Goal: Transaction & Acquisition: Purchase product/service

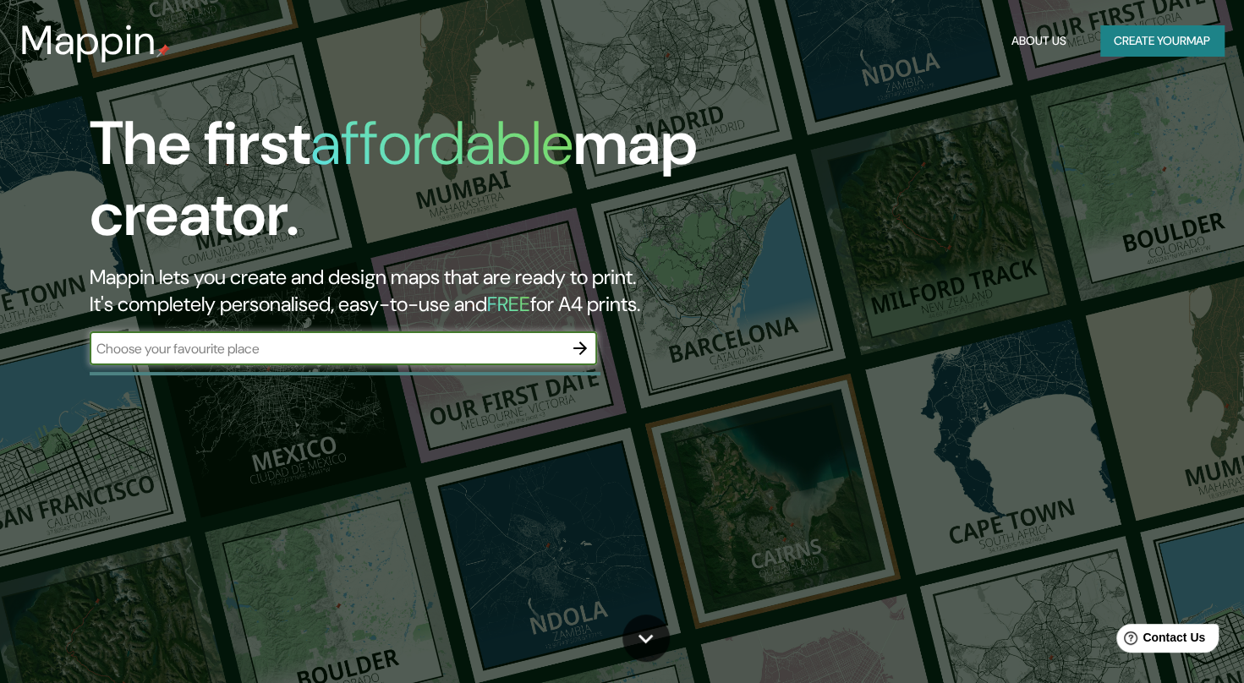
type input "c"
type input "CALPE"
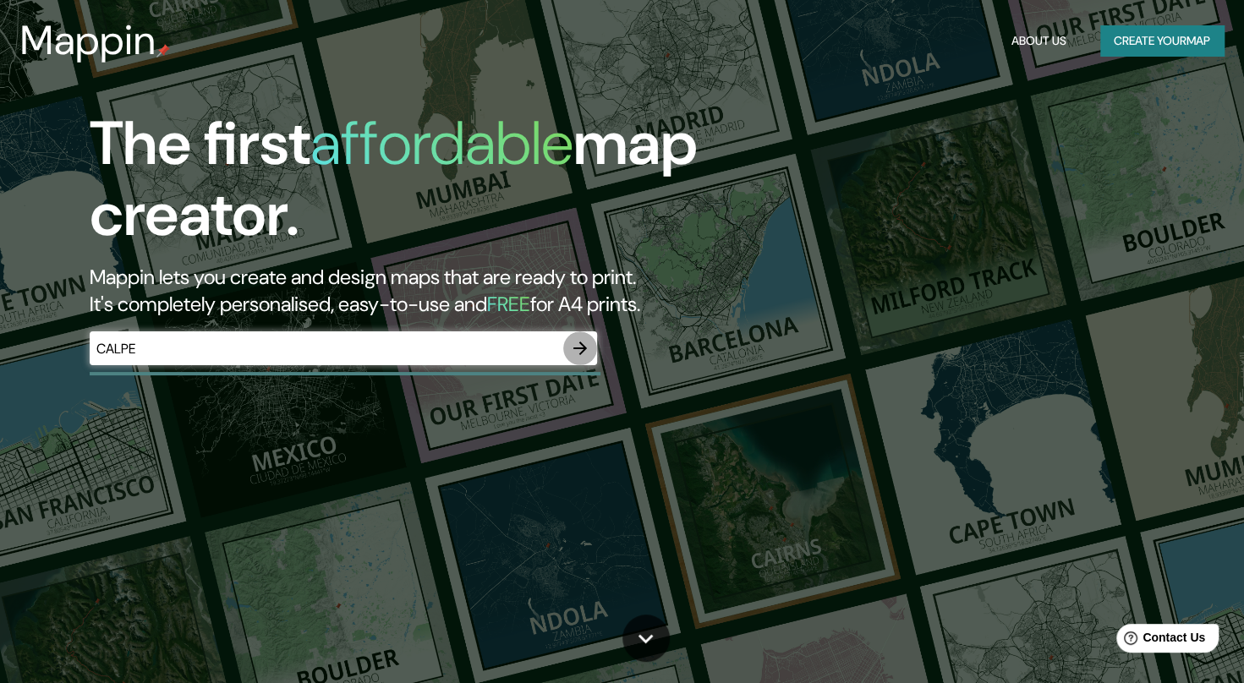
click at [579, 344] on icon "button" at bounding box center [580, 348] width 20 height 20
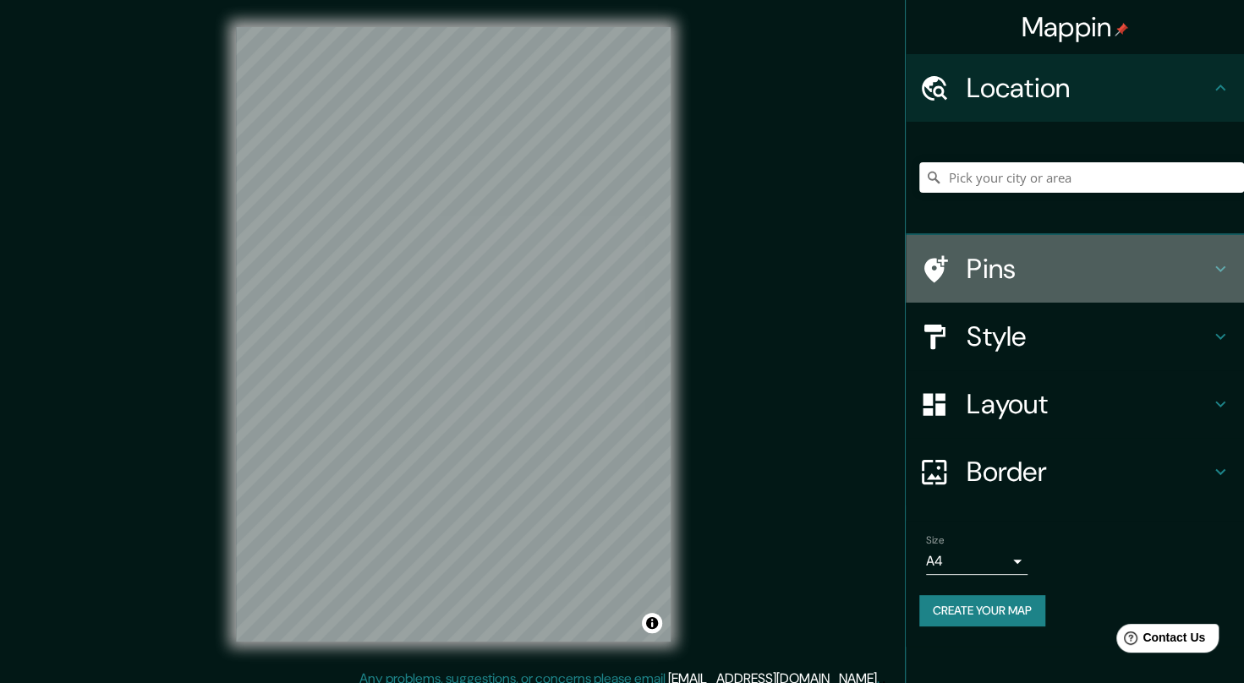
click at [1008, 272] on h4 "Pins" at bounding box center [1088, 269] width 244 height 34
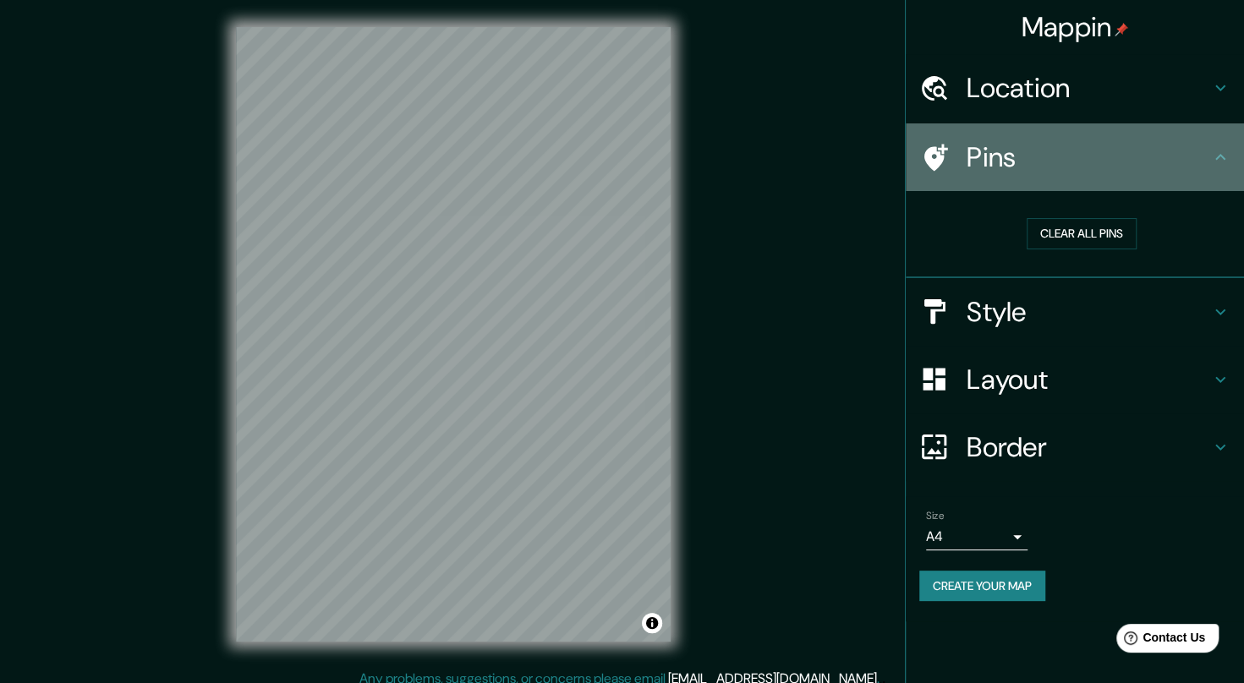
click at [1055, 152] on h4 "Pins" at bounding box center [1088, 157] width 244 height 34
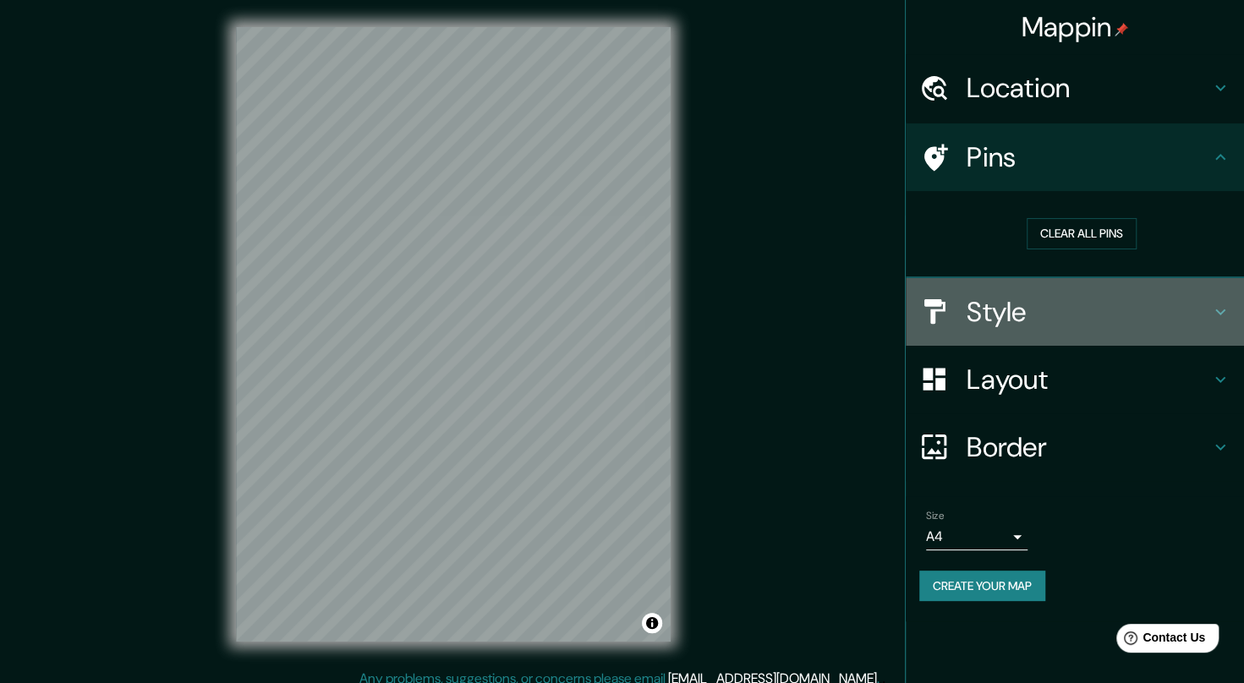
click at [1007, 308] on h4 "Style" at bounding box center [1088, 312] width 244 height 34
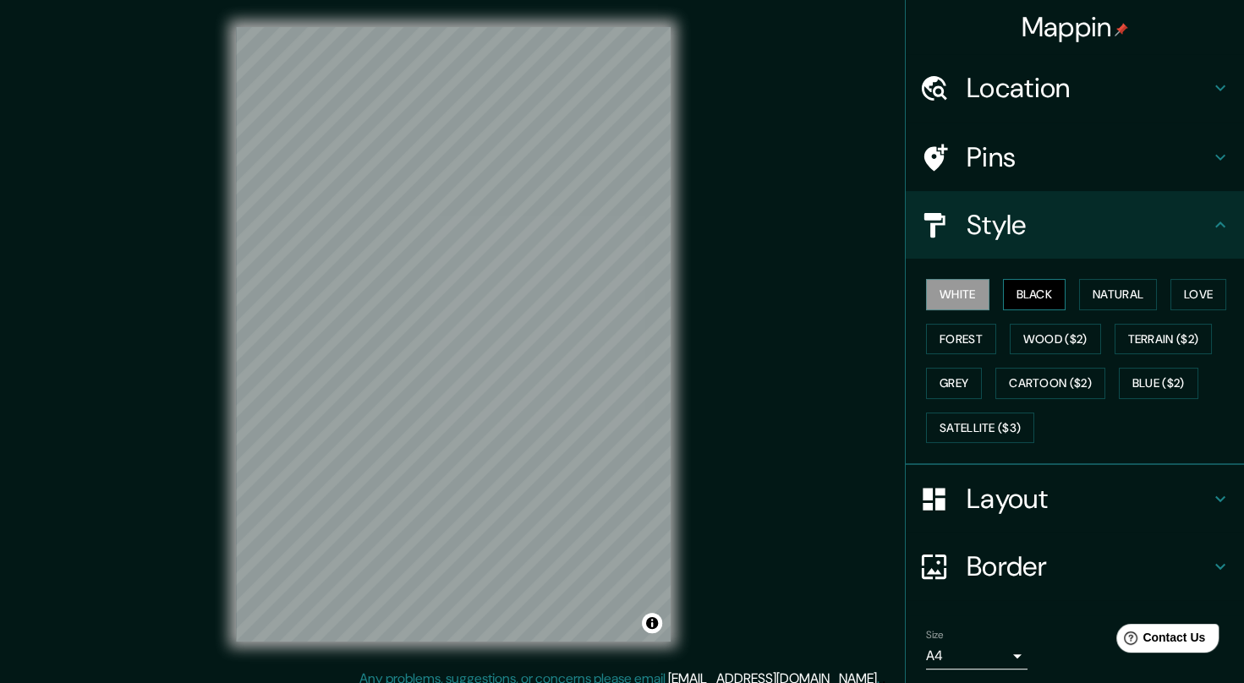
click at [1013, 298] on button "Black" at bounding box center [1034, 294] width 63 height 31
click at [1089, 293] on button "Natural" at bounding box center [1118, 294] width 78 height 31
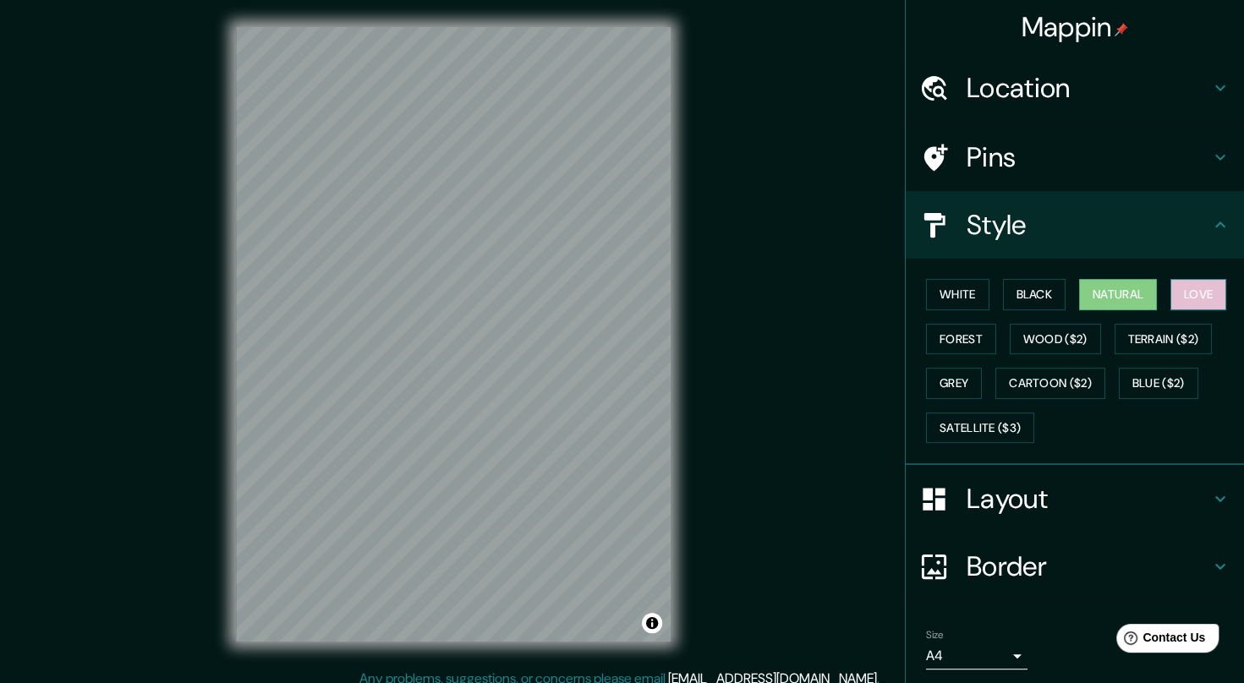
click at [1180, 291] on button "Love" at bounding box center [1198, 294] width 56 height 31
click at [957, 337] on button "Forest" at bounding box center [961, 339] width 70 height 31
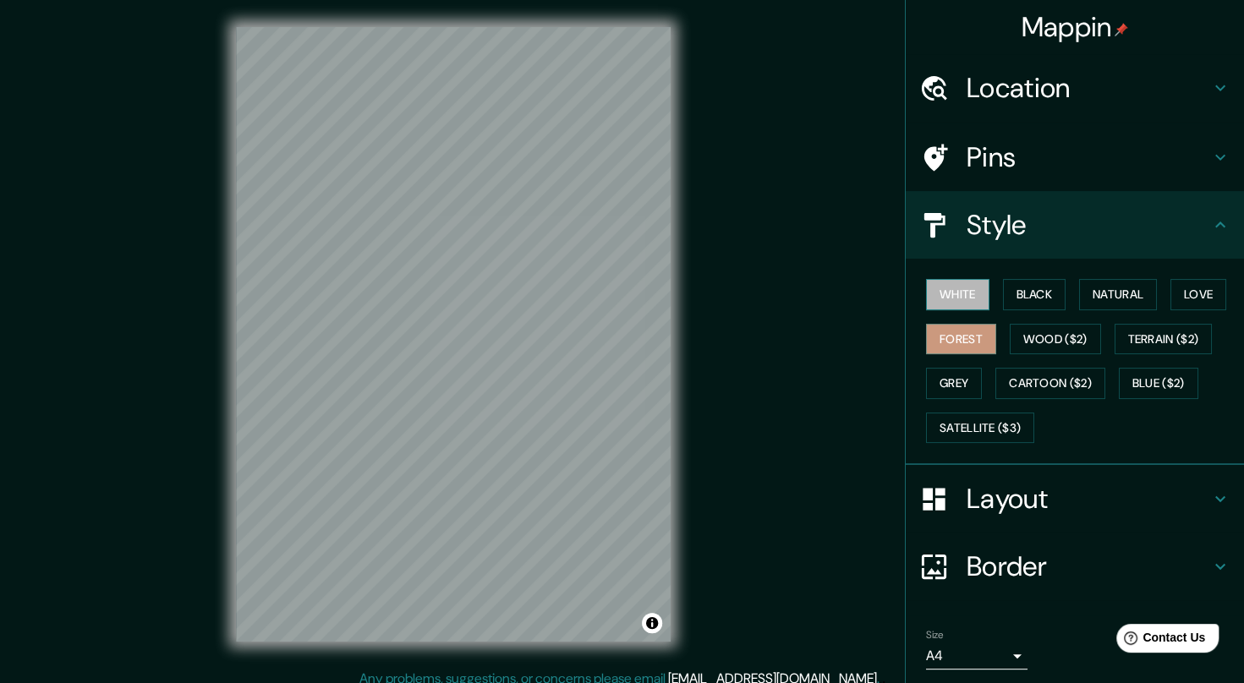
click at [945, 294] on button "White" at bounding box center [957, 294] width 63 height 31
click at [1038, 339] on button "Wood ($2)" at bounding box center [1055, 339] width 91 height 31
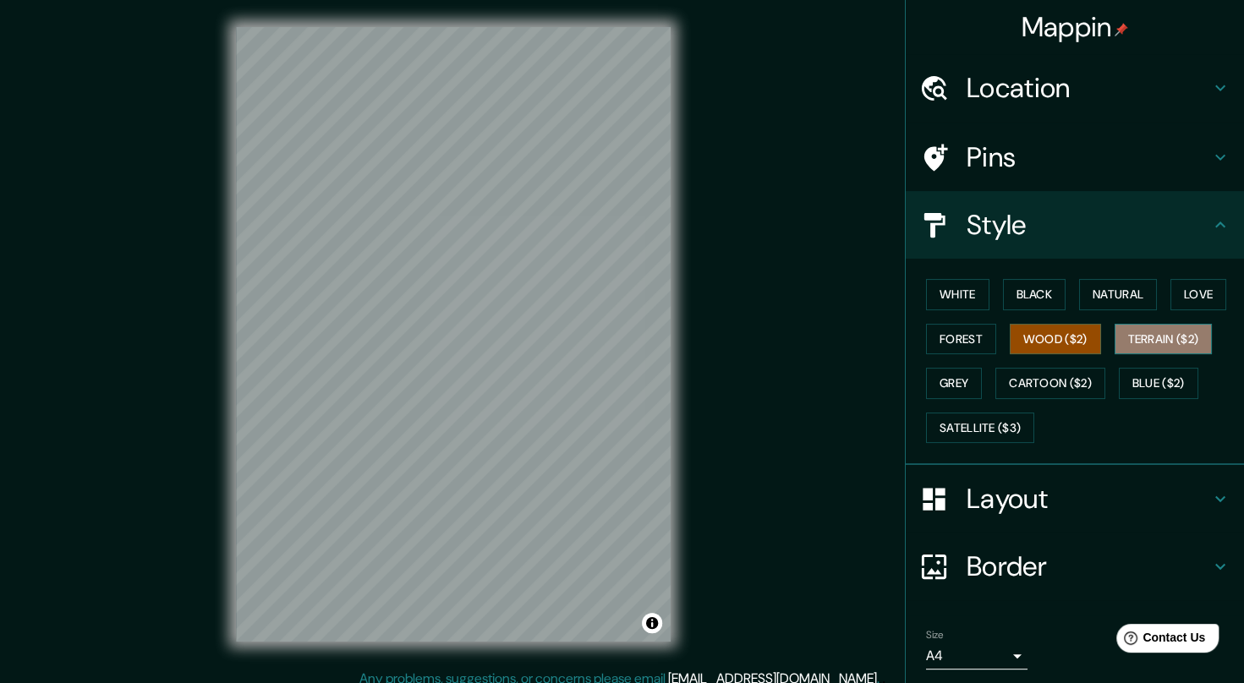
click at [1152, 331] on button "Terrain ($2)" at bounding box center [1163, 339] width 98 height 31
click at [1038, 344] on button "Wood ($2)" at bounding box center [1055, 339] width 91 height 31
click at [1132, 331] on button "Terrain ($2)" at bounding box center [1163, 339] width 98 height 31
click at [947, 387] on button "Grey" at bounding box center [954, 383] width 56 height 31
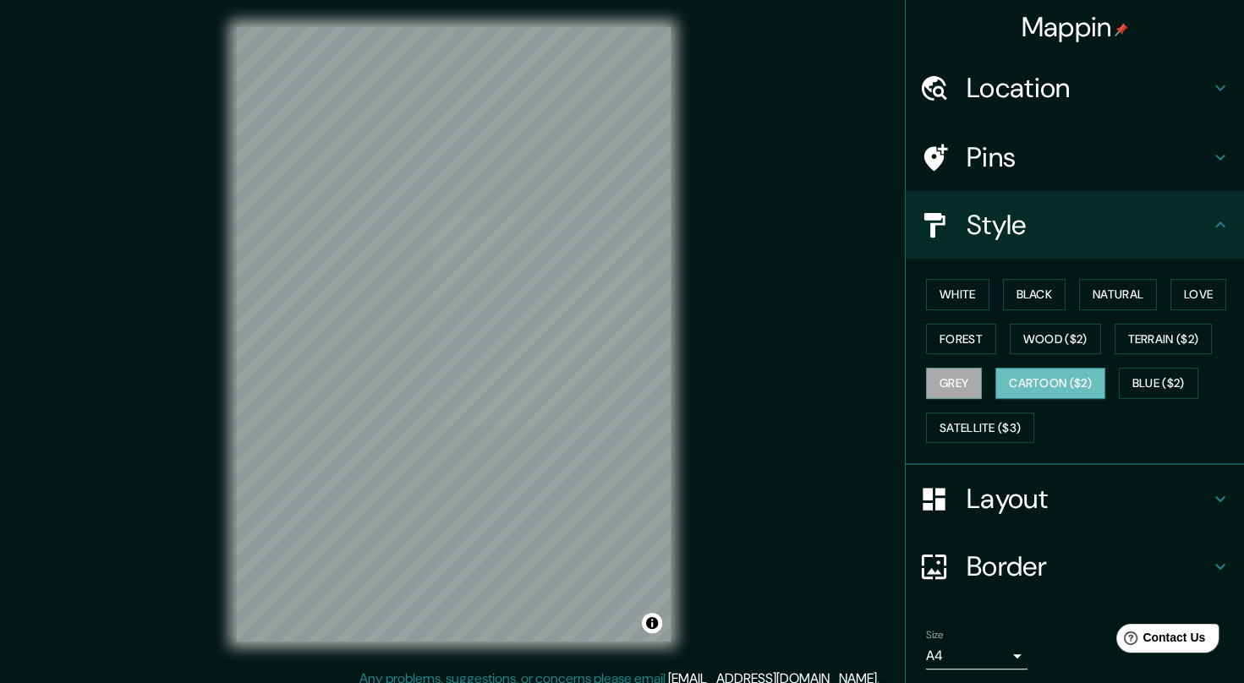
click at [1042, 373] on button "Cartoon ($2)" at bounding box center [1050, 383] width 110 height 31
click at [1150, 375] on button "Blue ($2)" at bounding box center [1158, 383] width 79 height 31
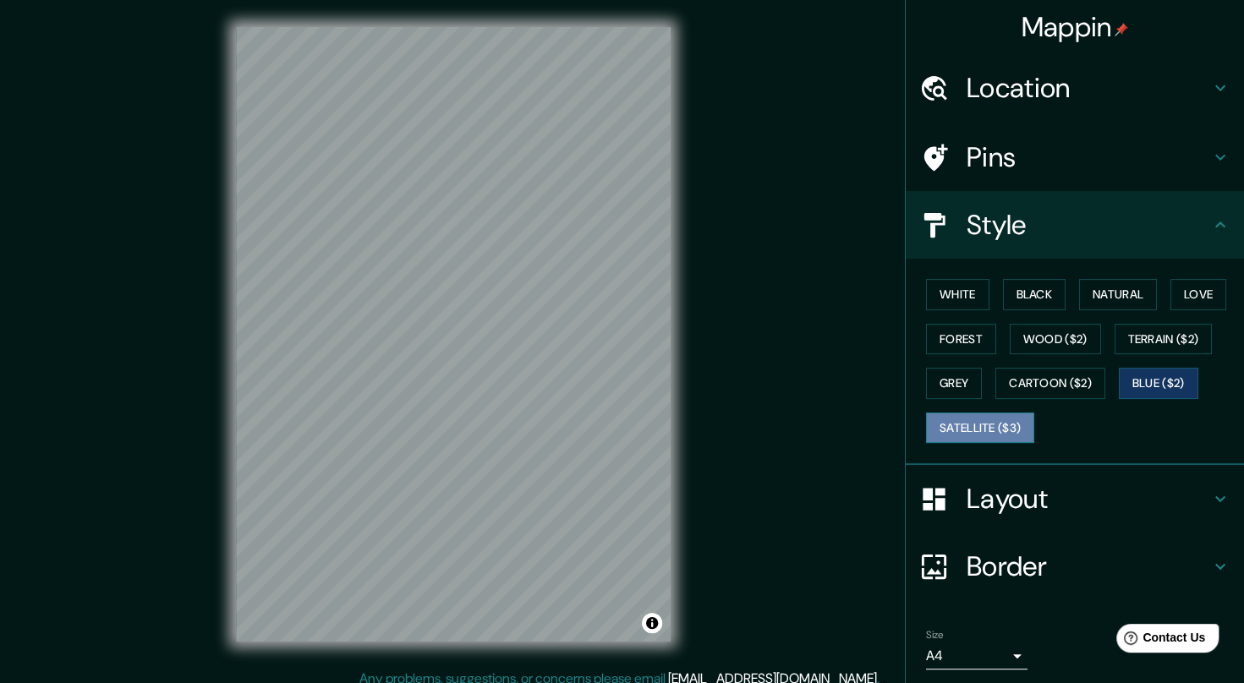
click at [984, 423] on button "Satellite ($3)" at bounding box center [980, 428] width 108 height 31
click at [962, 292] on button "White" at bounding box center [957, 294] width 63 height 31
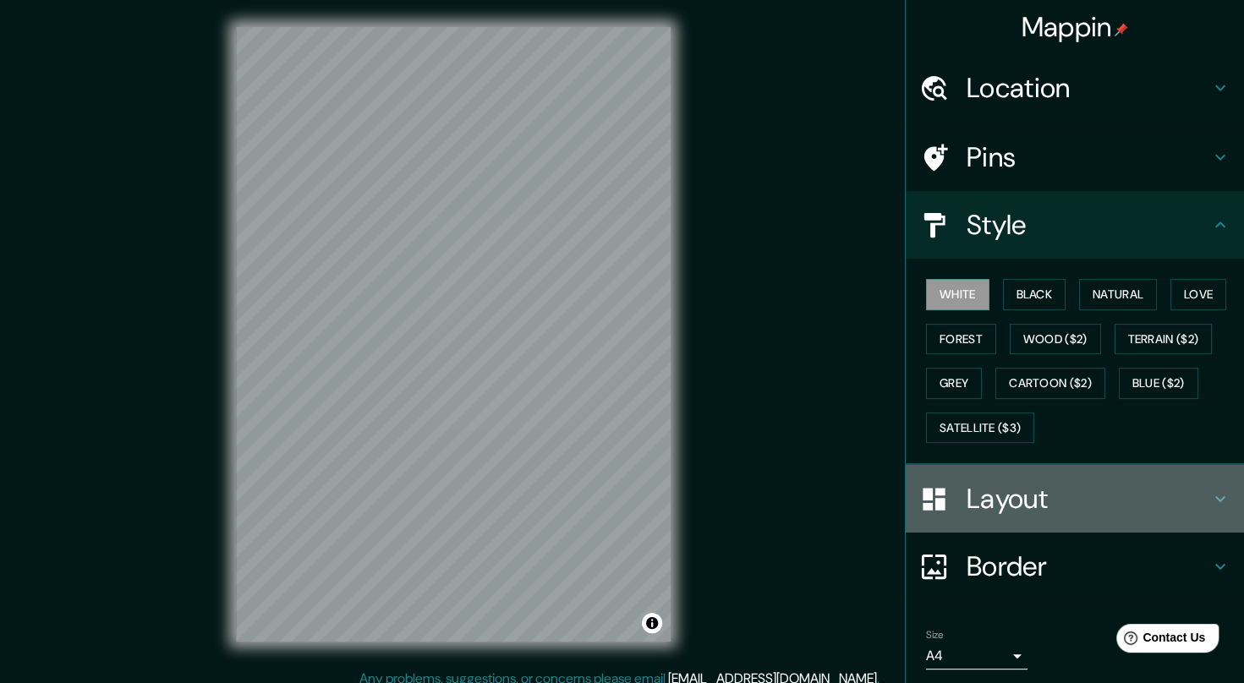
click at [1015, 493] on h4 "Layout" at bounding box center [1088, 499] width 244 height 34
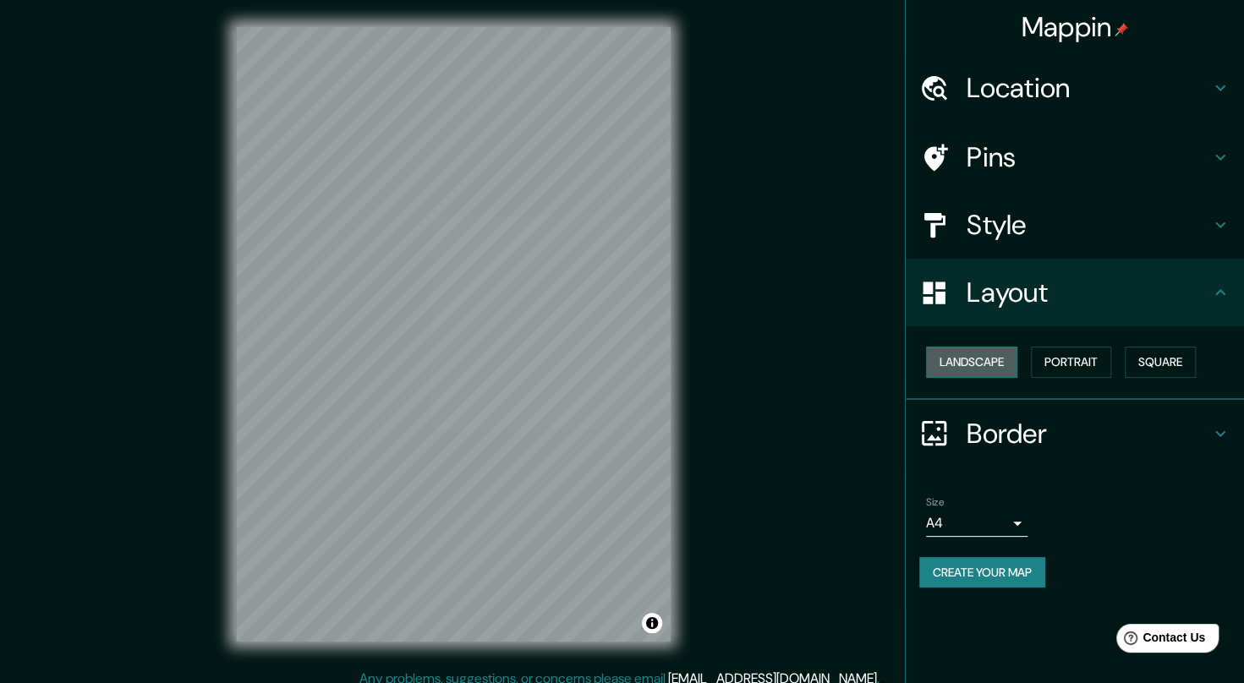
click at [990, 358] on button "Landscape" at bounding box center [971, 362] width 91 height 31
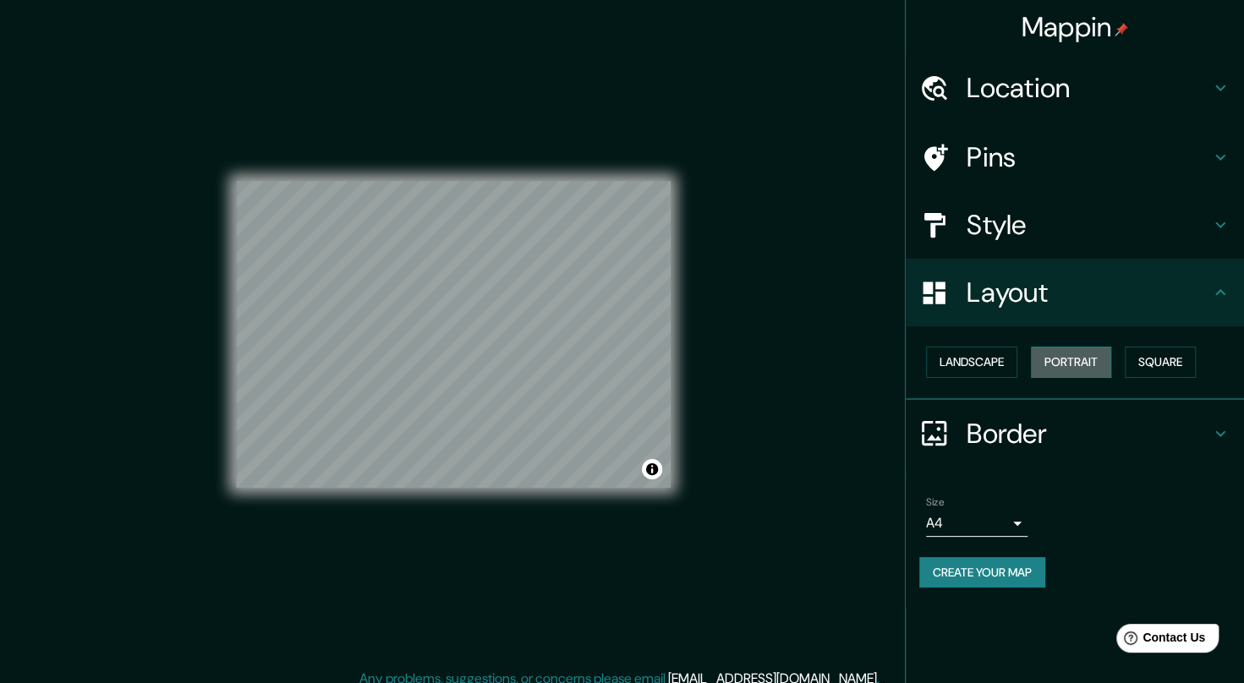
click at [1060, 352] on button "Portrait" at bounding box center [1071, 362] width 80 height 31
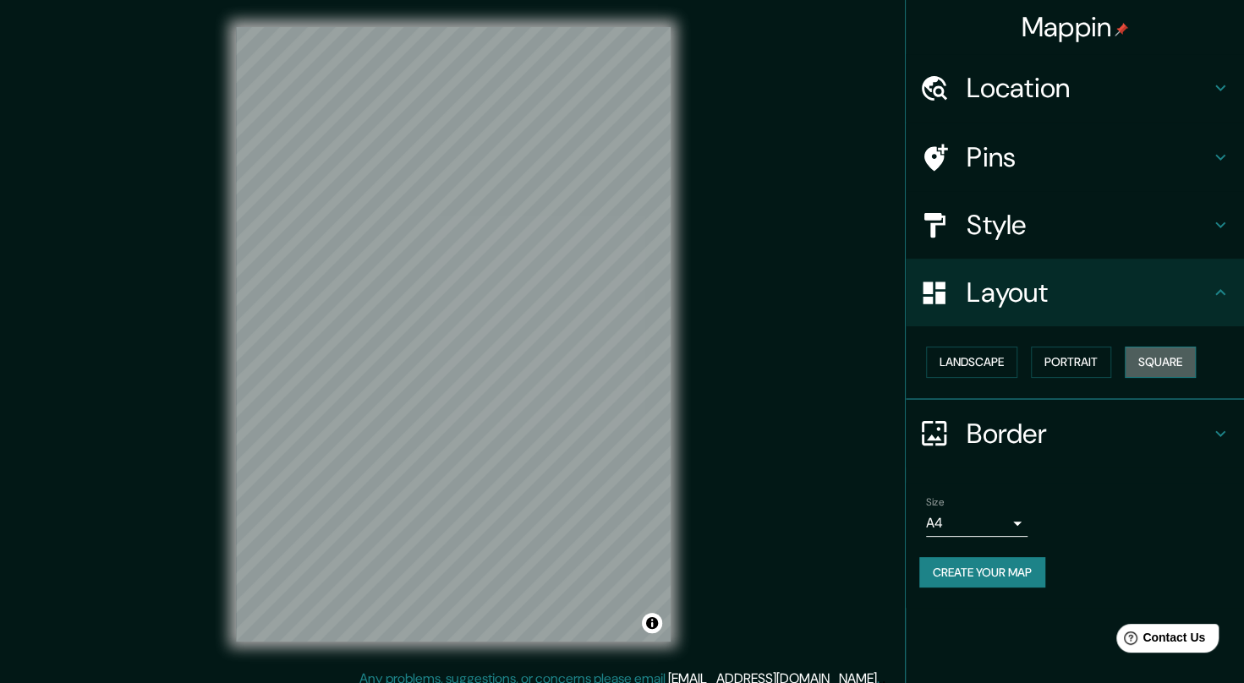
click at [1158, 349] on button "Square" at bounding box center [1160, 362] width 71 height 31
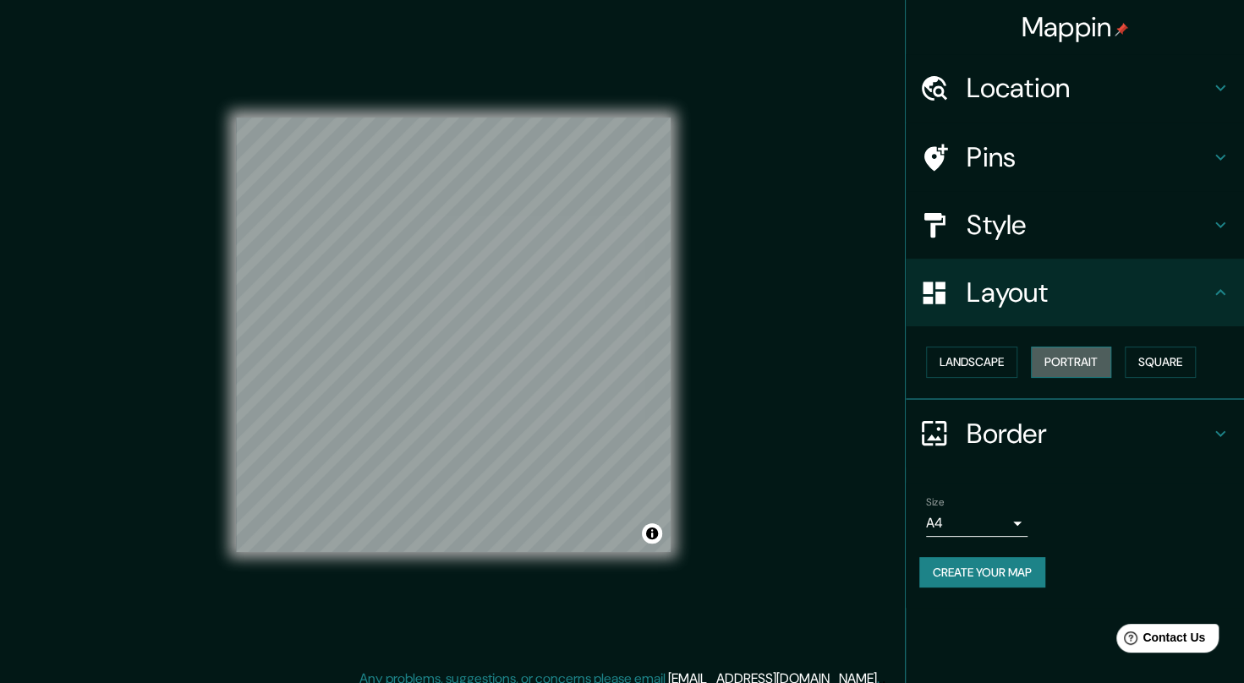
click at [1104, 360] on button "Portrait" at bounding box center [1071, 362] width 80 height 31
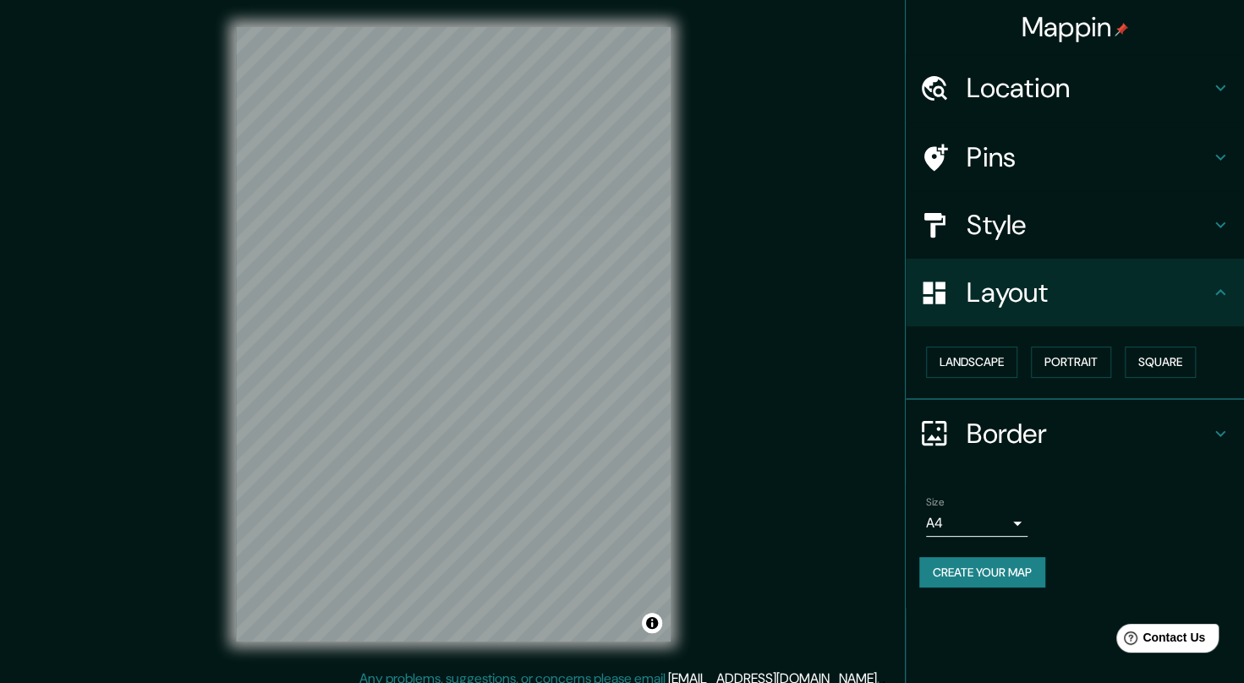
click at [983, 425] on h4 "Border" at bounding box center [1088, 434] width 244 height 34
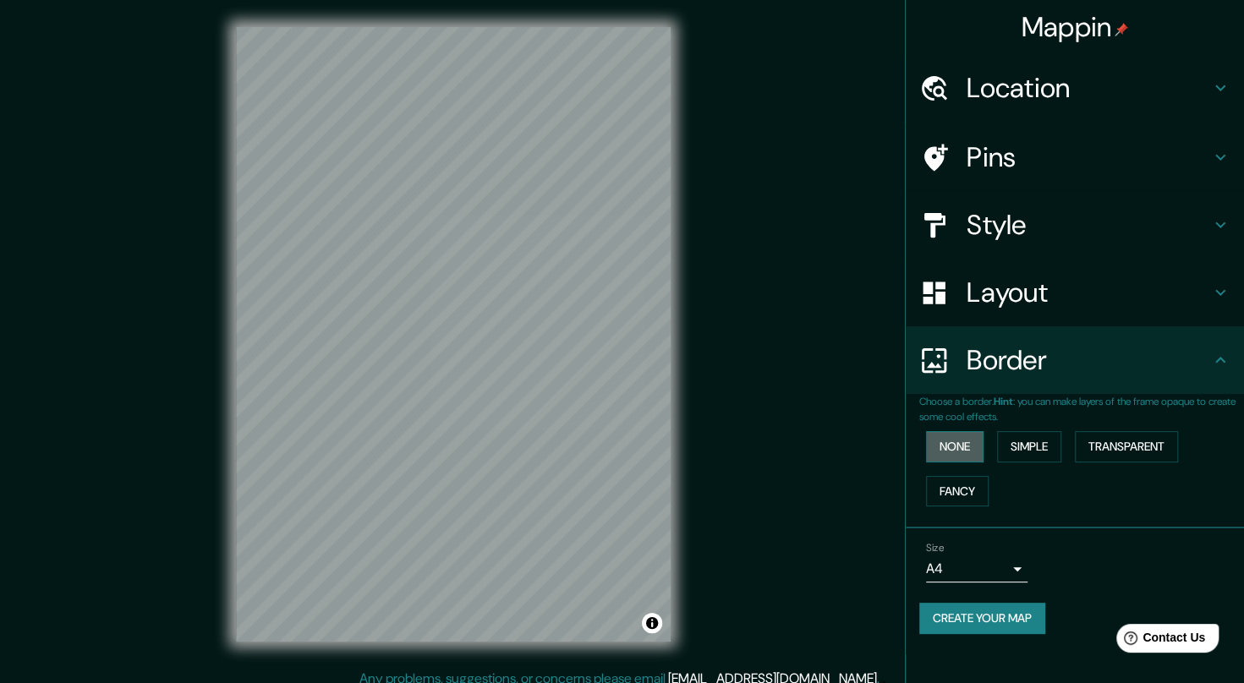
click at [968, 448] on button "None" at bounding box center [954, 446] width 57 height 31
click at [1038, 440] on button "Simple" at bounding box center [1029, 446] width 64 height 31
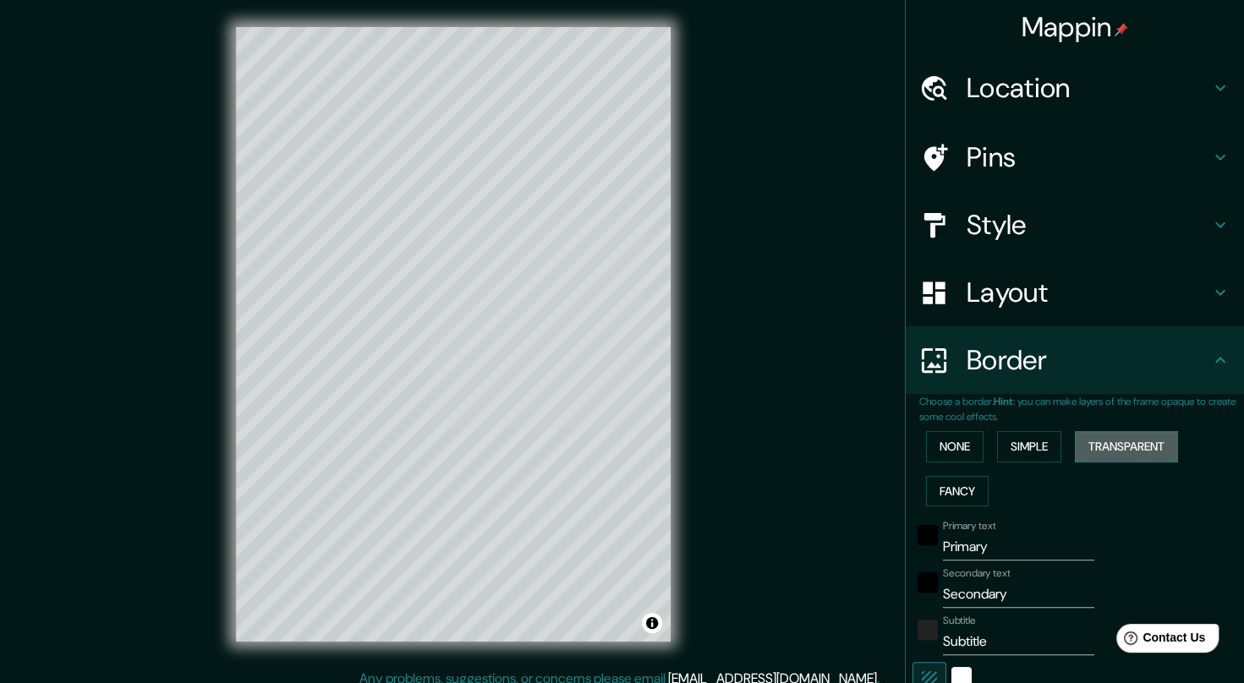
click at [1120, 438] on button "Transparent" at bounding box center [1126, 446] width 103 height 31
click at [959, 480] on button "Fancy" at bounding box center [957, 491] width 63 height 31
click at [941, 432] on button "None" at bounding box center [954, 446] width 57 height 31
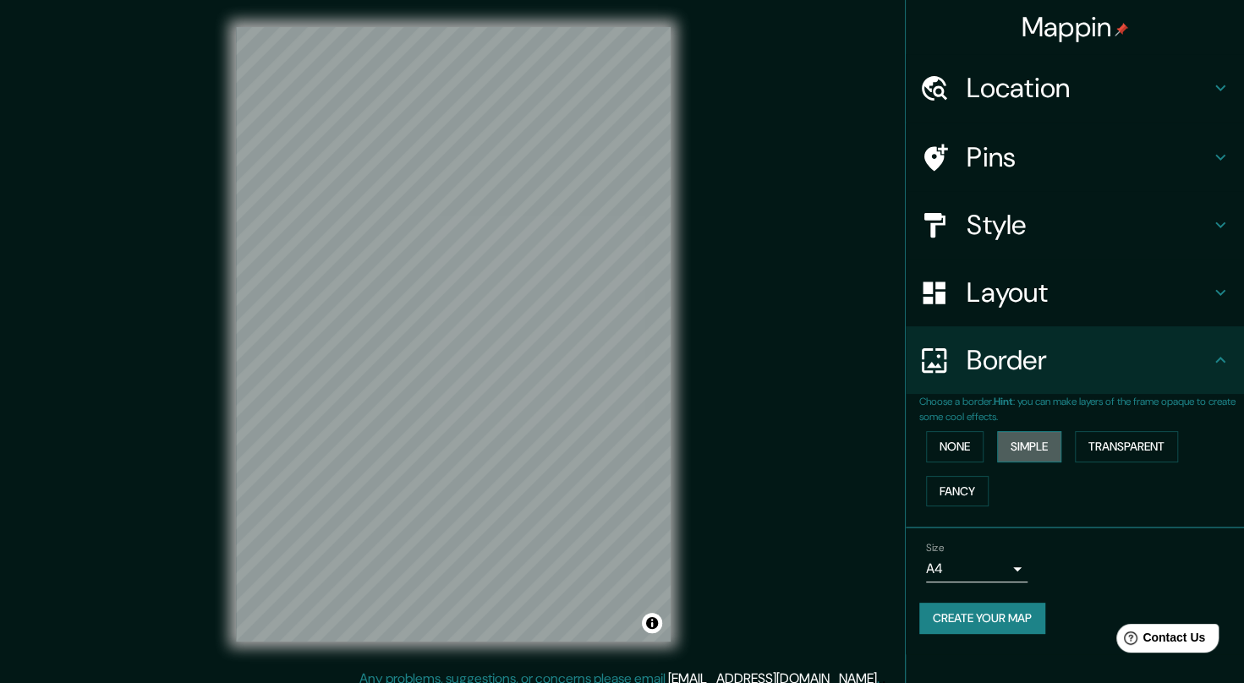
click at [1012, 441] on button "Simple" at bounding box center [1029, 446] width 64 height 31
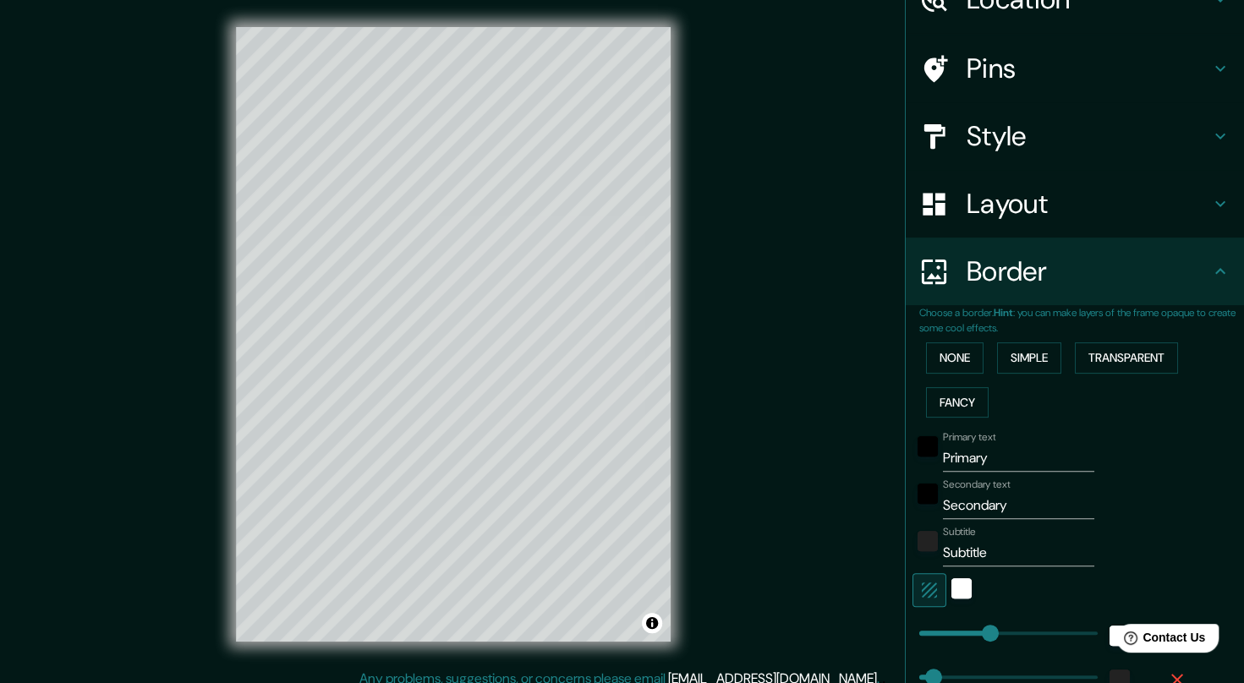
scroll to position [90, 0]
drag, startPoint x: 986, startPoint y: 550, endPoint x: 842, endPoint y: 546, distance: 143.8
click at [842, 546] on div "Mappin Location Pins Style Layout Border Choose a border. Hint : you can make l…" at bounding box center [622, 348] width 1244 height 696
type input "206"
type input "41"
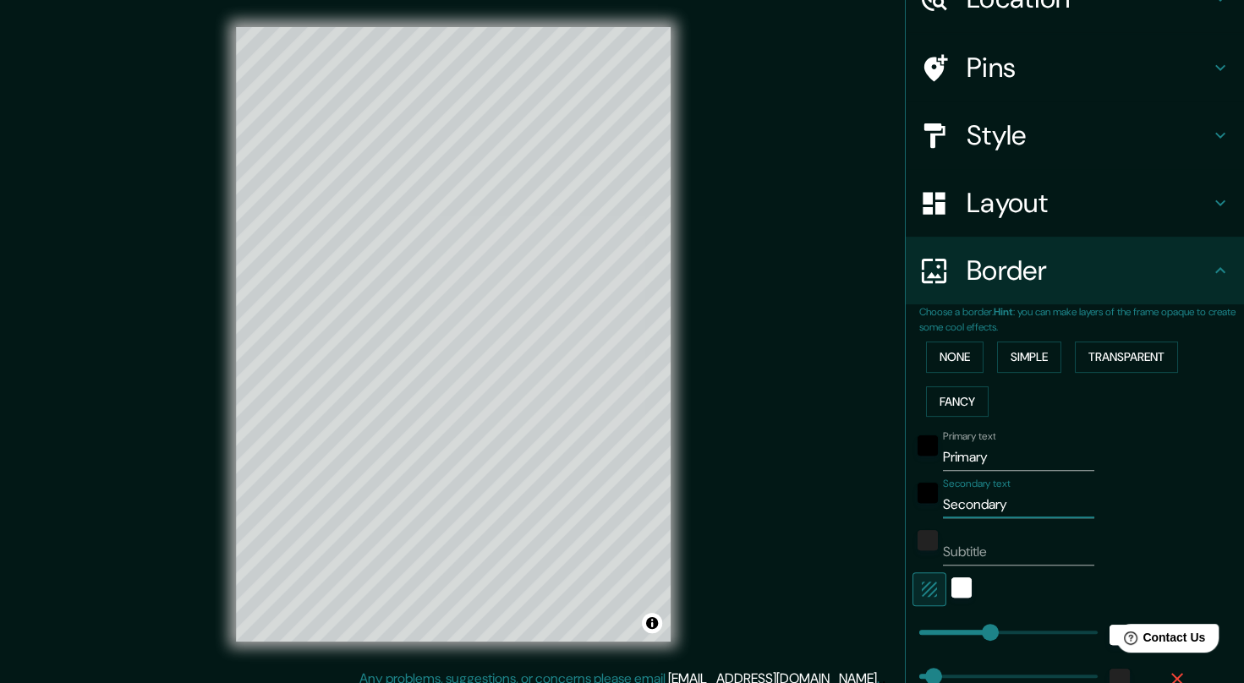
drag, startPoint x: 1010, startPoint y: 507, endPoint x: 864, endPoint y: 509, distance: 146.3
click at [864, 509] on div "Mappin Location Pins Style Layout Border Choose a border. Hint : you can make l…" at bounding box center [622, 348] width 1244 height 696
type input "206"
type input "41"
drag, startPoint x: 978, startPoint y: 457, endPoint x: 852, endPoint y: 463, distance: 126.2
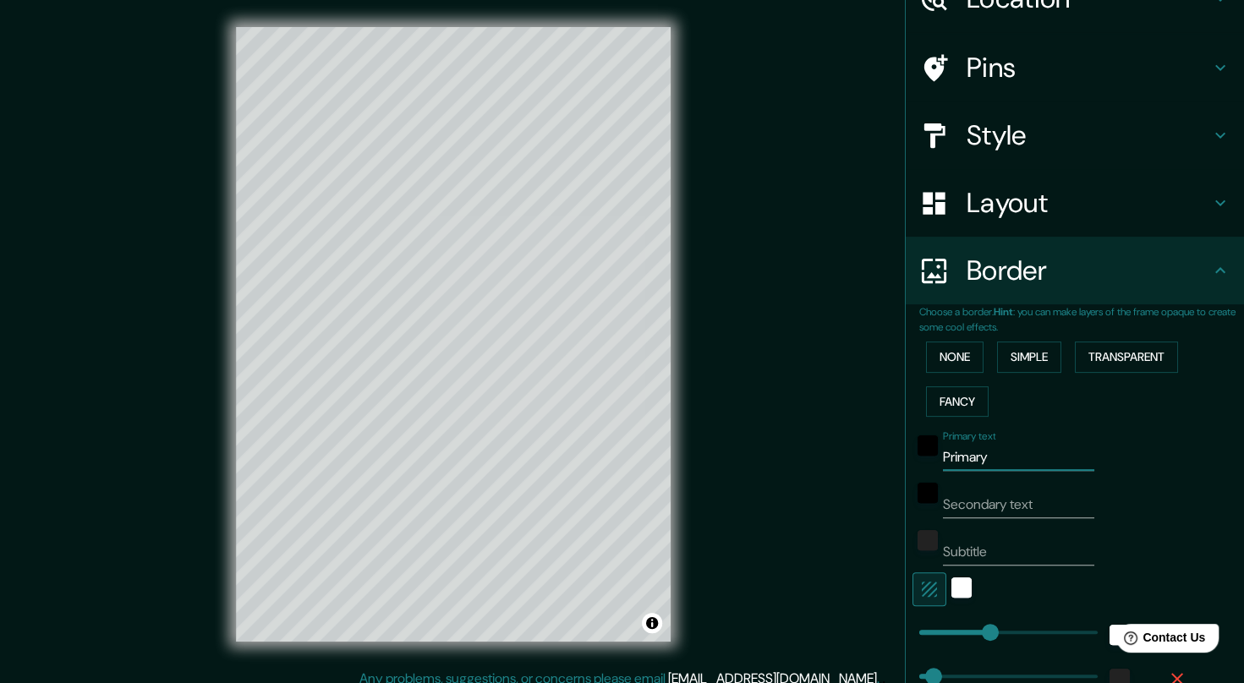
click at [852, 463] on div "Mappin Location Pins Style Layout Border Choose a border. Hint : you can make l…" at bounding box center [622, 348] width 1244 height 696
type input "C"
type input "206"
type input "41"
type input "CA"
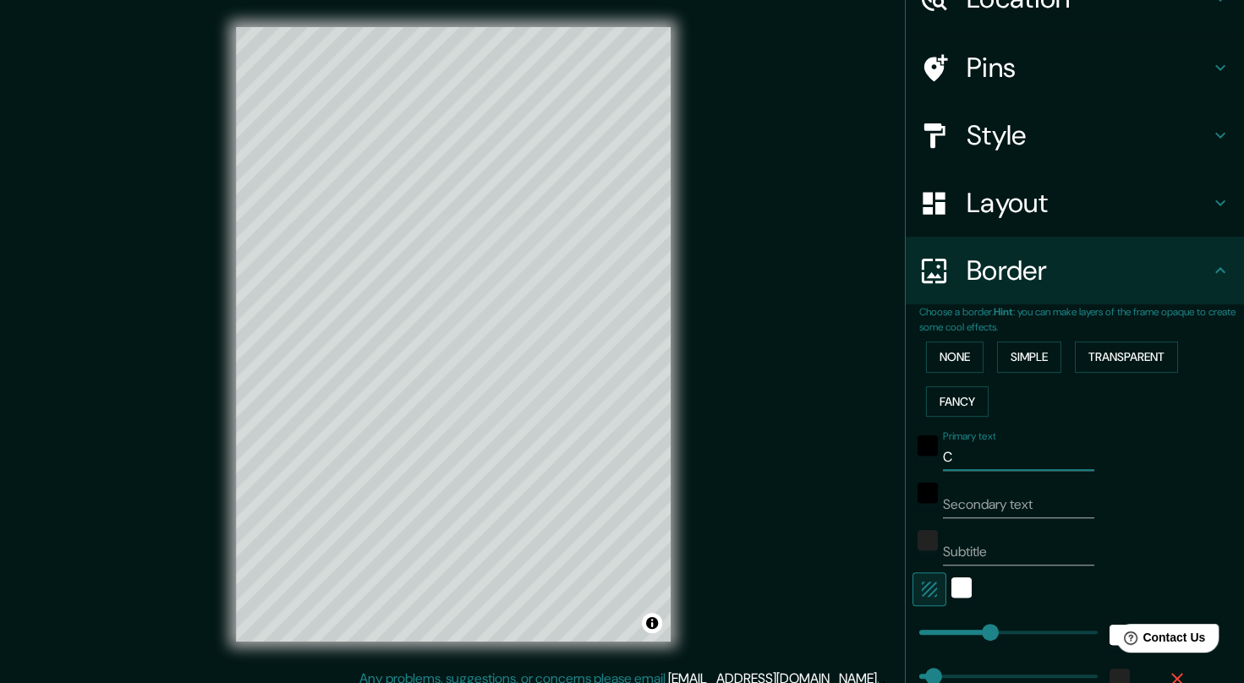
type input "206"
type input "41"
type input "CAL"
type input "206"
type input "41"
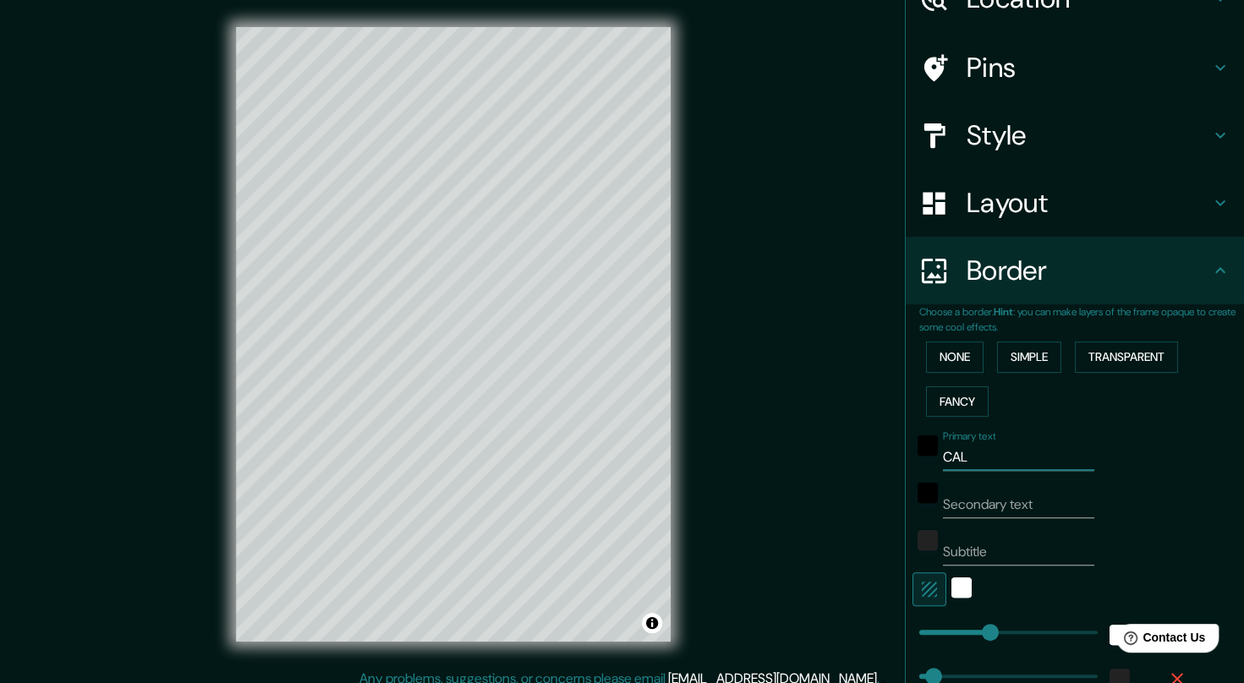
type input "CALP"
type input "206"
type input "41"
type input "CALPE"
type input "206"
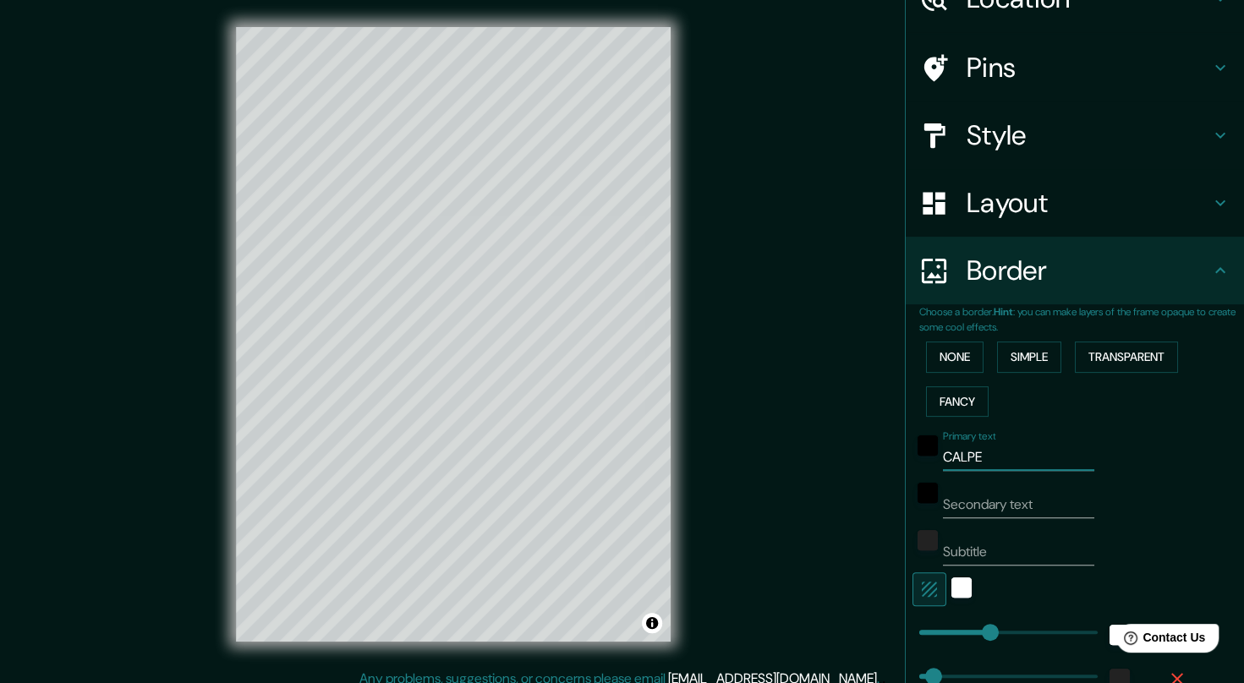
type input "41"
type input "CALPE"
click at [977, 511] on input "Secondary text" at bounding box center [1018, 504] width 151 height 27
type input "A"
type input "206"
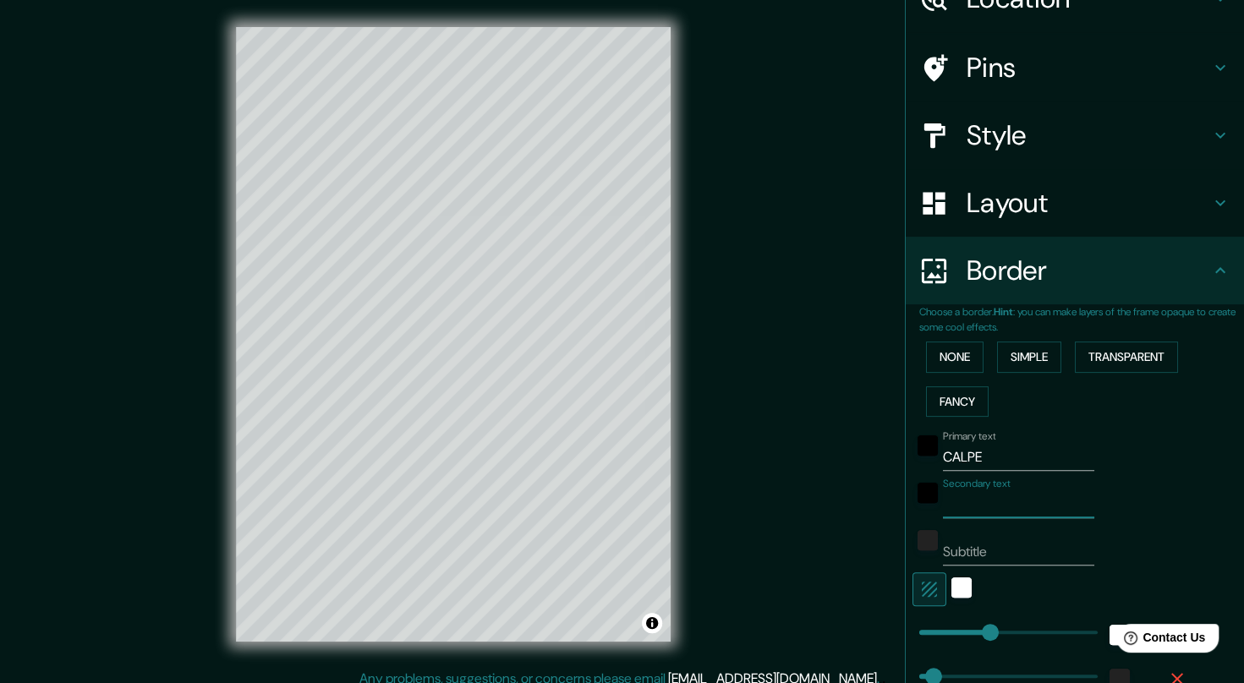
type input "41"
type input "AL"
type input "206"
type input "41"
type input "ALI"
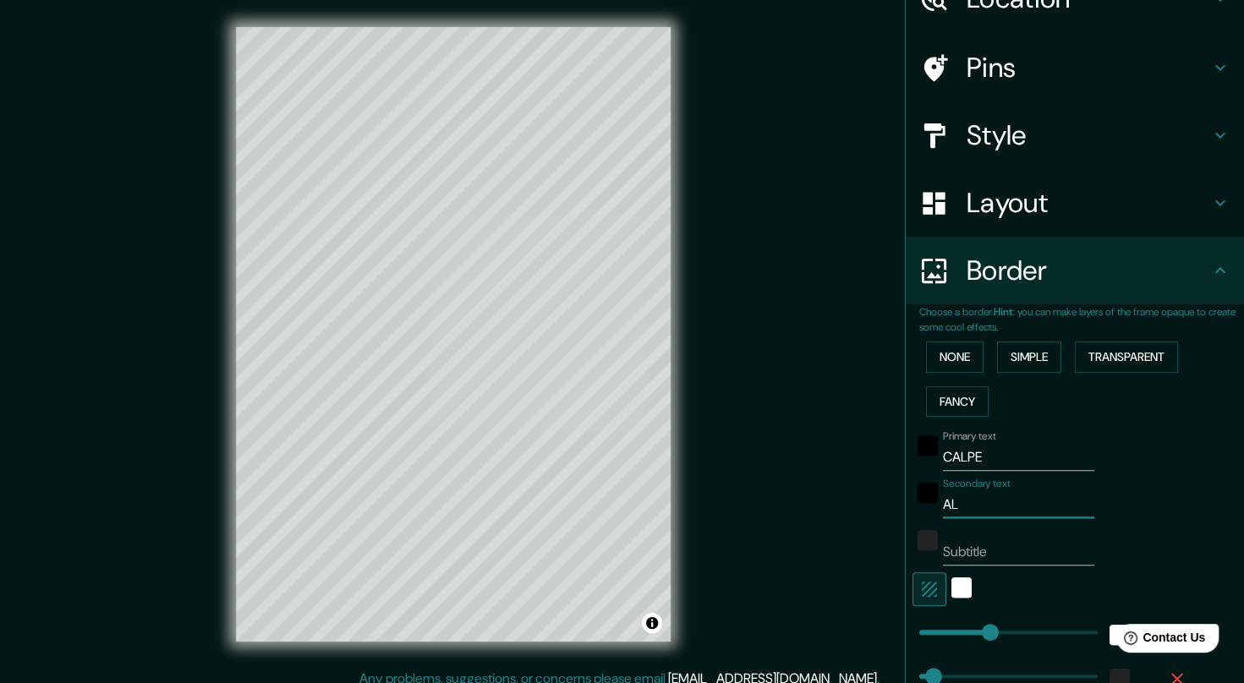
type input "206"
type input "41"
type input "Alicante"
type input "206"
type input "41"
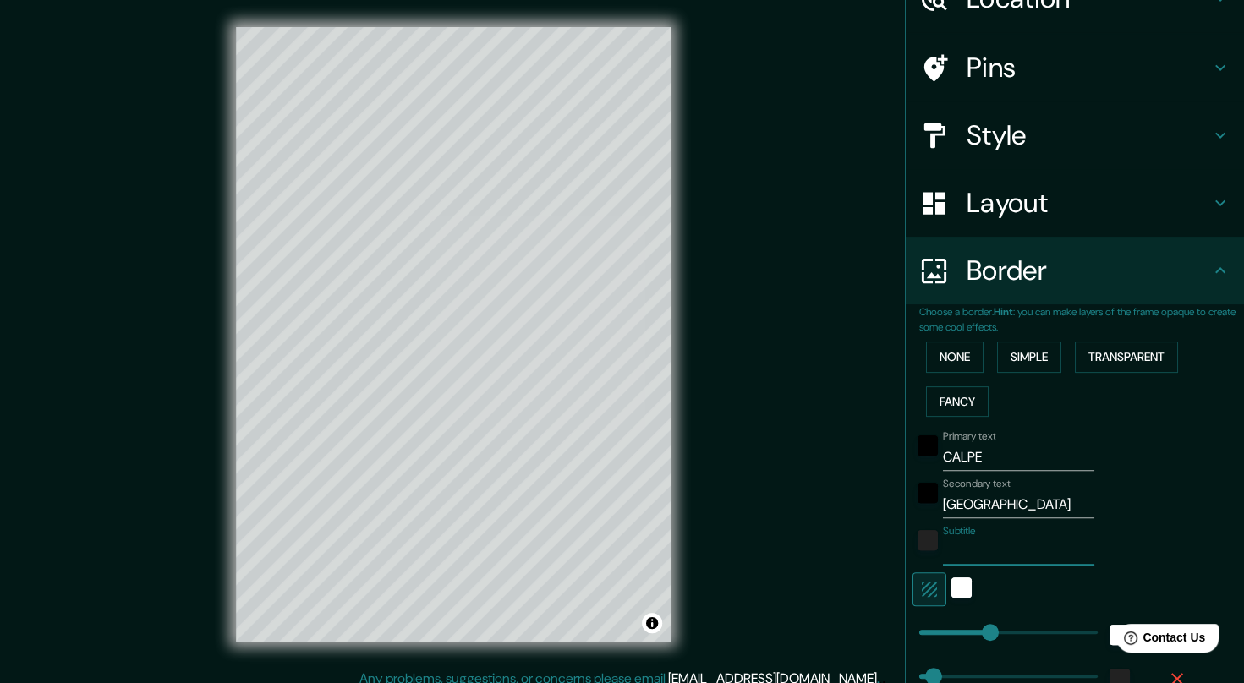
click at [976, 550] on input "Subtitle" at bounding box center [1018, 552] width 151 height 27
type input "CO"
type input "206"
type input "41"
type input "COM"
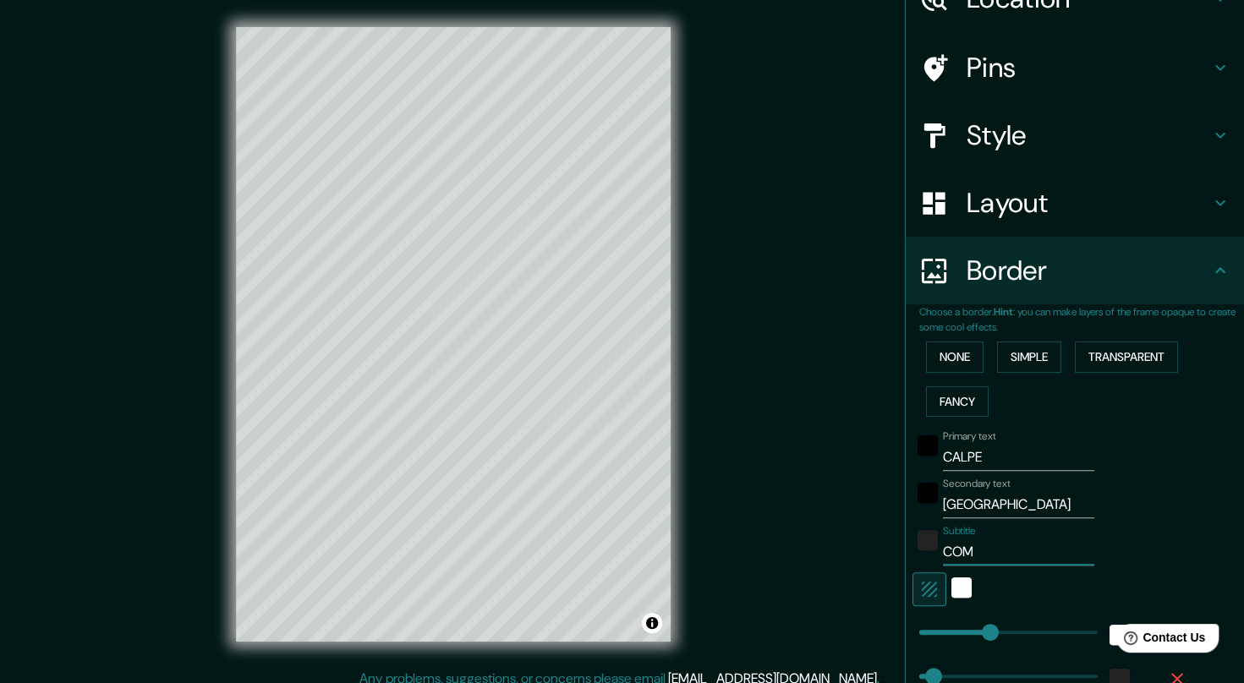
type input "206"
type input "41"
type input "COMU"
type input "206"
type input "41"
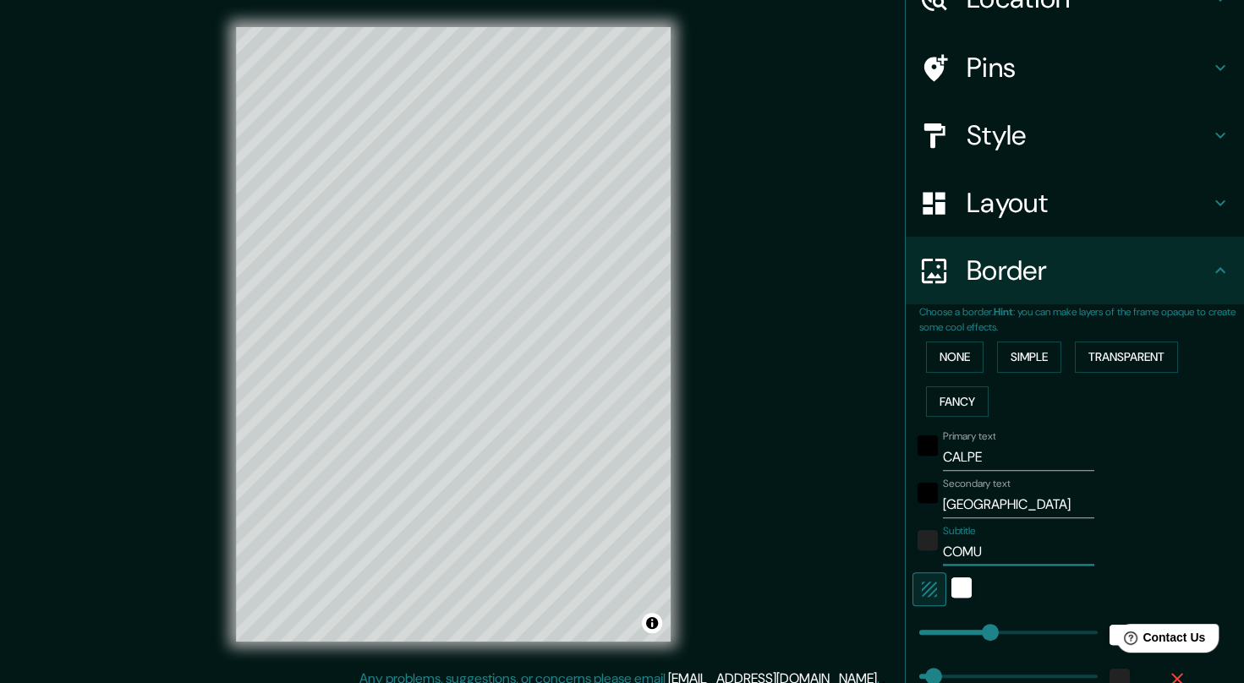
type input "COMUN"
type input "206"
type input "41"
type input "COMUNI"
type input "206"
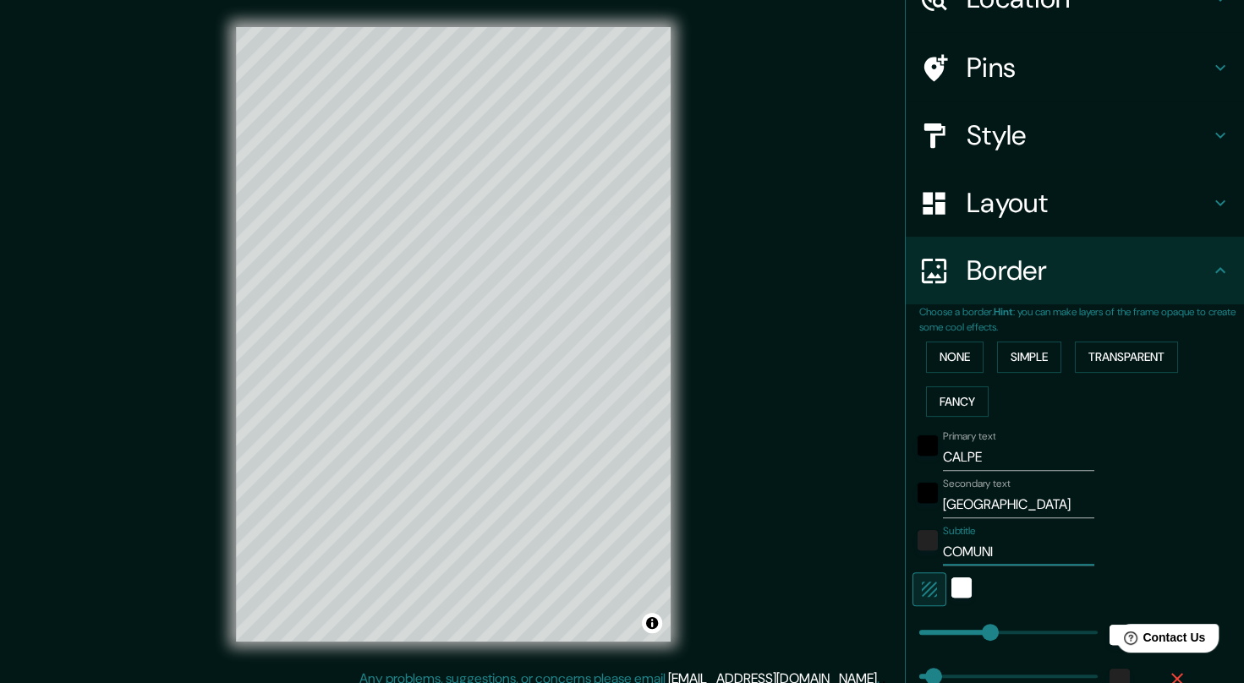
type input "41"
type input "COMUNID"
type input "206"
type input "41"
type input "COMUNIDA"
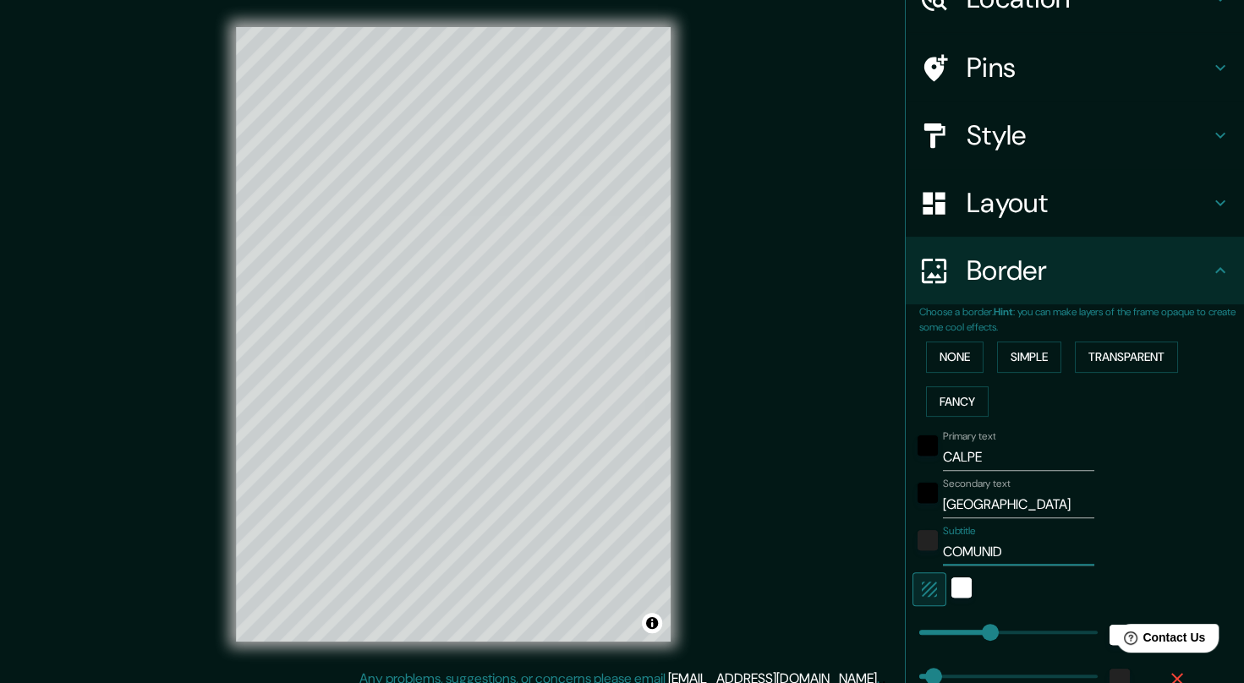
type input "206"
type input "41"
type input "COMUNIDAD"
type input "206"
type input "41"
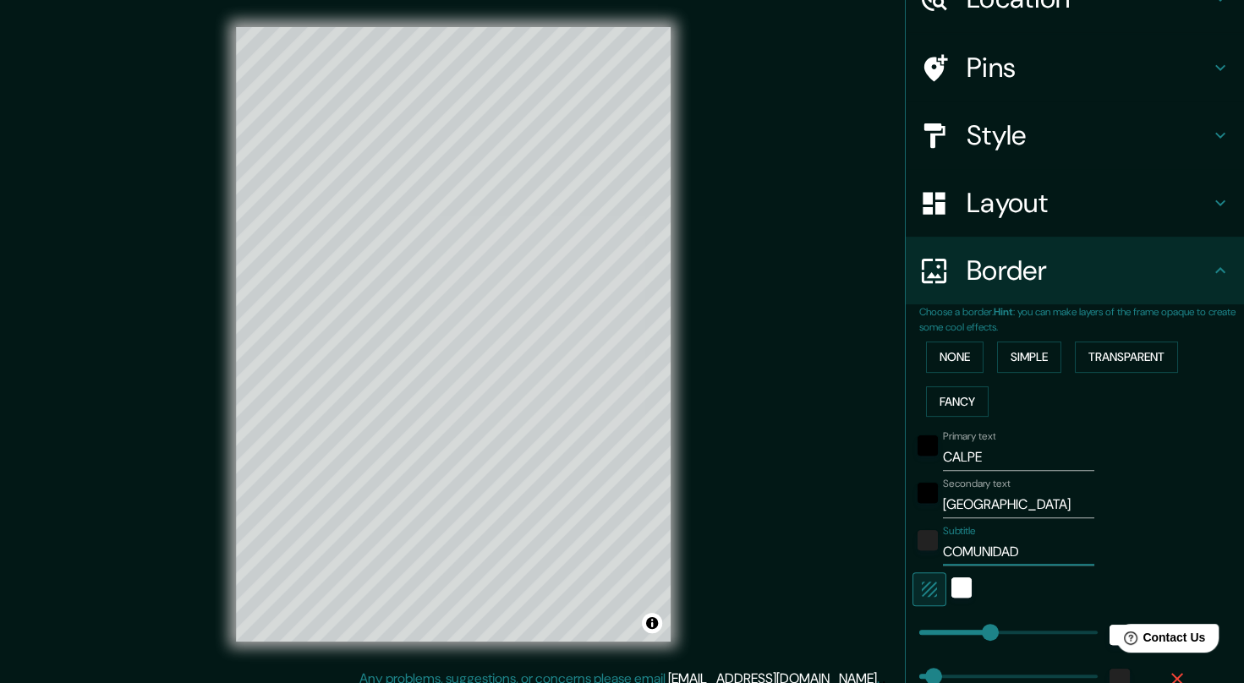
type input "COMUNIDAD"
type input "206"
type input "41"
type input "COMUNIDAD C"
type input "206"
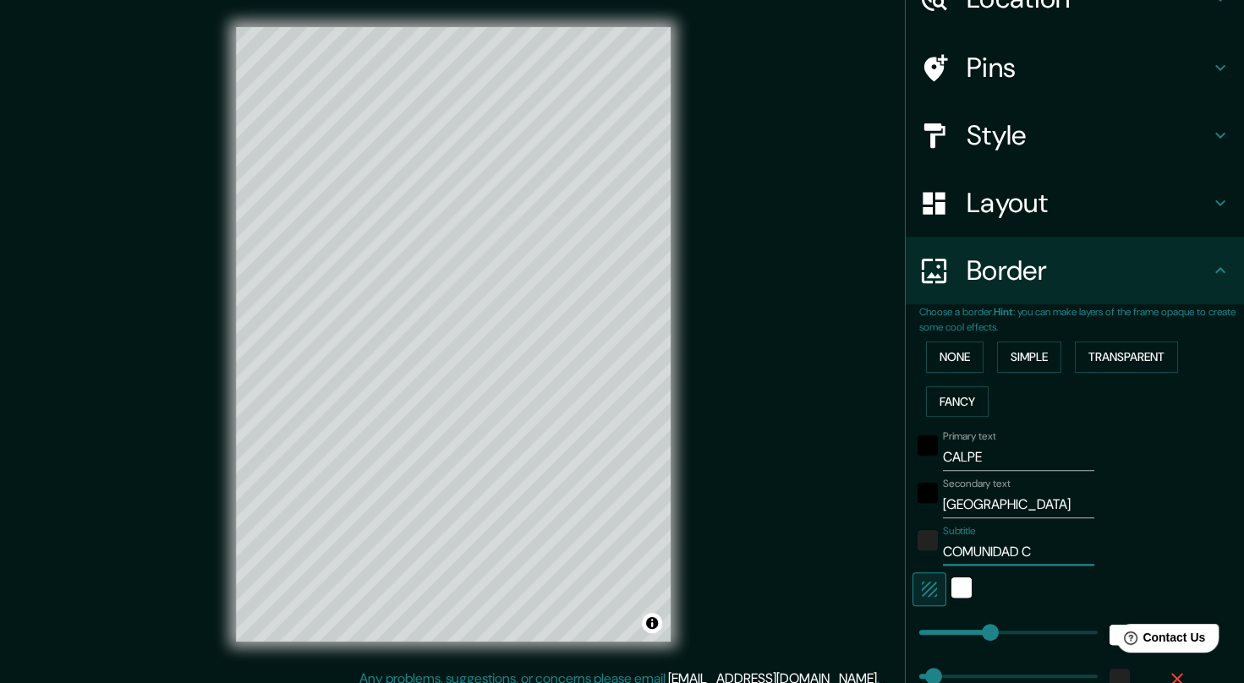
type input "41"
type input "COMUNIDAD CA"
type input "206"
type input "41"
type input "COMUNIDAD C"
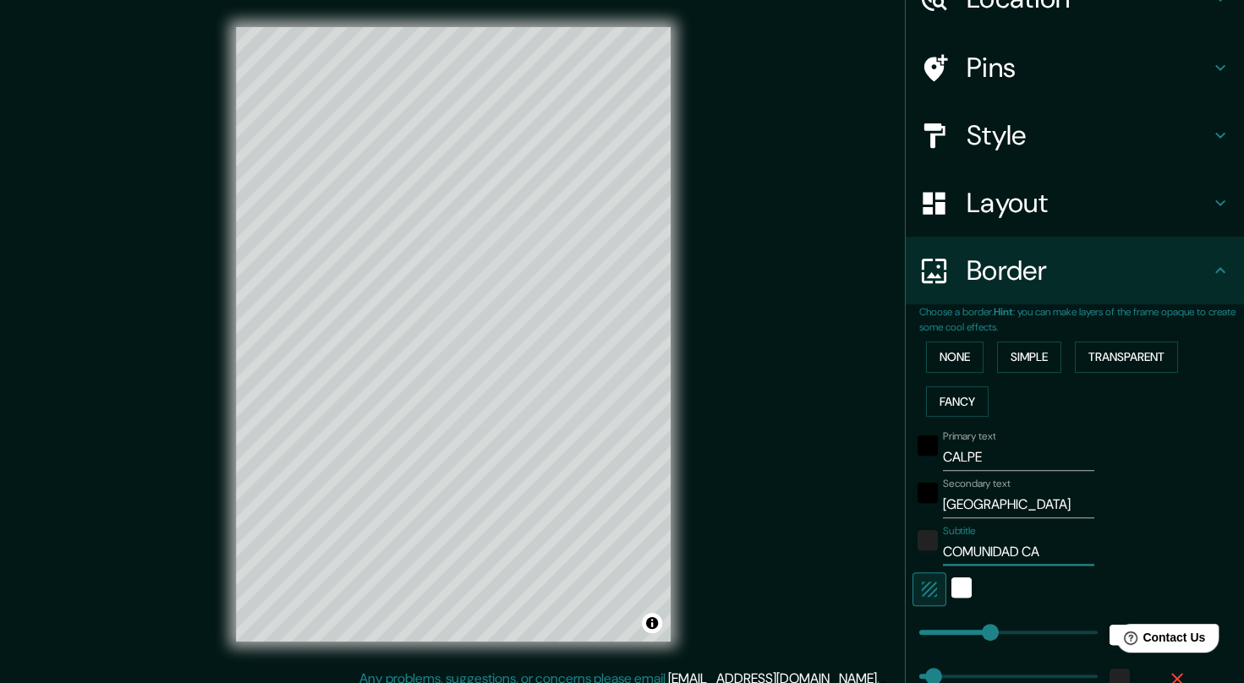
type input "206"
type input "41"
type input "COMUNIDAD"
type input "206"
type input "41"
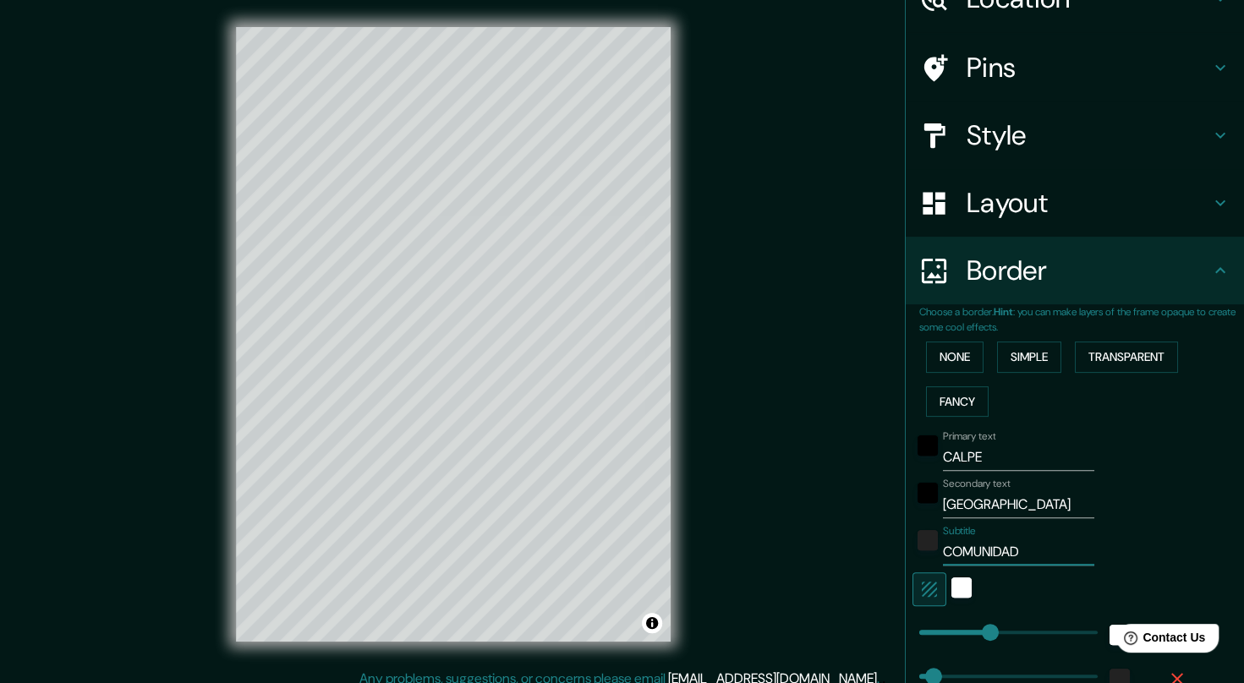
type input "COMUNIDAD V"
type input "206"
type input "41"
type input "COMUNIDAD VA"
type input "206"
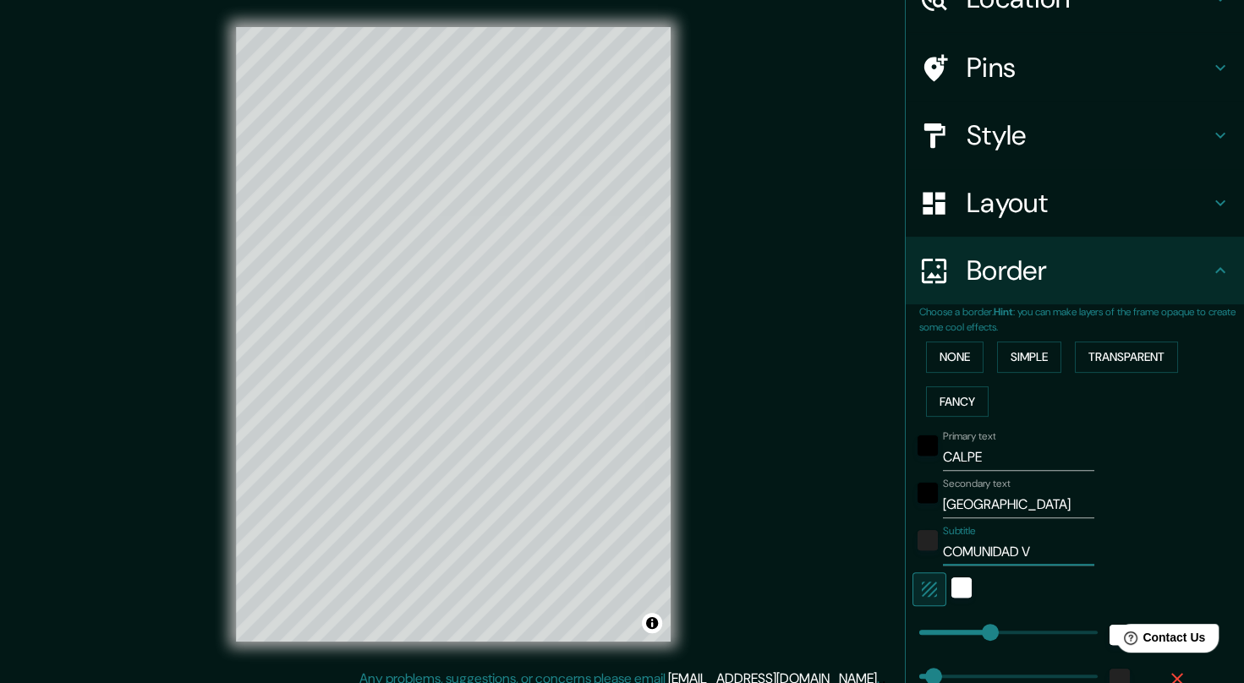
type input "41"
type input "COMUNIDAD VAL"
type input "206"
type input "41"
type input "COMUNIDAD VALE"
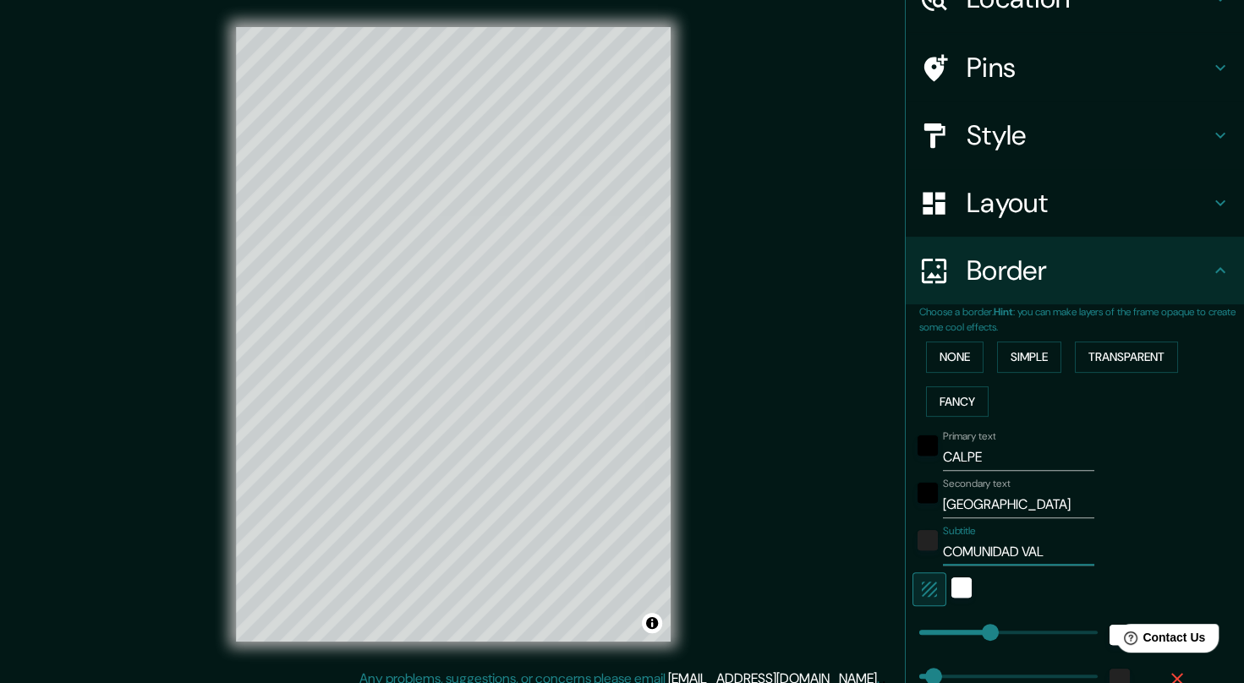
type input "206"
type input "41"
type input "COMUNIDAD VALEN"
type input "206"
type input "41"
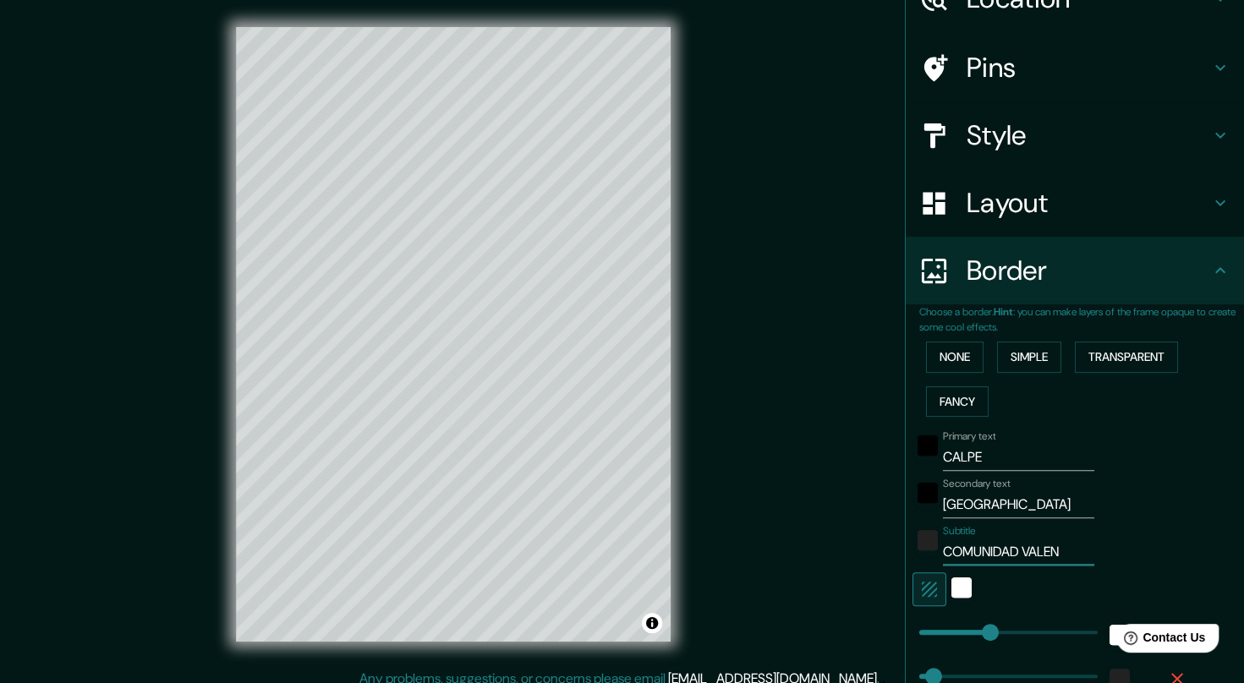
type input "COMUNIDAD VALENC"
type input "206"
type input "41"
type input "COMUNIDAD VALENCI"
type input "206"
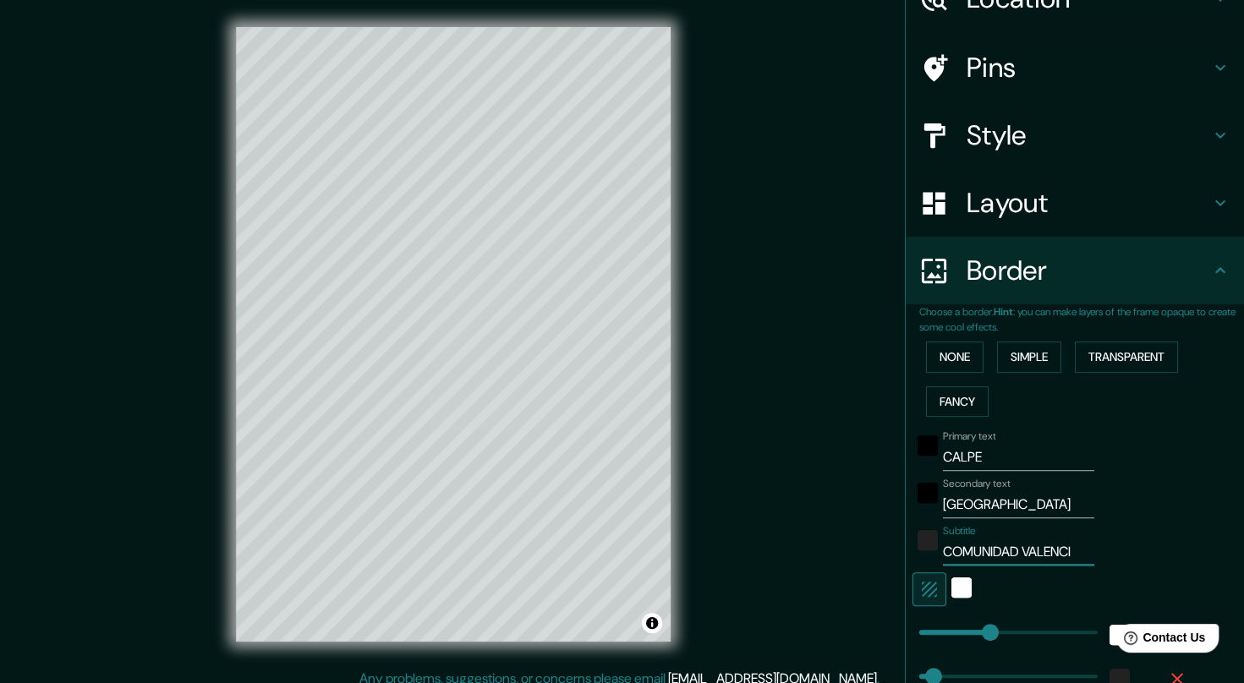
type input "41"
type input "COMUNIDAD VALENCIA"
type input "206"
type input "41"
type input "COMUNIDAD [DEMOGRAPHIC_DATA]"
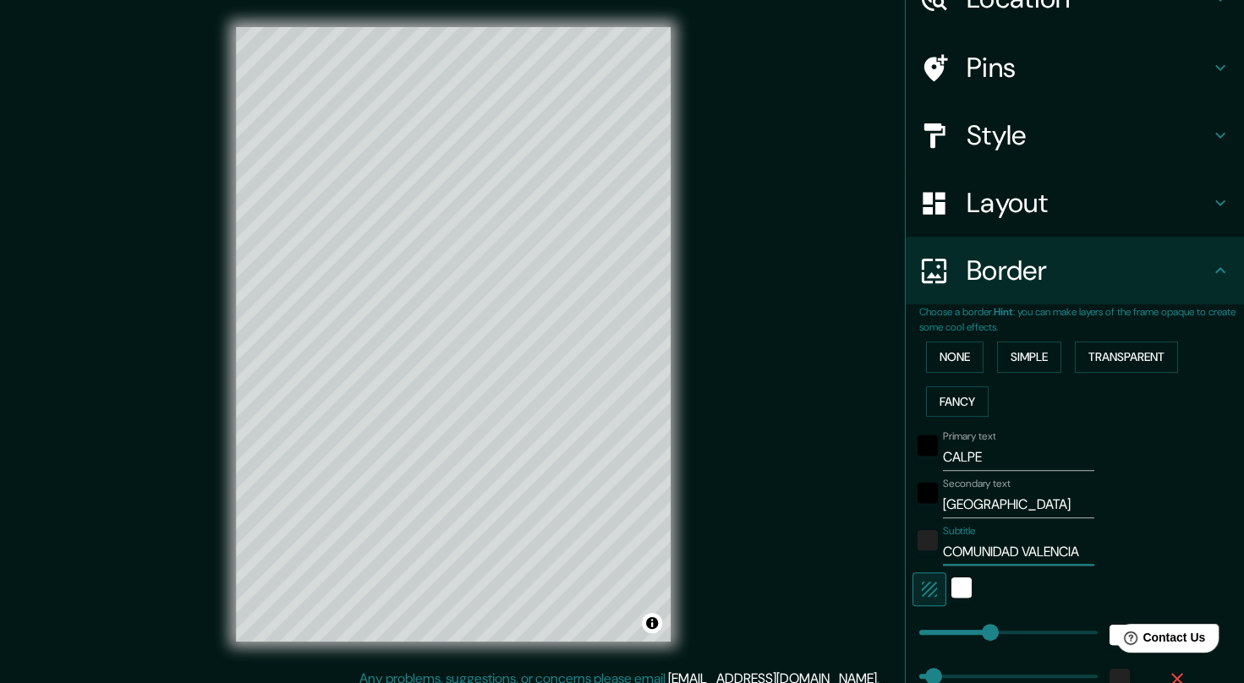
type input "206"
type input "41"
type input "COMUNIDAD VALENCIANA"
type input "206"
type input "41"
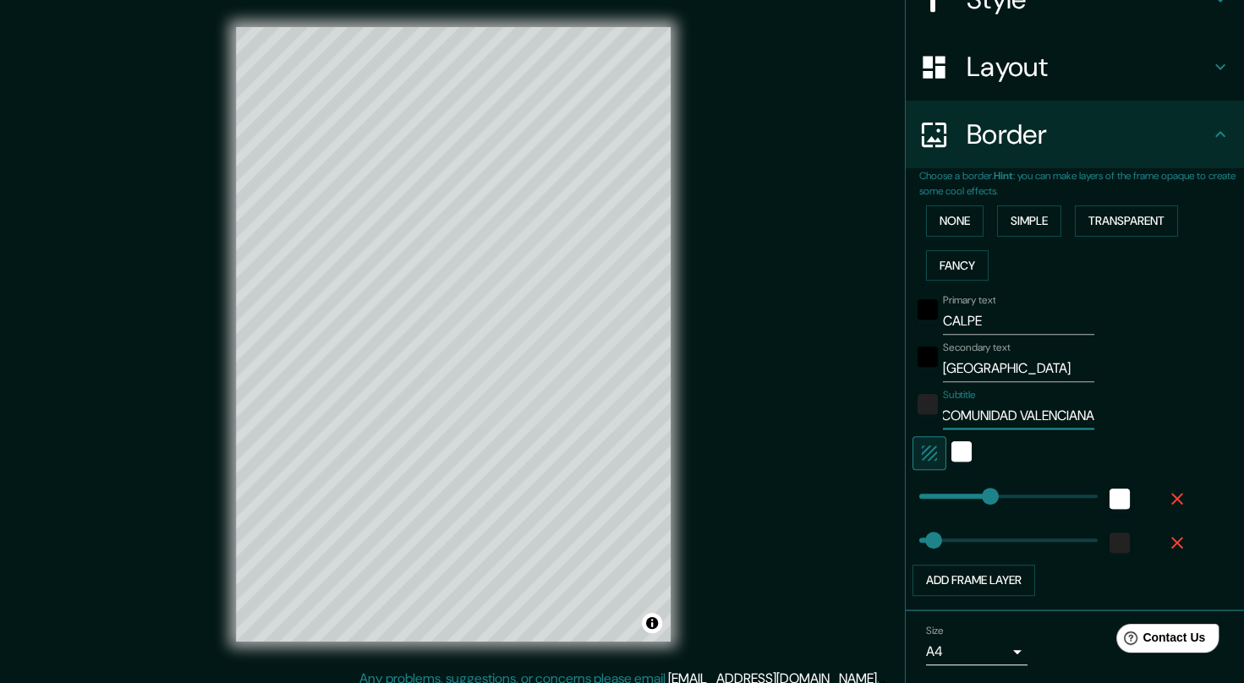
scroll to position [277, 0]
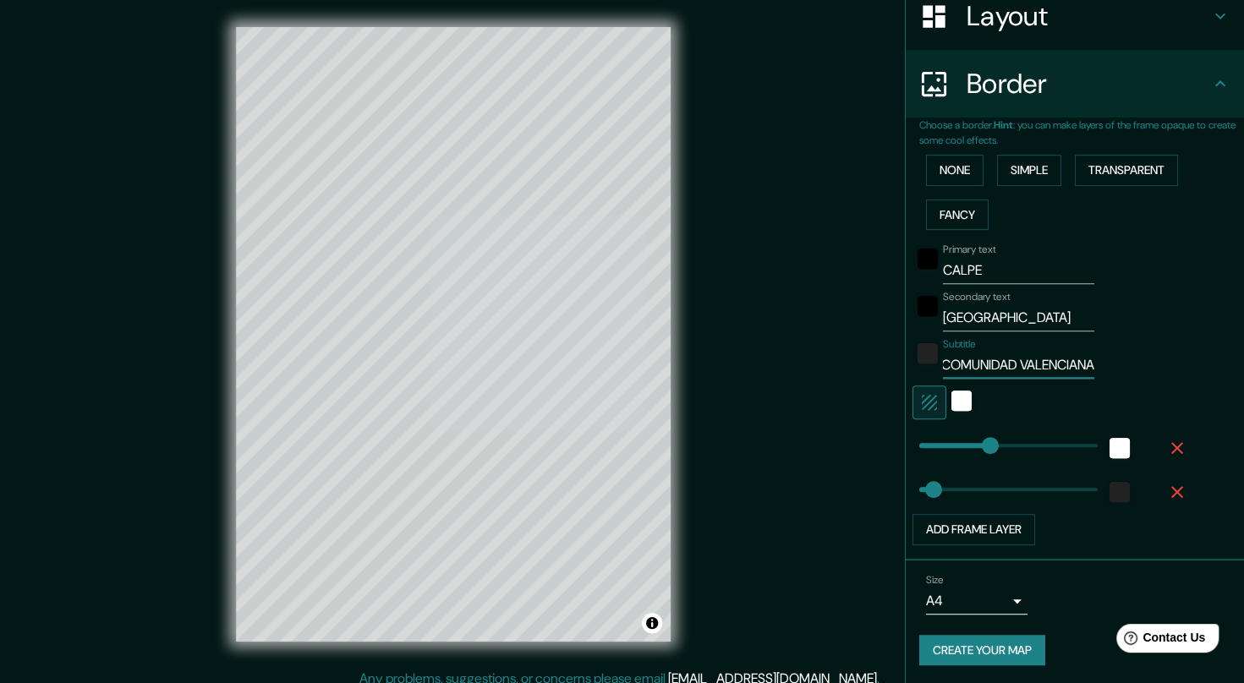
type input "206"
type input "COMUNIDAD VALENCIANA"
type input "514"
drag, startPoint x: 981, startPoint y: 444, endPoint x: 1106, endPoint y: 423, distance: 126.9
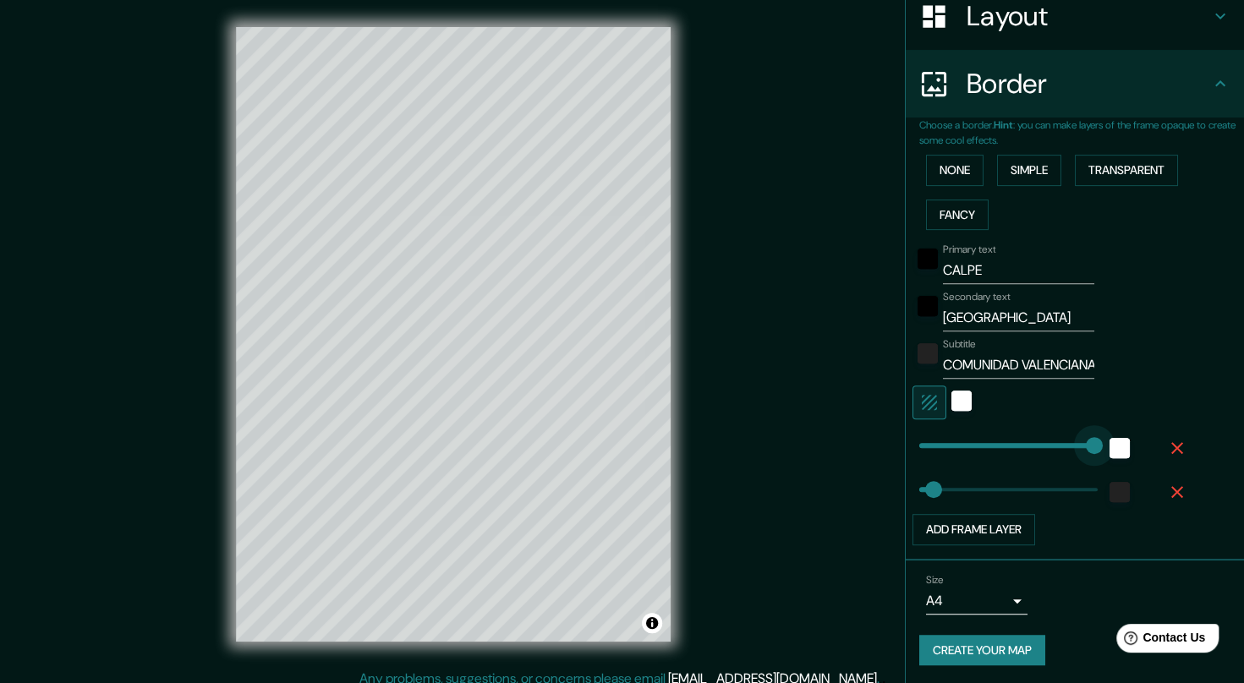
type input "41"
type input "204"
drag, startPoint x: 1078, startPoint y: 441, endPoint x: 977, endPoint y: 440, distance: 101.5
type input "41"
type input "187"
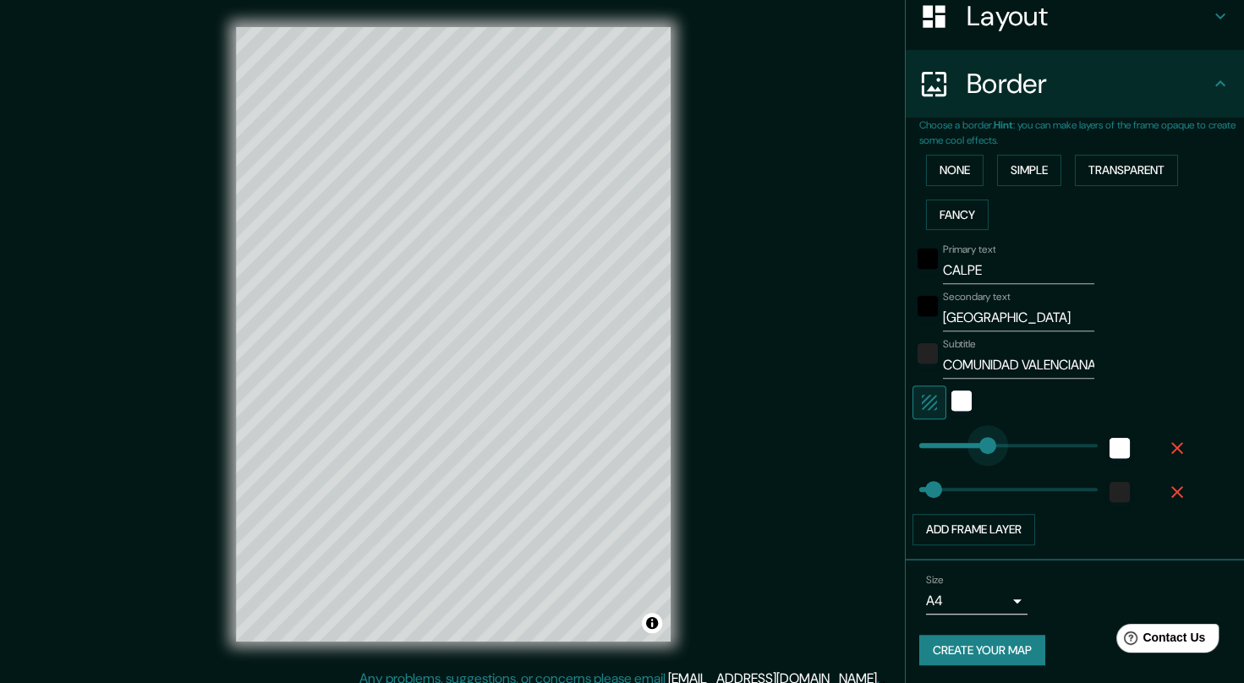
type input "41"
type input "224"
drag, startPoint x: 971, startPoint y: 440, endPoint x: 984, endPoint y: 440, distance: 13.5
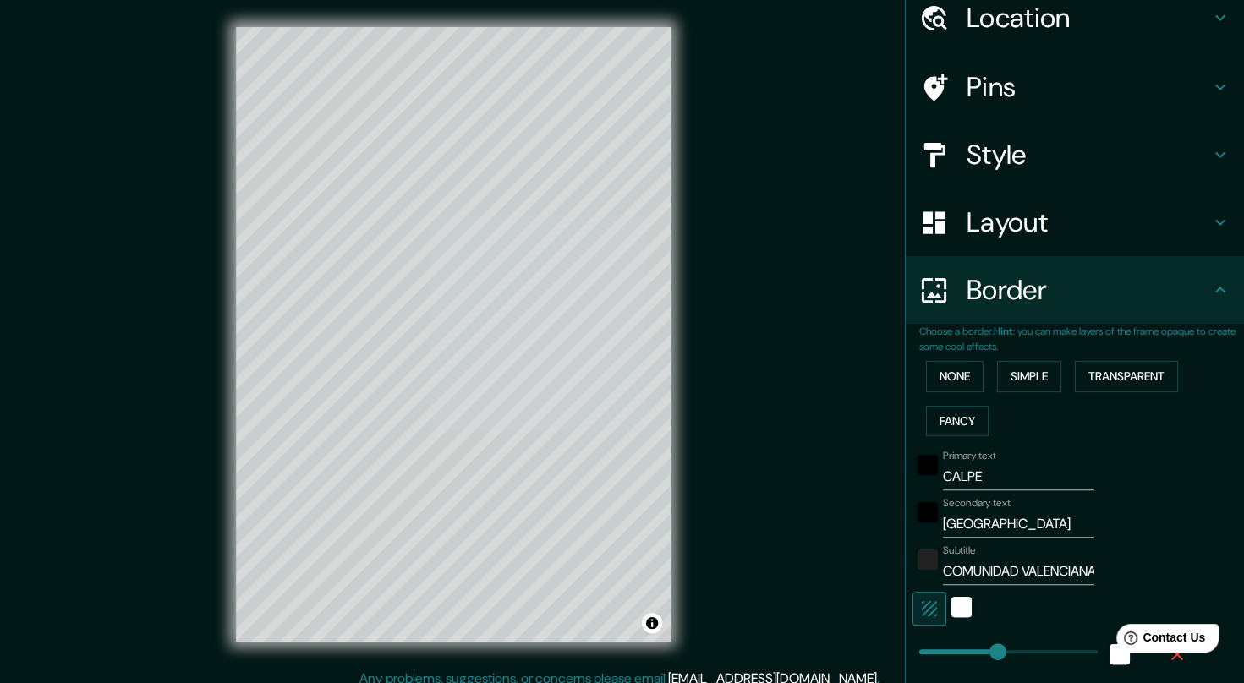
scroll to position [52, 0]
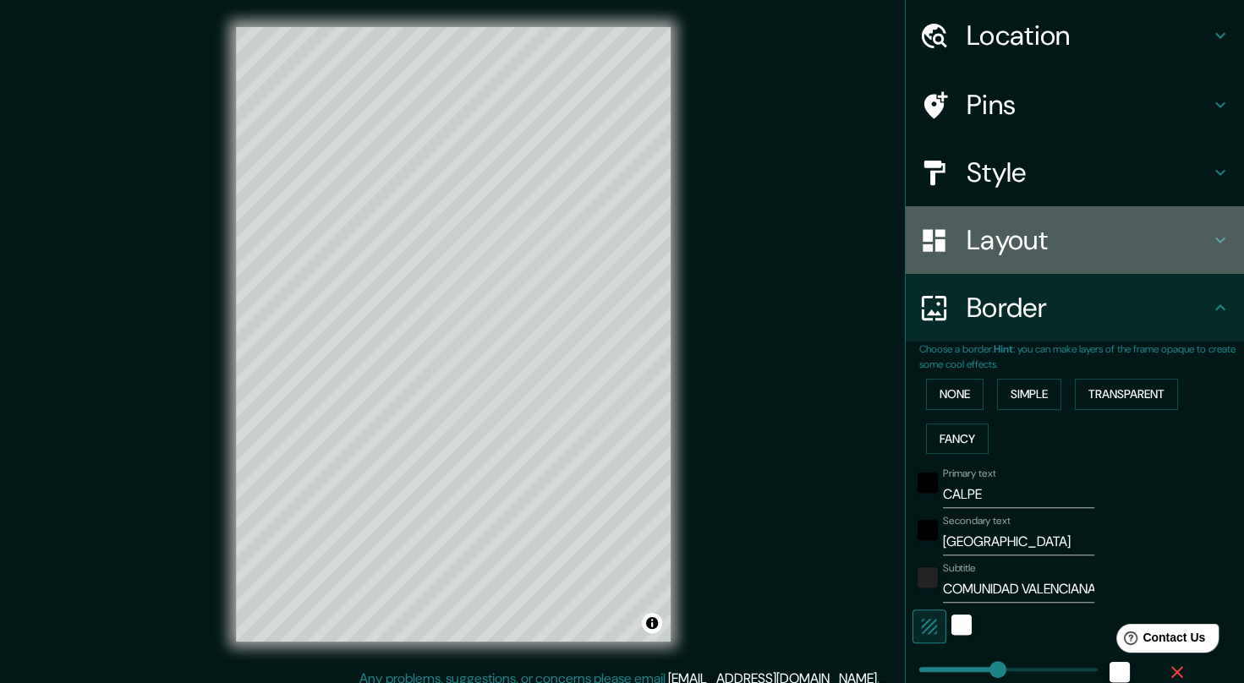
click at [1019, 228] on h4 "Layout" at bounding box center [1088, 240] width 244 height 34
type input "41"
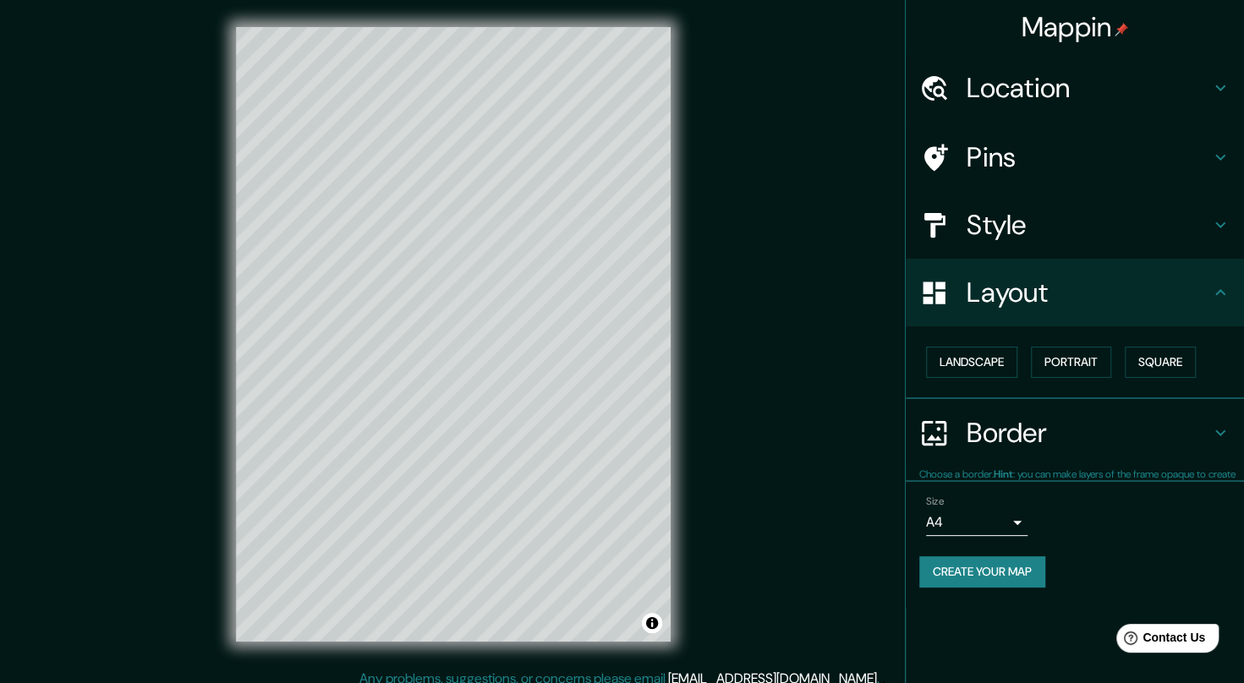
scroll to position [0, 0]
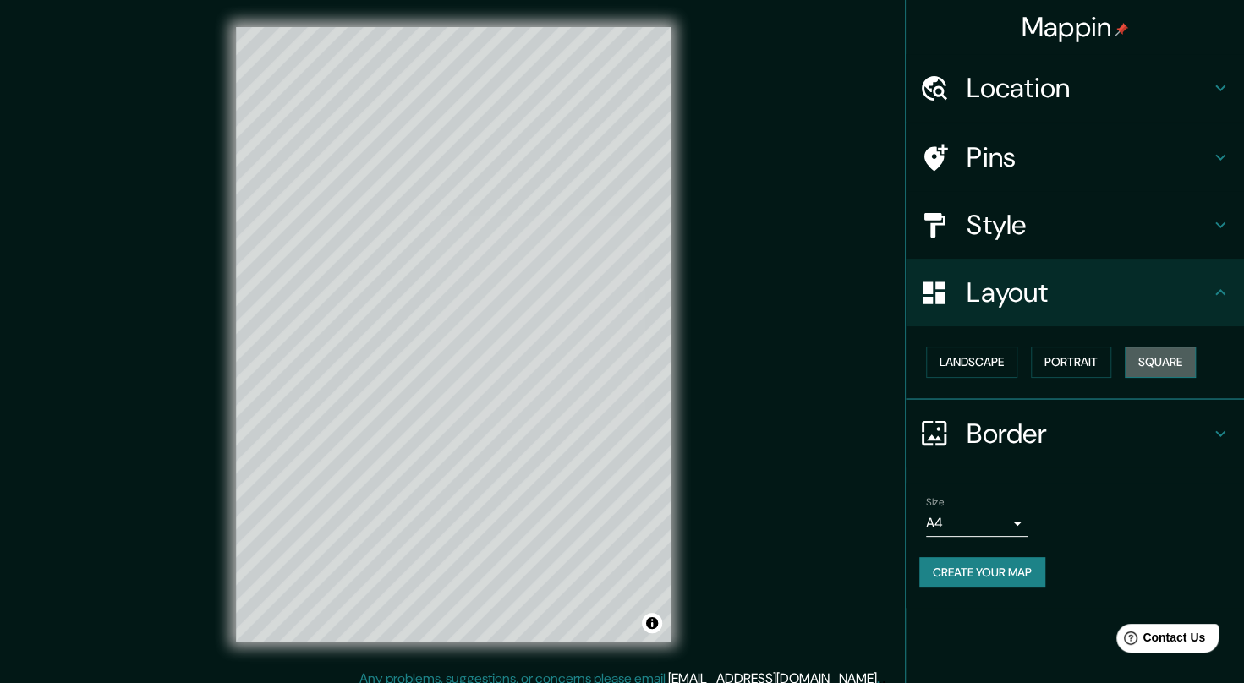
click at [1163, 359] on button "Square" at bounding box center [1160, 362] width 71 height 31
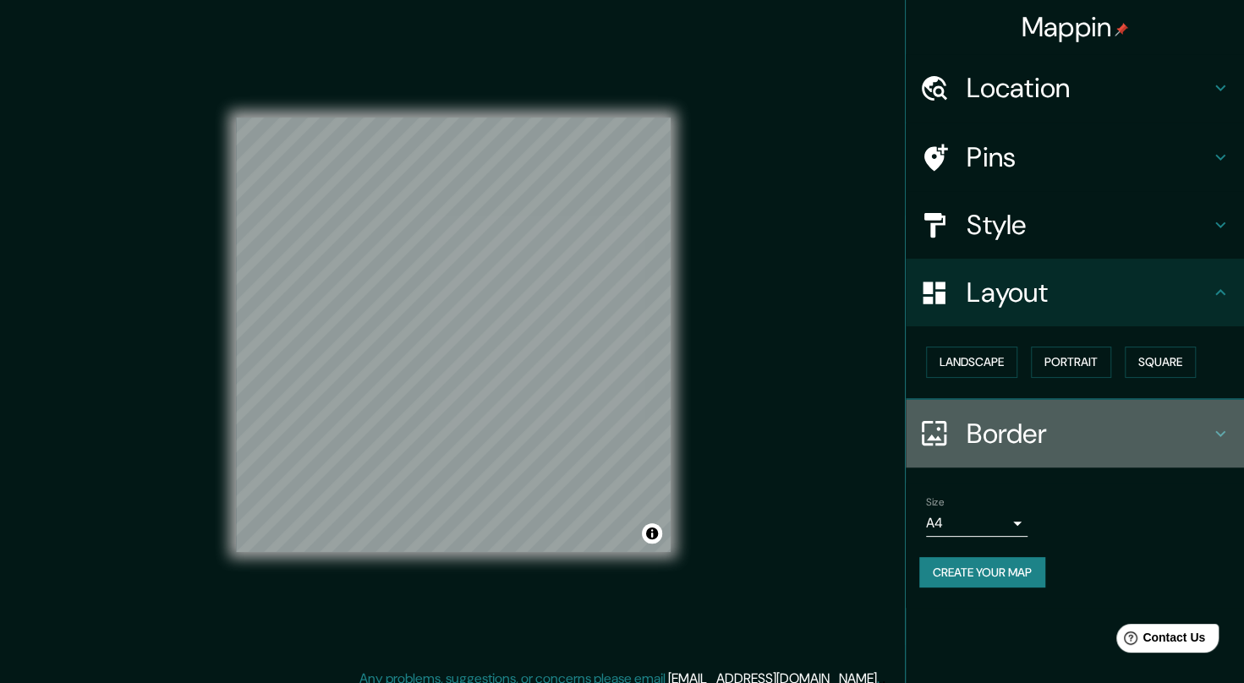
click at [1049, 421] on h4 "Border" at bounding box center [1088, 434] width 244 height 34
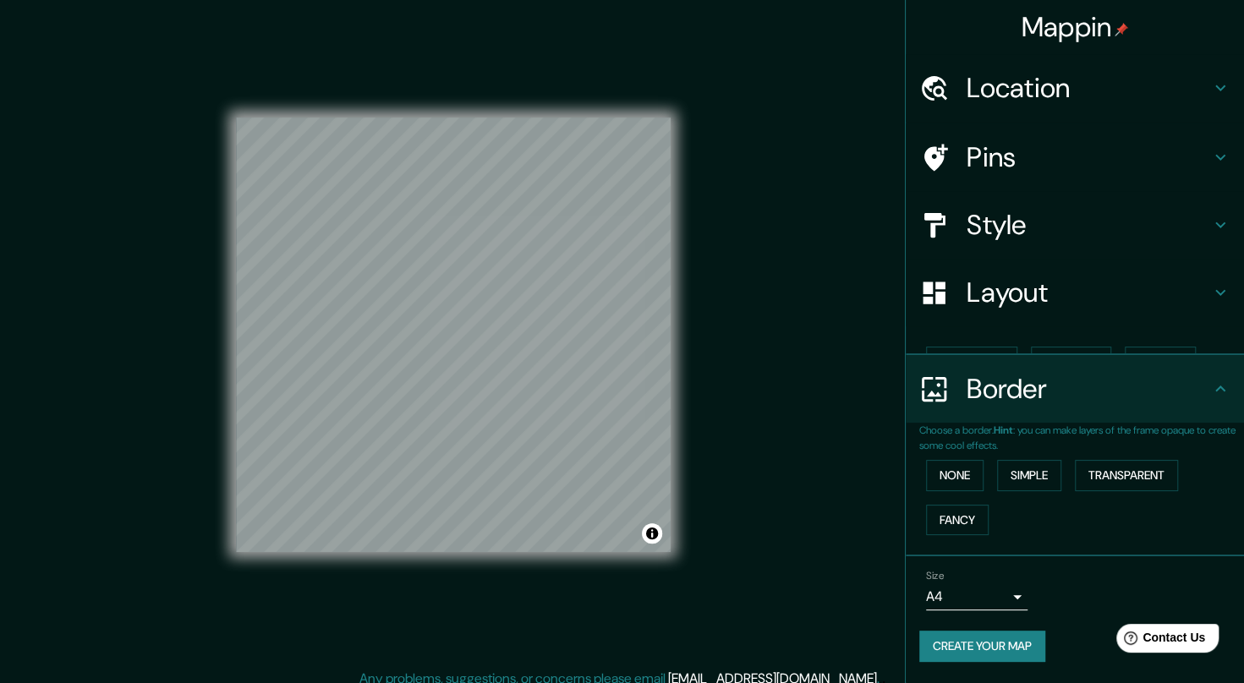
scroll to position [13, 0]
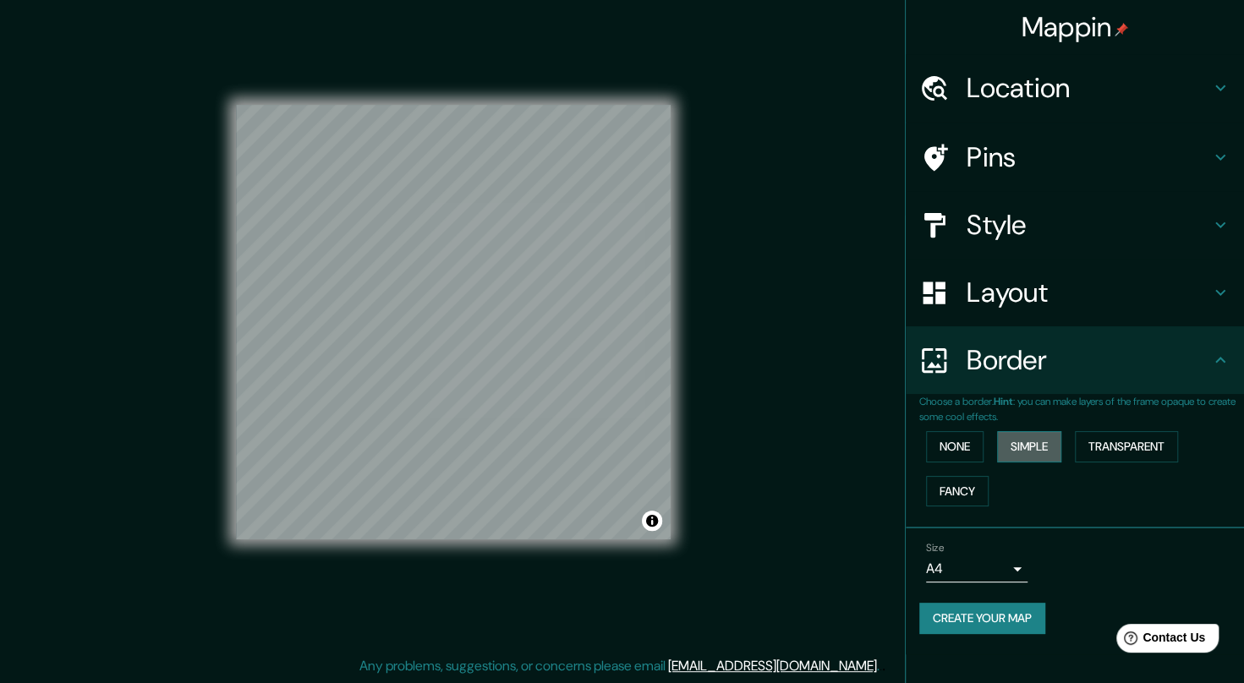
click at [1018, 448] on button "Simple" at bounding box center [1029, 446] width 64 height 31
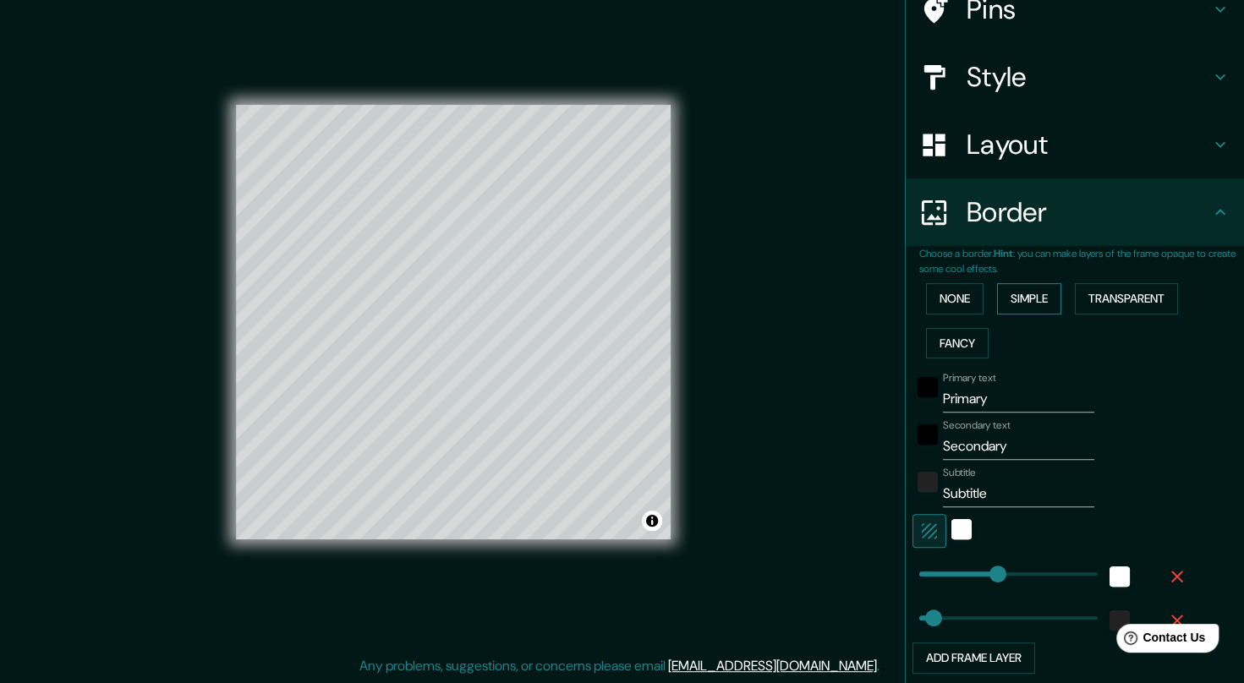
scroll to position [149, 0]
click at [989, 396] on input "Primary" at bounding box center [1018, 398] width 151 height 27
type input "C"
type input "41"
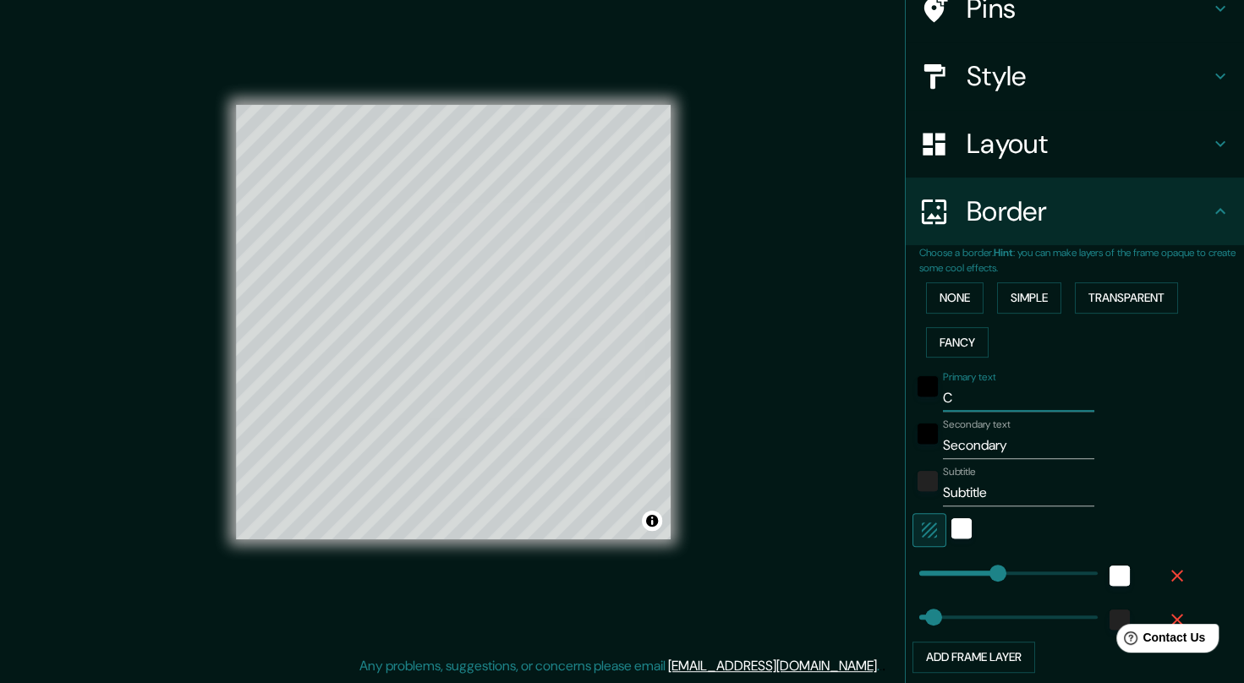
type input "CA"
type input "41"
type input "CAL"
type input "41"
type input "CALP"
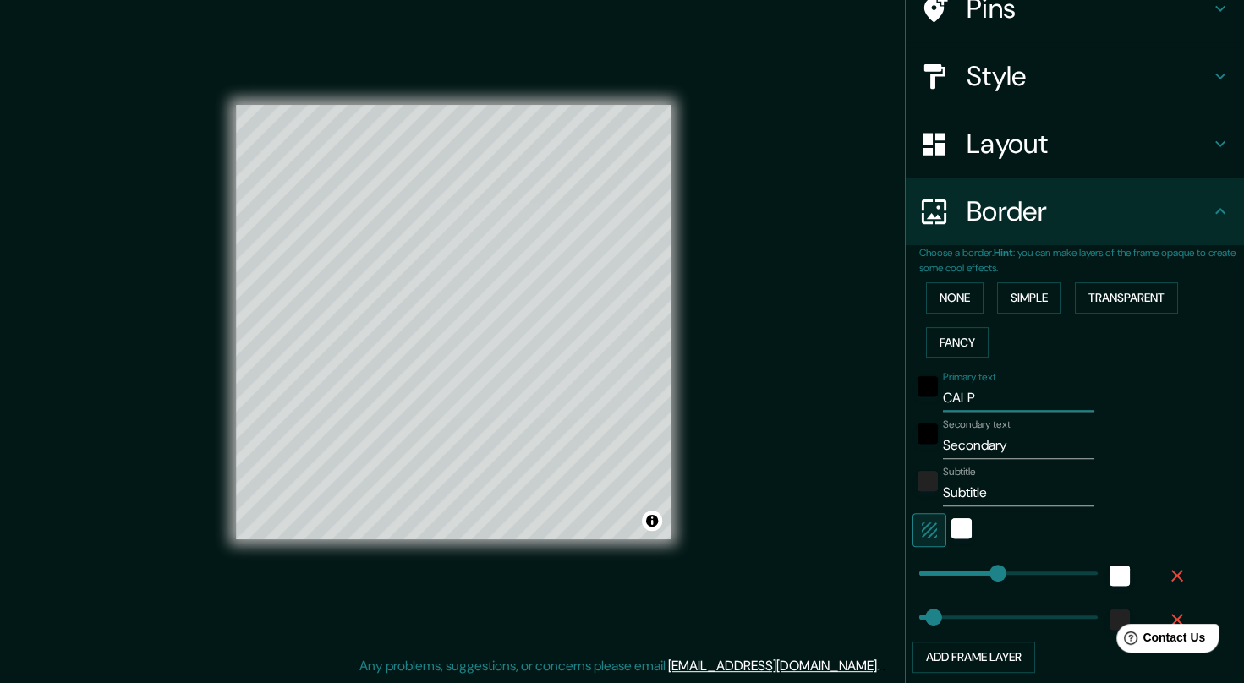
type input "41"
type input "CALPE"
type input "41"
type input "CALPE"
type input "A"
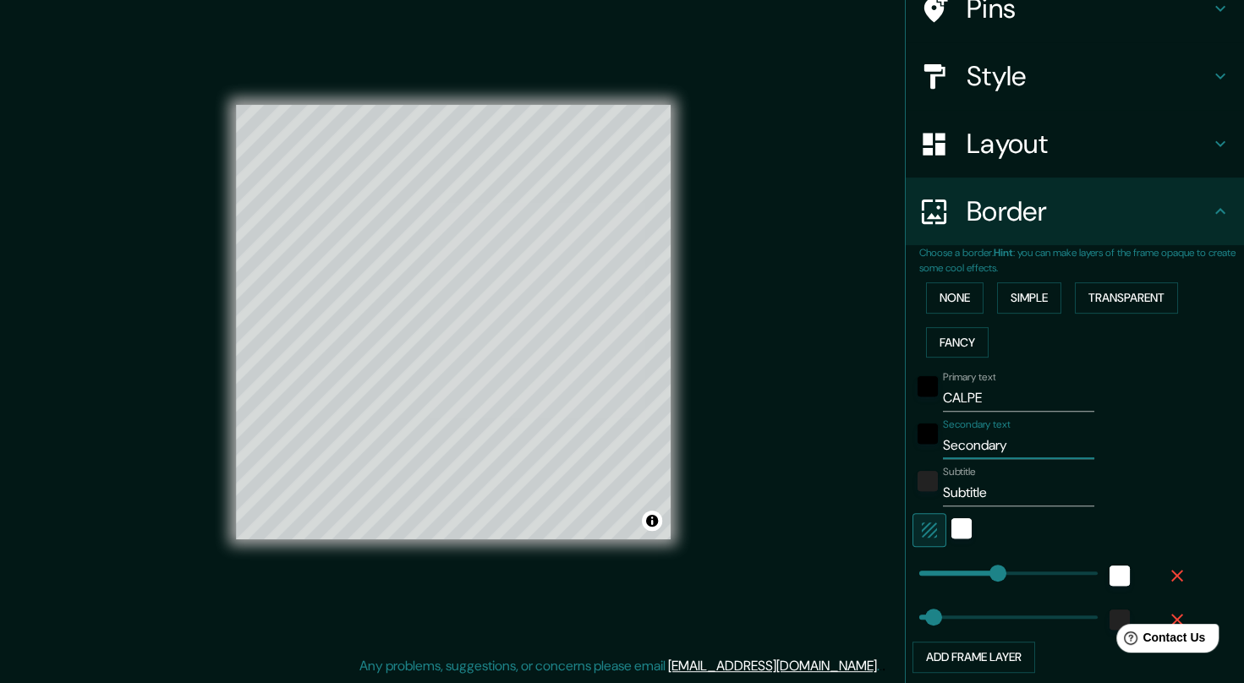
type input "41"
type input "AL"
type input "41"
type input "ALI"
type input "41"
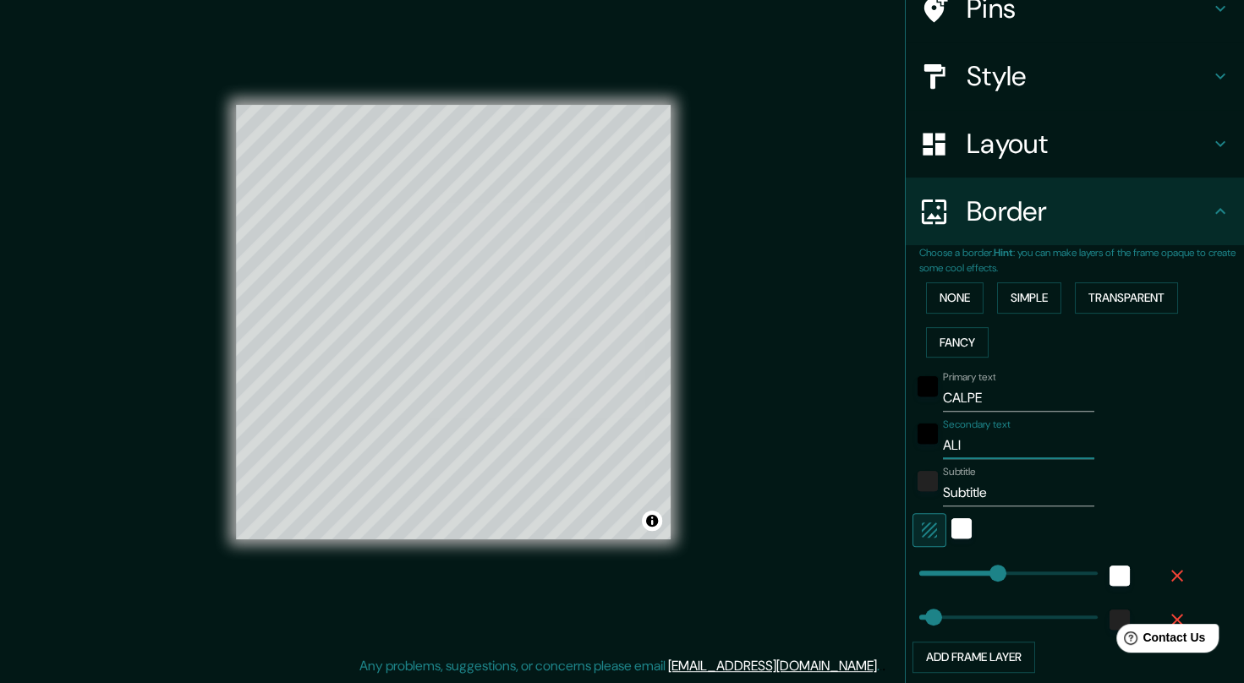
type input "ALIC"
type input "41"
type input "[PERSON_NAME]"
type input "41"
type input "ALICAN"
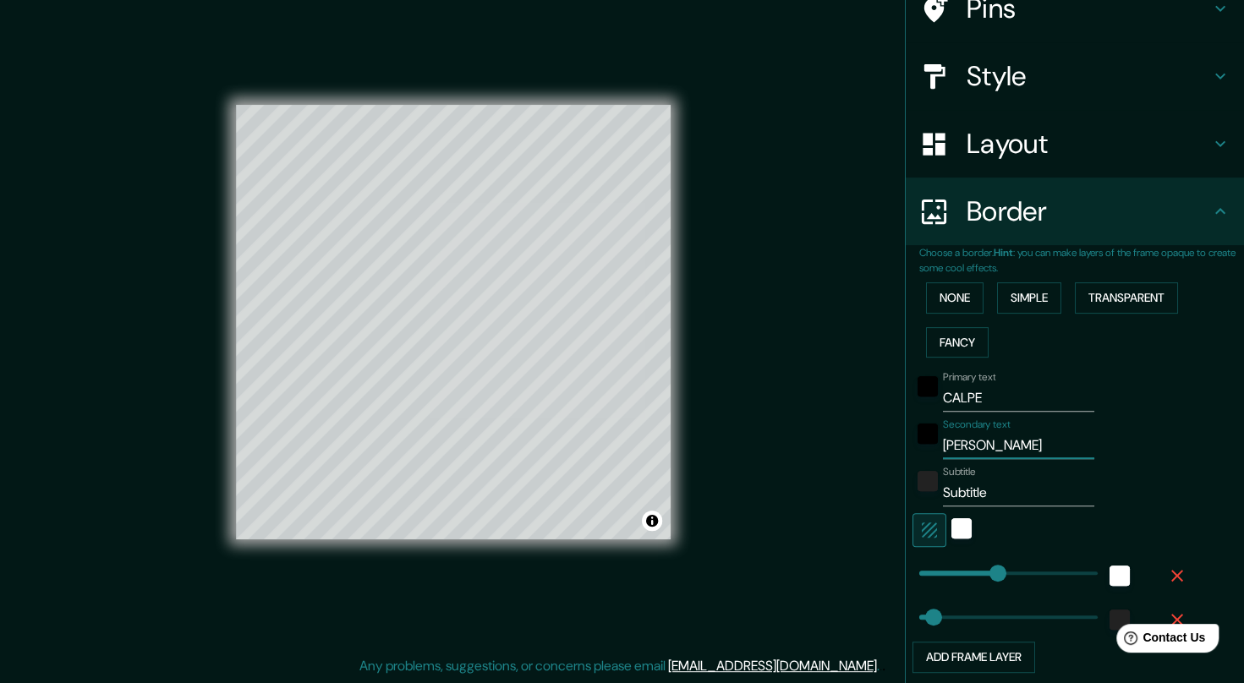
type input "41"
type input "ALICANT"
type input "41"
type input "[GEOGRAPHIC_DATA]"
type input "41"
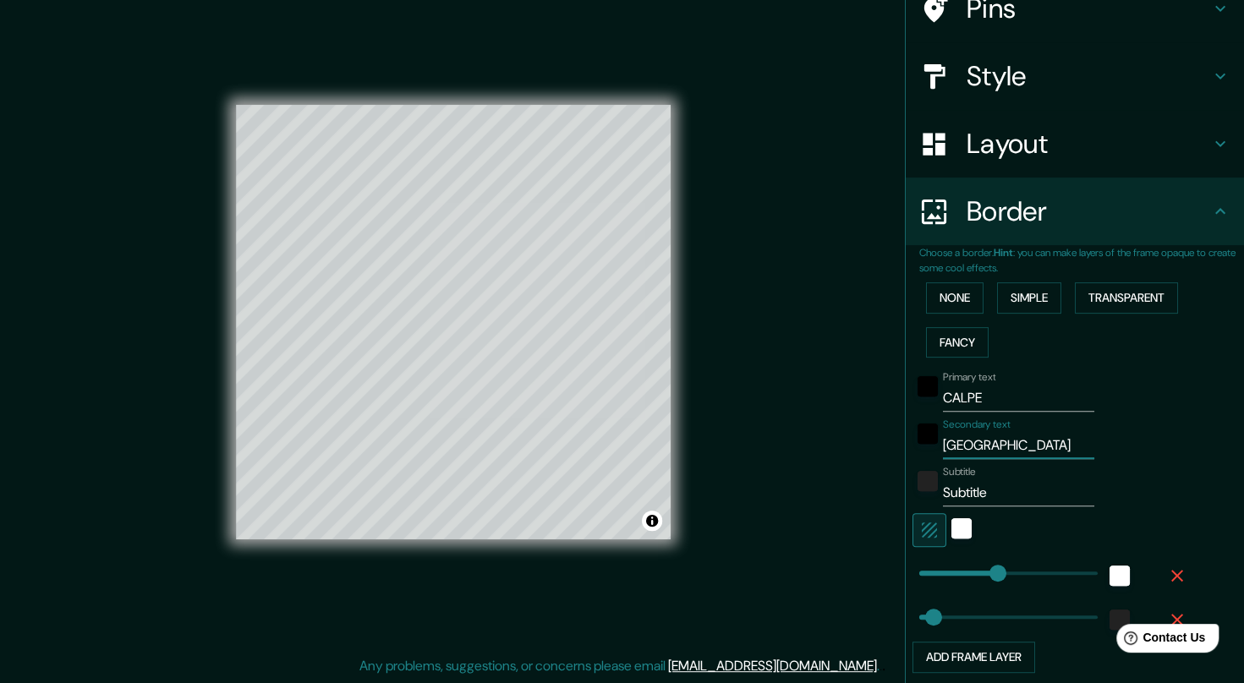
type input "[GEOGRAPHIC_DATA]"
type input "C"
type input "41"
type input "CO"
type input "41"
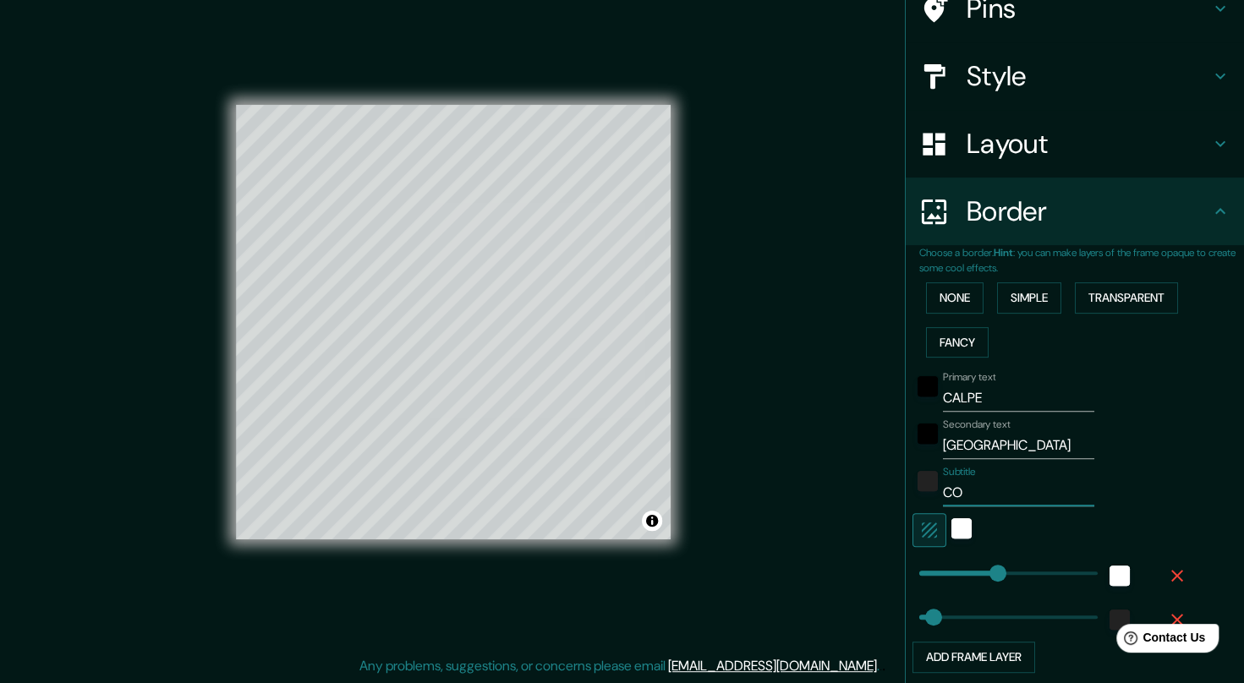
type input "COM"
type input "41"
type input "COMU"
type input "41"
type input "COMUN"
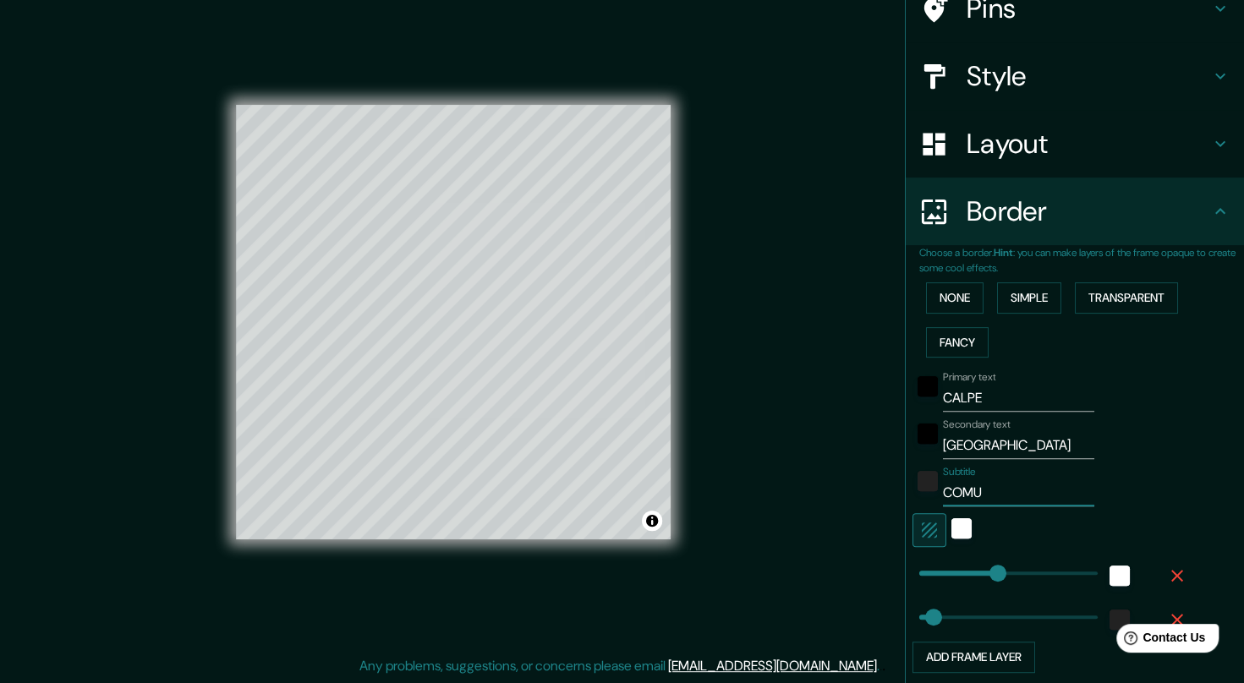
type input "41"
type input "COMUNI"
type input "41"
type input "COMUNID"
type input "41"
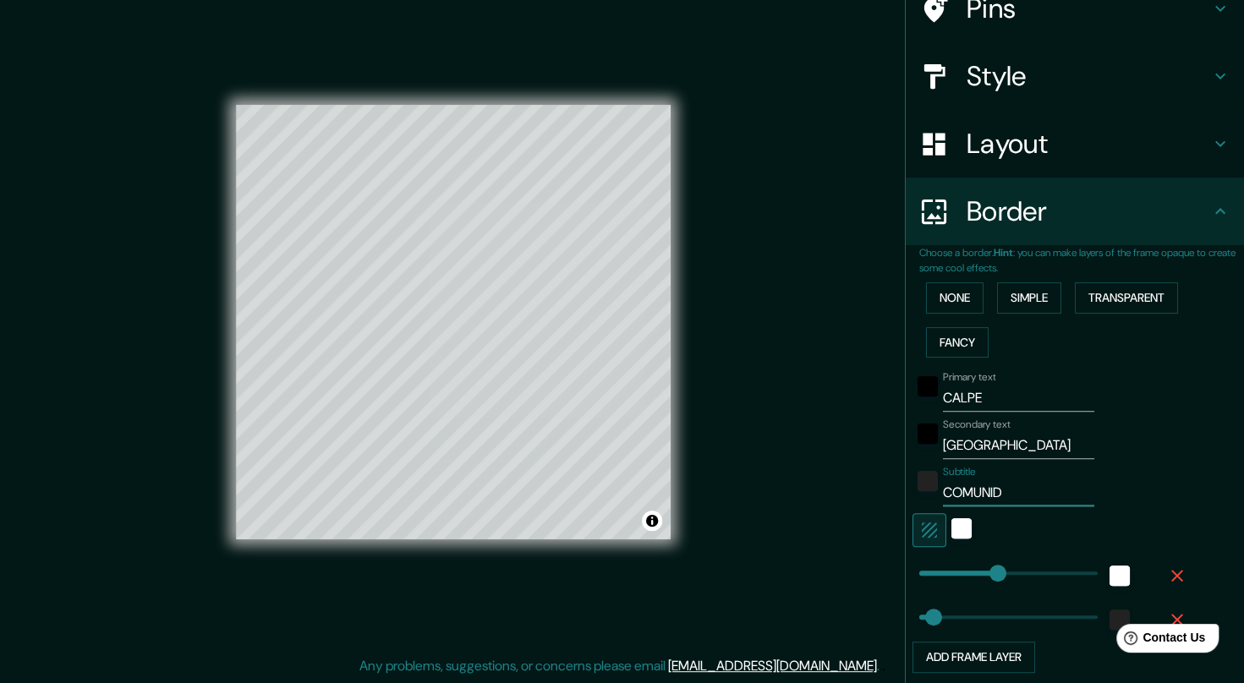
type input "COMUNIDA"
type input "41"
type input "COMUNIDAD"
type input "41"
type input "COMUNIDAD"
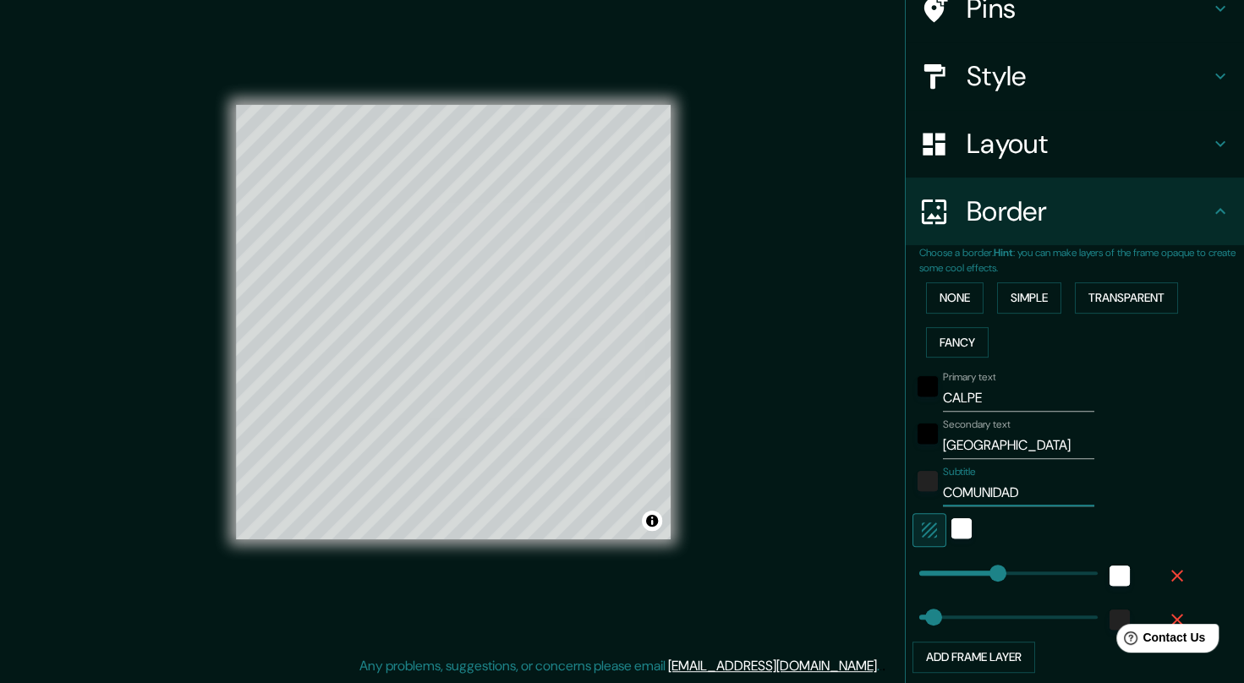
type input "41"
type input "COMUNIDAD V"
type input "41"
type input "COMUNIDAD VA"
type input "41"
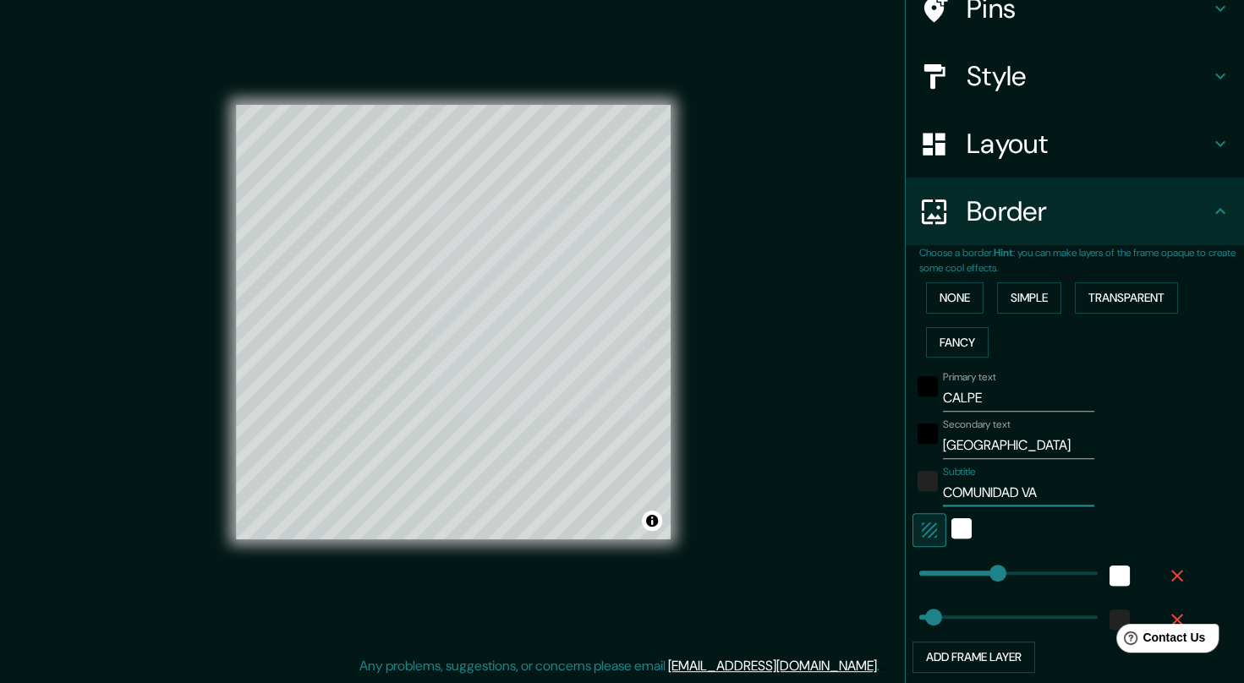
type input "COMUNIDAD VAL"
type input "41"
type input "COMUNIDAD VALE"
type input "41"
type input "COMUNIDAD VALEN"
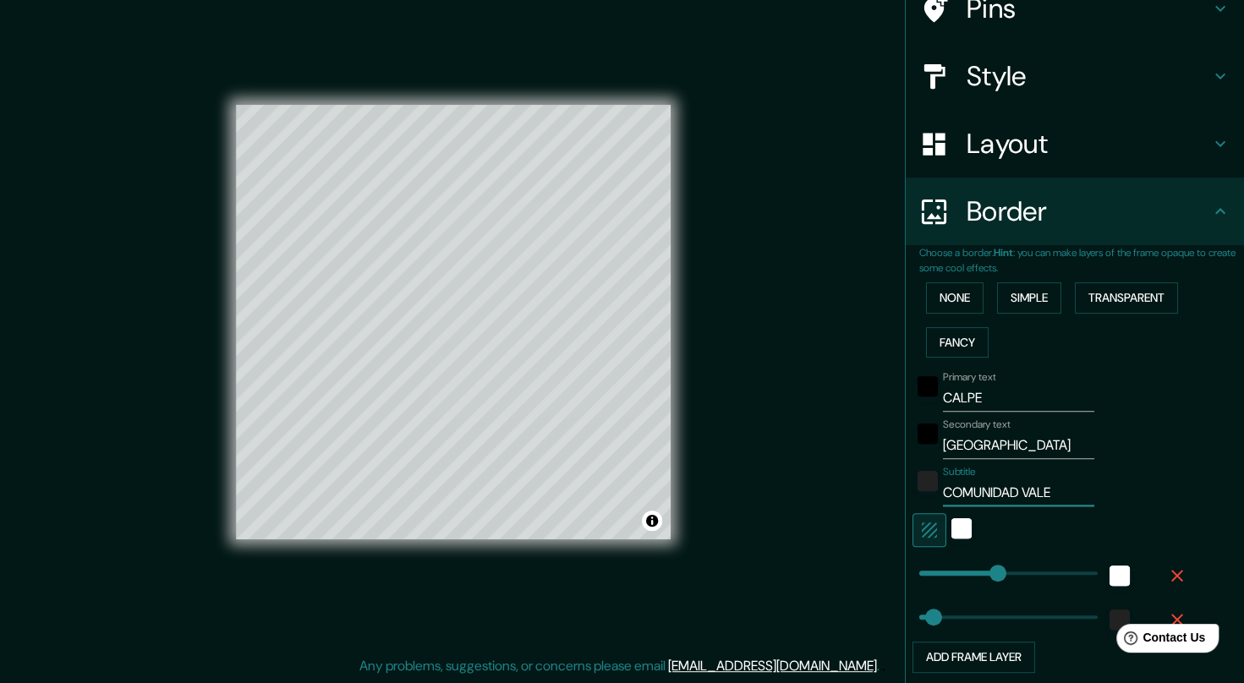
type input "41"
type input "COMUNIDAD VALENC"
type input "41"
type input "COMUNIDAD VALENCI"
type input "41"
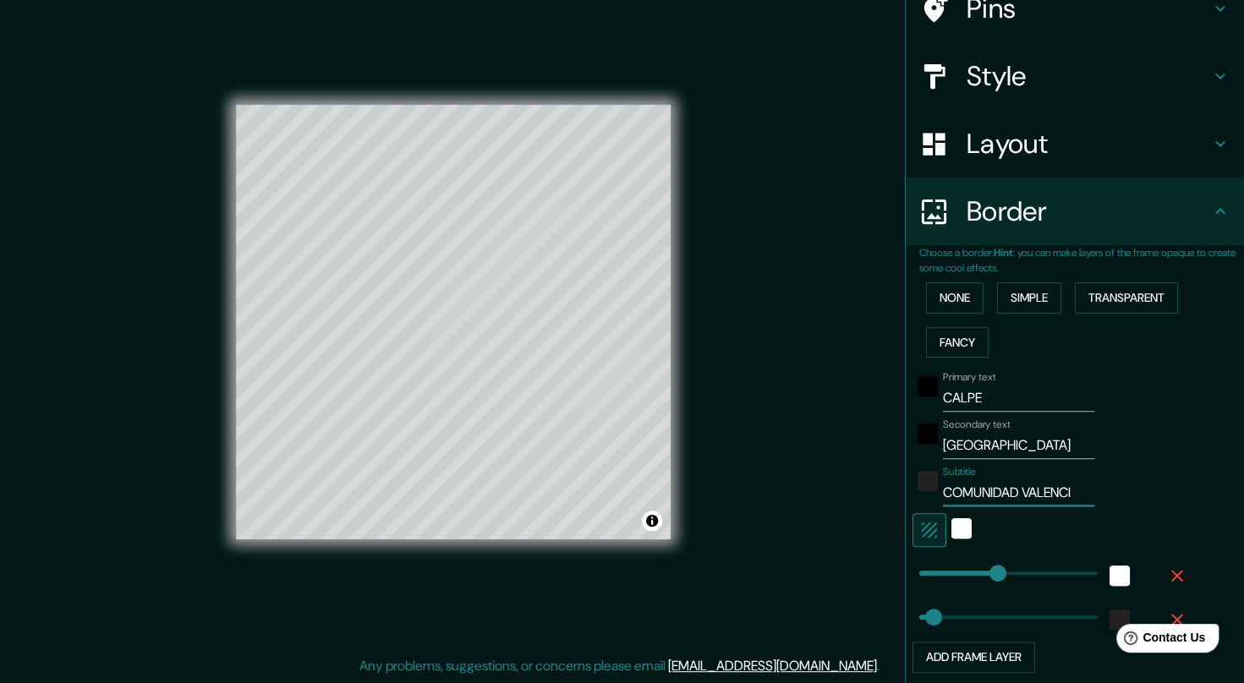
type input "COMUNIDAD VALENCIA"
type input "41"
type input "COMUNIDAD [DEMOGRAPHIC_DATA]"
type input "41"
type input "COMUNIDAD VALENCIANA"
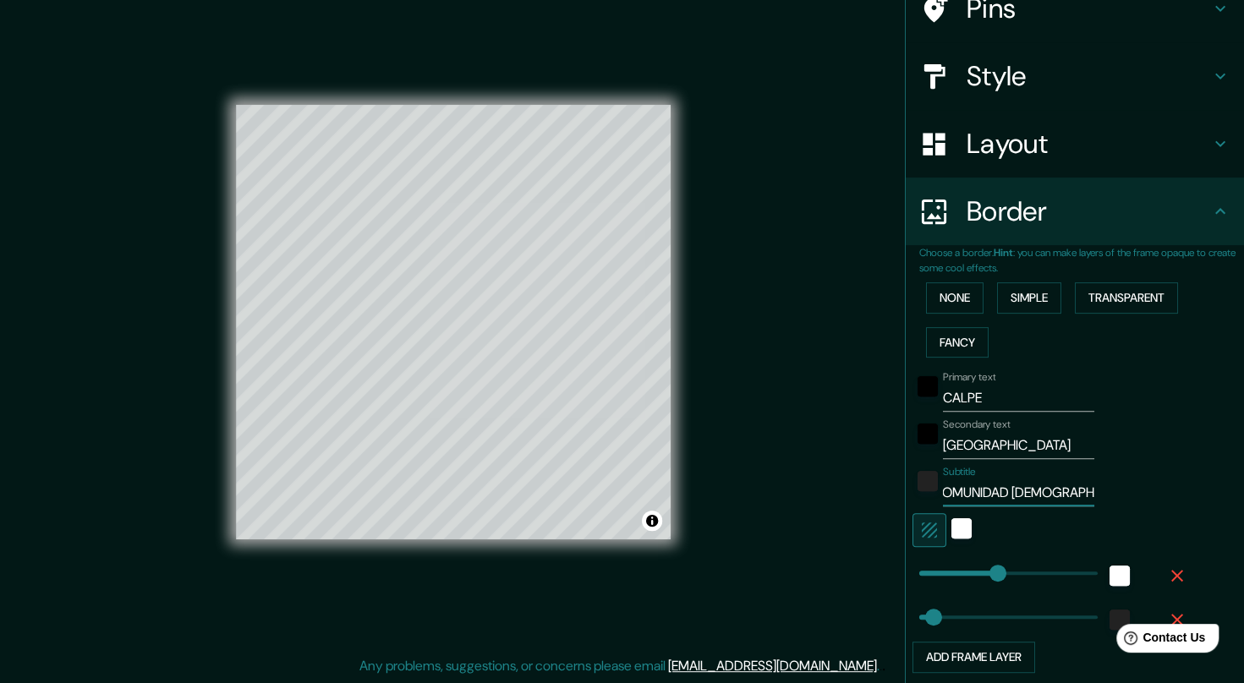
type input "41"
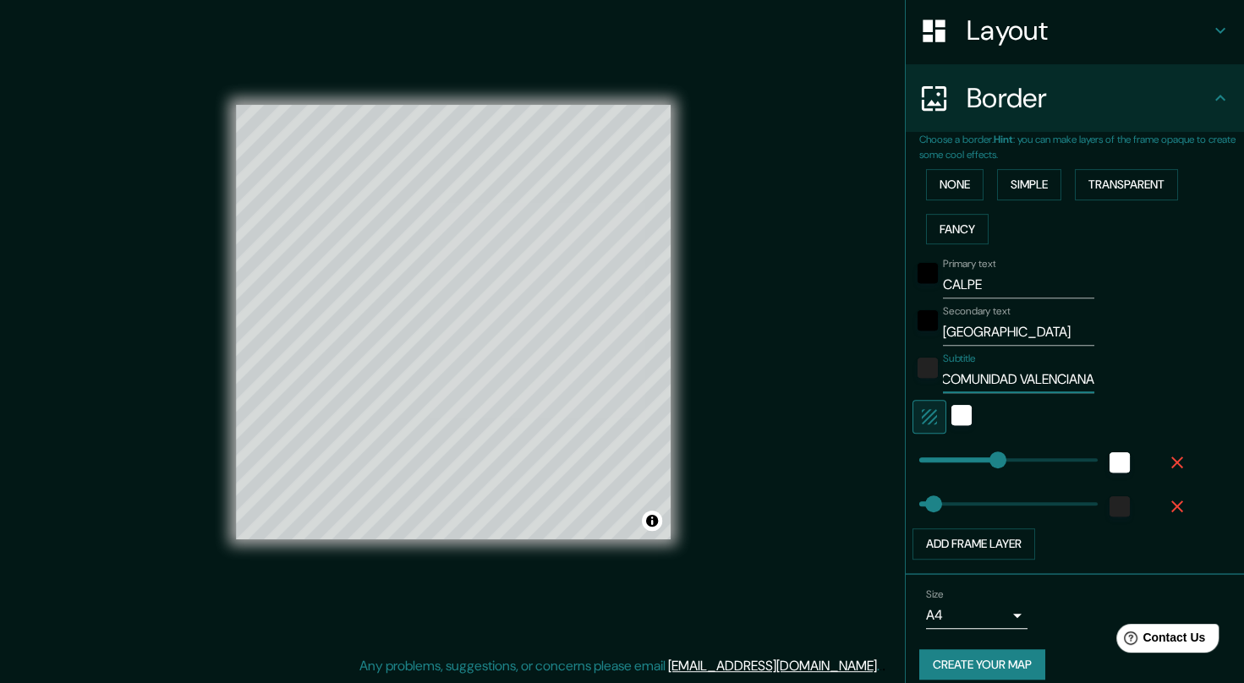
scroll to position [277, 0]
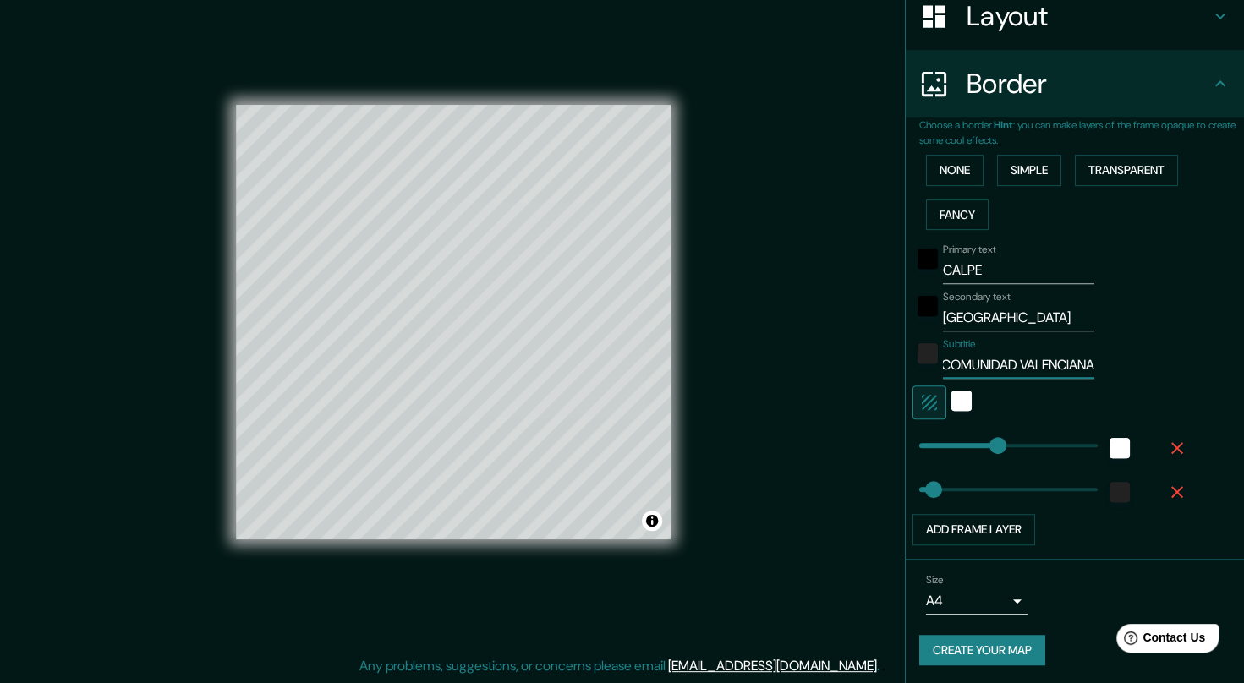
type input "COMUNIDAD VALENCIANA"
click at [969, 643] on button "Create your map" at bounding box center [982, 650] width 126 height 31
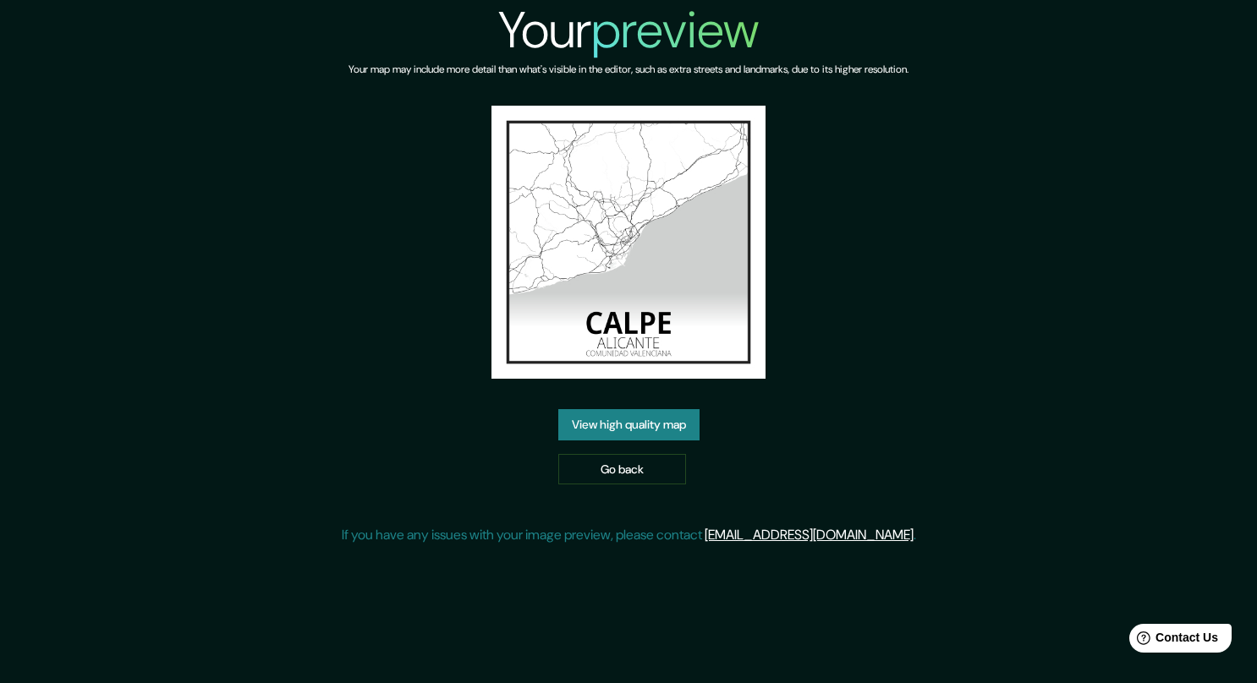
click at [616, 311] on img at bounding box center [627, 242] width 273 height 273
click at [610, 424] on link "View high quality map" at bounding box center [628, 424] width 141 height 31
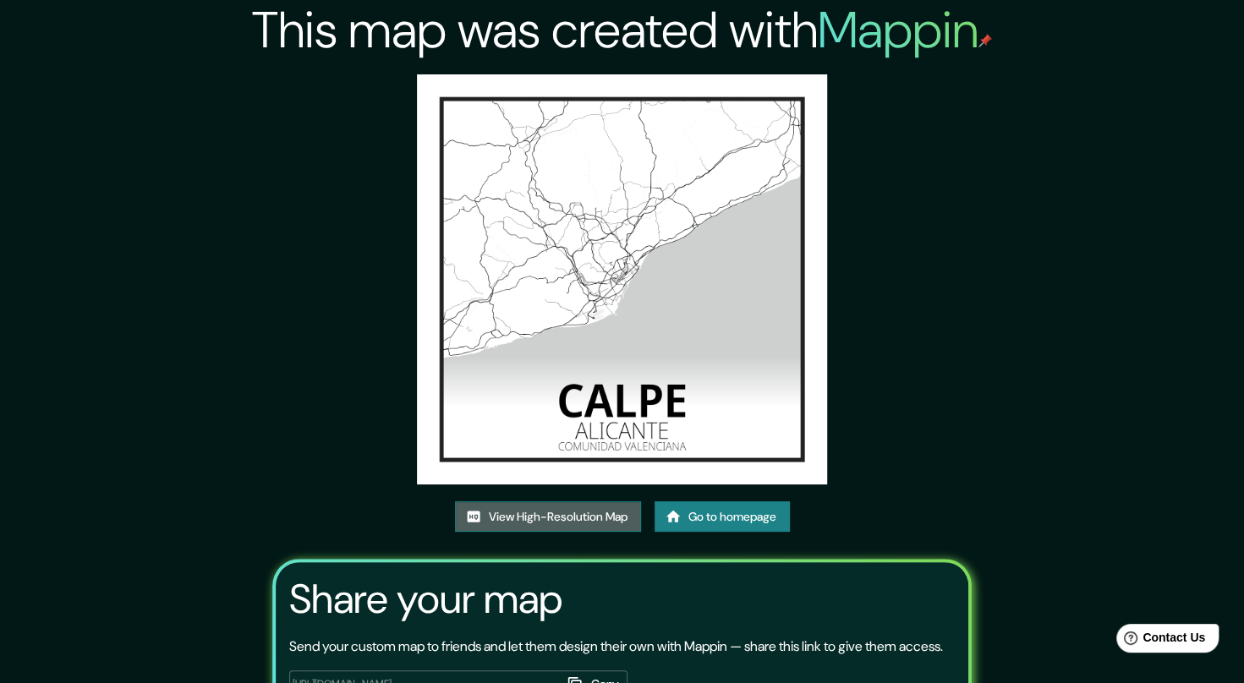
click at [600, 517] on link "View High-Resolution Map" at bounding box center [548, 516] width 186 height 31
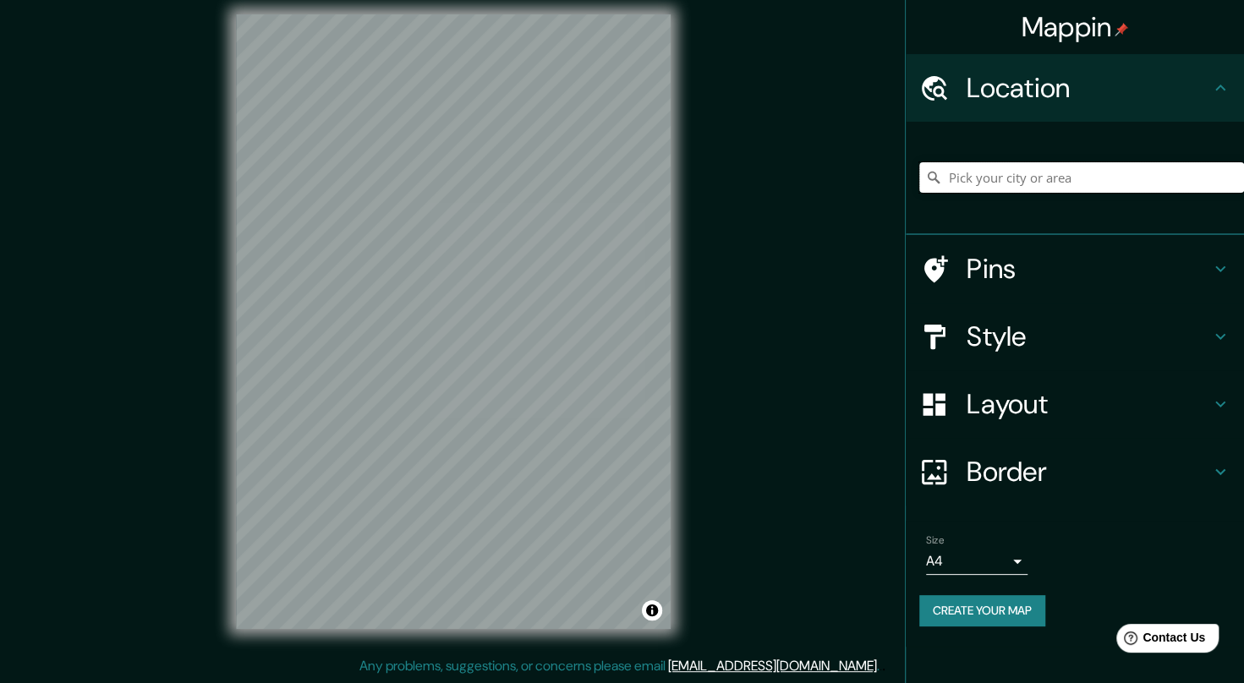
click at [1022, 172] on input "Pick your city or area" at bounding box center [1081, 177] width 325 height 30
type input "c"
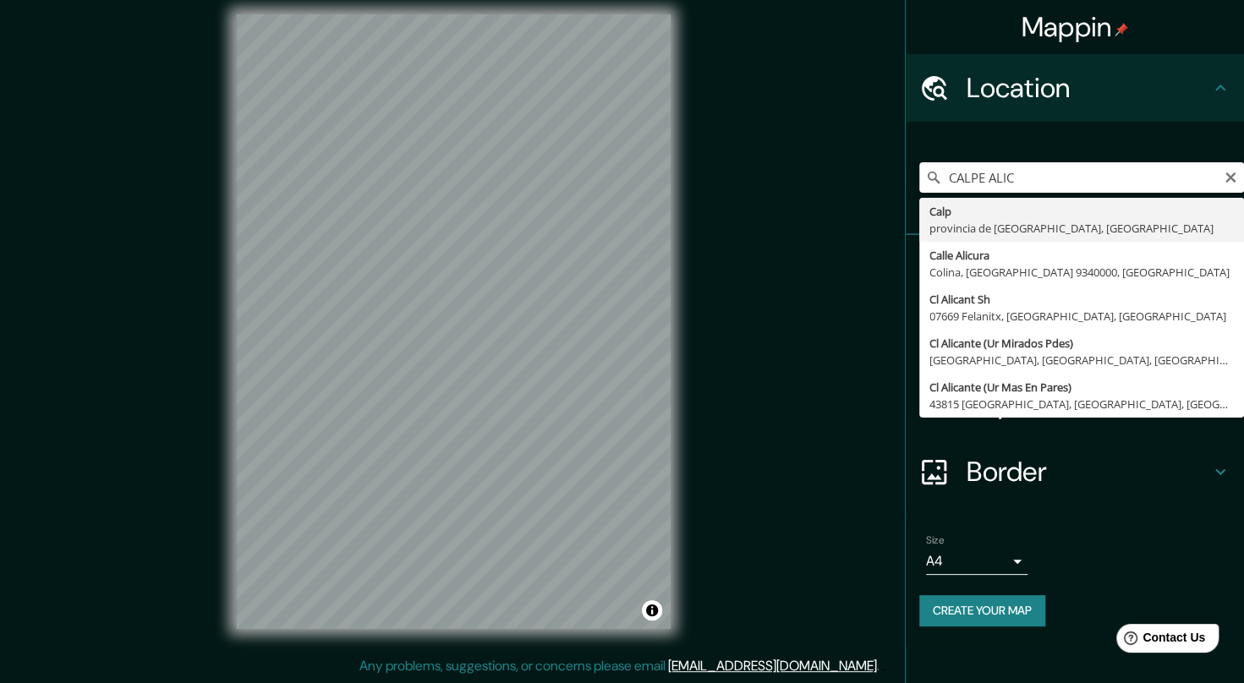
type input "Calp, provincia de Alicante, España"
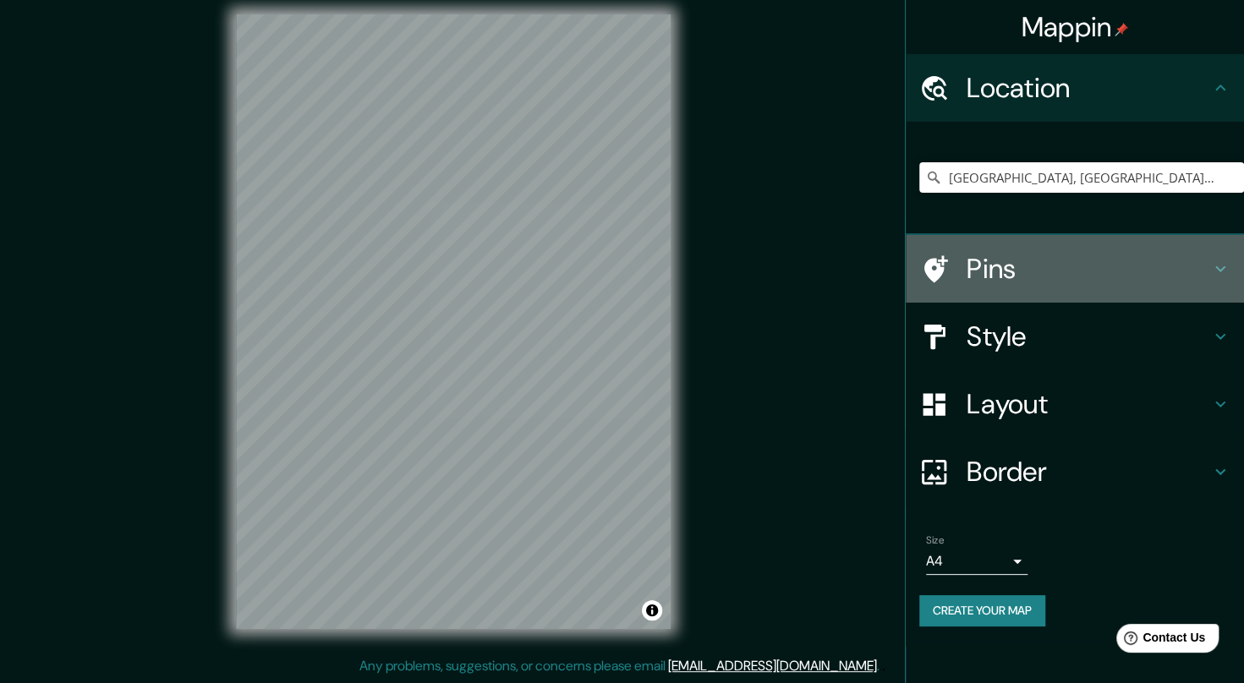
click at [1003, 276] on h4 "Pins" at bounding box center [1088, 269] width 244 height 34
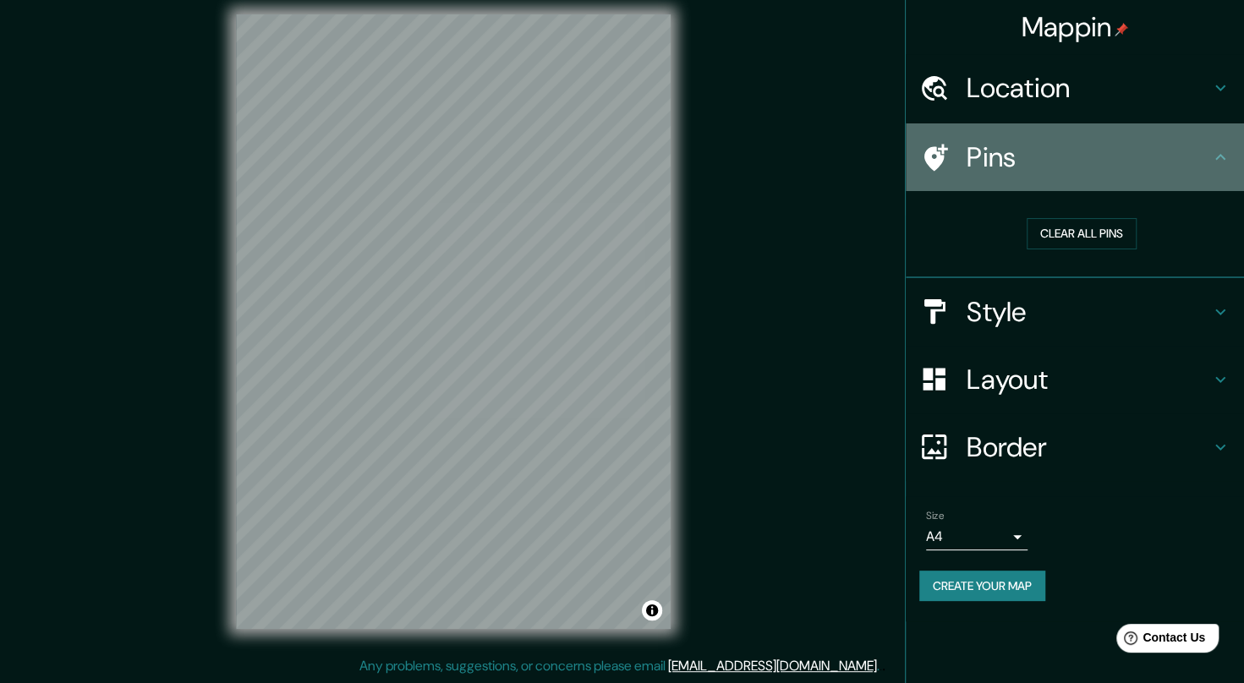
click at [1025, 157] on h4 "Pins" at bounding box center [1088, 157] width 244 height 34
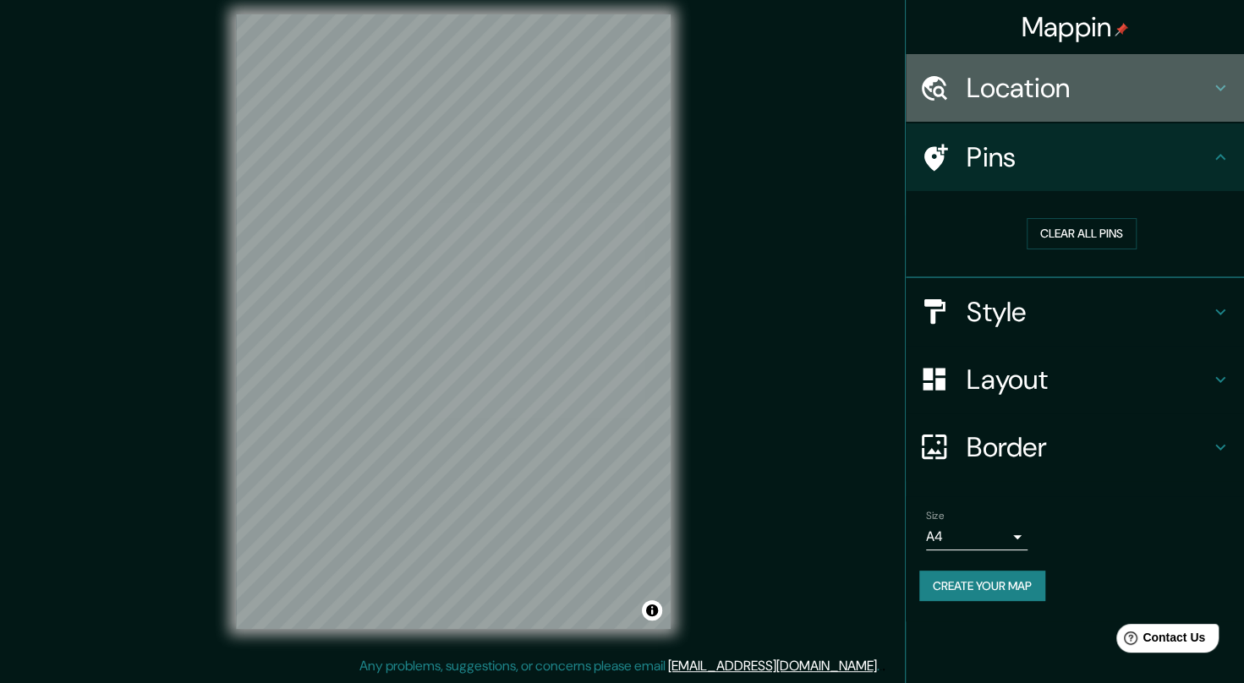
click at [994, 68] on div "Location" at bounding box center [1075, 88] width 338 height 68
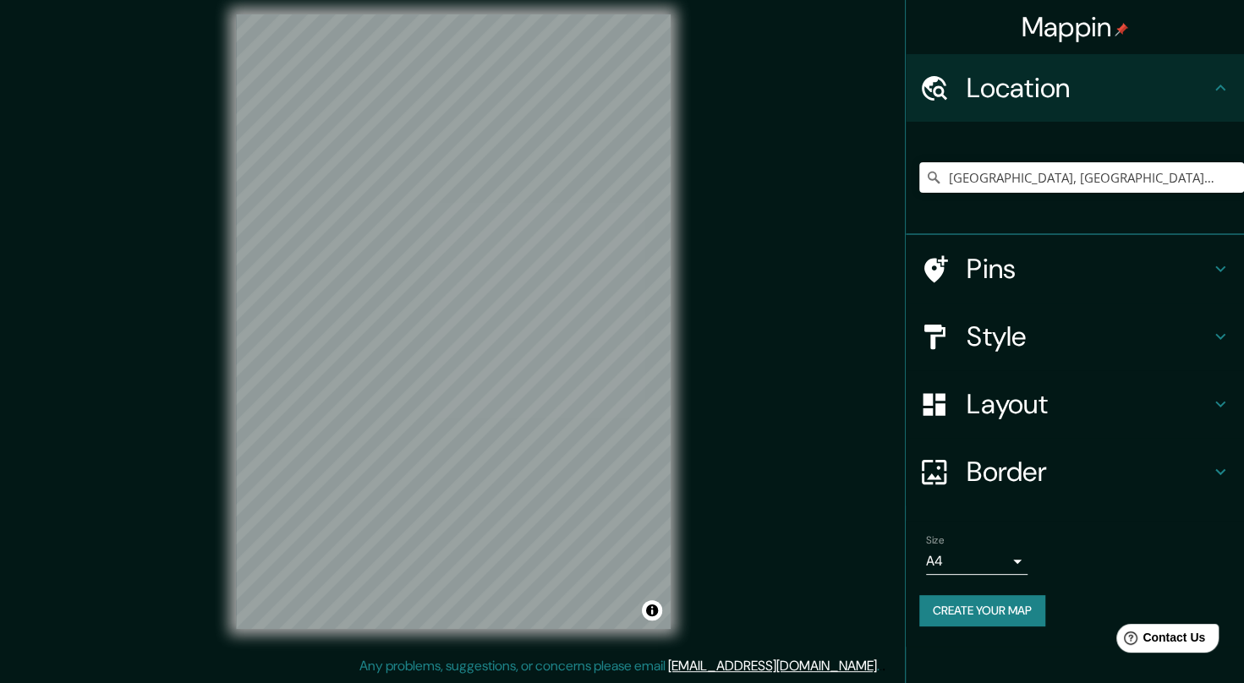
click at [1088, 323] on h4 "Style" at bounding box center [1088, 337] width 244 height 34
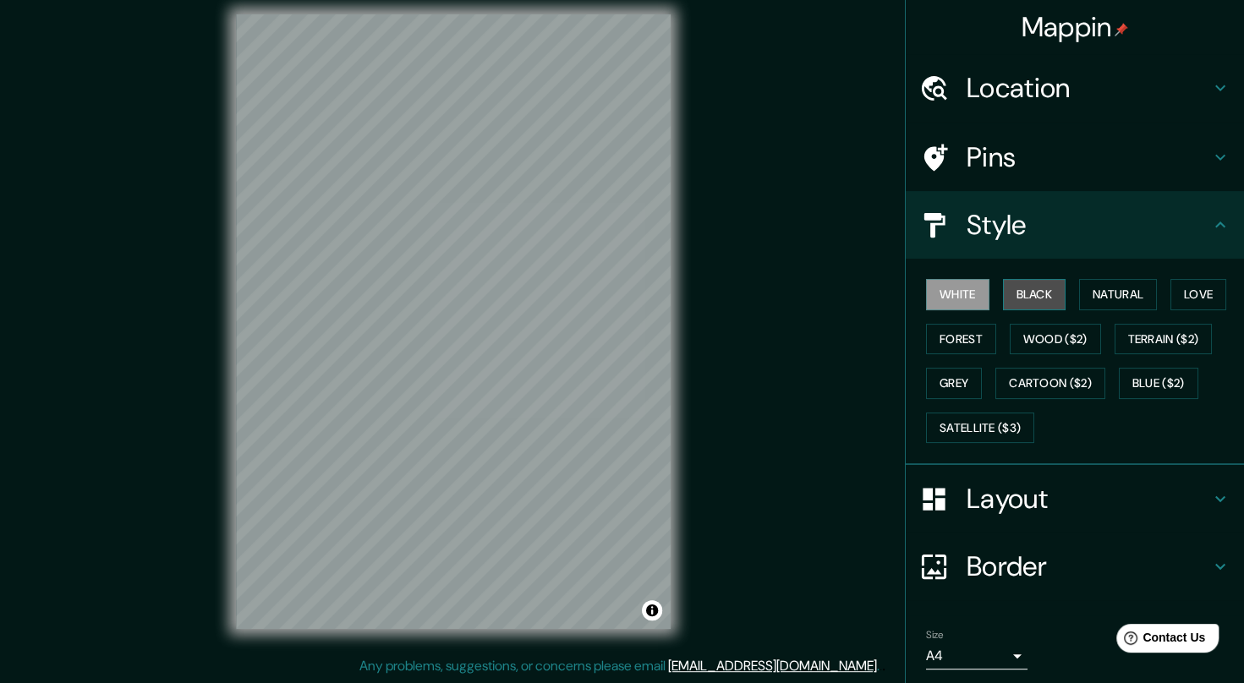
click at [1028, 294] on button "Black" at bounding box center [1034, 294] width 63 height 31
click at [1118, 281] on button "Natural" at bounding box center [1118, 294] width 78 height 31
click at [938, 288] on button "White" at bounding box center [957, 294] width 63 height 31
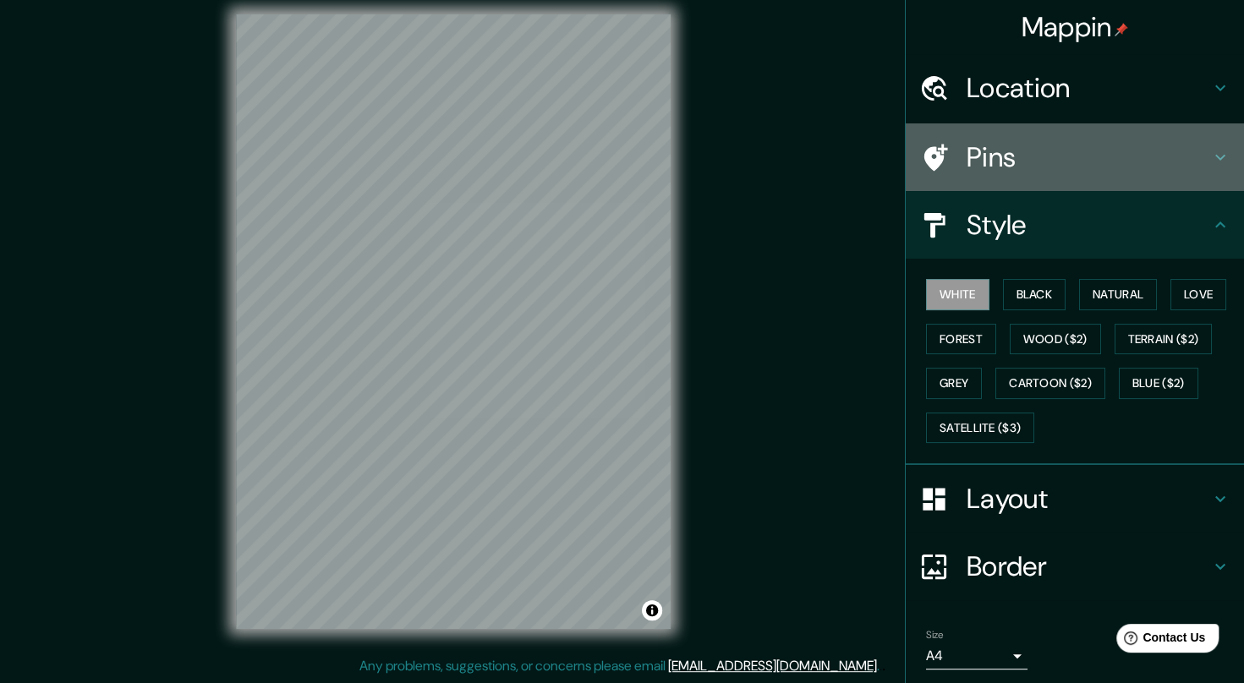
click at [985, 154] on h4 "Pins" at bounding box center [1088, 157] width 244 height 34
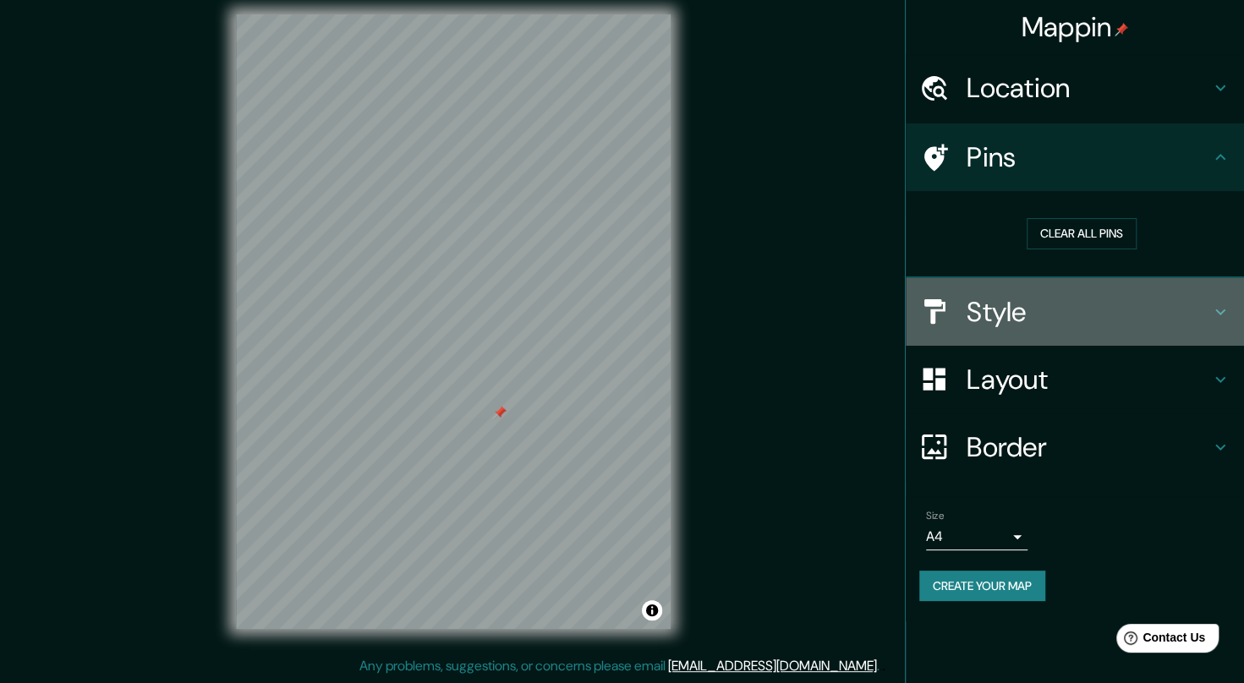
click at [1122, 321] on h4 "Style" at bounding box center [1088, 312] width 244 height 34
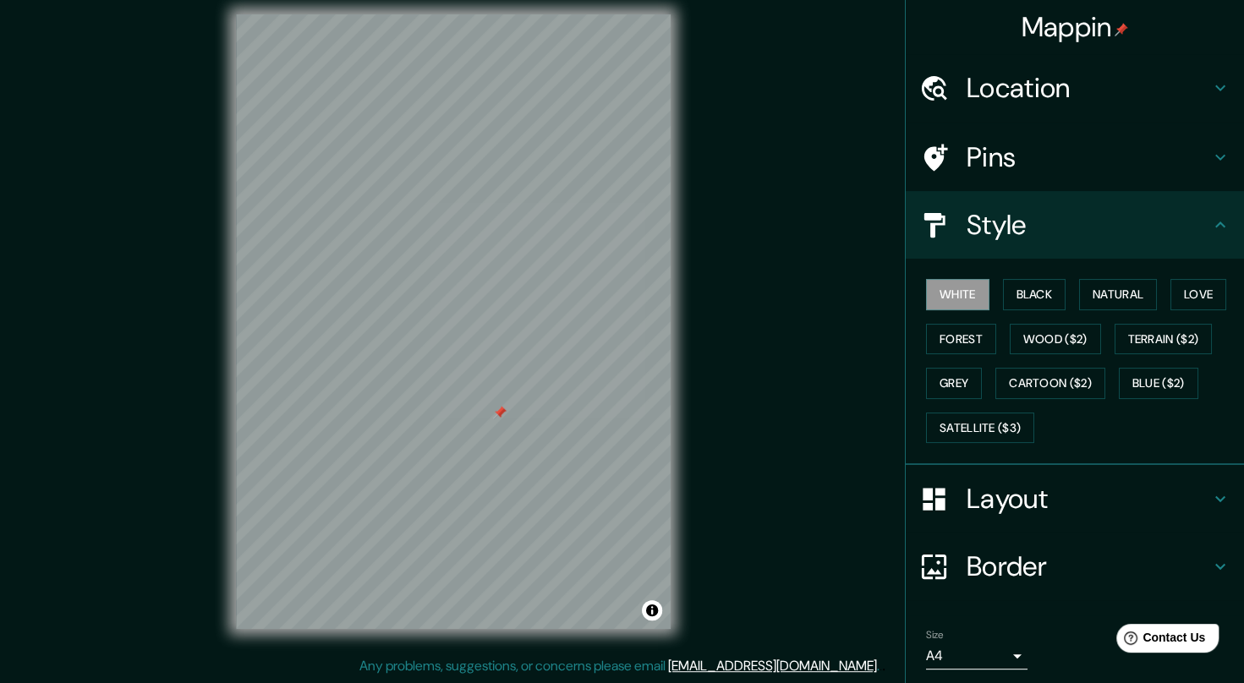
click at [985, 482] on h4 "Layout" at bounding box center [1088, 499] width 244 height 34
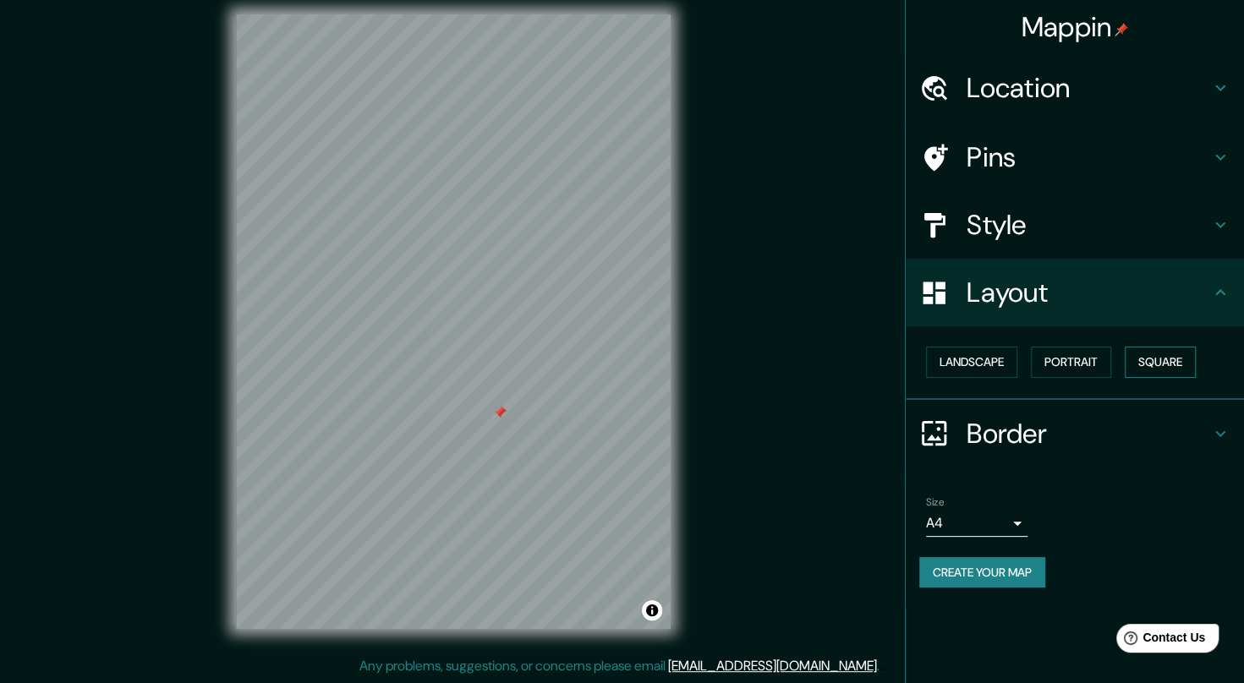
click at [1158, 353] on button "Square" at bounding box center [1160, 362] width 71 height 31
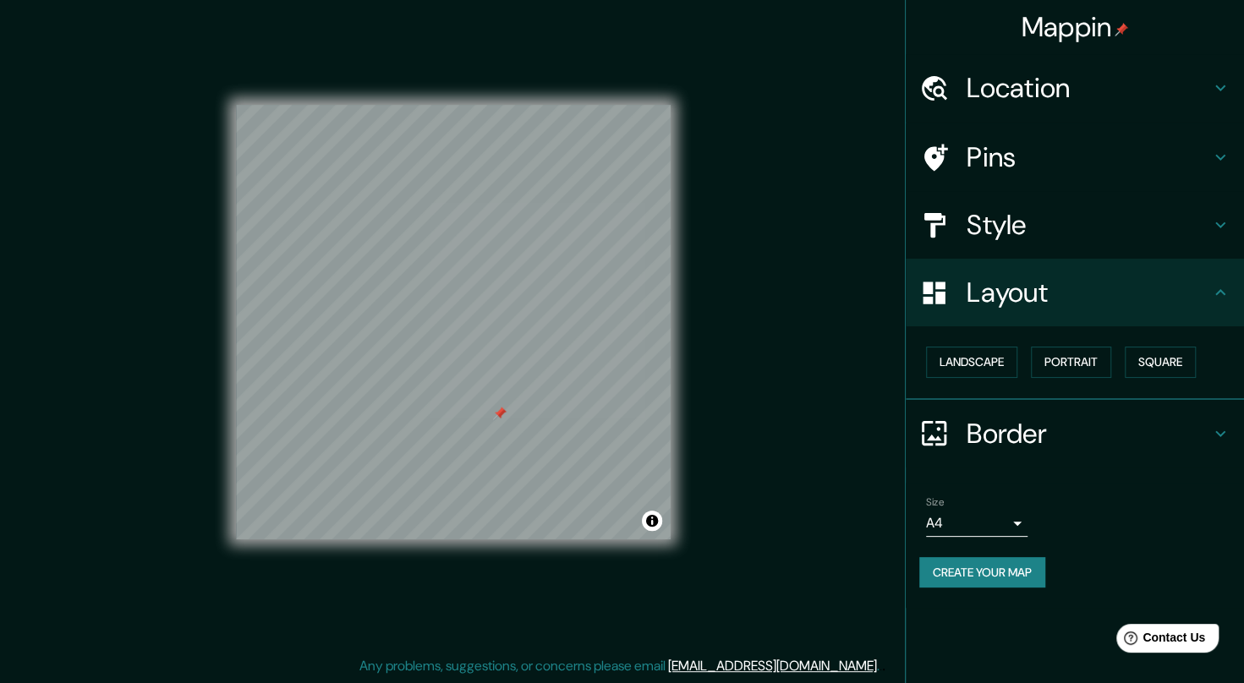
click at [1029, 448] on h4 "Border" at bounding box center [1088, 434] width 244 height 34
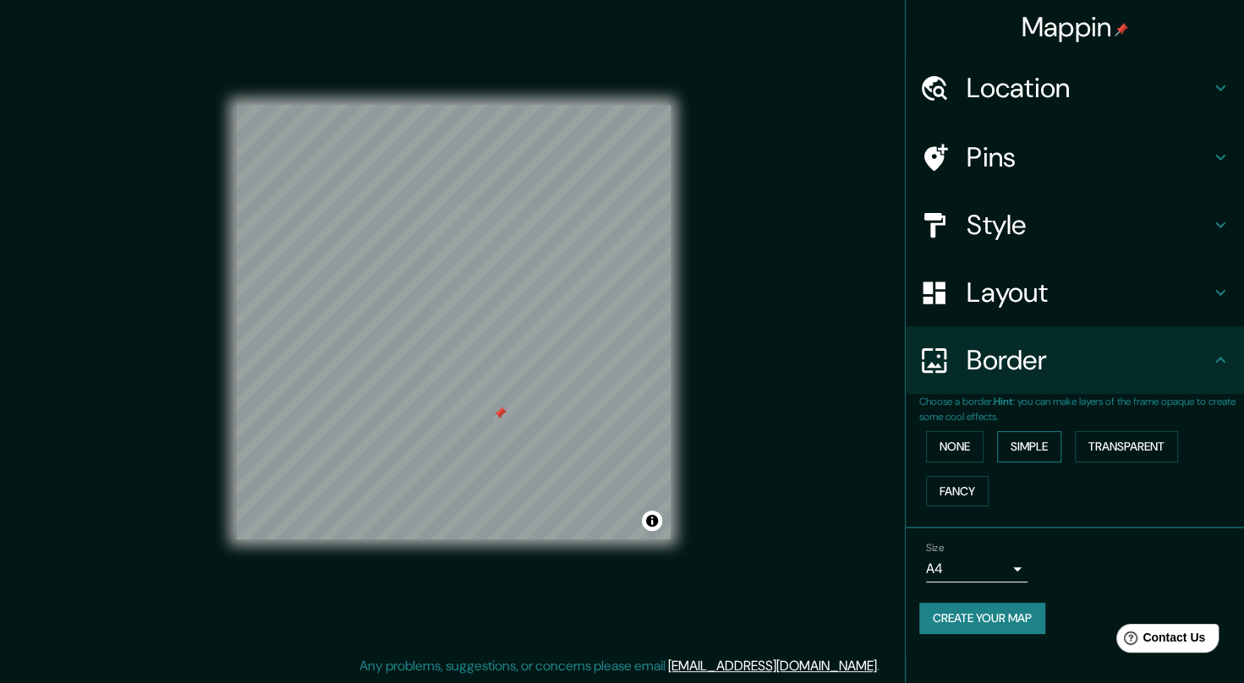
click at [1028, 450] on button "Simple" at bounding box center [1029, 446] width 64 height 31
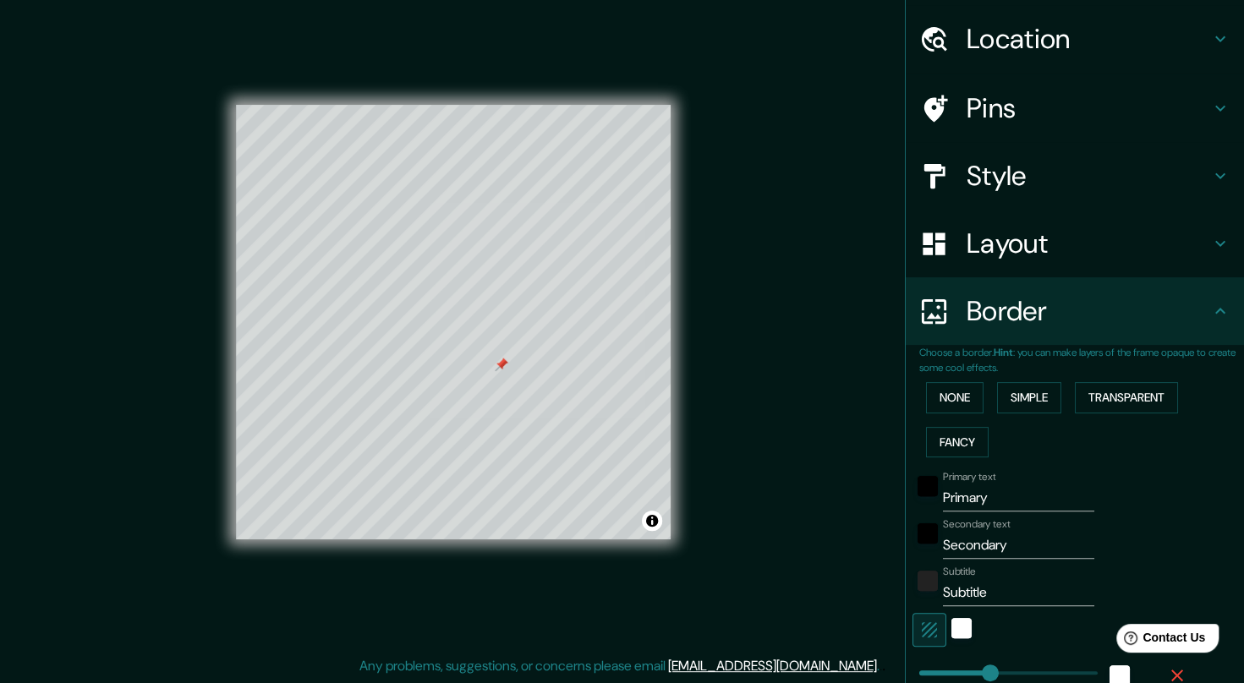
scroll to position [52, 0]
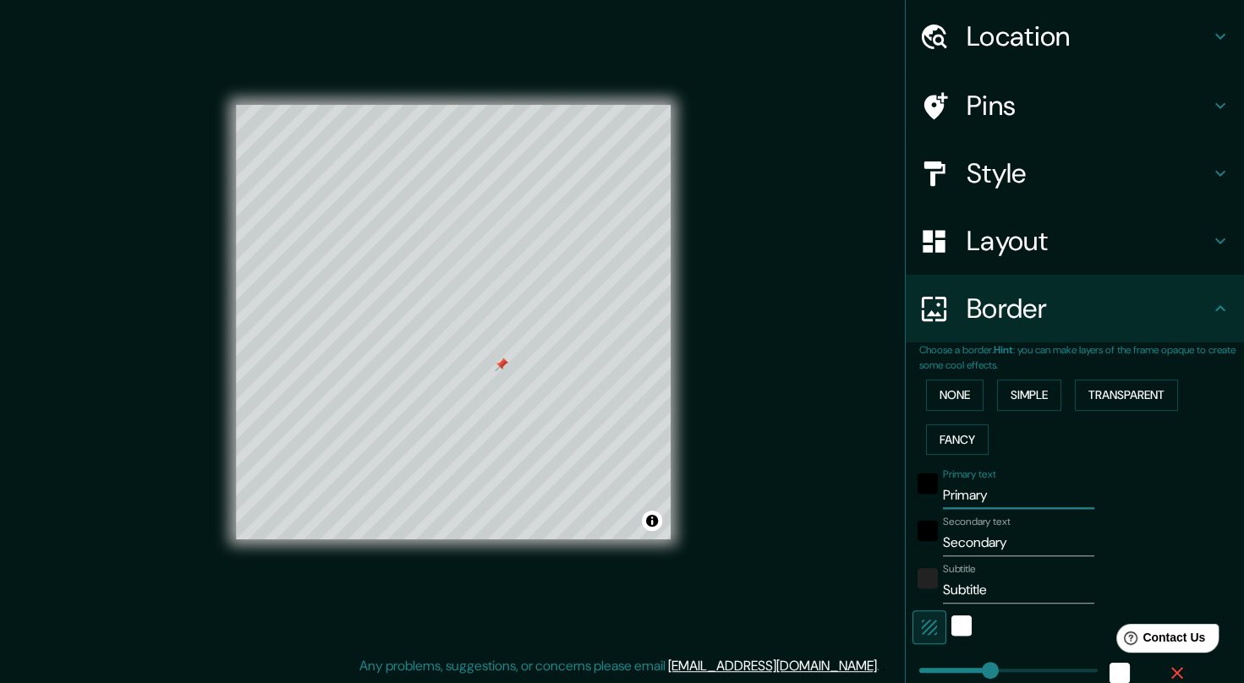
click at [996, 497] on input "Primary" at bounding box center [1018, 495] width 151 height 27
type input "A"
type input "206"
type input "41"
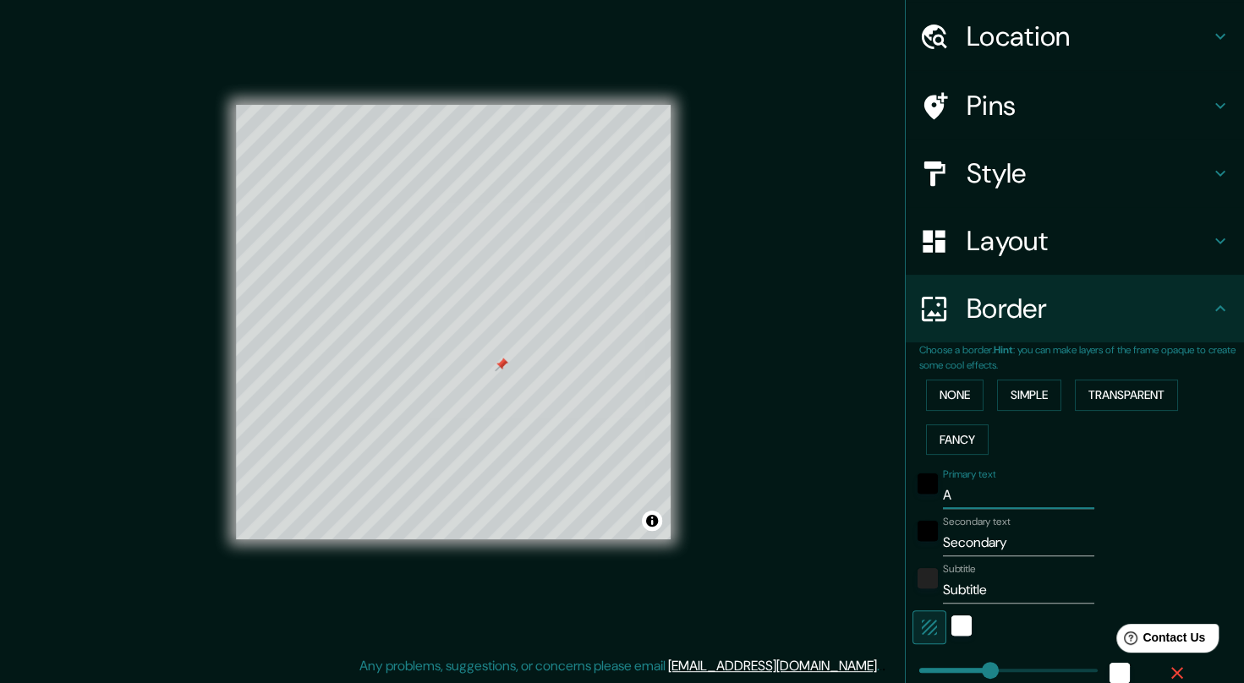
type input "AL"
type input "206"
type input "41"
type input "ALI"
type input "206"
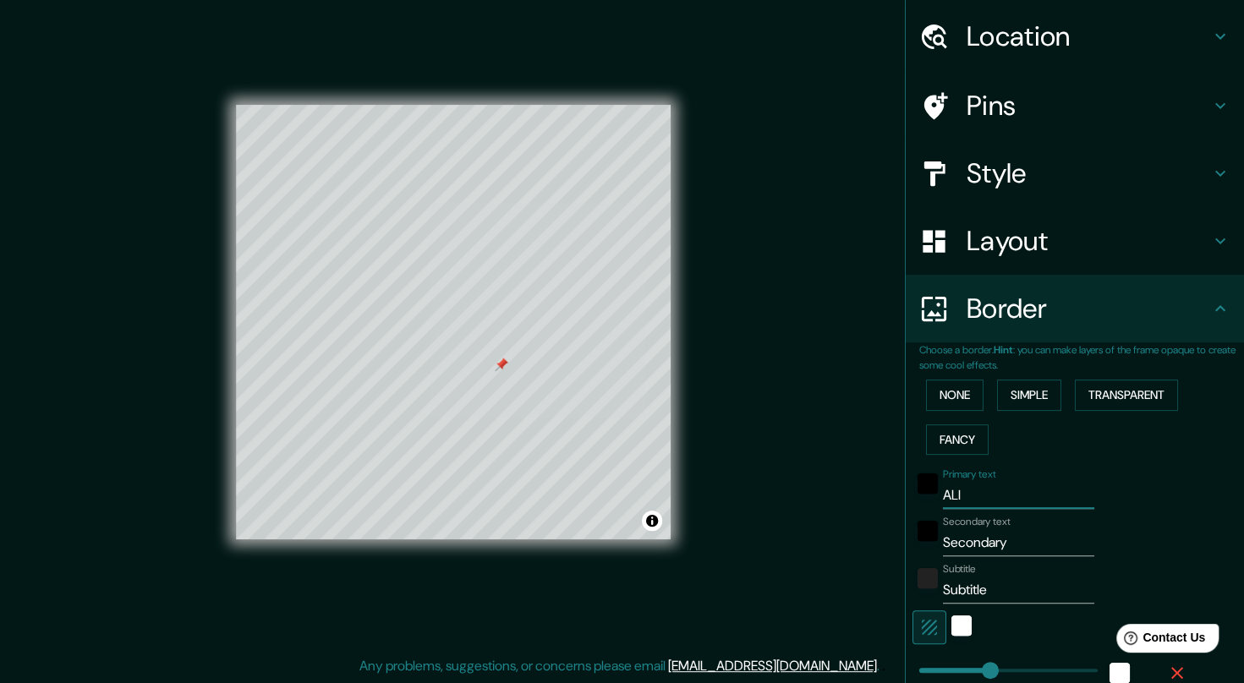
type input "41"
type input "ALIC"
type input "206"
type input "41"
type input "[PERSON_NAME]"
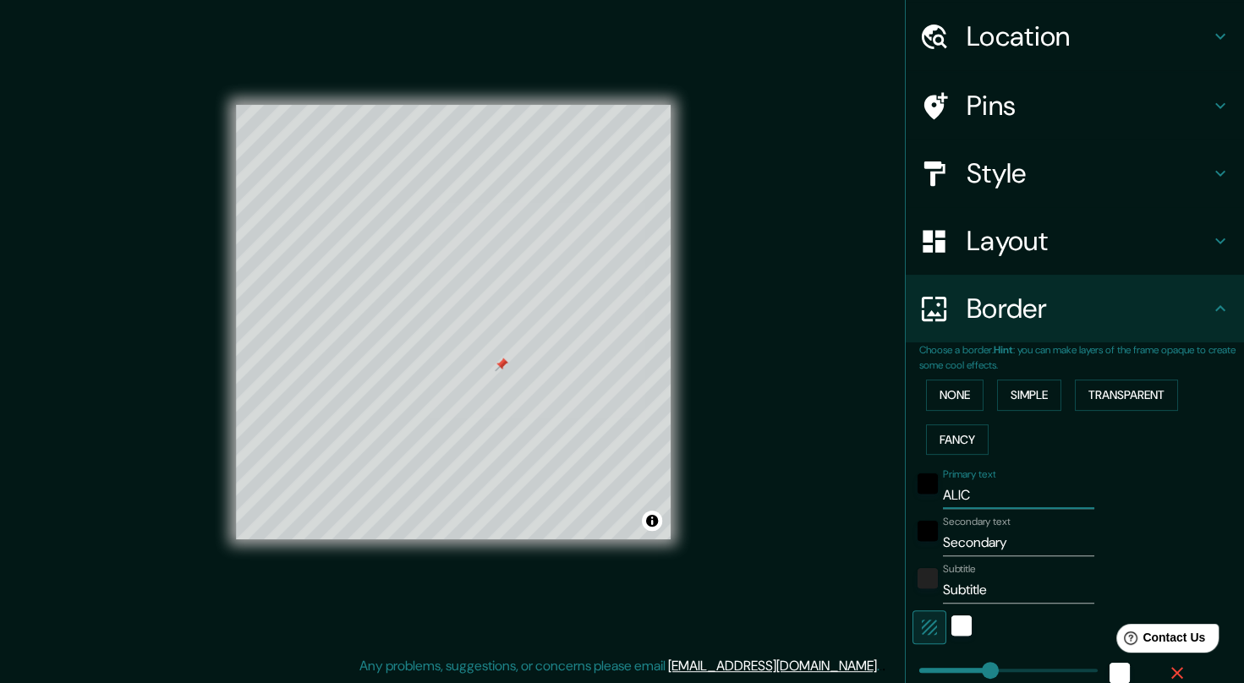
type input "206"
type input "41"
type input "ALICAN"
type input "206"
type input "41"
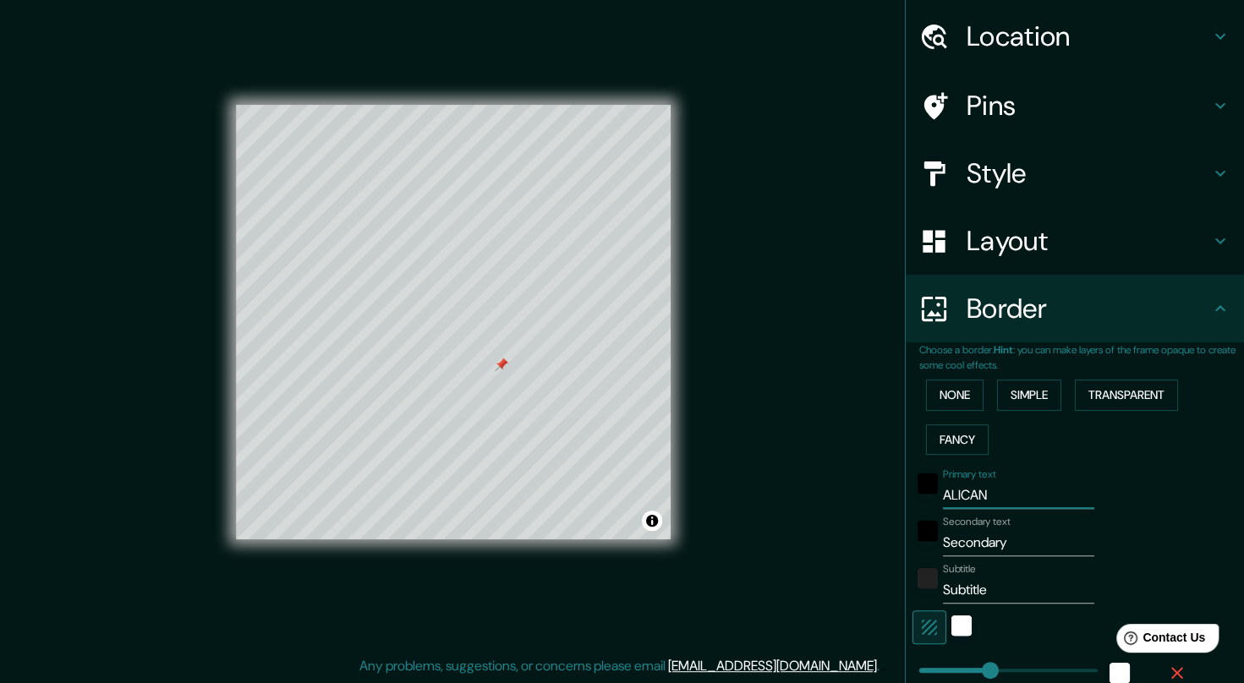
type input "ALICANT"
type input "206"
type input "41"
type input "[GEOGRAPHIC_DATA]"
type input "206"
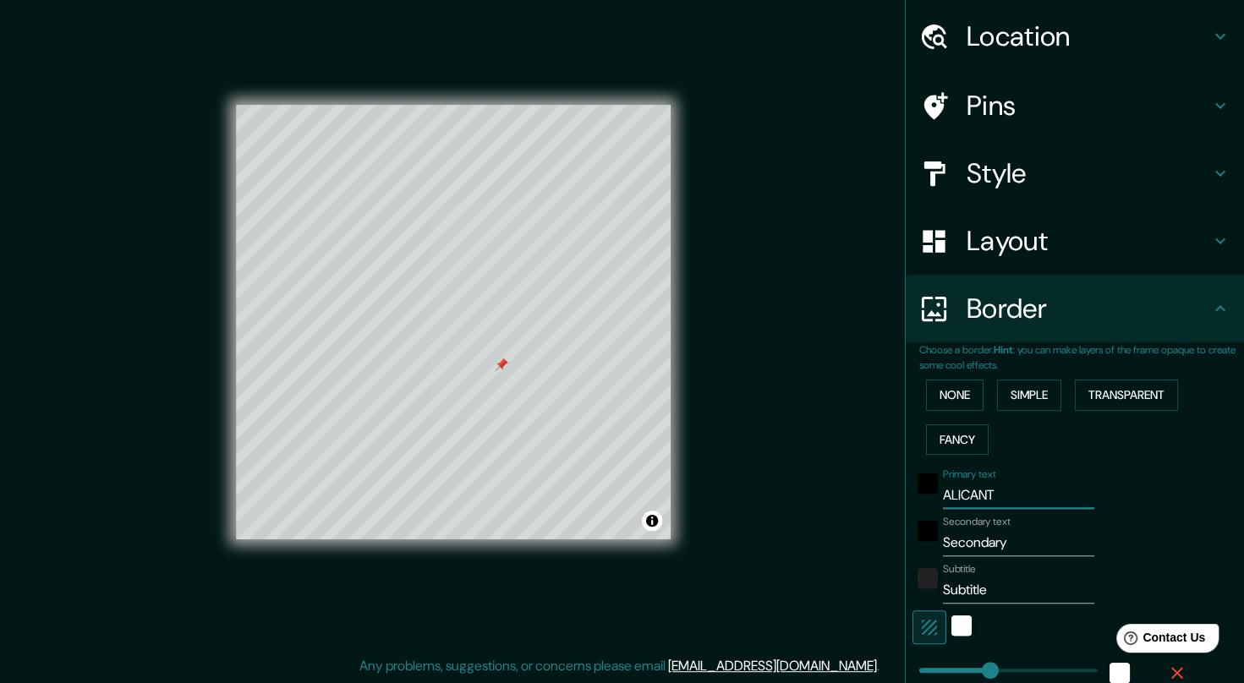
type input "41"
type input "[GEOGRAPHIC_DATA]"
click at [996, 497] on input "[GEOGRAPHIC_DATA]" at bounding box center [1018, 495] width 151 height 27
type input "C"
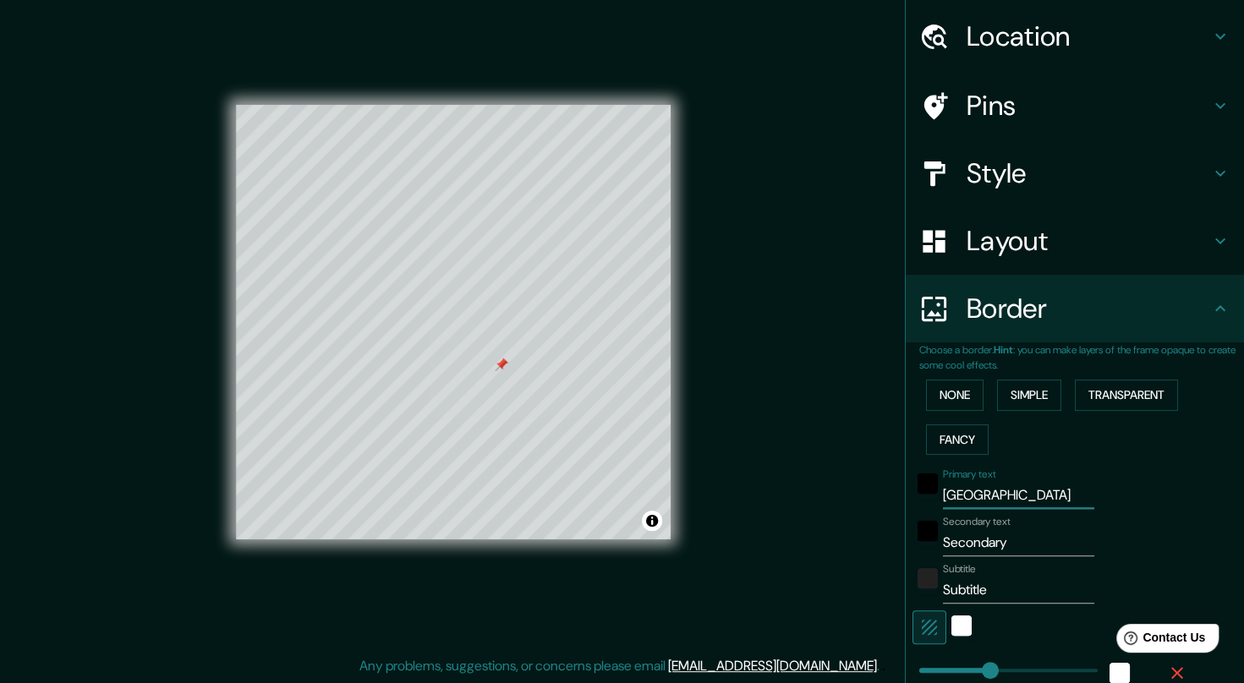
type input "206"
type input "41"
type input "CA"
type input "206"
type input "41"
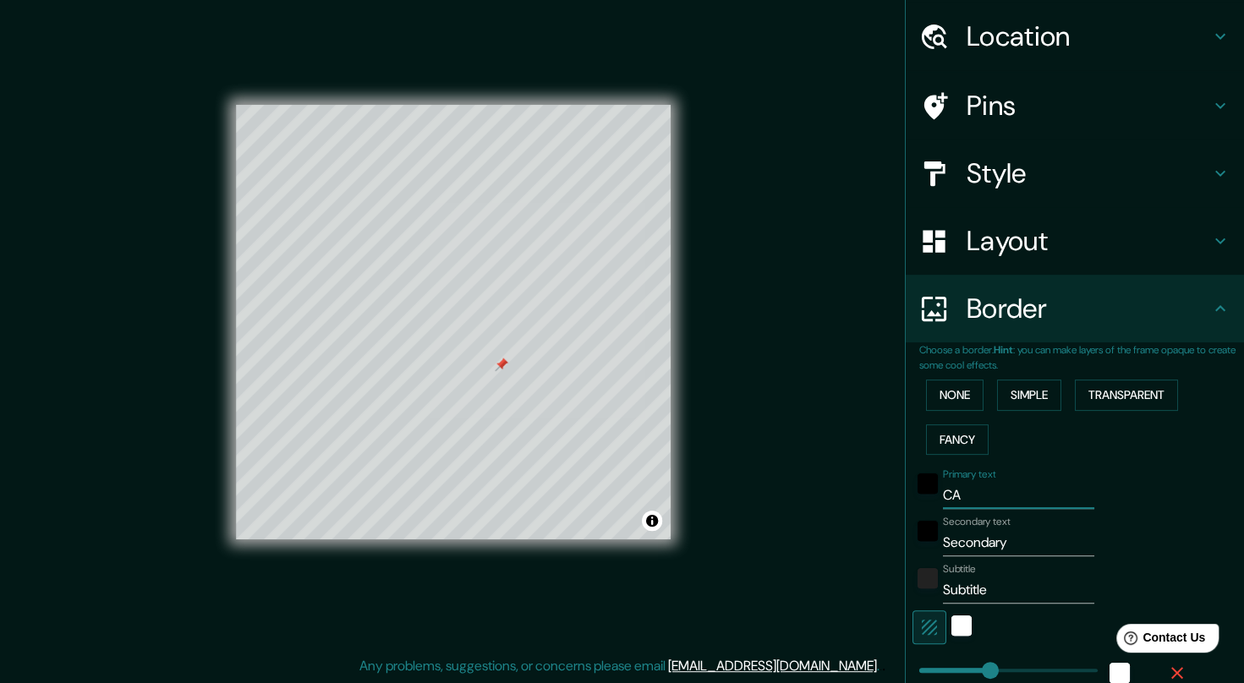
type input "CAL"
type input "206"
type input "41"
type input "CALP"
type input "206"
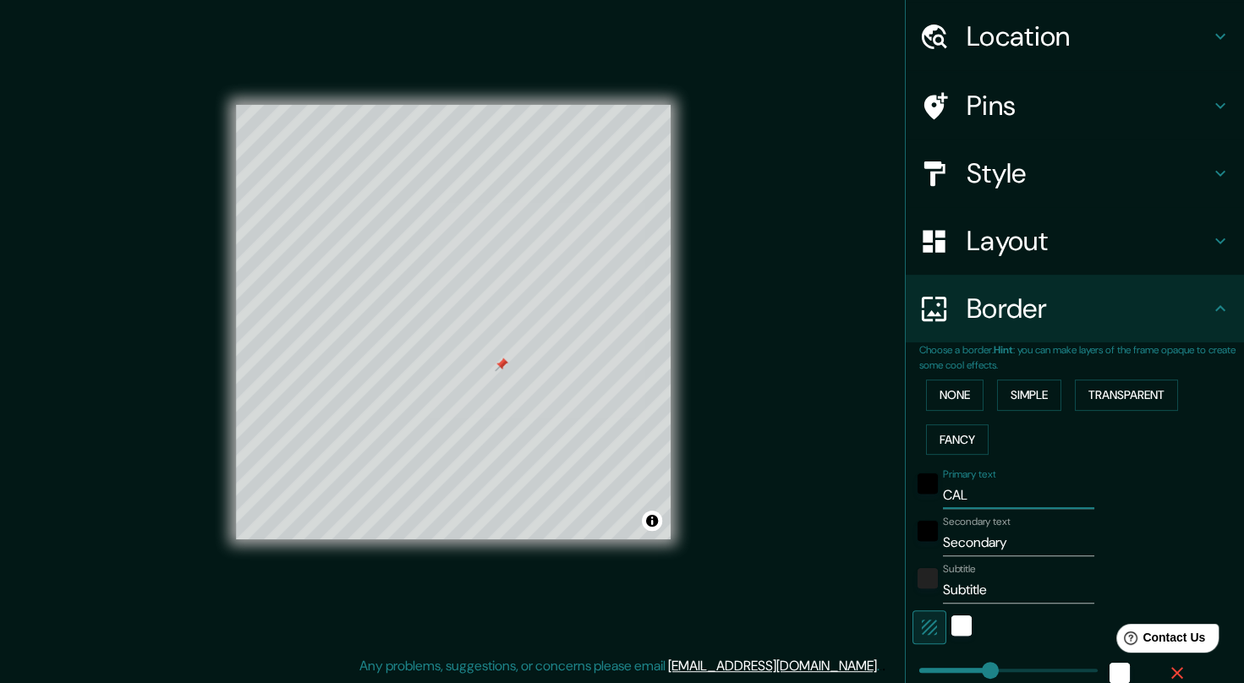
type input "41"
type input "CALPE"
type input "206"
type input "41"
type input "CALPE"
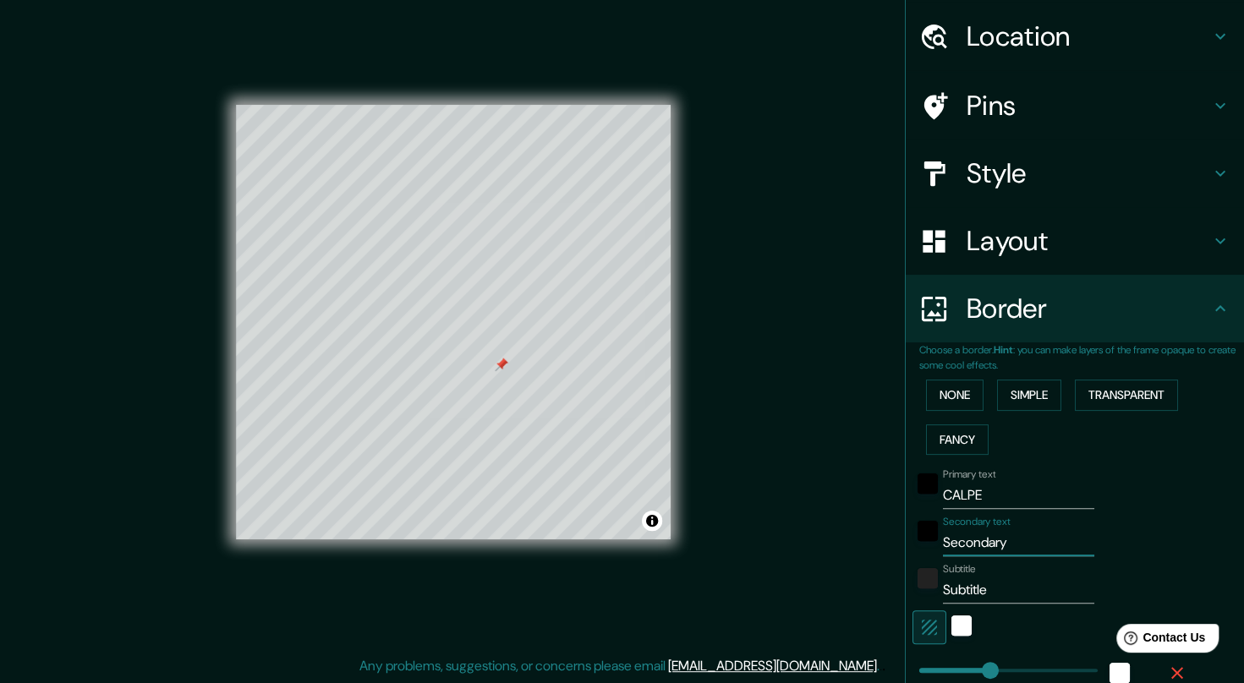
type input "A"
type input "206"
type input "41"
type input "AL"
type input "206"
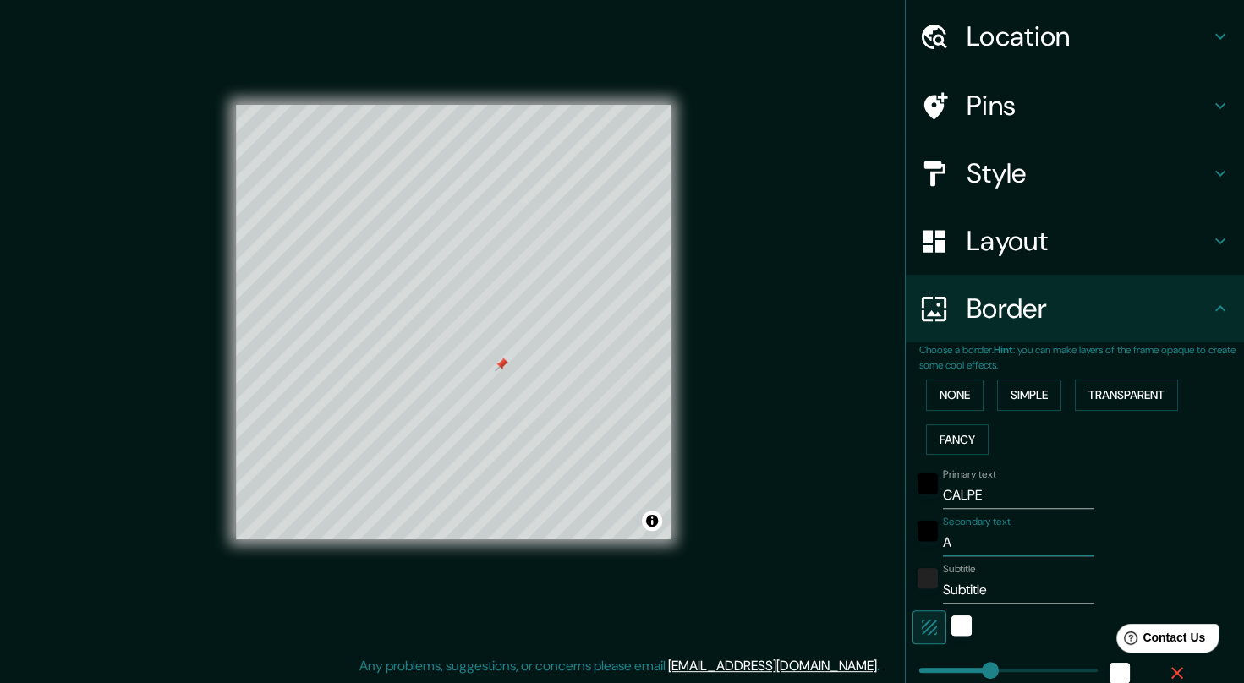
type input "41"
type input "ALI"
type input "206"
type input "41"
type input "ALIC"
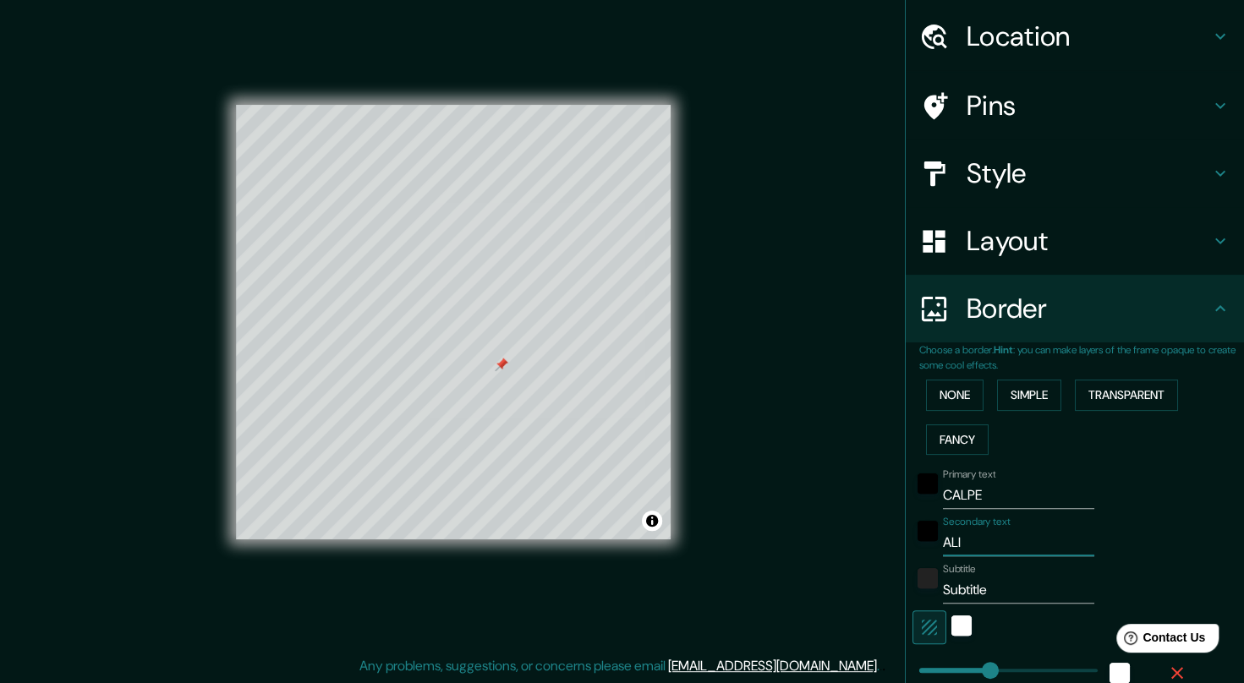
type input "206"
type input "41"
type input "[PERSON_NAME]"
type input "206"
type input "41"
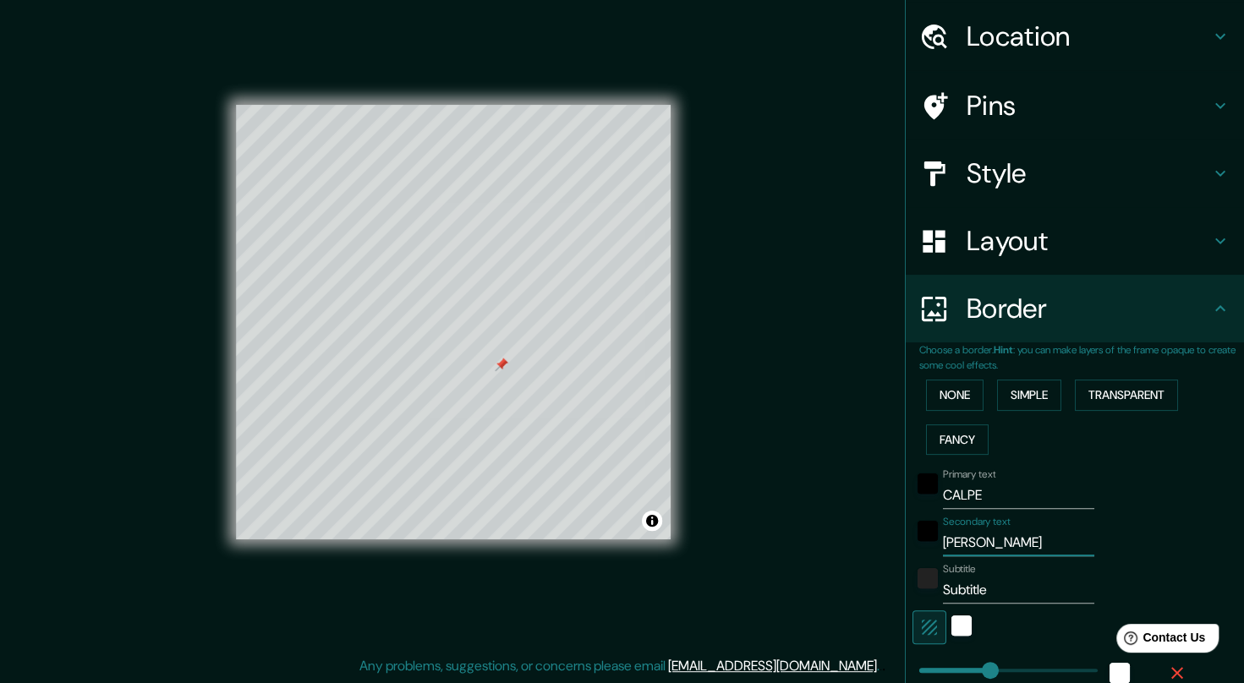
type input "ALICAN"
type input "206"
type input "41"
type input "ALICANT"
type input "206"
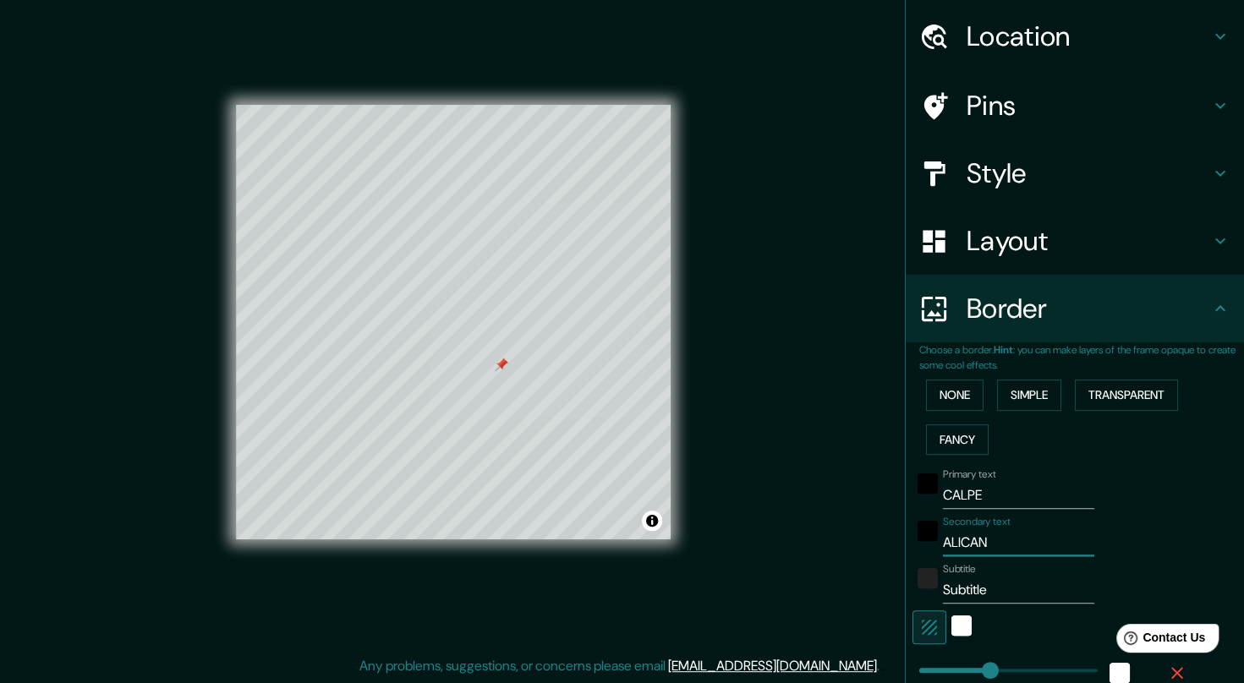
type input "41"
type input "[GEOGRAPHIC_DATA]"
type input "206"
type input "41"
type input "[GEOGRAPHIC_DATA]"
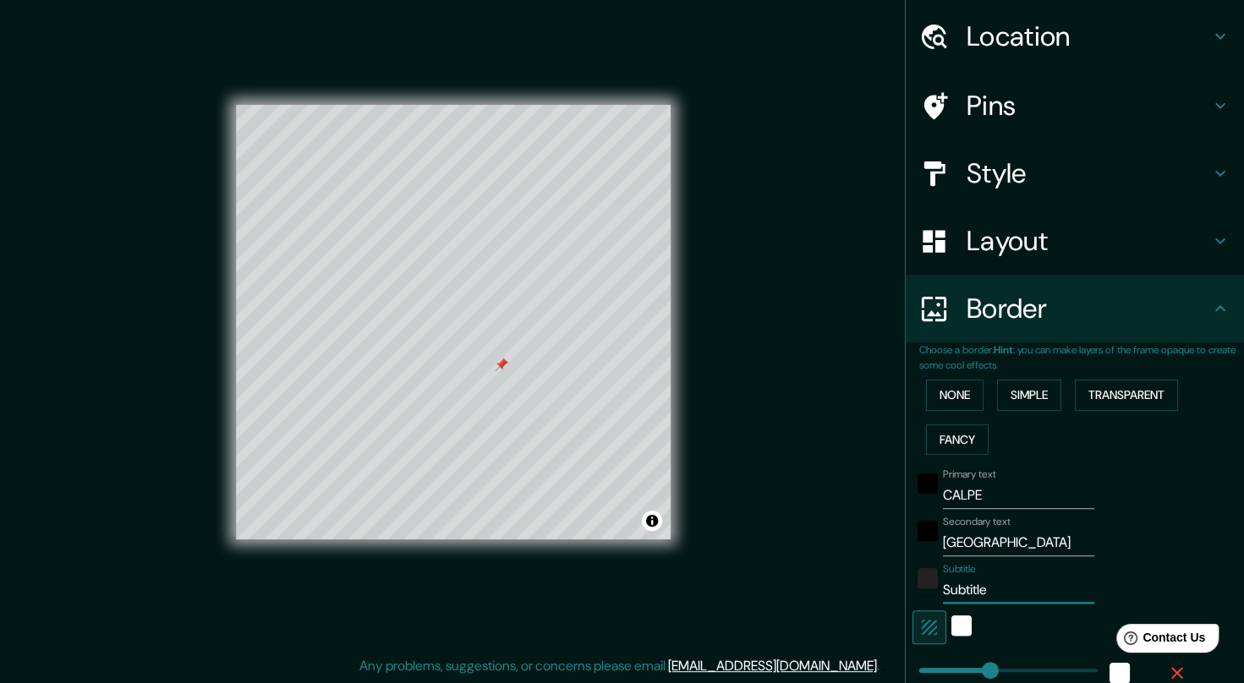
type input "C"
type input "206"
type input "41"
type input "CO"
type input "206"
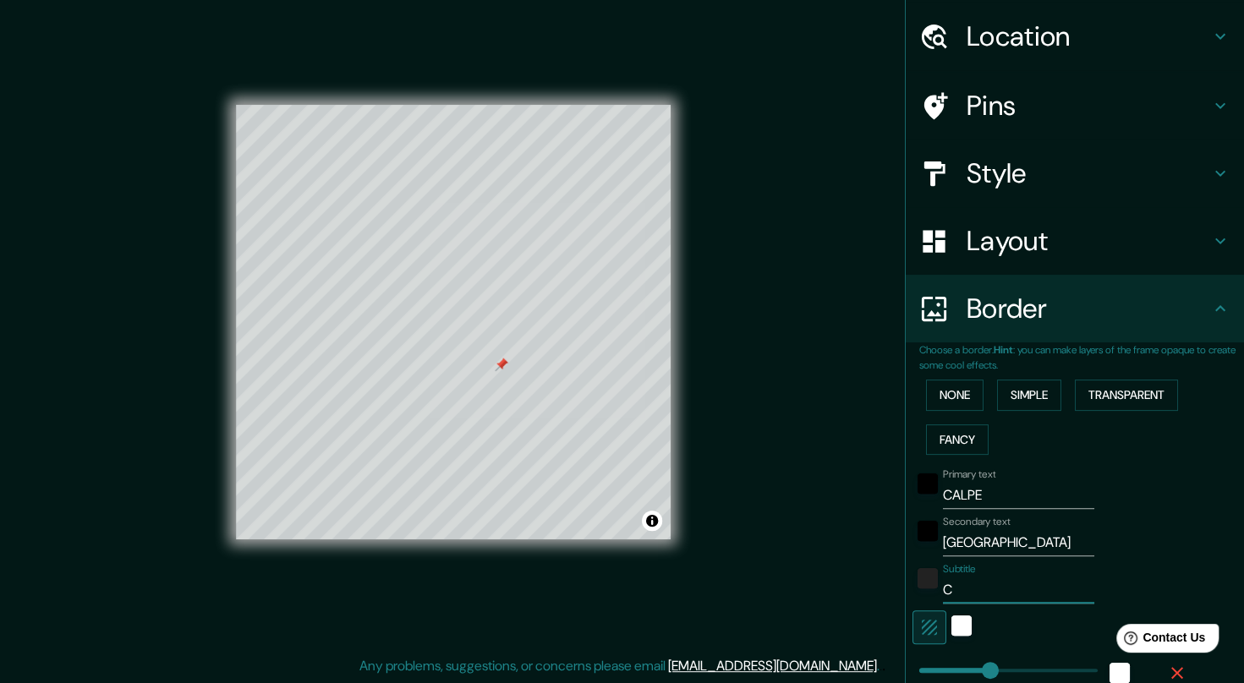
type input "41"
type input "COM"
type input "206"
type input "41"
type input "COMU"
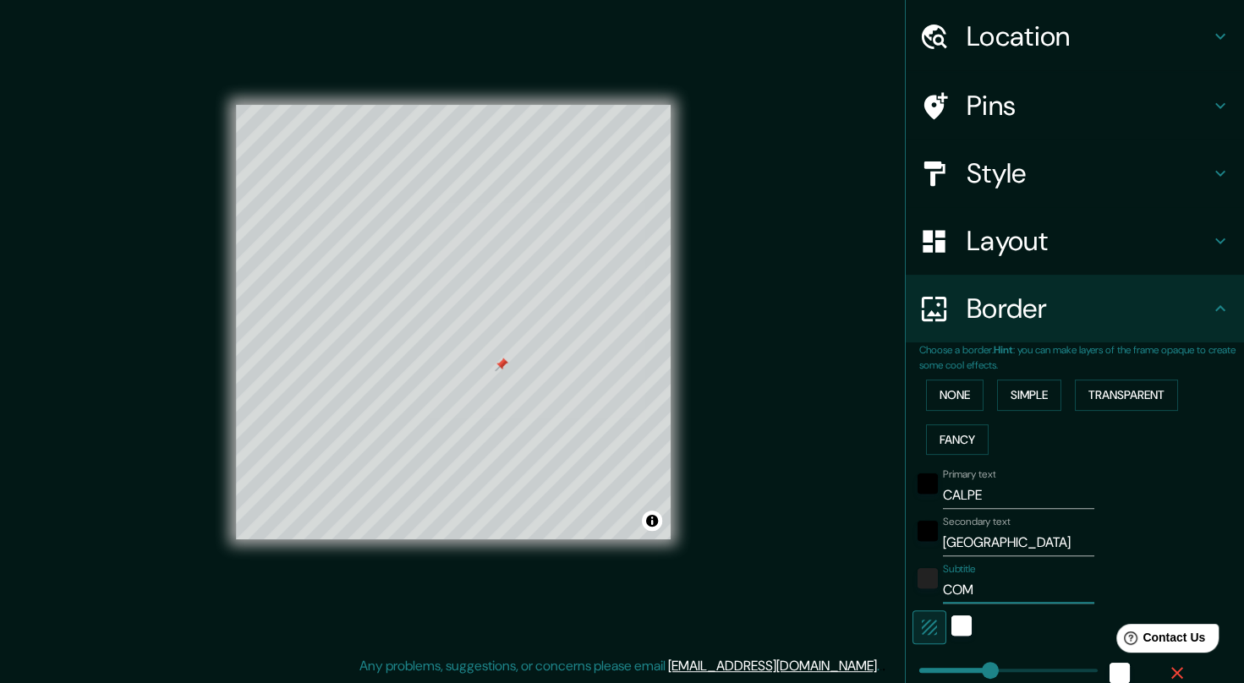
type input "206"
type input "41"
type input "COMUN"
type input "206"
type input "41"
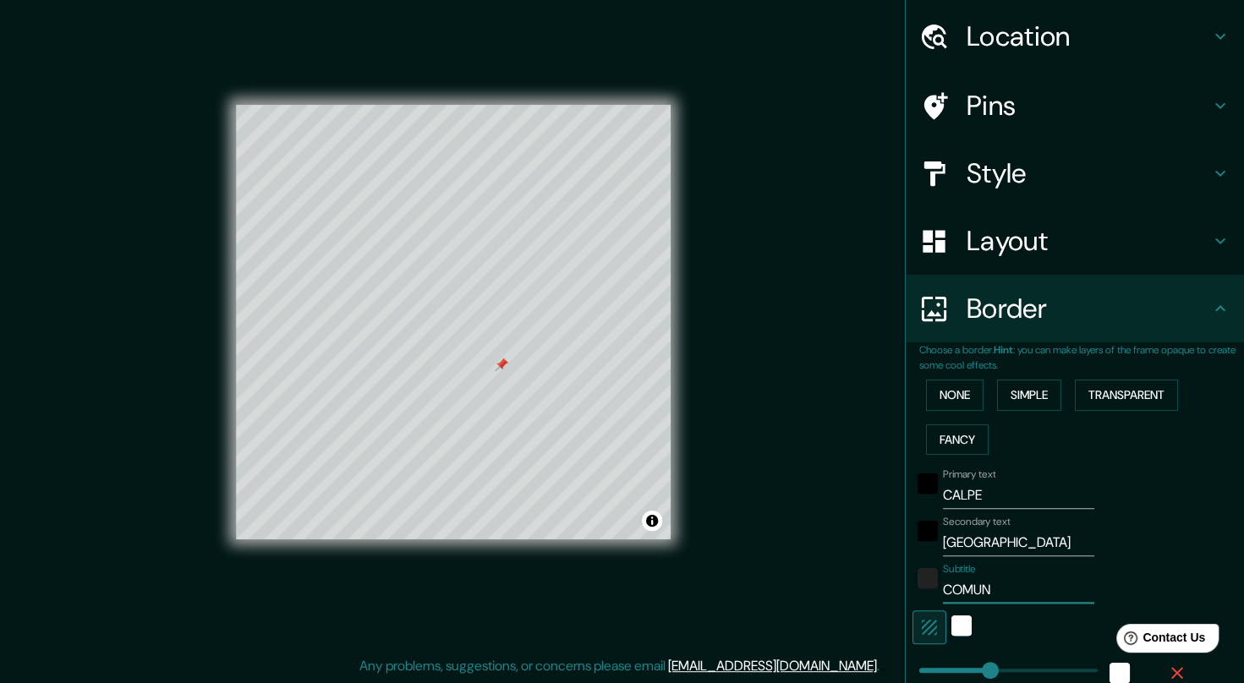
type input "COMUNI"
type input "206"
type input "41"
type input "COMUNID"
type input "206"
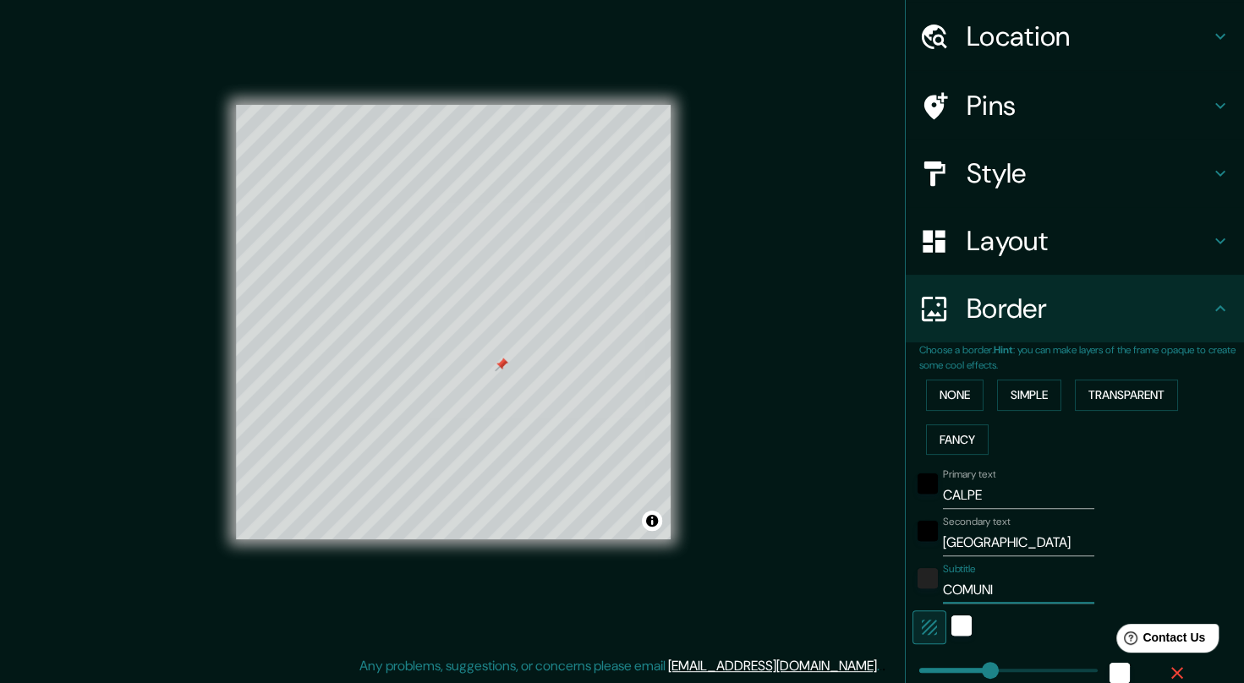
type input "41"
type input "COMUNIDA"
type input "206"
type input "41"
type input "COMUNIDAD"
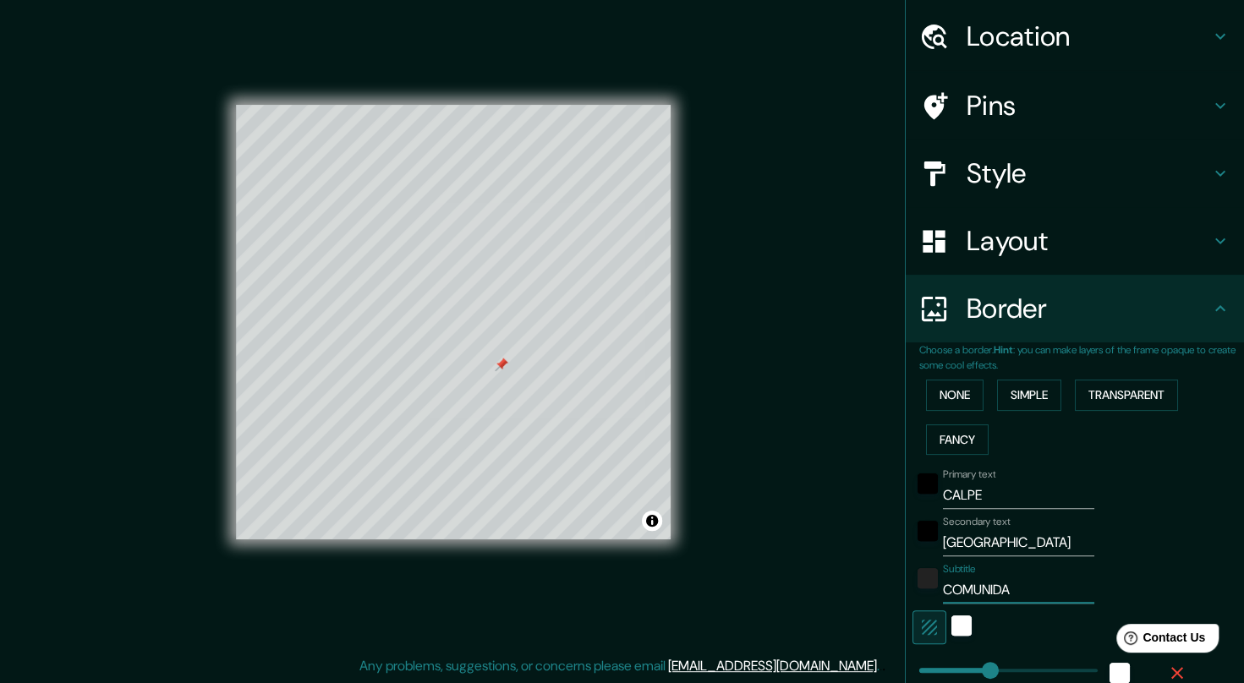
type input "206"
type input "41"
type input "COMUNIDAD"
type input "206"
type input "41"
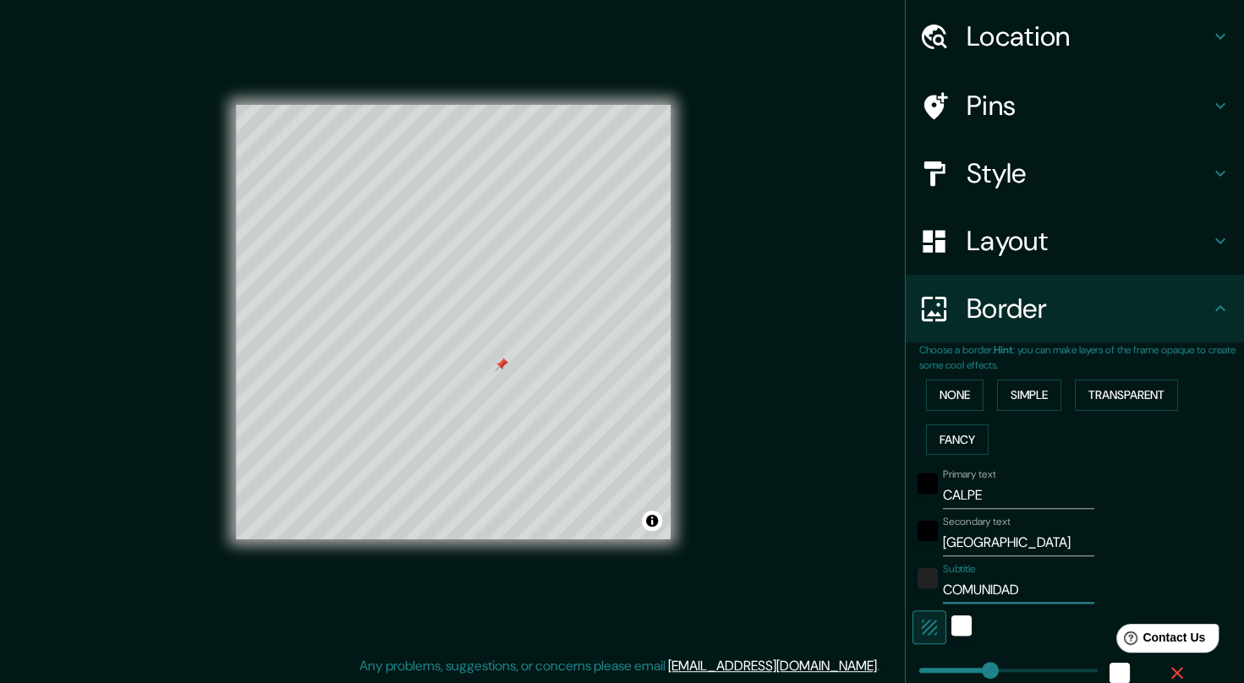
type input "COMUNIDAD V"
type input "206"
type input "41"
type input "COMUNIDAD VA"
type input "206"
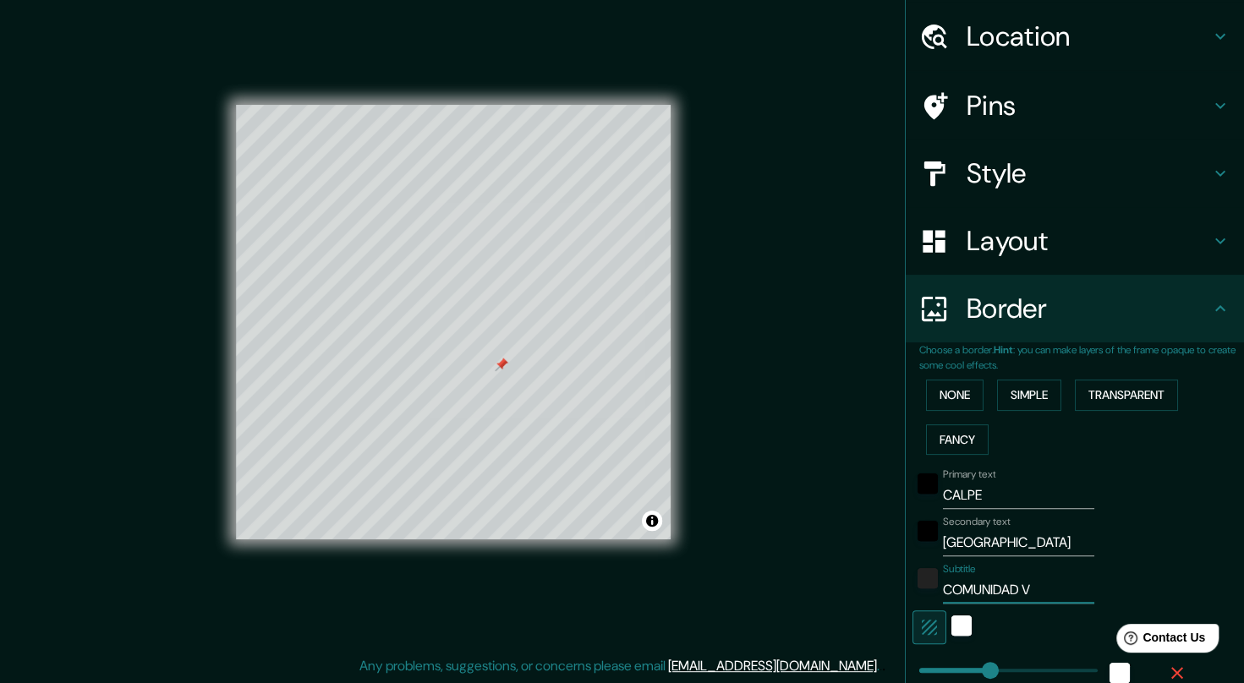
type input "41"
type input "COMUNIDAD VAL"
type input "206"
type input "41"
type input "COMUNIDAD VALE"
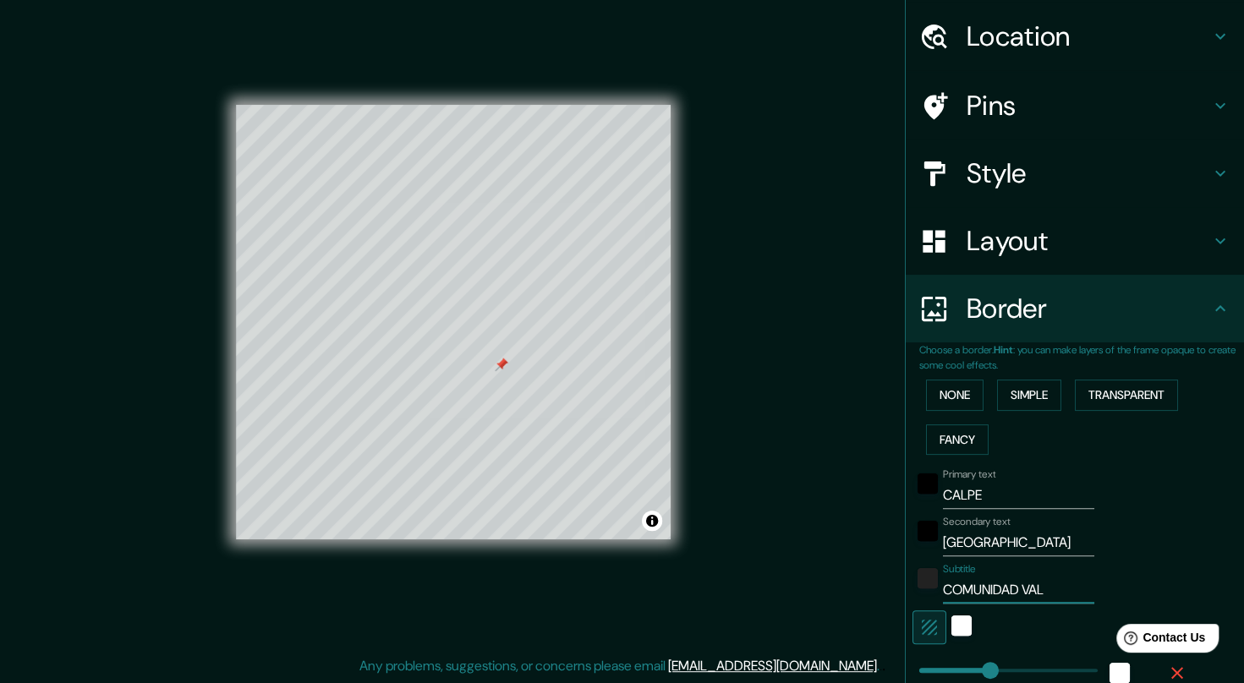
type input "206"
type input "41"
type input "COMUNIDAD VALEN"
type input "206"
type input "41"
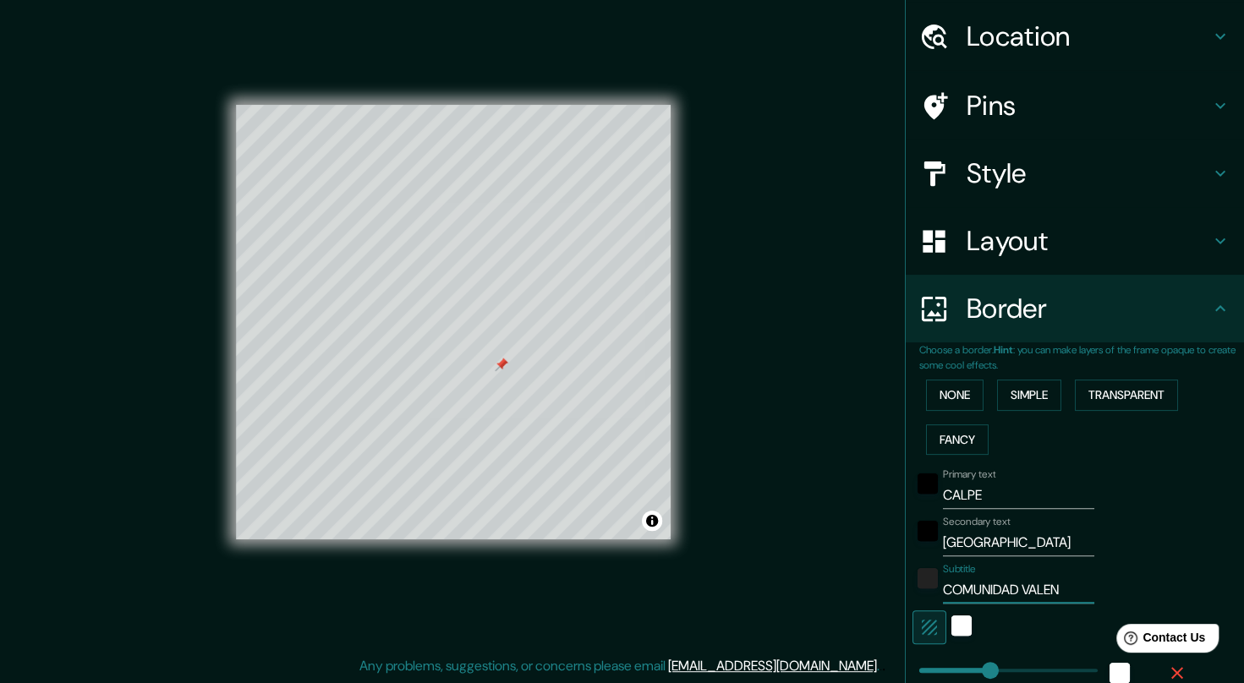
type input "COMUNIDAD VALENC"
type input "206"
type input "41"
type input "COMUNIDAD VALENCI"
type input "206"
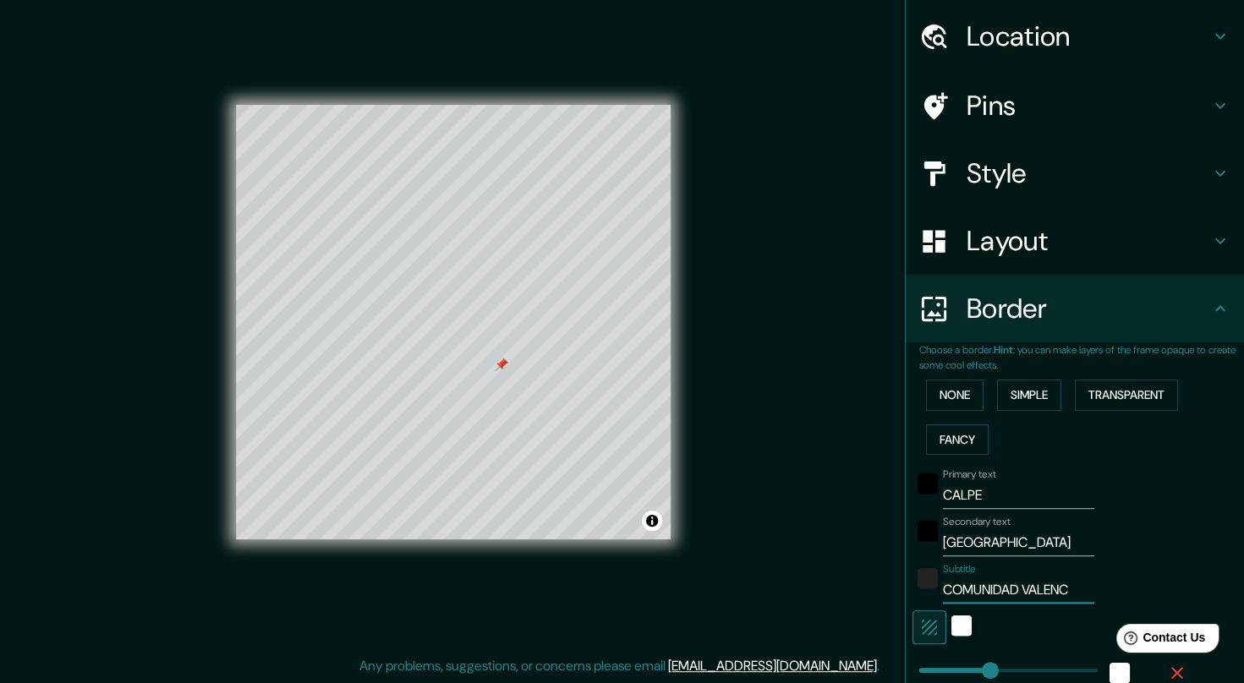
type input "41"
type input "COMUNIDAD VALENCIA"
type input "206"
type input "41"
type input "COMUNIDAD [DEMOGRAPHIC_DATA]"
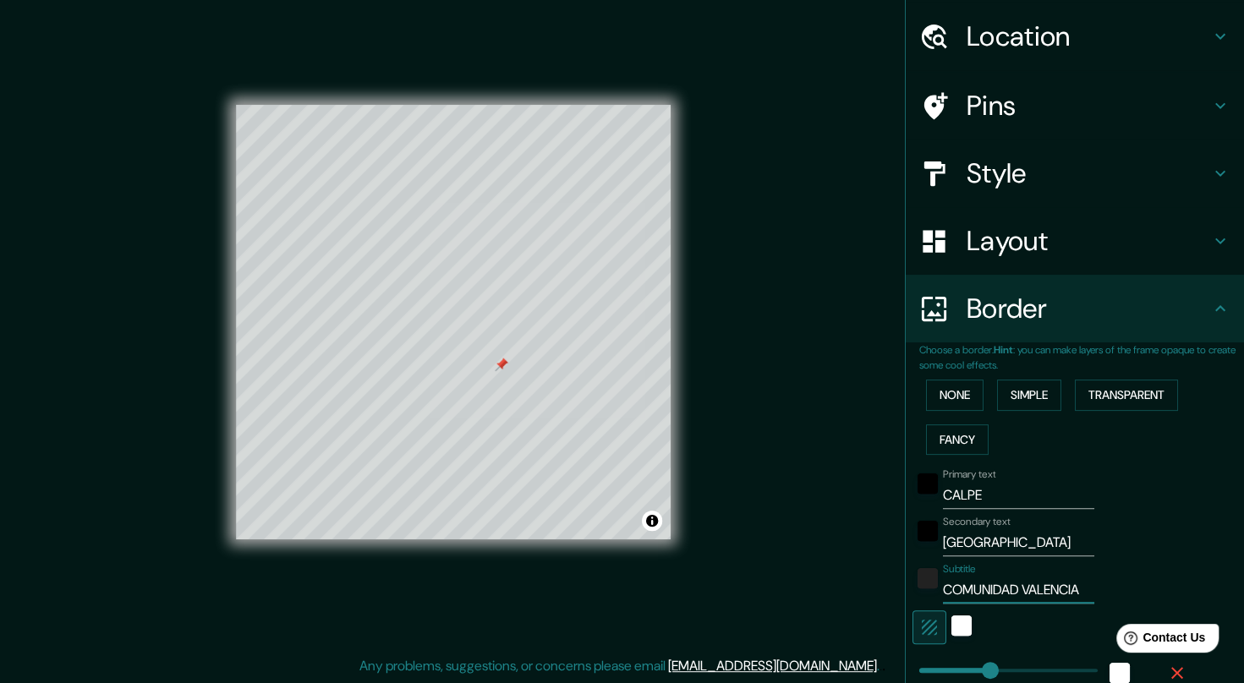
type input "206"
type input "41"
type input "COMUNIDAD VALENCIANA"
type input "206"
type input "41"
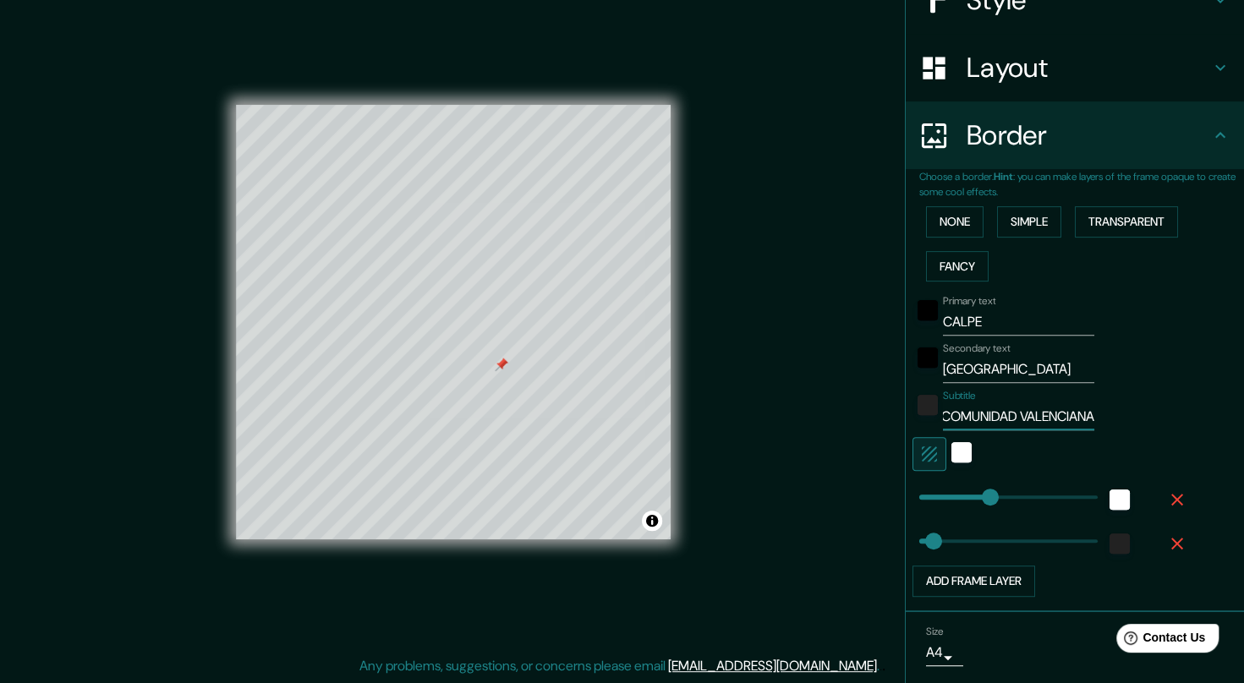
scroll to position [171, 0]
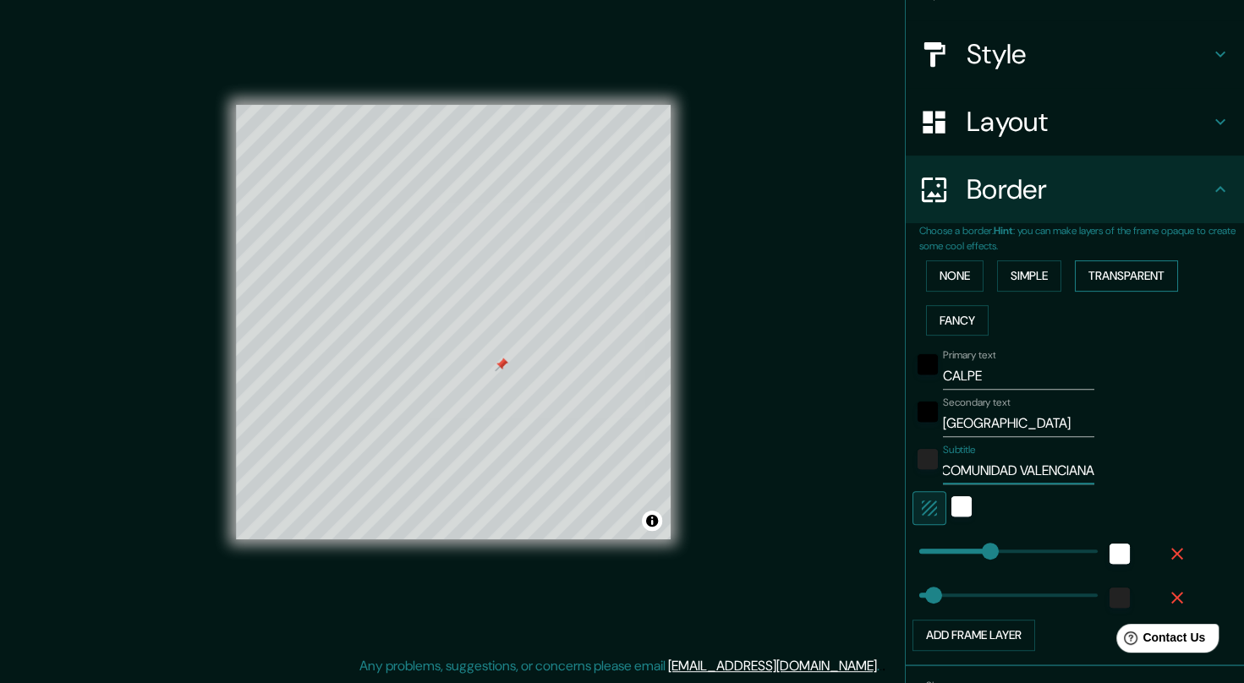
type input "COMUNIDAD VALENCIANA"
click at [1088, 266] on button "Transparent" at bounding box center [1126, 275] width 103 height 31
click at [950, 321] on button "Fancy" at bounding box center [957, 320] width 63 height 31
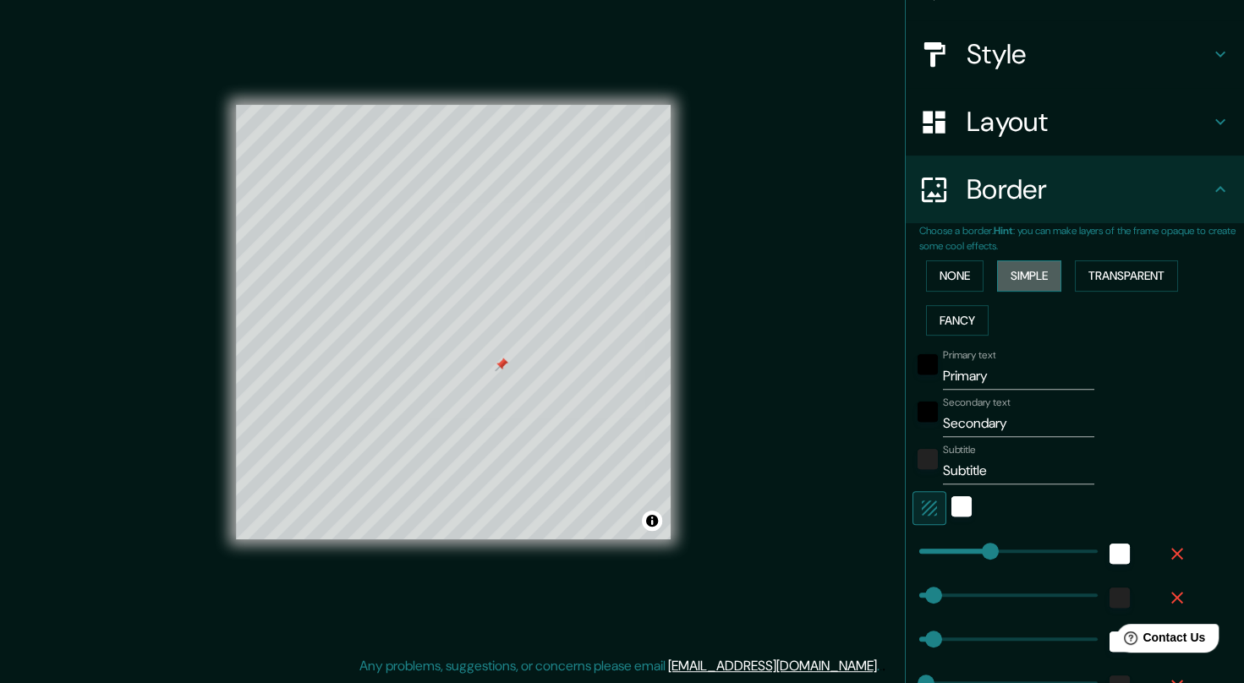
click at [1003, 264] on button "Simple" at bounding box center [1029, 275] width 64 height 31
click at [1098, 259] on div "None Simple Transparent Fancy" at bounding box center [1081, 298] width 325 height 89
click at [1108, 267] on button "Transparent" at bounding box center [1126, 275] width 103 height 31
click at [1043, 269] on button "Simple" at bounding box center [1029, 275] width 64 height 31
click at [977, 375] on input "Primary" at bounding box center [1018, 376] width 151 height 27
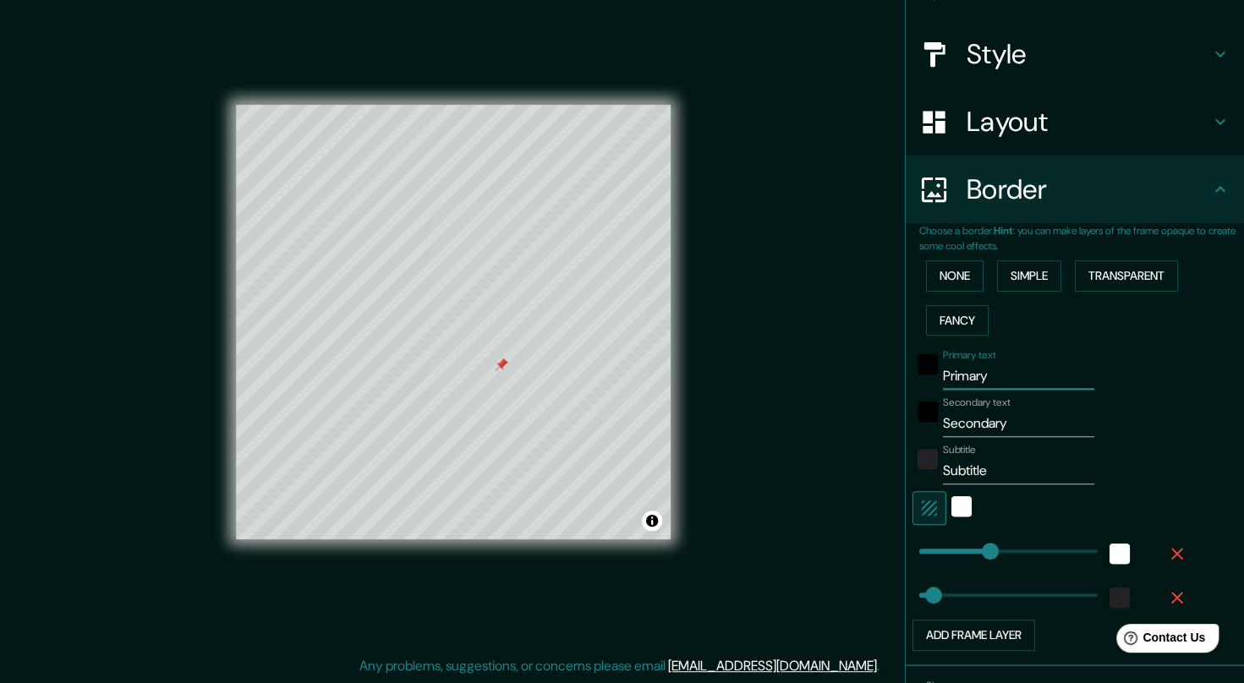
click at [977, 375] on input "Primary" at bounding box center [1018, 376] width 151 height 27
type input "C"
type input "206"
type input "41"
type input "CA"
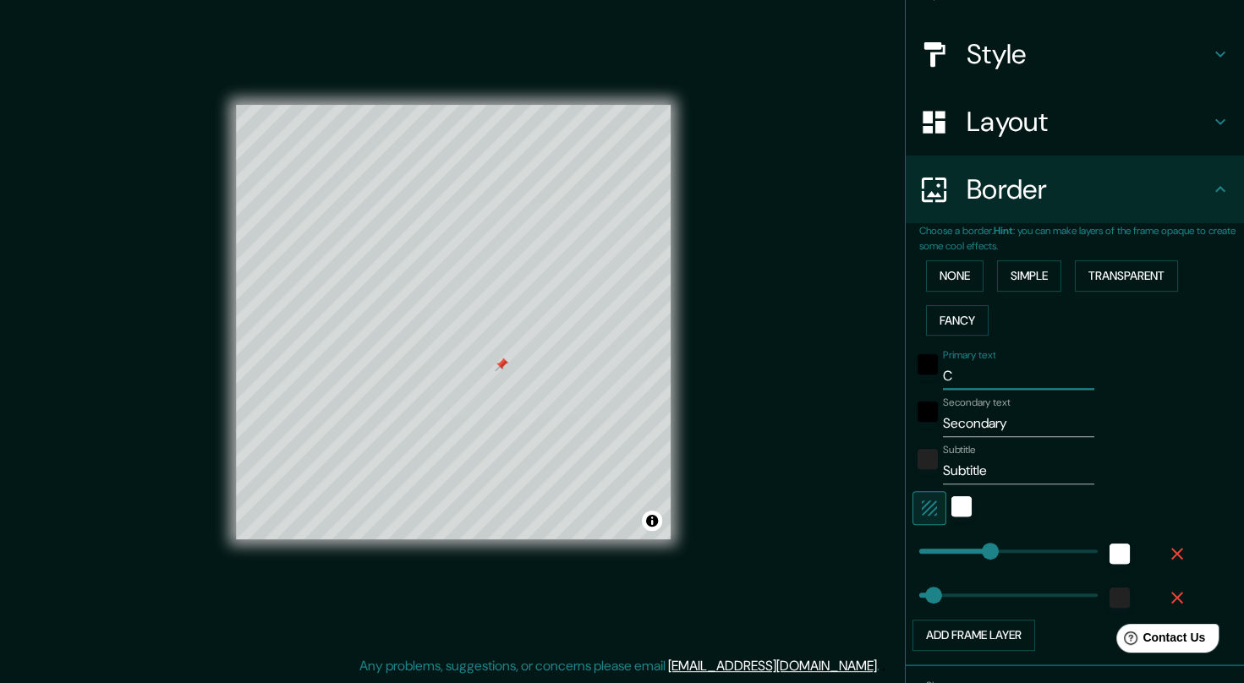
type input "206"
type input "41"
type input "CAL"
type input "206"
type input "41"
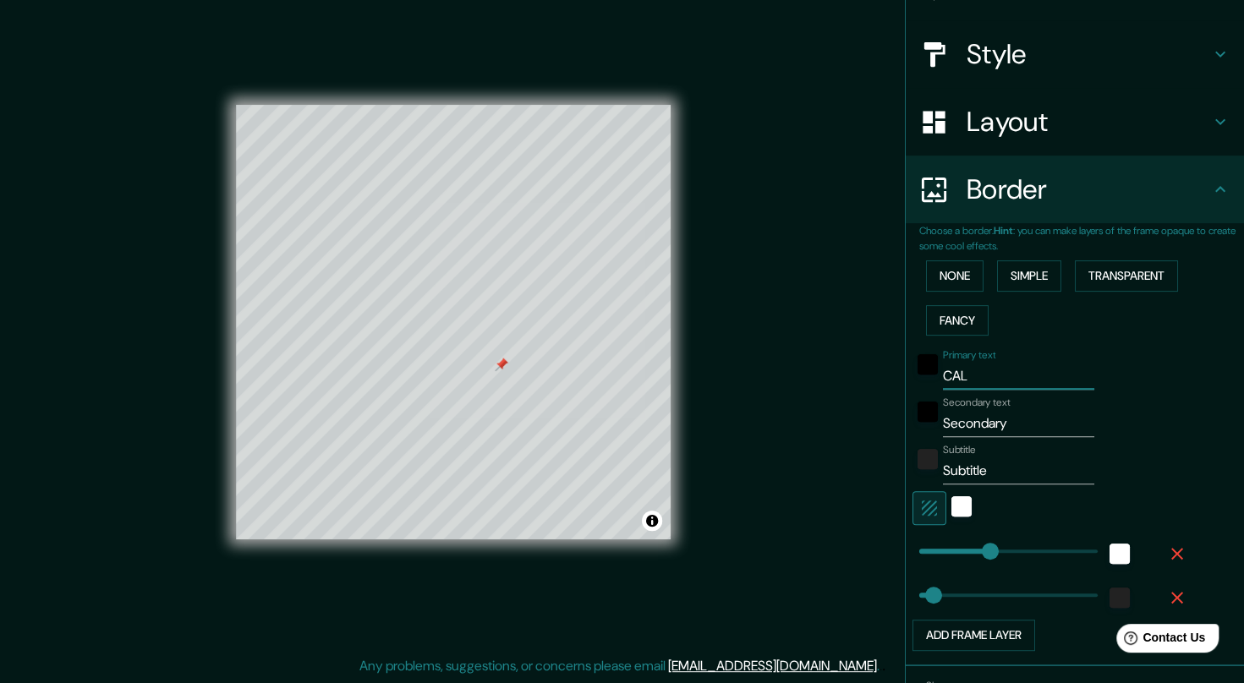
type input "CALP"
type input "206"
type input "41"
type input "CALPE"
type input "206"
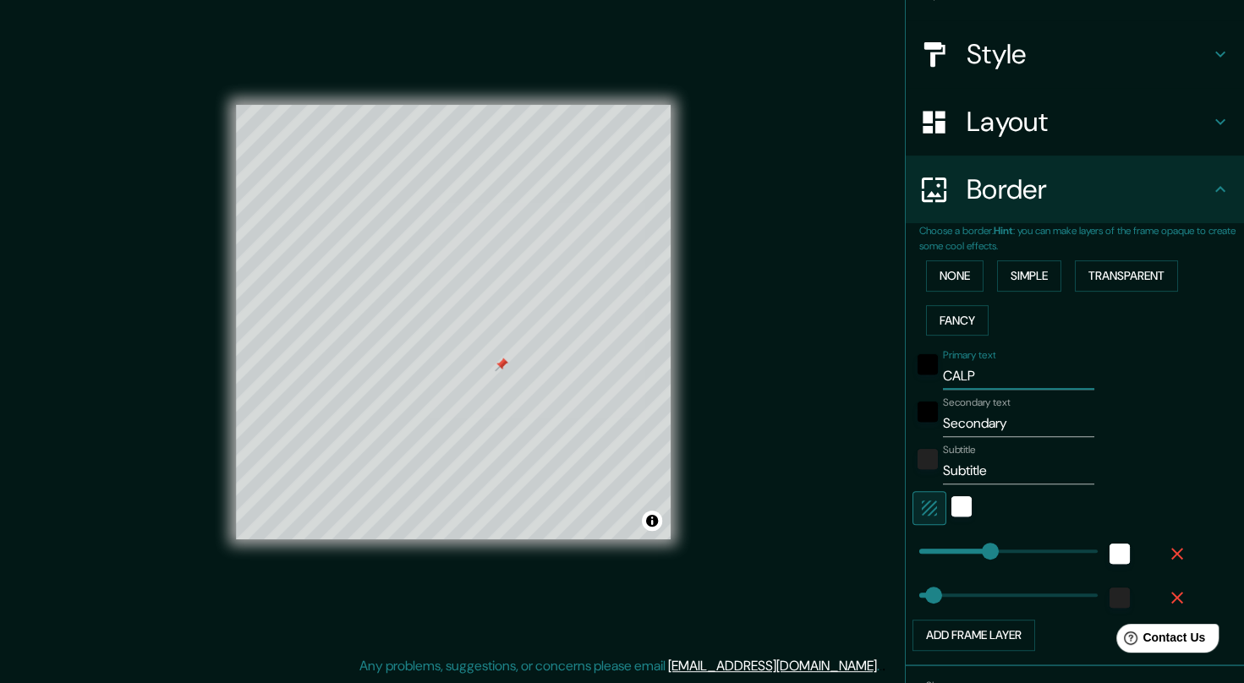
type input "41"
type input "CALPE"
type input "A"
type input "206"
type input "41"
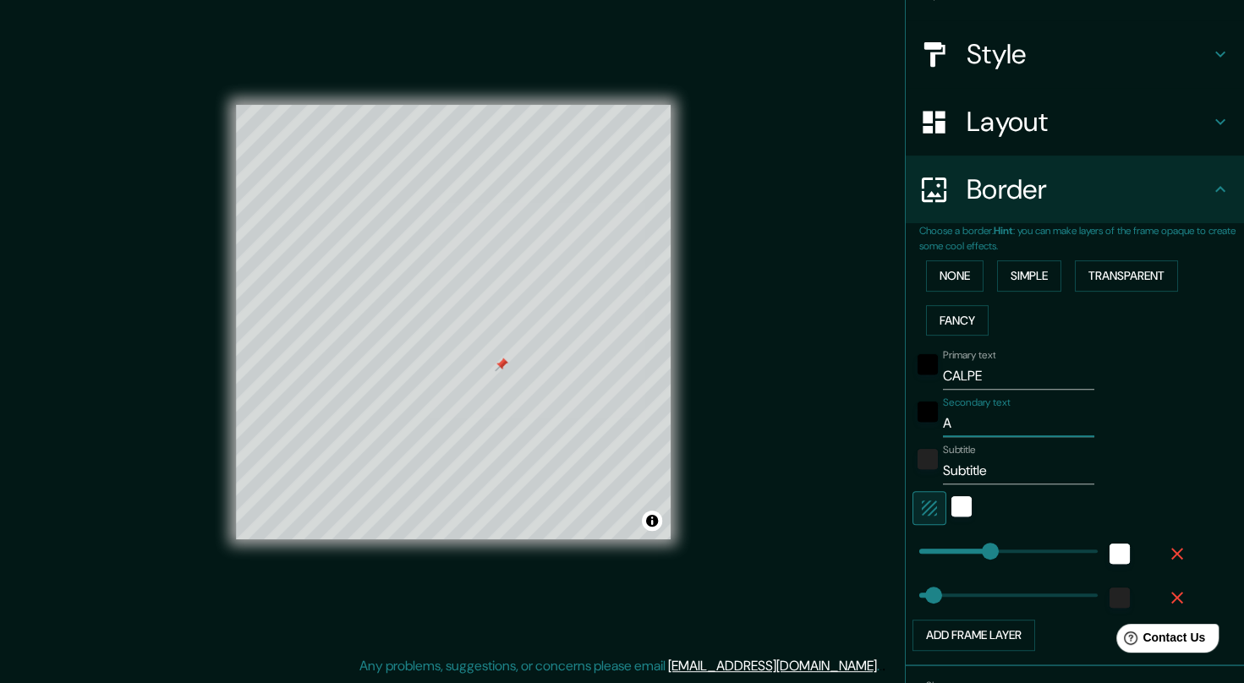
type input "AL"
type input "206"
type input "41"
type input "ALI"
type input "206"
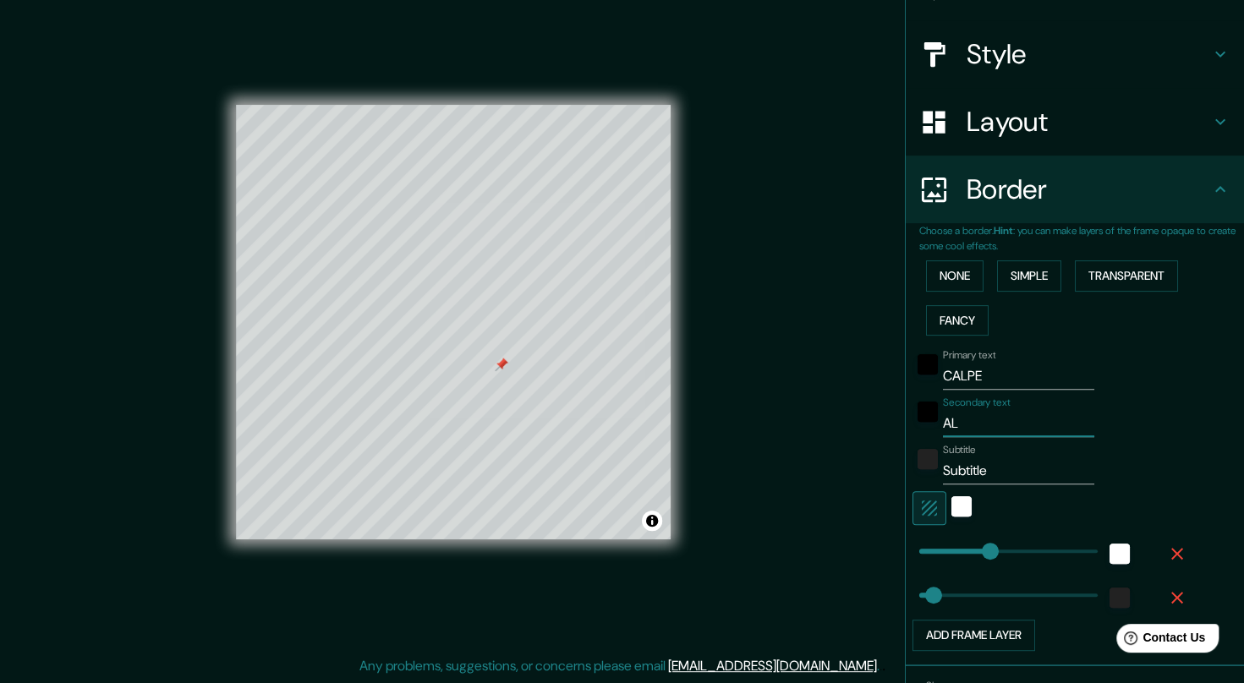
type input "41"
type input "ALIC"
type input "206"
type input "41"
type input "[PERSON_NAME]"
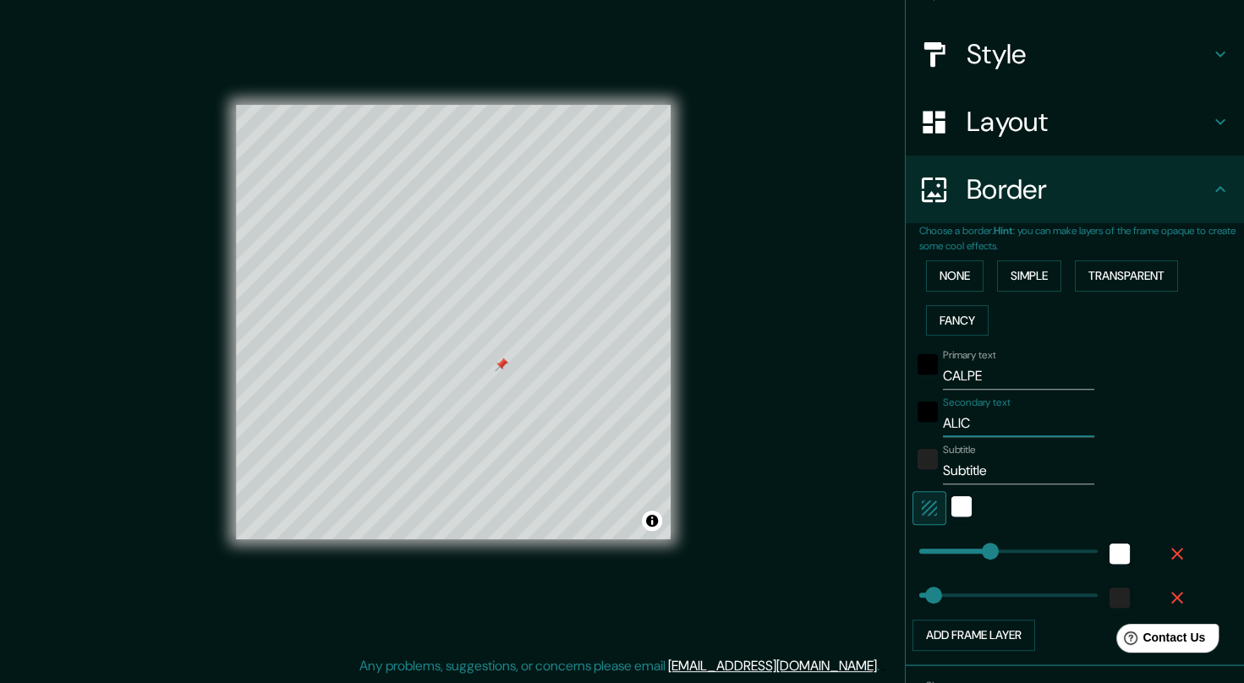
type input "206"
type input "41"
type input "ALICAN"
type input "206"
type input "41"
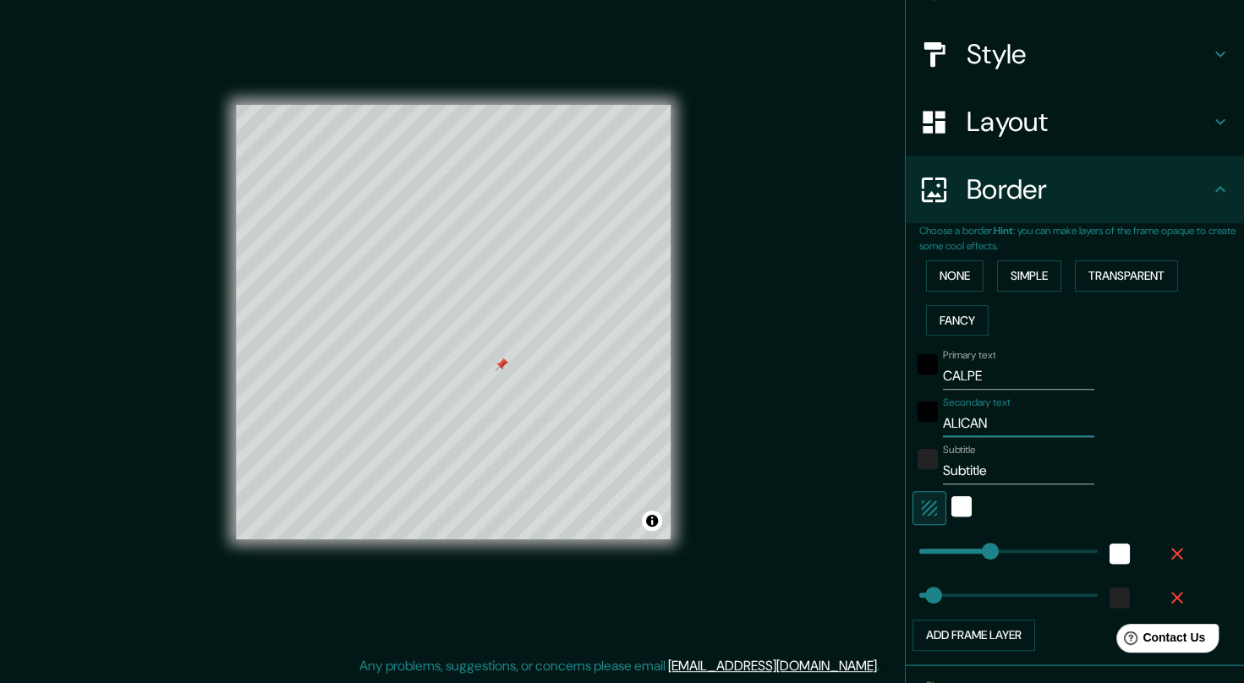
type input "ALICANT"
type input "206"
type input "41"
type input "[GEOGRAPHIC_DATA]"
type input "206"
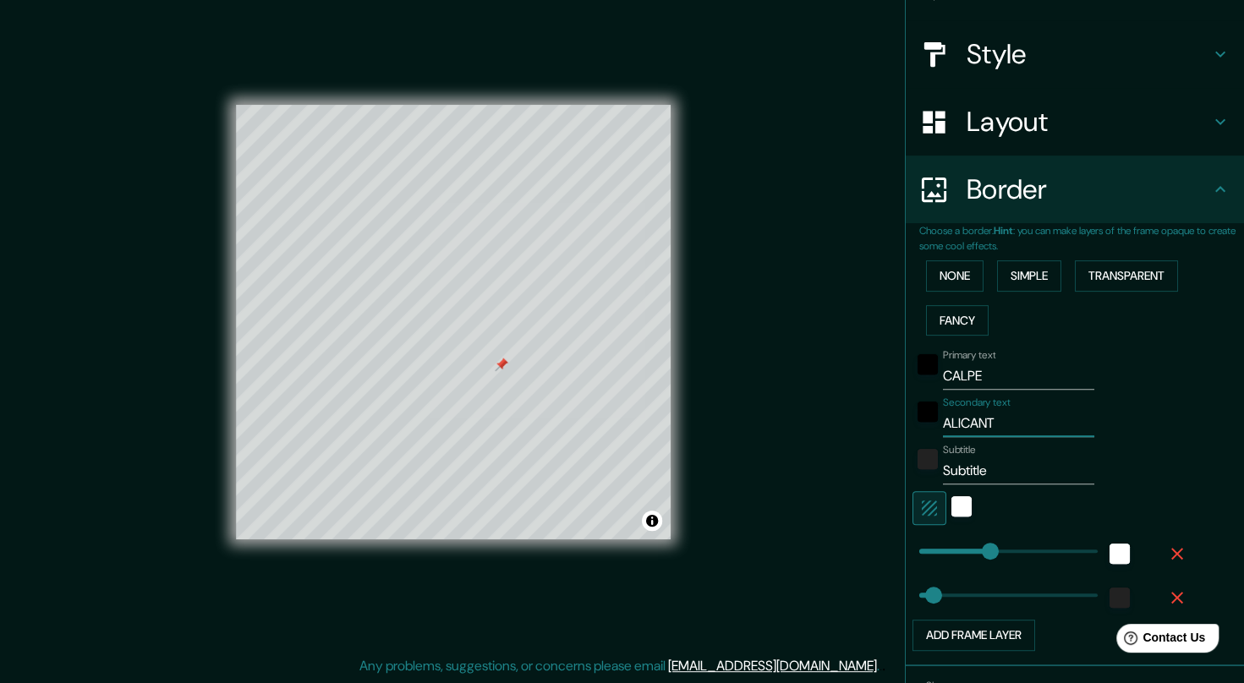
type input "41"
type input "[GEOGRAPHIC_DATA]"
type input "C"
type input "206"
type input "41"
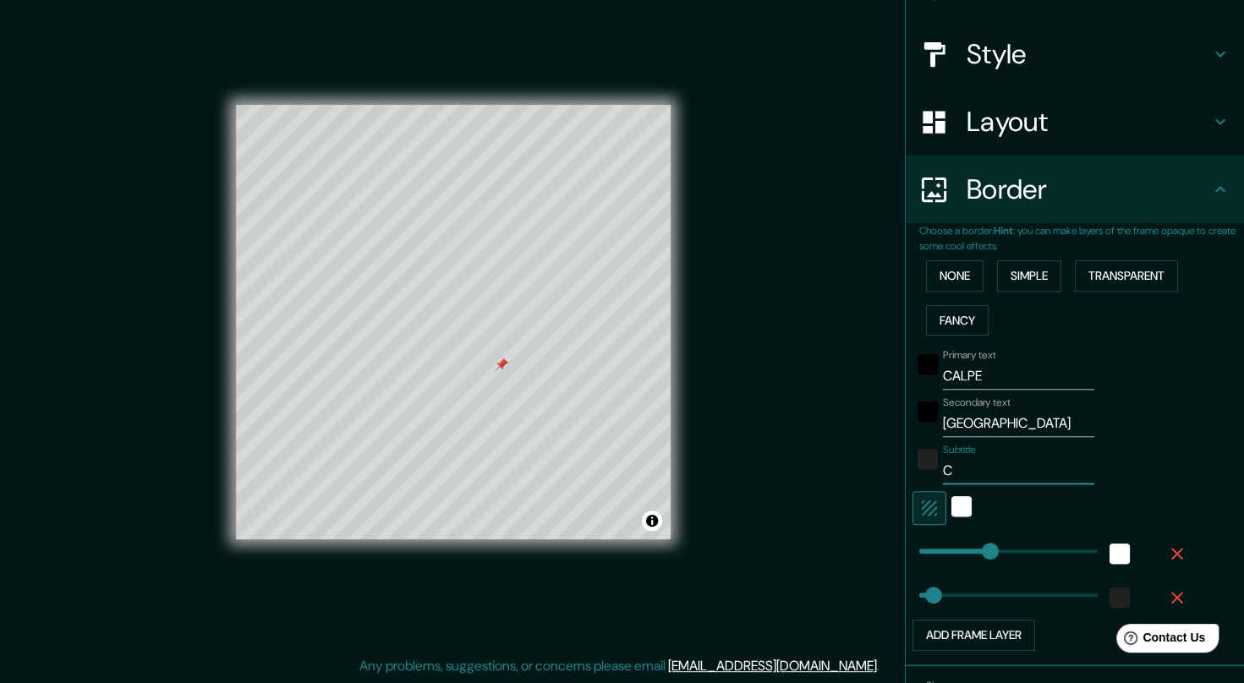
type input "CO"
type input "206"
type input "41"
type input "COM"
type input "206"
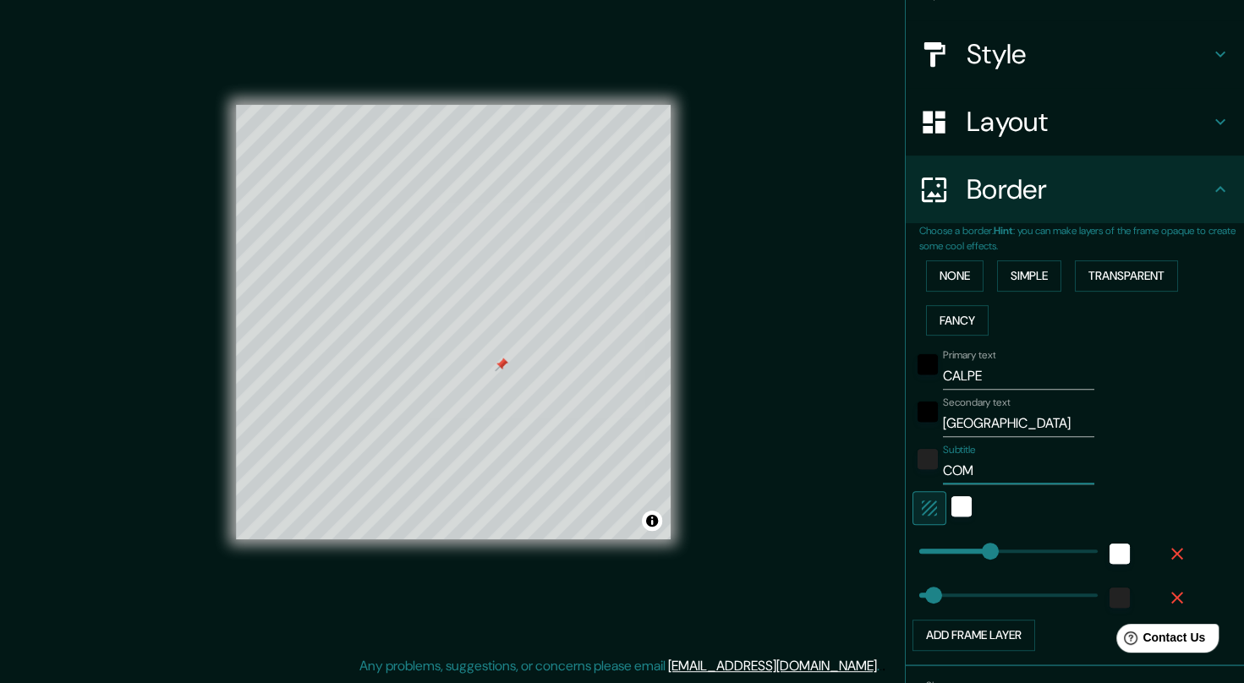
type input "41"
type input "COMU"
type input "206"
type input "41"
type input "COMUN"
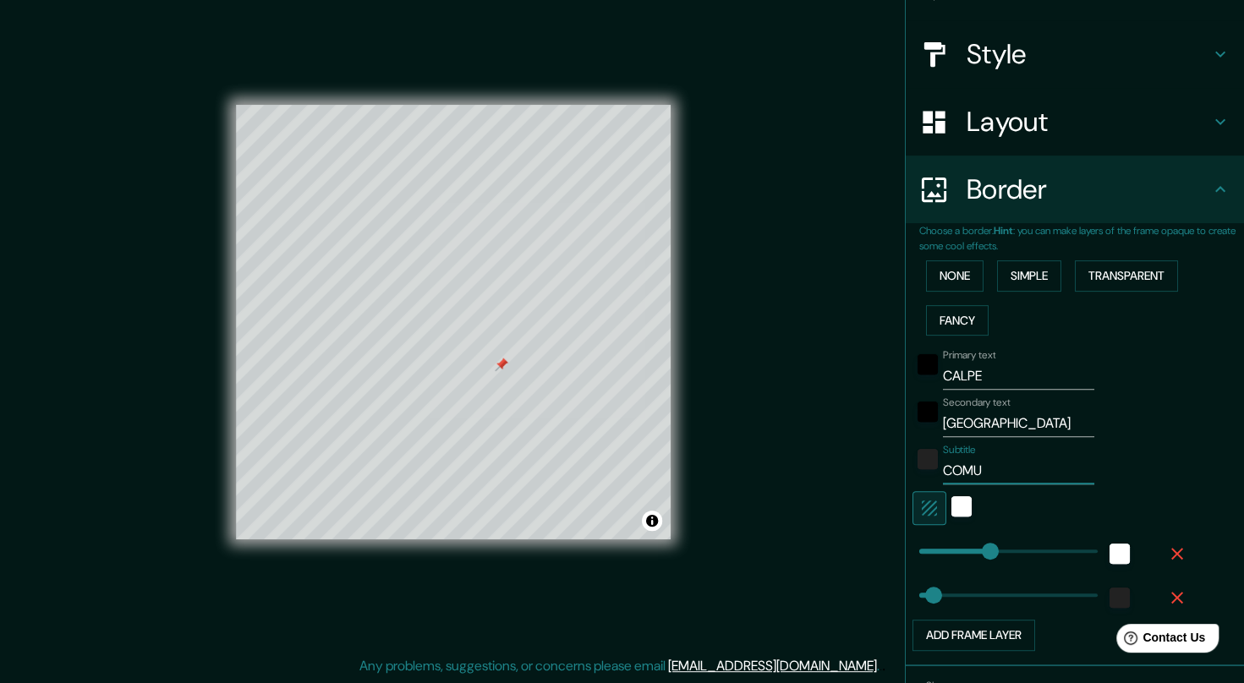
type input "206"
type input "41"
type input "COMUNI"
type input "206"
type input "41"
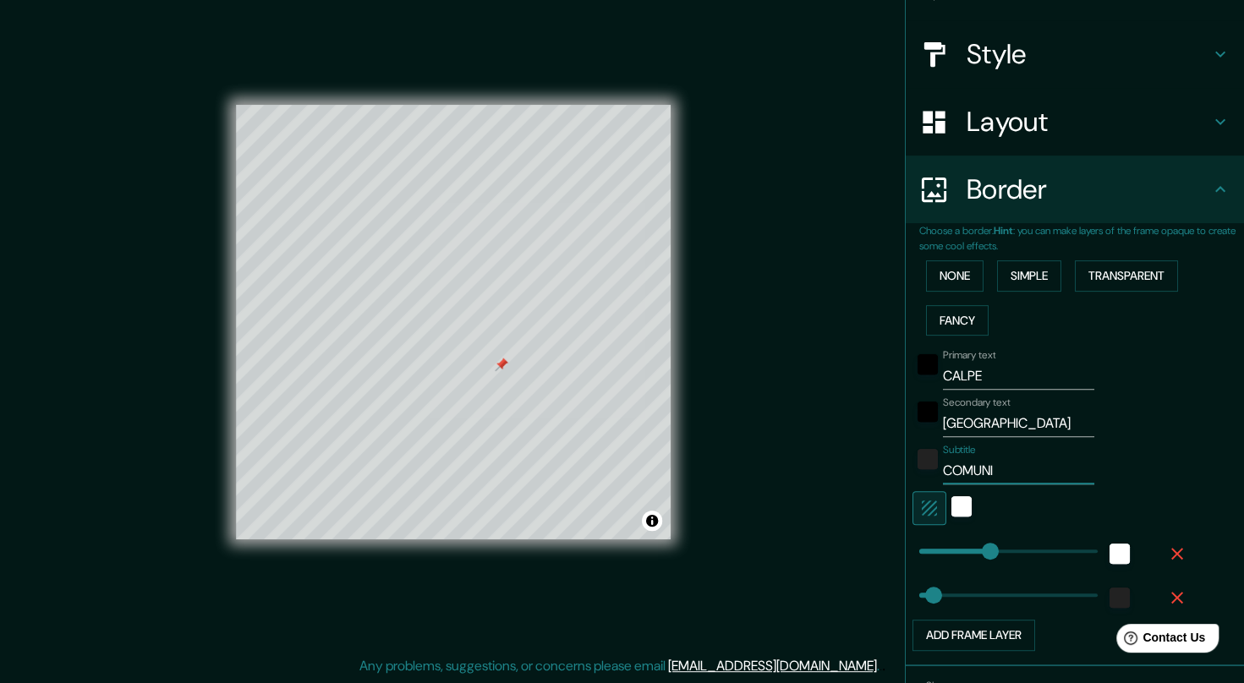
type input "COMUNID"
type input "206"
type input "41"
type input "COMUNIDA"
type input "206"
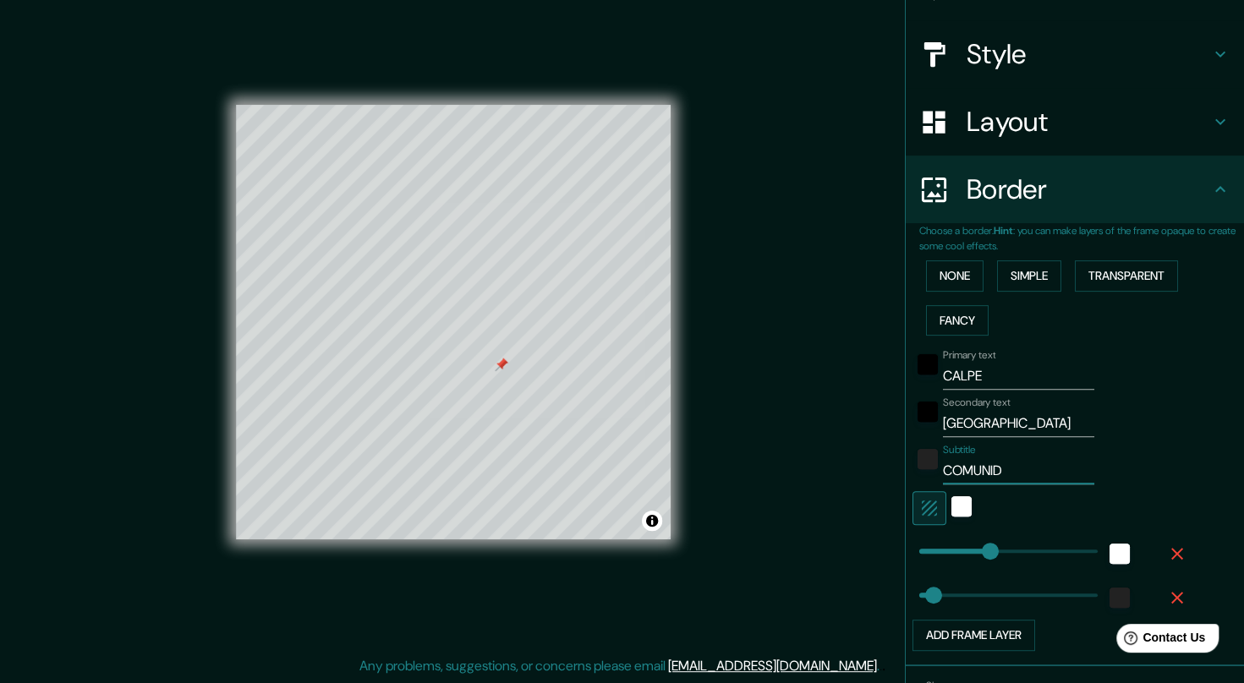
type input "41"
type input "COMUNIDAD"
type input "206"
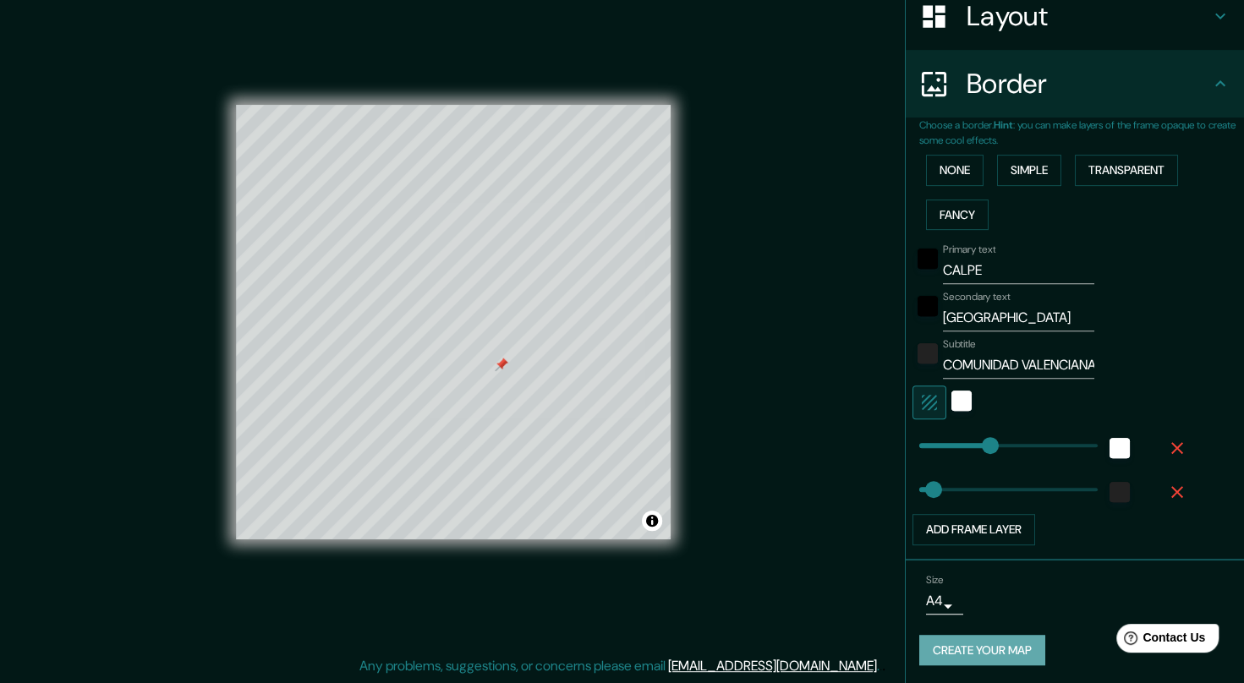
click at [950, 635] on button "Create your map" at bounding box center [982, 650] width 126 height 31
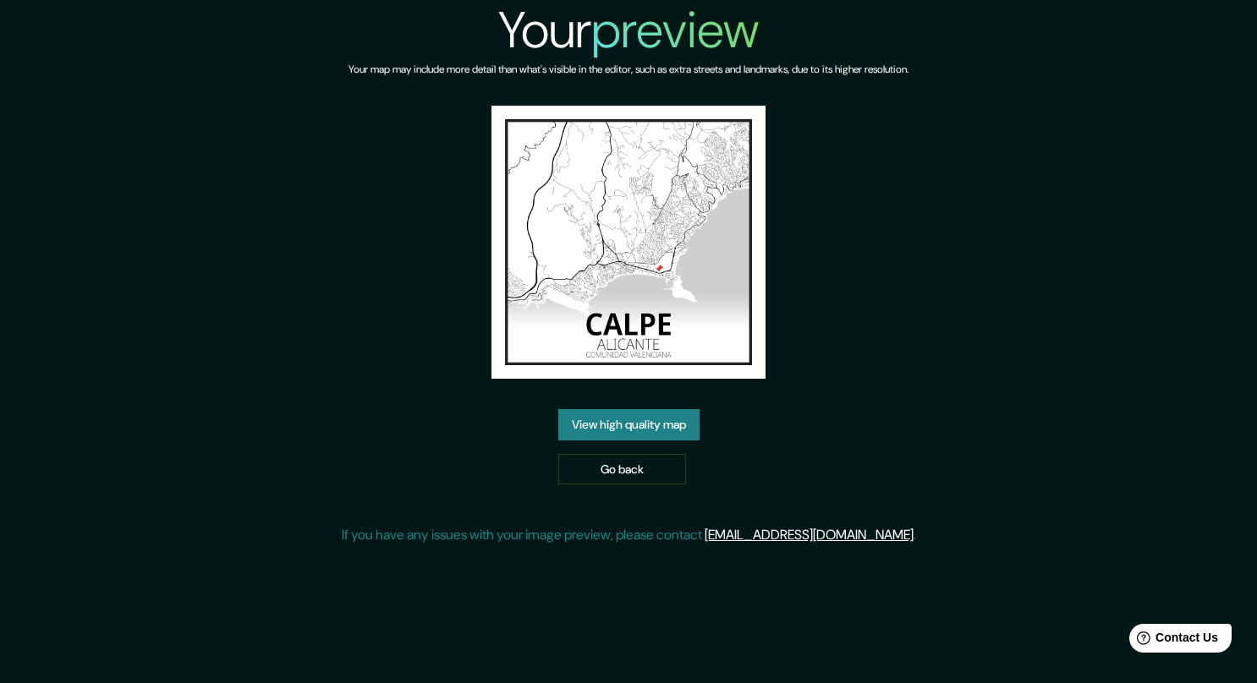
click at [609, 426] on link "View high quality map" at bounding box center [628, 424] width 141 height 31
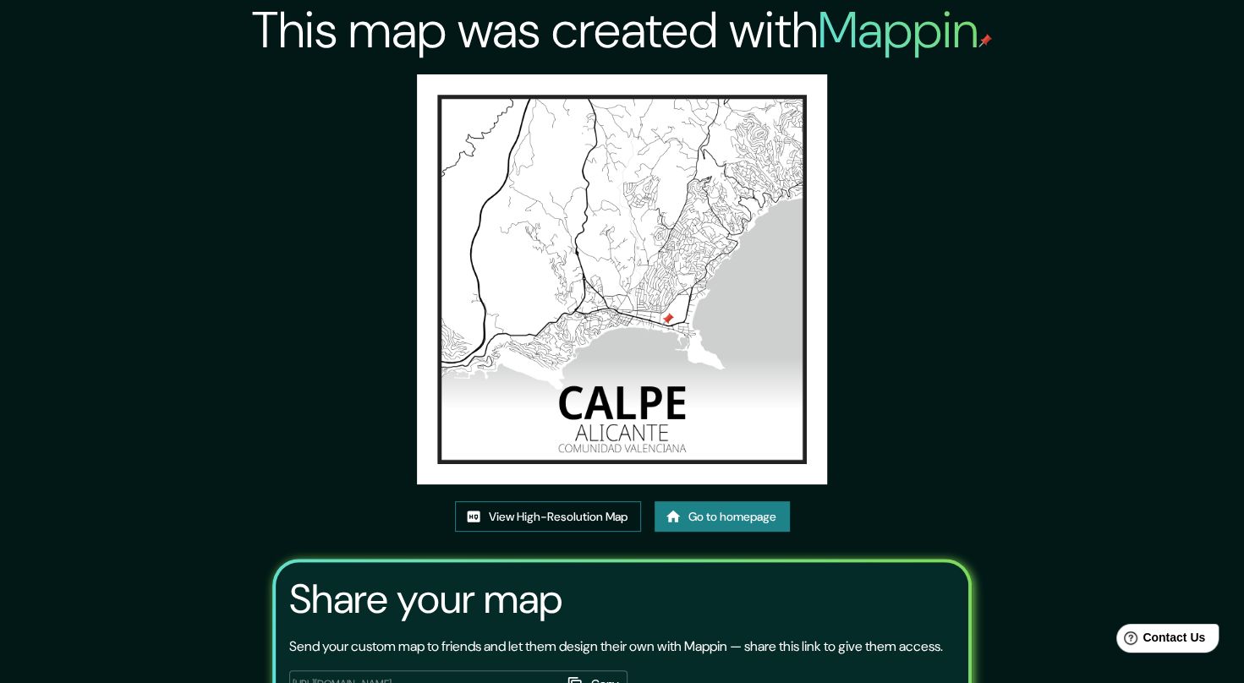
click at [549, 523] on link "View High-Resolution Map" at bounding box center [548, 516] width 186 height 31
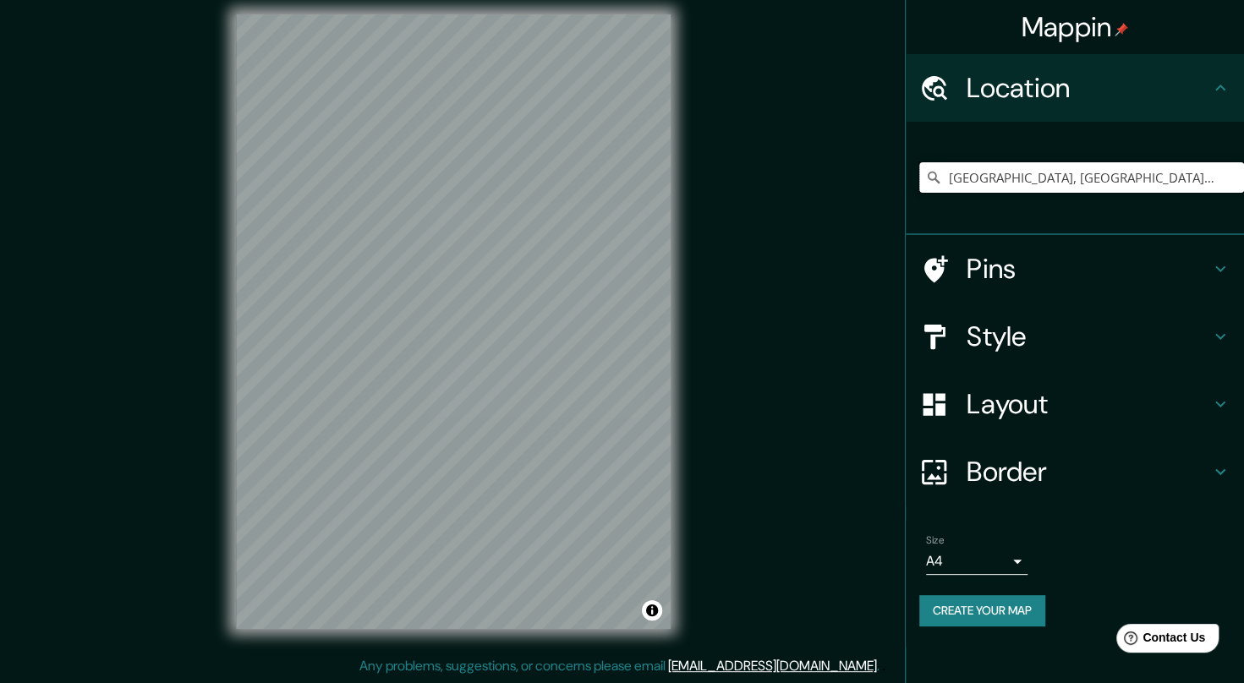
click at [994, 178] on input "[GEOGRAPHIC_DATA], [GEOGRAPHIC_DATA], [GEOGRAPHIC_DATA]" at bounding box center [1081, 177] width 325 height 30
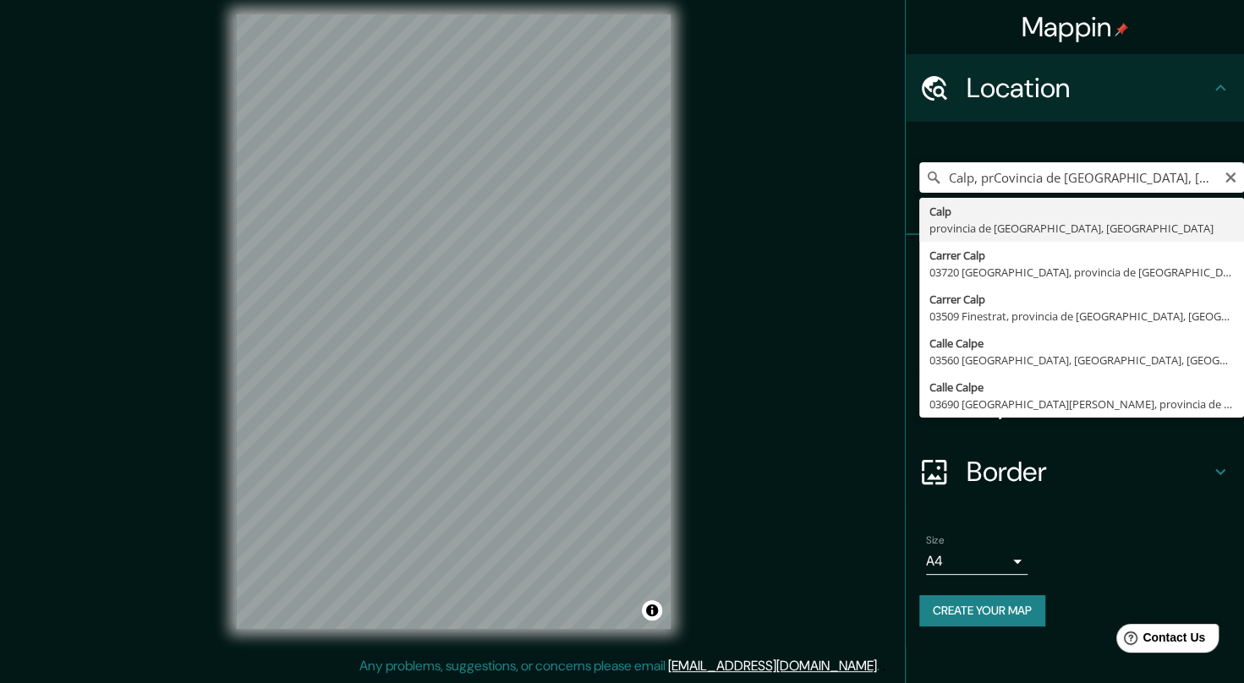
type input "[GEOGRAPHIC_DATA], [GEOGRAPHIC_DATA], [GEOGRAPHIC_DATA]"
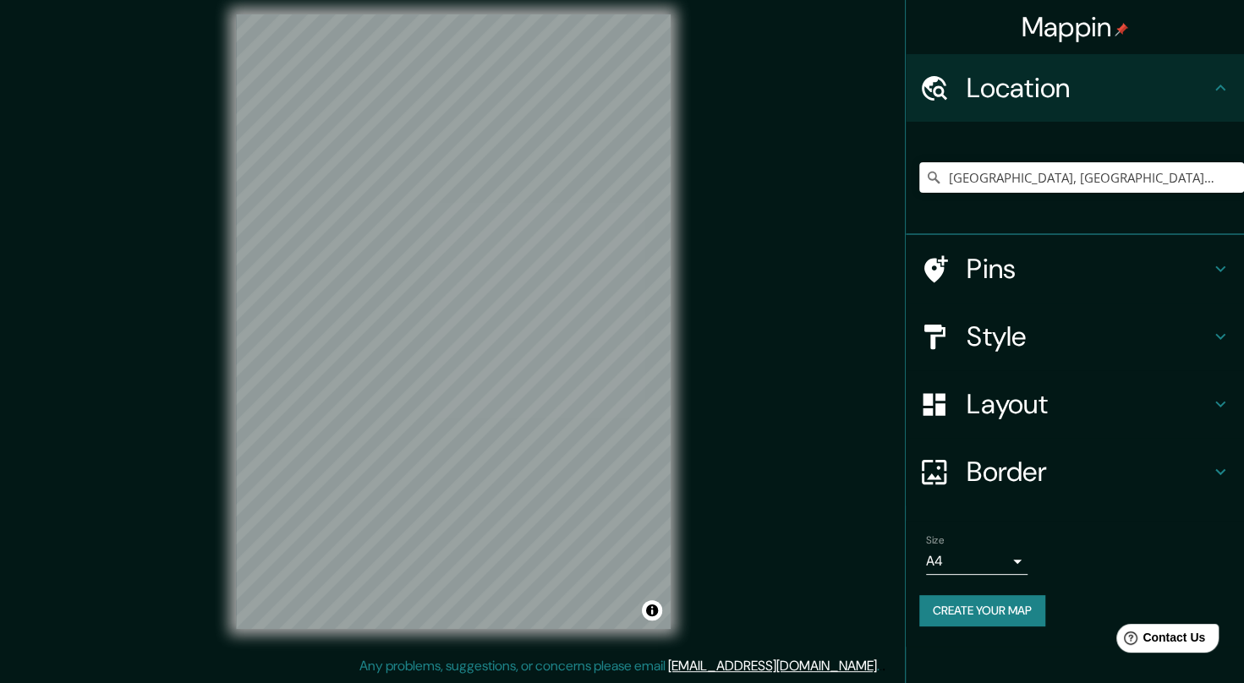
click at [0, 152] on html "Mappin Location [GEOGRAPHIC_DATA], [GEOGRAPHIC_DATA], [GEOGRAPHIC_DATA] Pins St…" at bounding box center [622, 328] width 1244 height 683
click at [835, 448] on div "Mappin Location [GEOGRAPHIC_DATA], [GEOGRAPHIC_DATA], [GEOGRAPHIC_DATA] Pins St…" at bounding box center [622, 335] width 1244 height 696
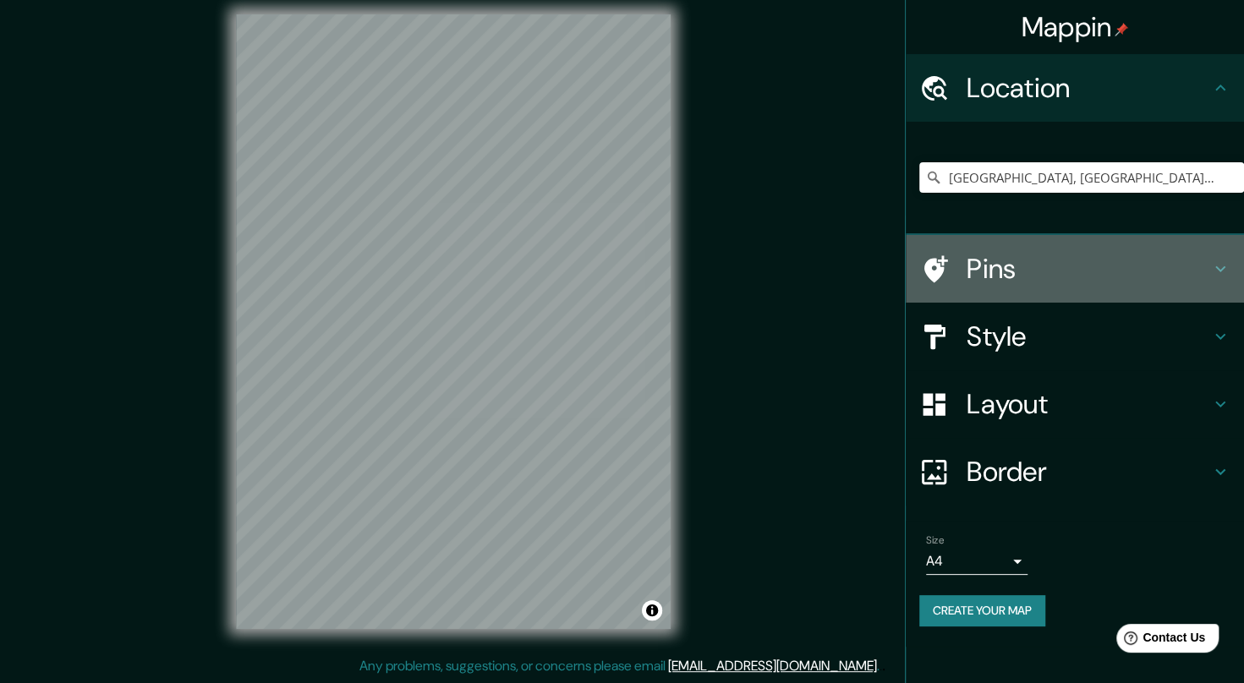
click at [1036, 255] on h4 "Pins" at bounding box center [1088, 269] width 244 height 34
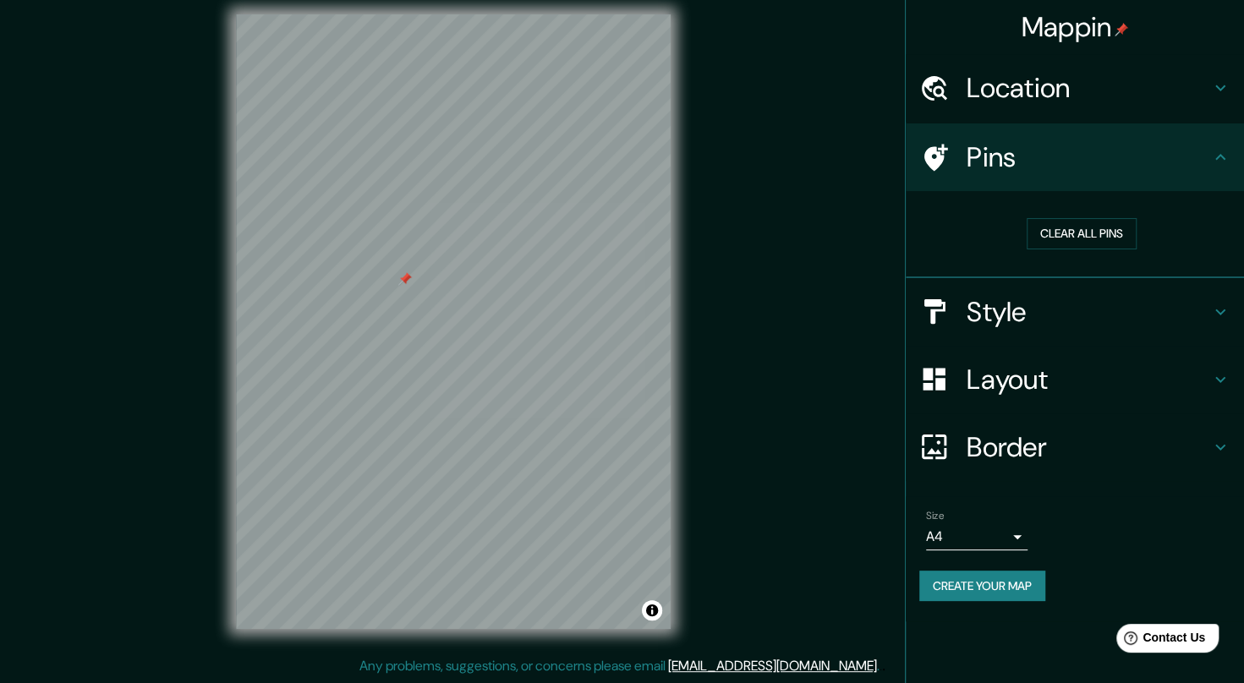
click at [1050, 320] on h4 "Style" at bounding box center [1088, 312] width 244 height 34
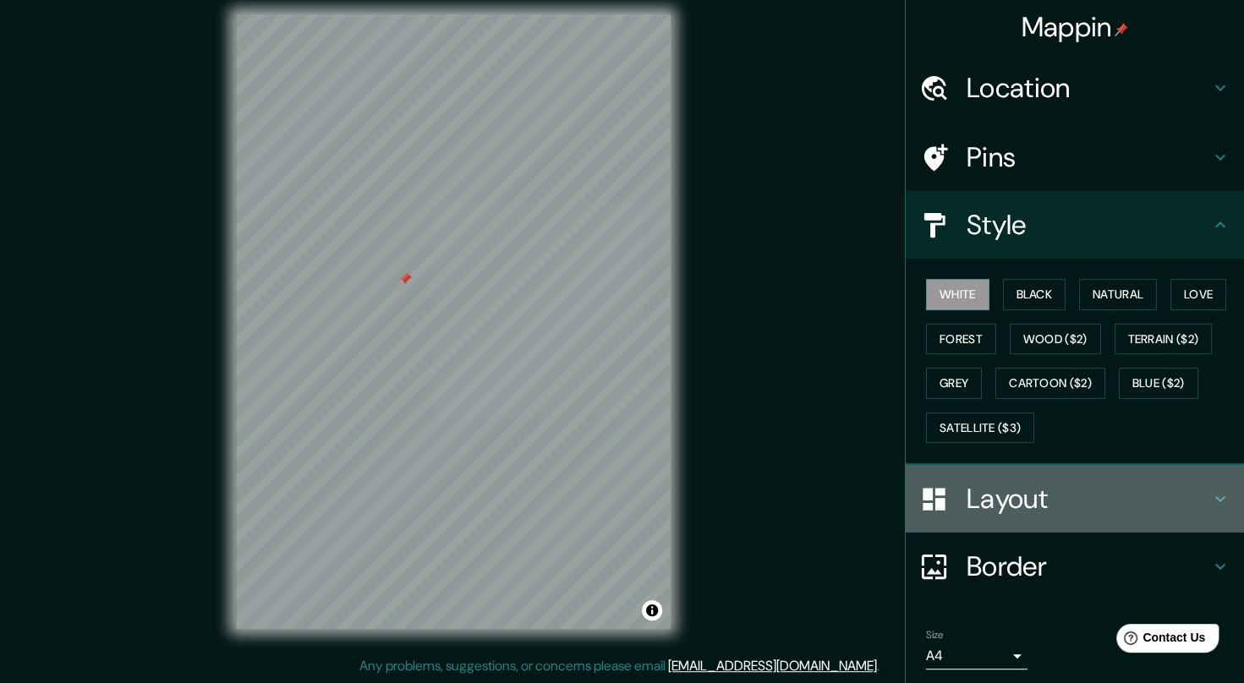
click at [984, 500] on h4 "Layout" at bounding box center [1088, 499] width 244 height 34
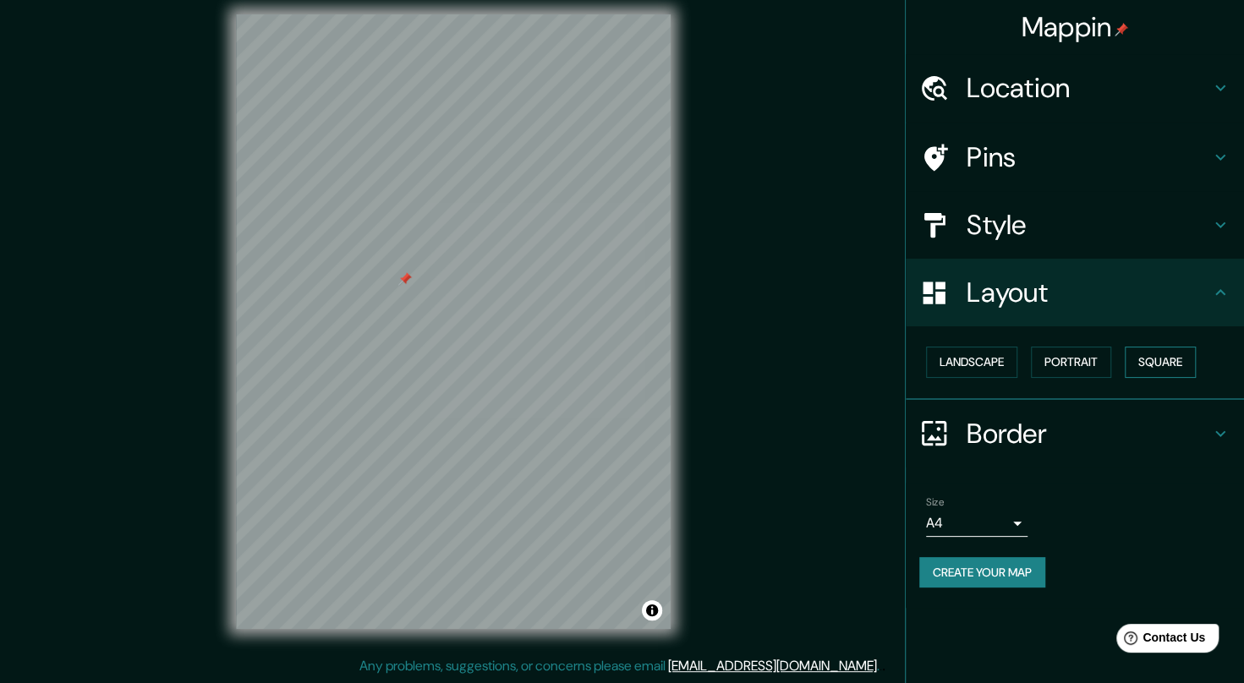
click at [1164, 357] on button "Square" at bounding box center [1160, 362] width 71 height 31
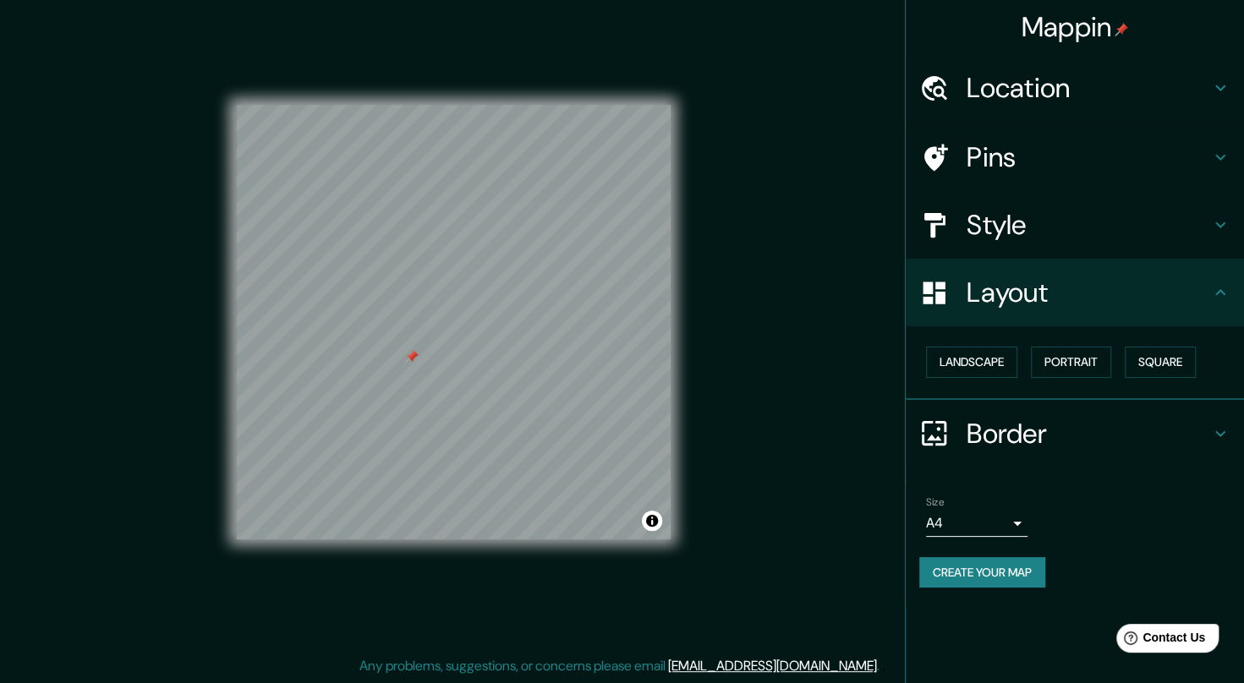
click at [1116, 432] on h4 "Border" at bounding box center [1088, 434] width 244 height 34
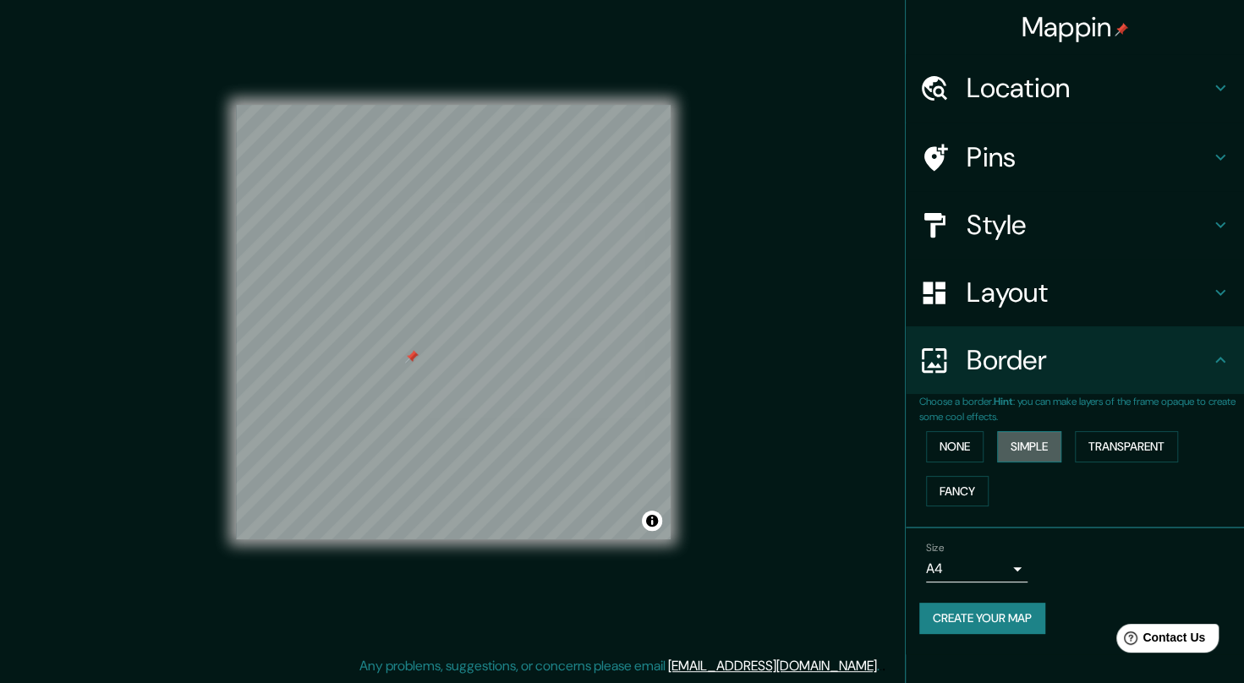
click at [1021, 442] on button "Simple" at bounding box center [1029, 446] width 64 height 31
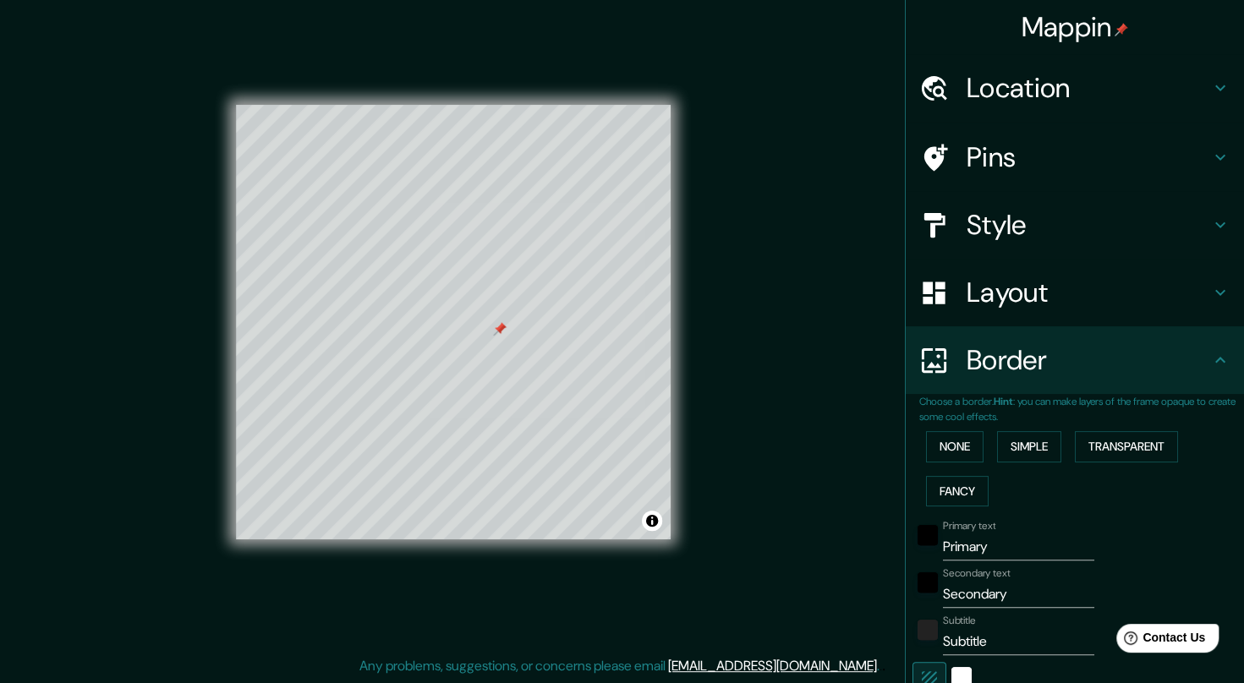
scroll to position [147, 0]
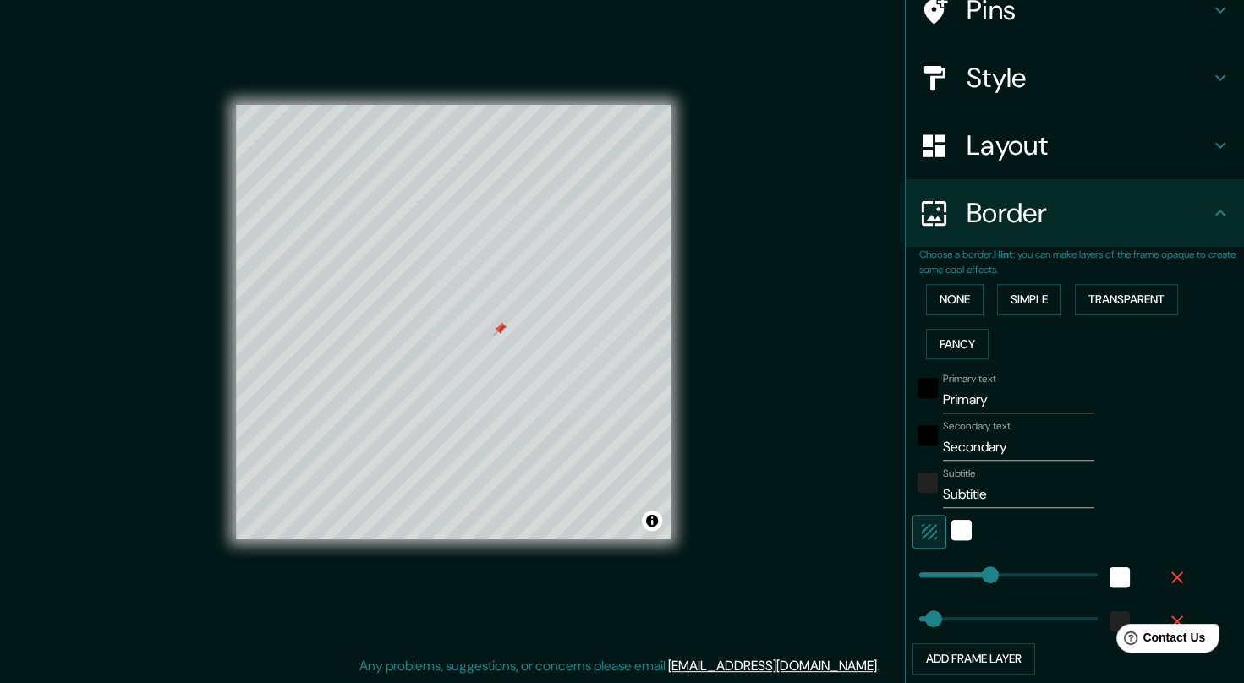
click at [960, 519] on div at bounding box center [961, 532] width 30 height 34
click at [953, 525] on div "white" at bounding box center [961, 530] width 20 height 20
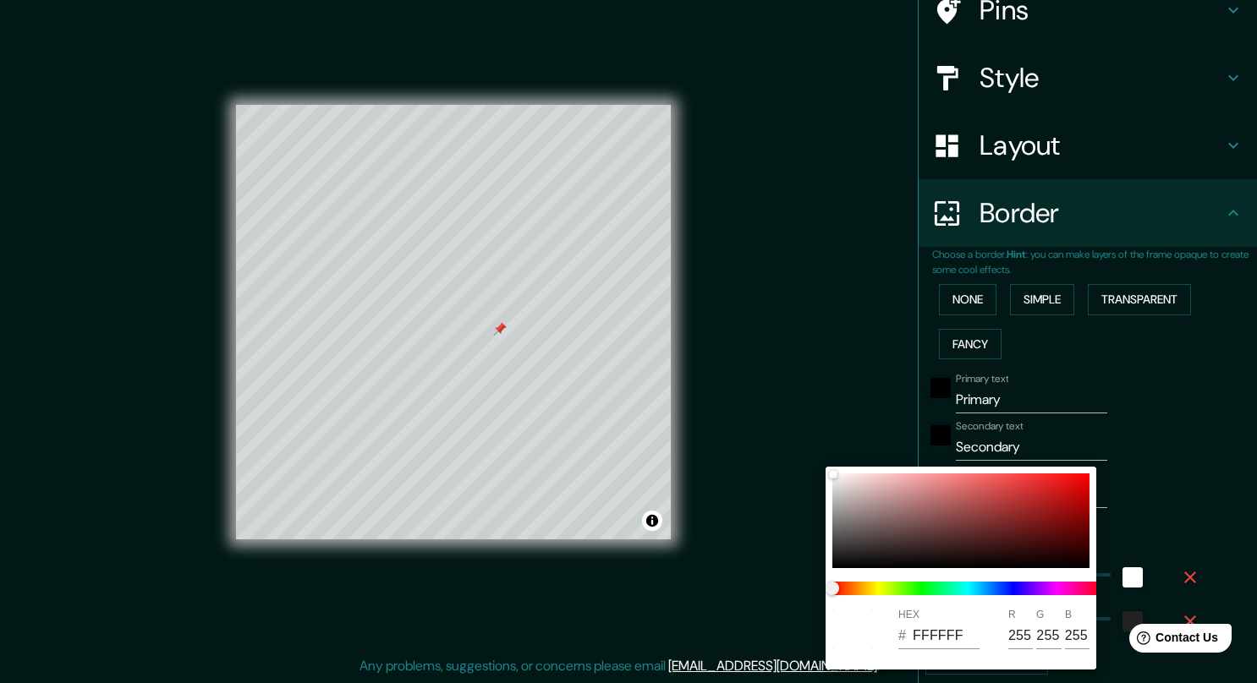
click at [1204, 465] on div at bounding box center [628, 341] width 1257 height 683
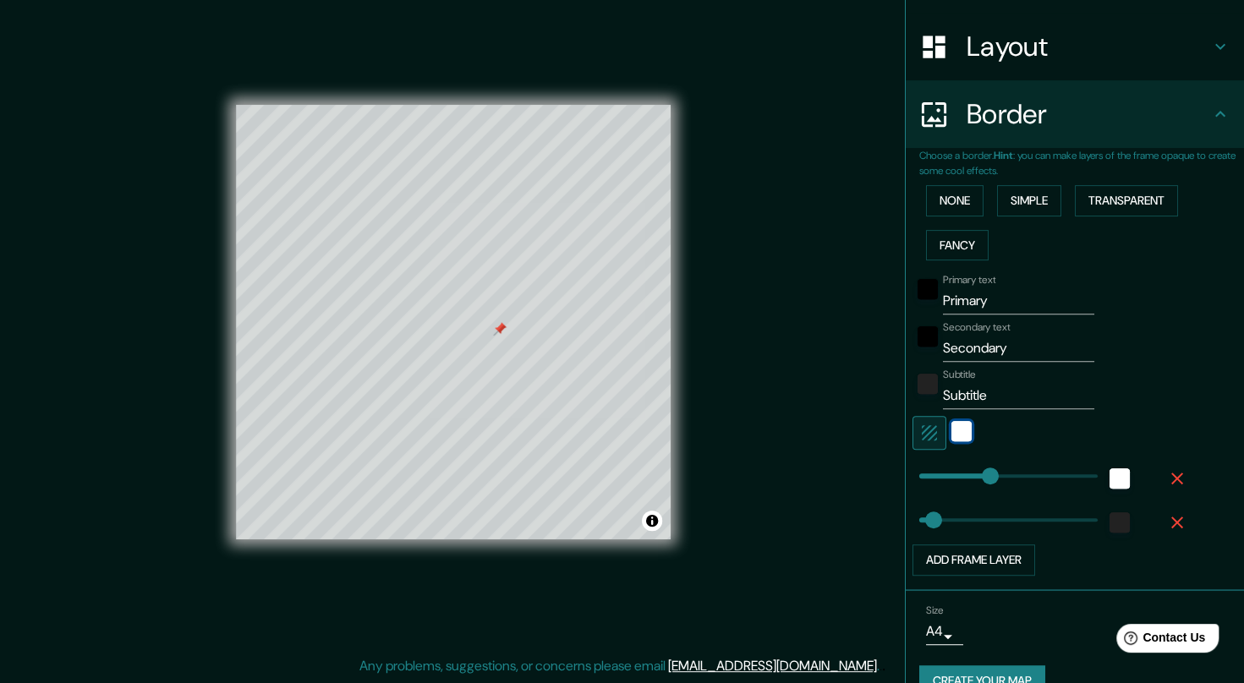
scroll to position [277, 0]
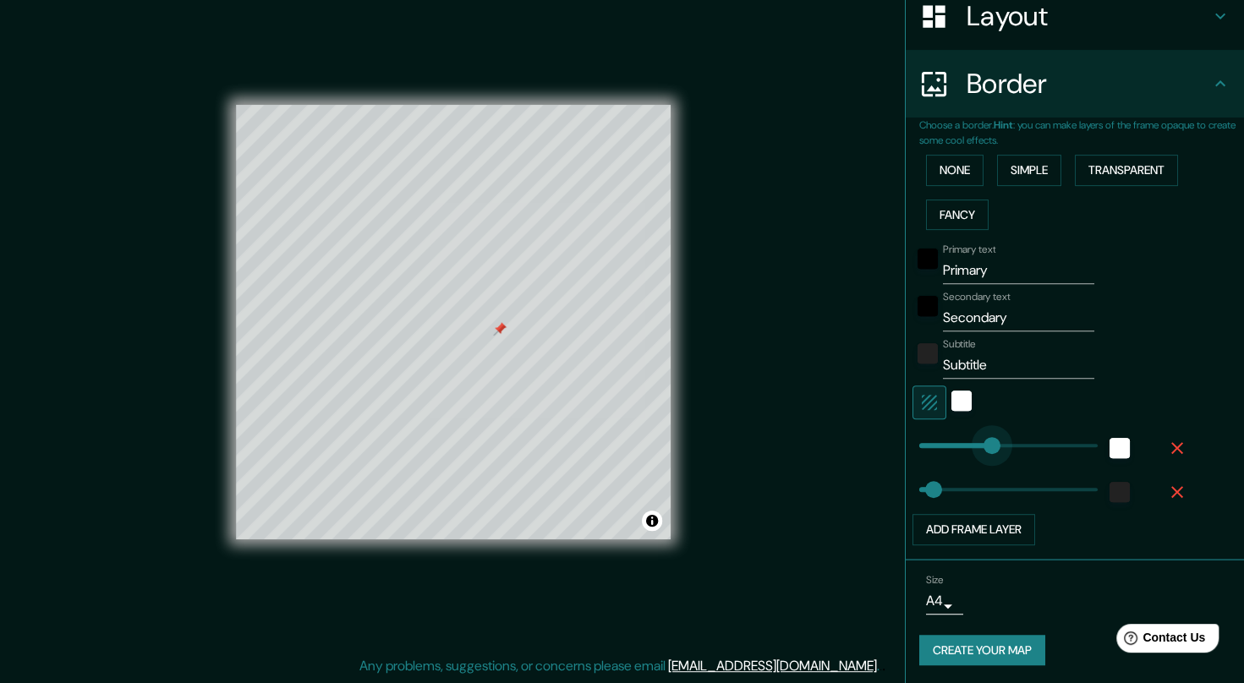
type input "0"
drag, startPoint x: 979, startPoint y: 443, endPoint x: 883, endPoint y: 453, distance: 96.9
type input "41"
type input "180"
drag, startPoint x: 910, startPoint y: 445, endPoint x: 968, endPoint y: 441, distance: 58.4
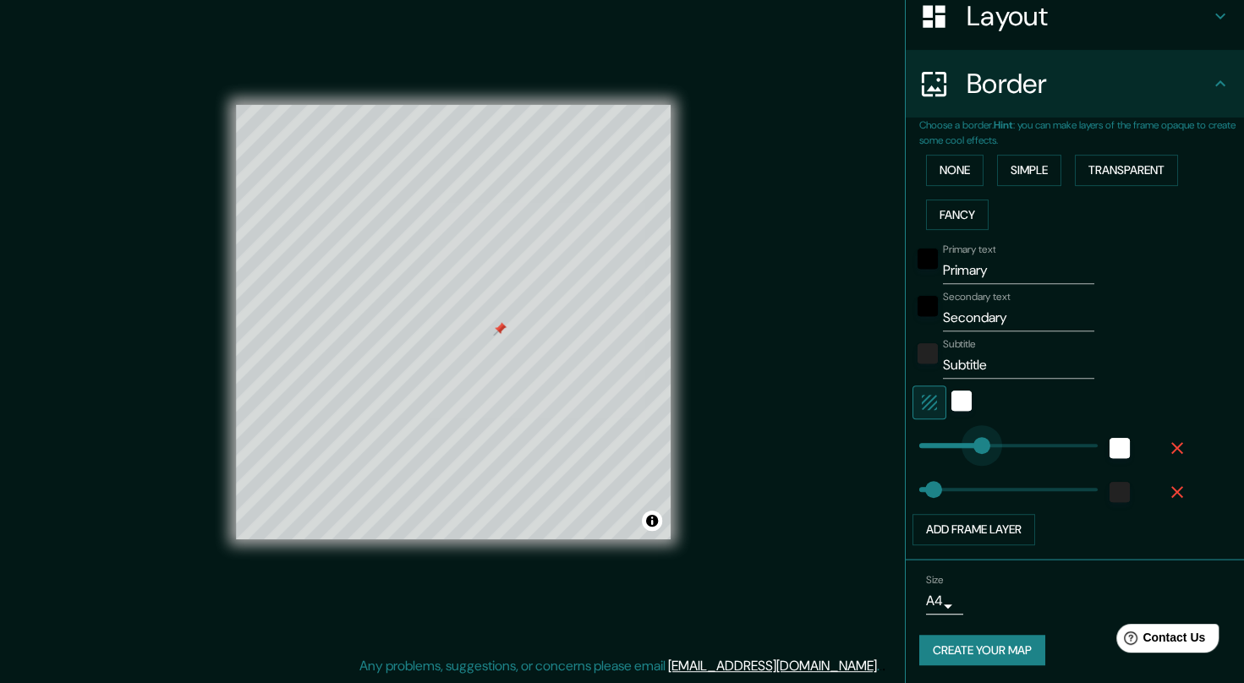
type input "41"
click at [960, 401] on div at bounding box center [961, 403] width 30 height 34
click at [951, 399] on div "white" at bounding box center [961, 401] width 20 height 20
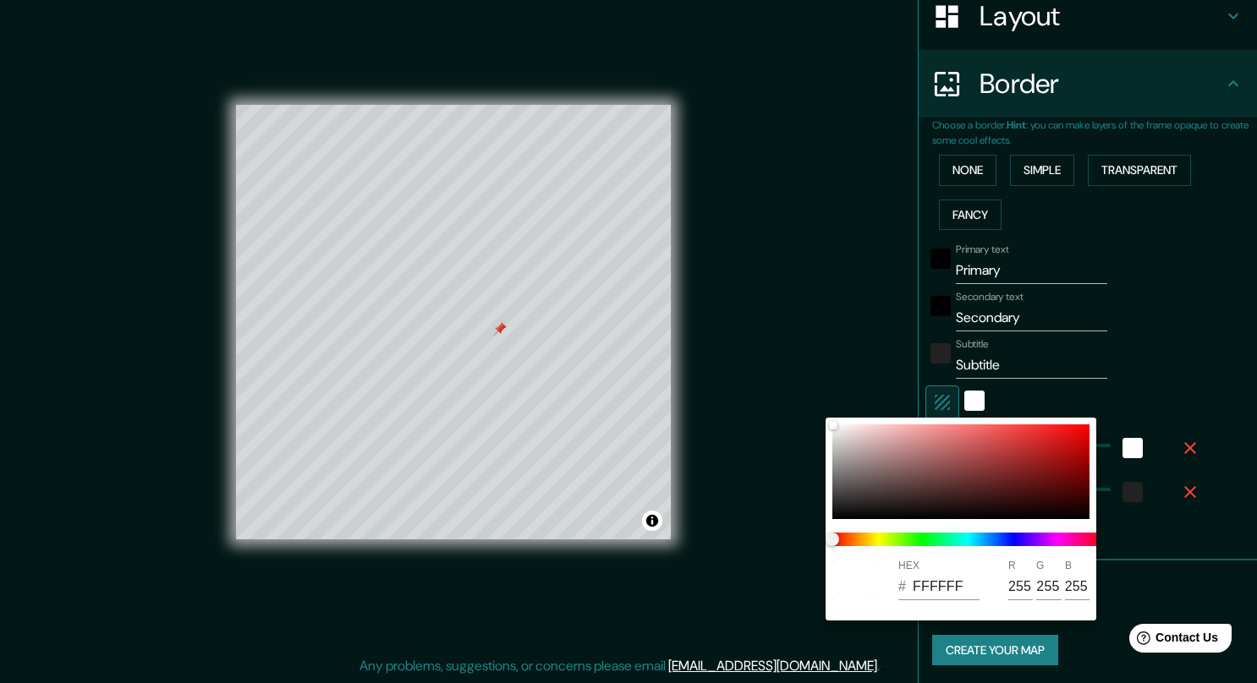
click at [1049, 390] on div at bounding box center [628, 341] width 1257 height 683
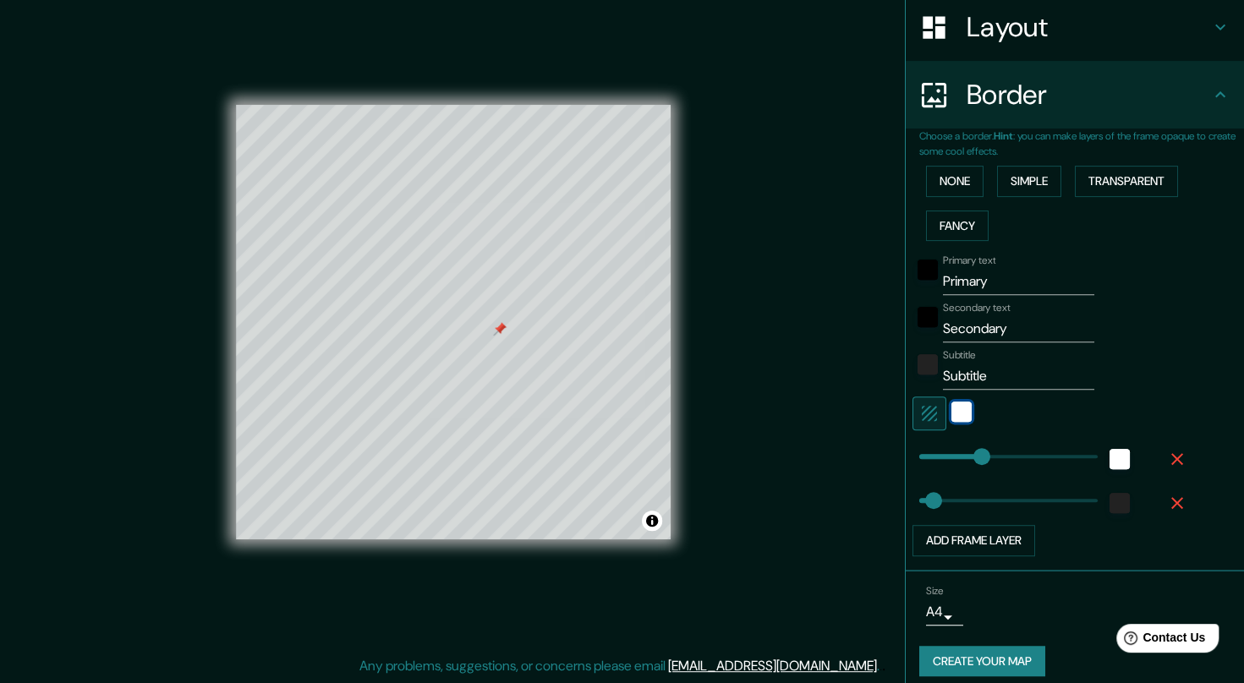
scroll to position [267, 0]
click at [955, 227] on button "Fancy" at bounding box center [957, 224] width 63 height 31
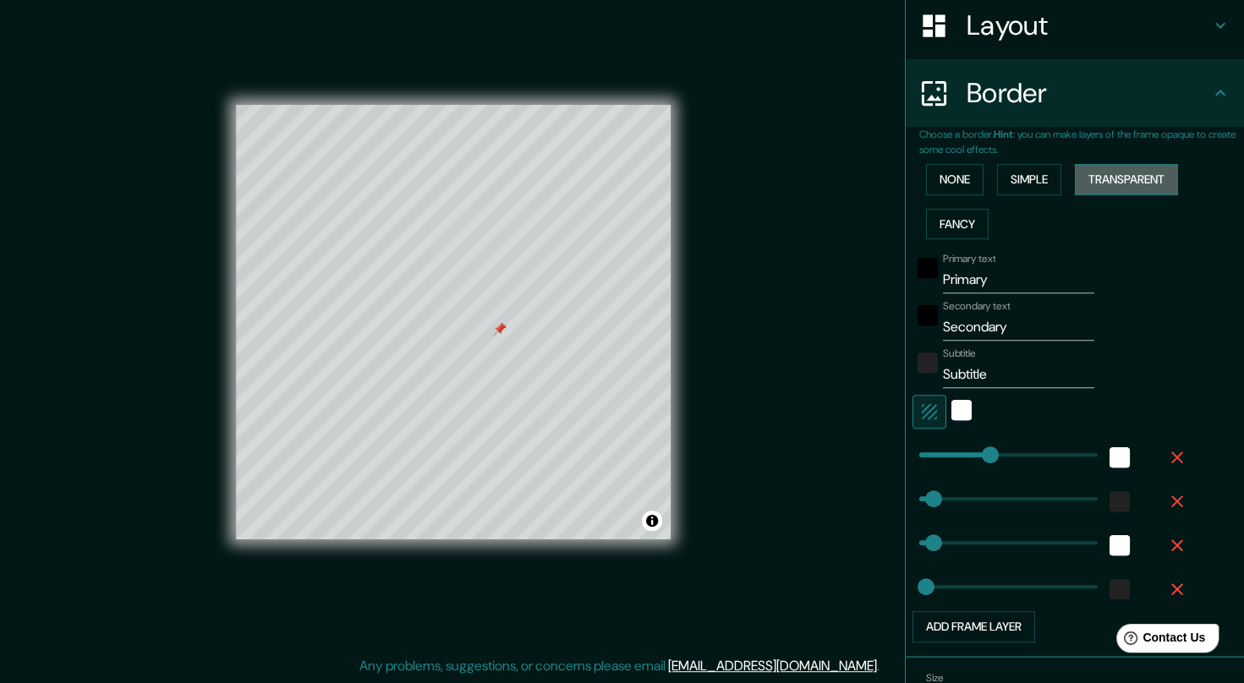
click at [1125, 171] on button "Transparent" at bounding box center [1126, 179] width 103 height 31
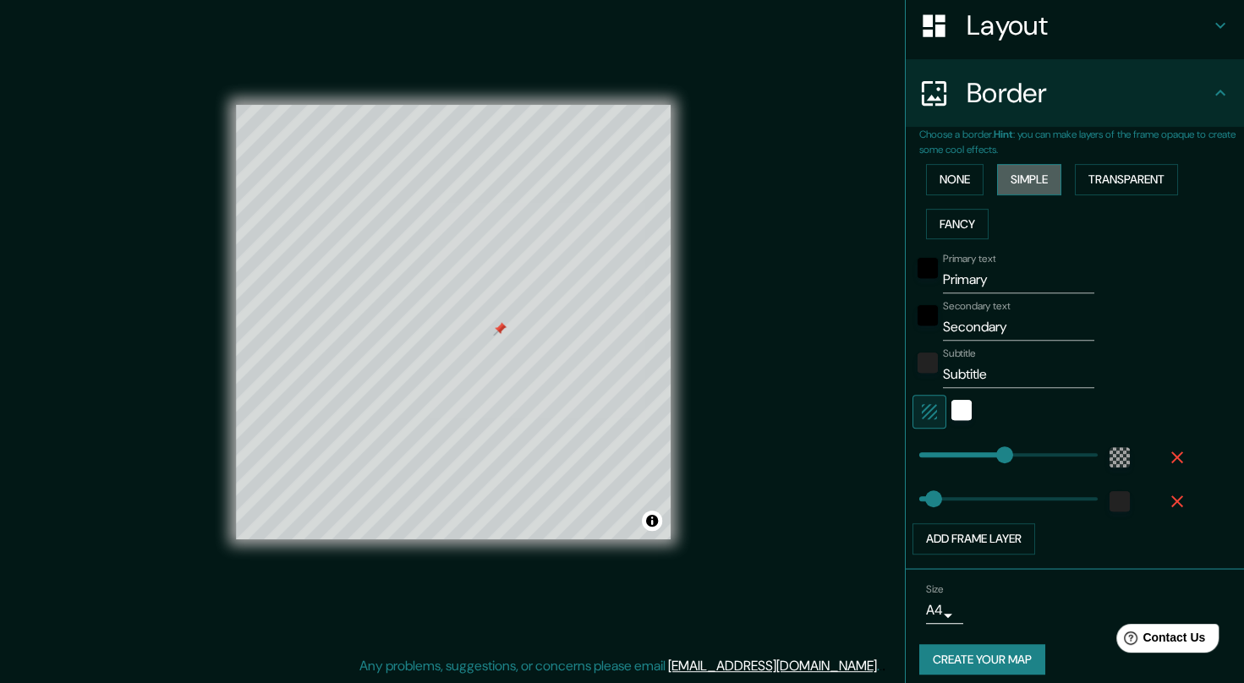
click at [1018, 179] on button "Simple" at bounding box center [1029, 179] width 64 height 31
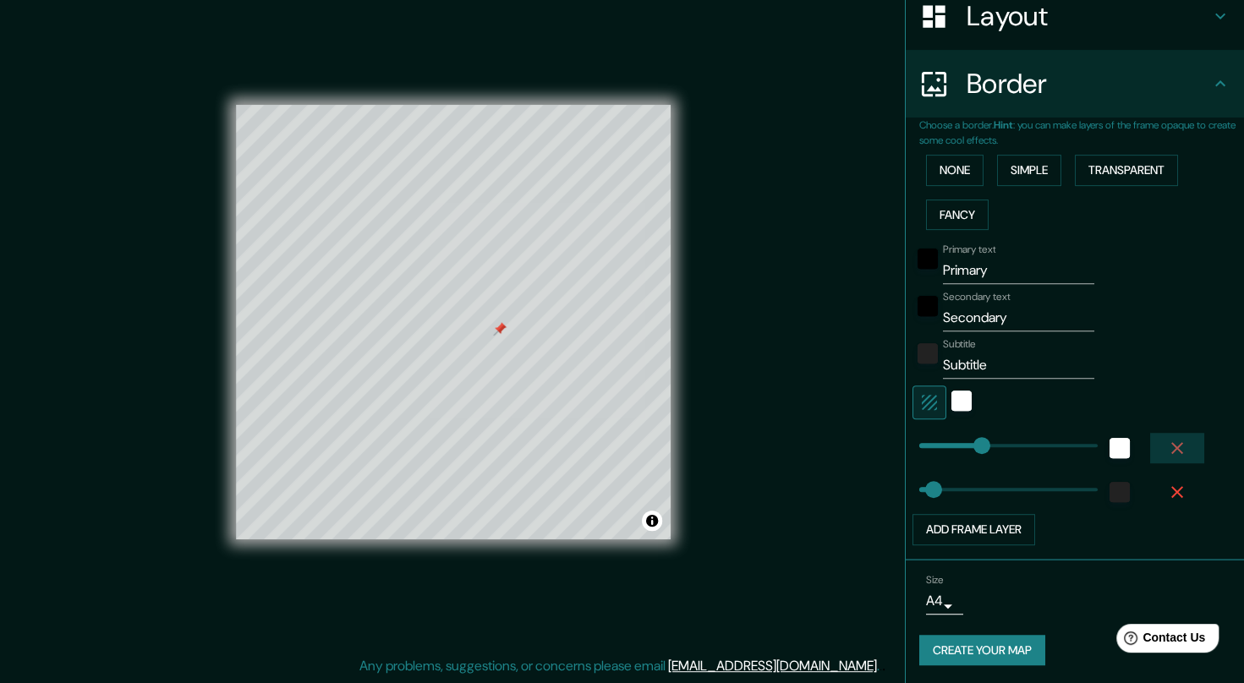
click at [1171, 445] on icon "button" at bounding box center [1177, 448] width 12 height 12
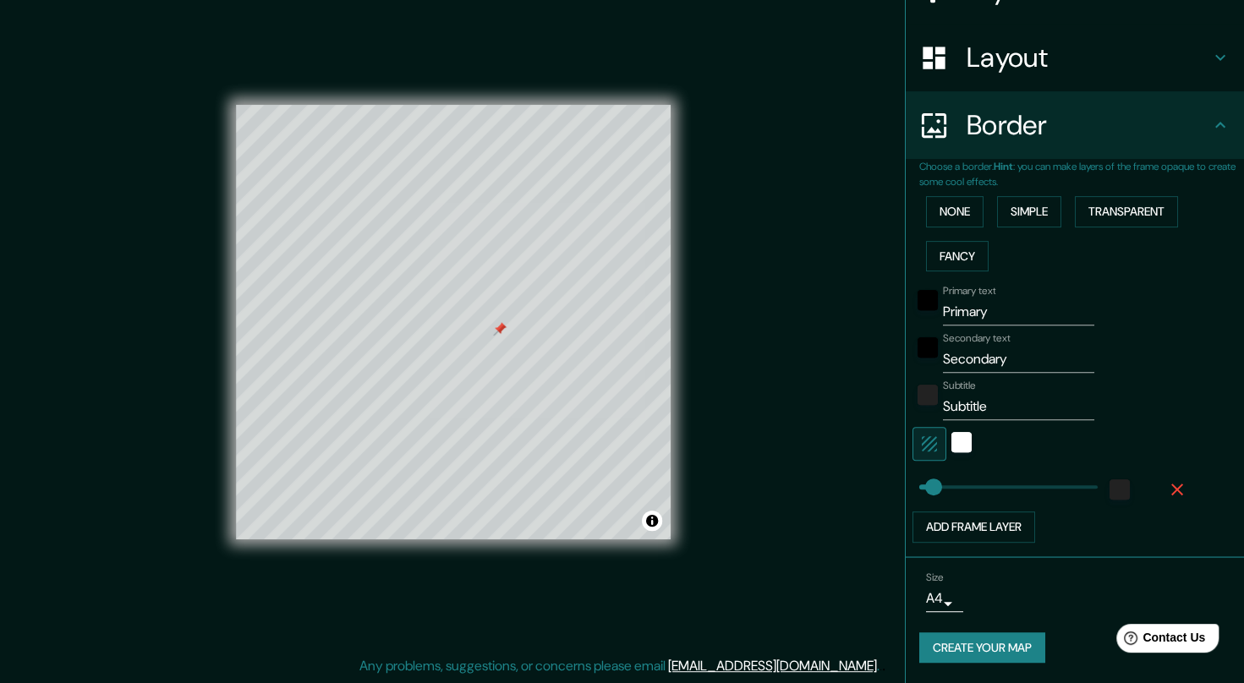
scroll to position [233, 0]
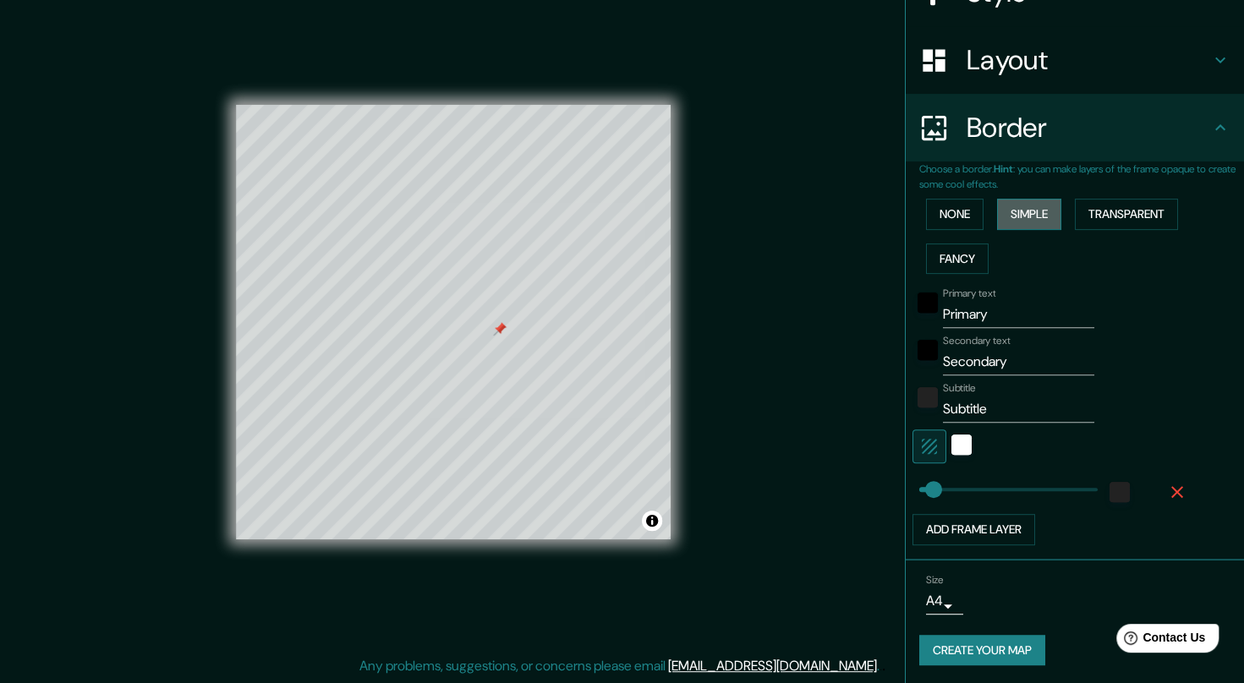
click at [1009, 218] on button "Simple" at bounding box center [1029, 214] width 64 height 31
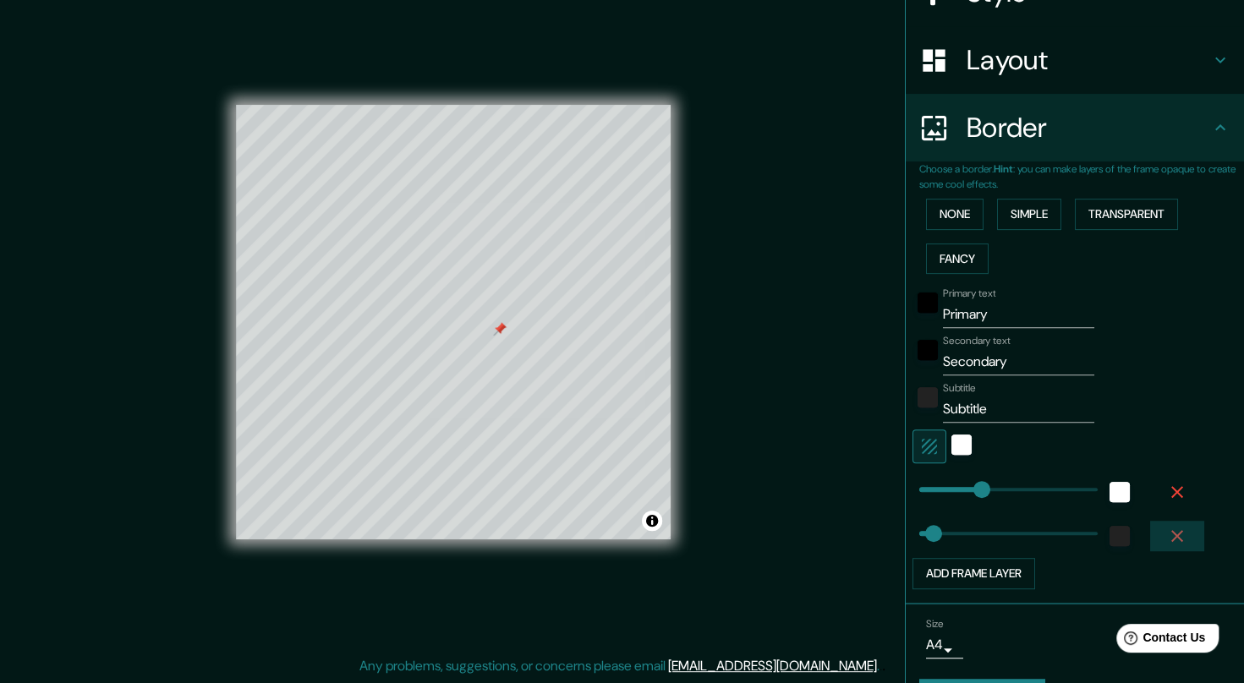
click at [1167, 531] on icon "button" at bounding box center [1177, 536] width 20 height 20
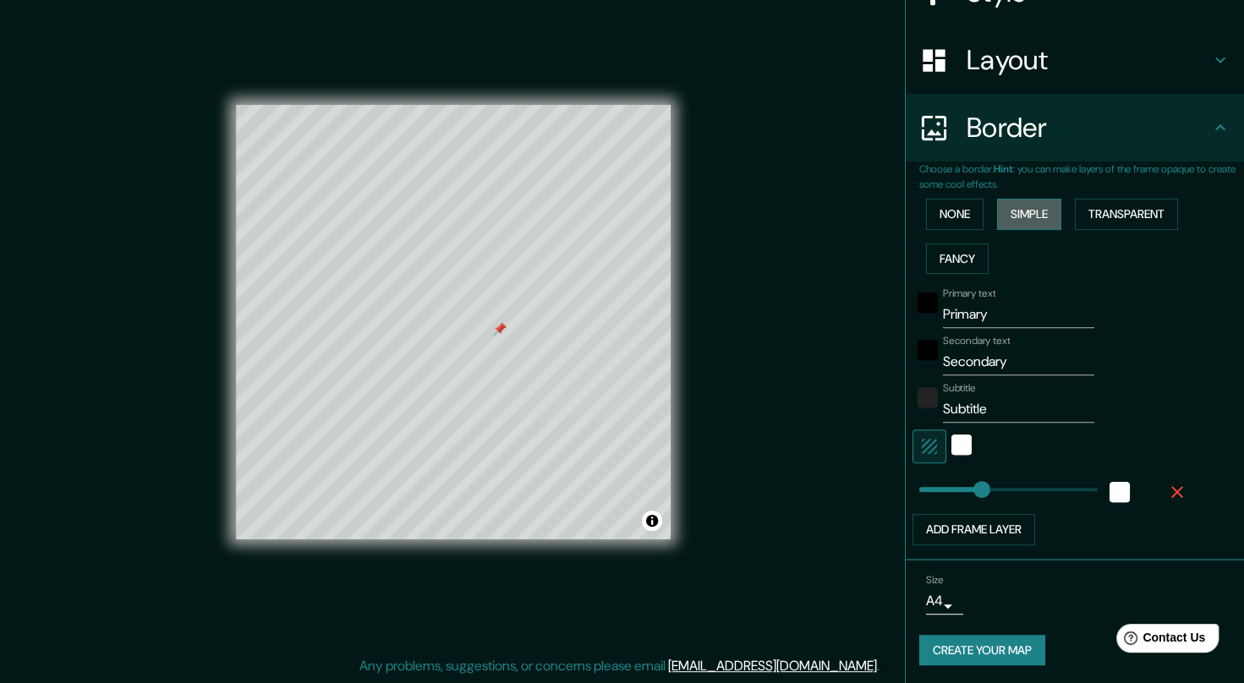
click at [1015, 204] on button "Simple" at bounding box center [1029, 214] width 64 height 31
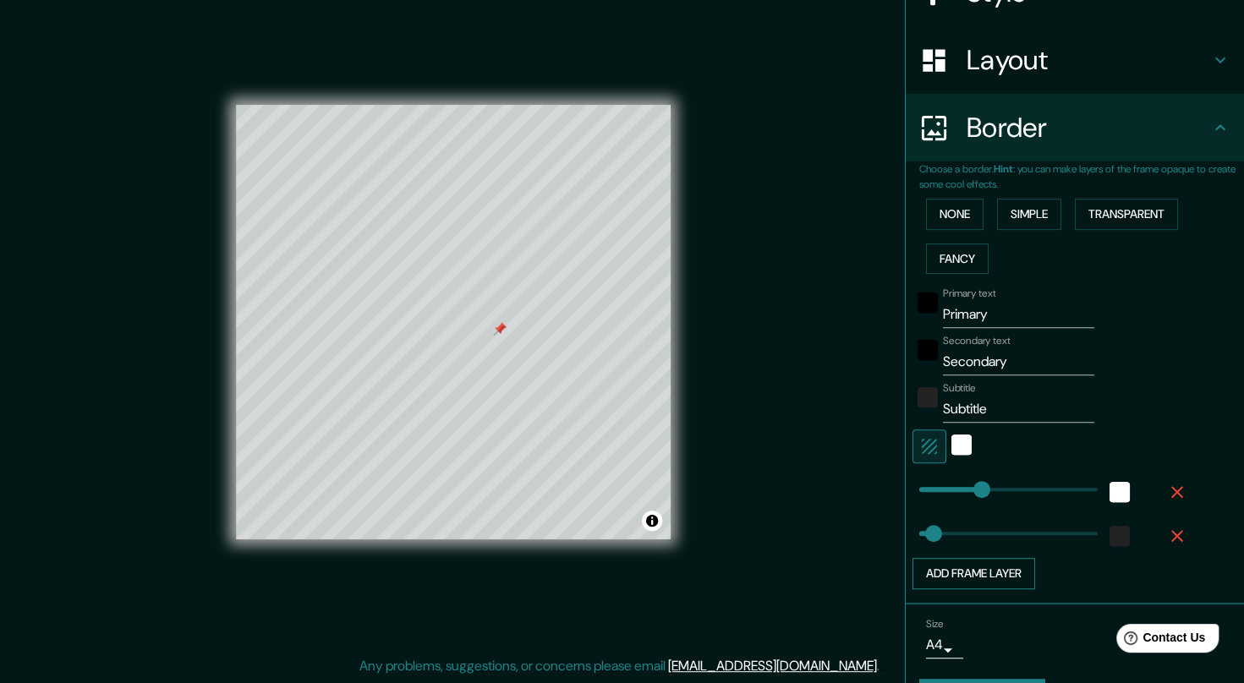
click at [942, 565] on button "Add frame layer" at bounding box center [973, 573] width 123 height 31
type input "41"
type input "206"
click at [1171, 574] on icon "button" at bounding box center [1177, 580] width 12 height 12
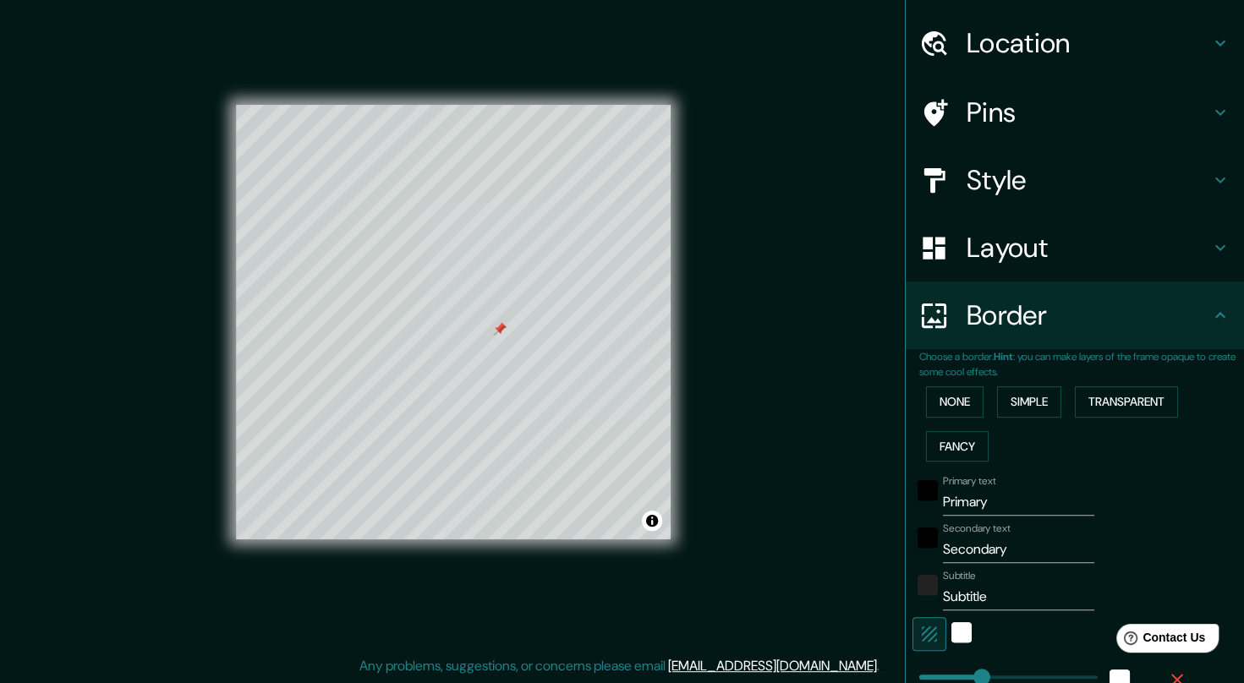
scroll to position [40, 0]
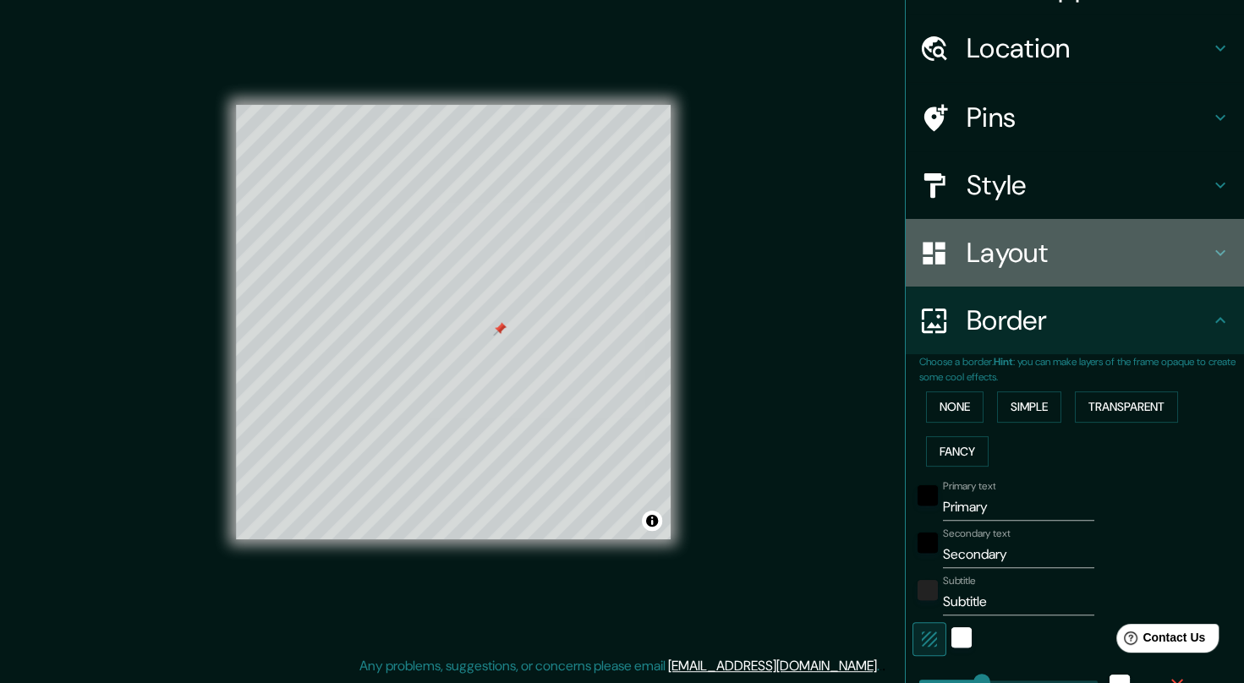
click at [1047, 264] on h4 "Layout" at bounding box center [1088, 253] width 244 height 34
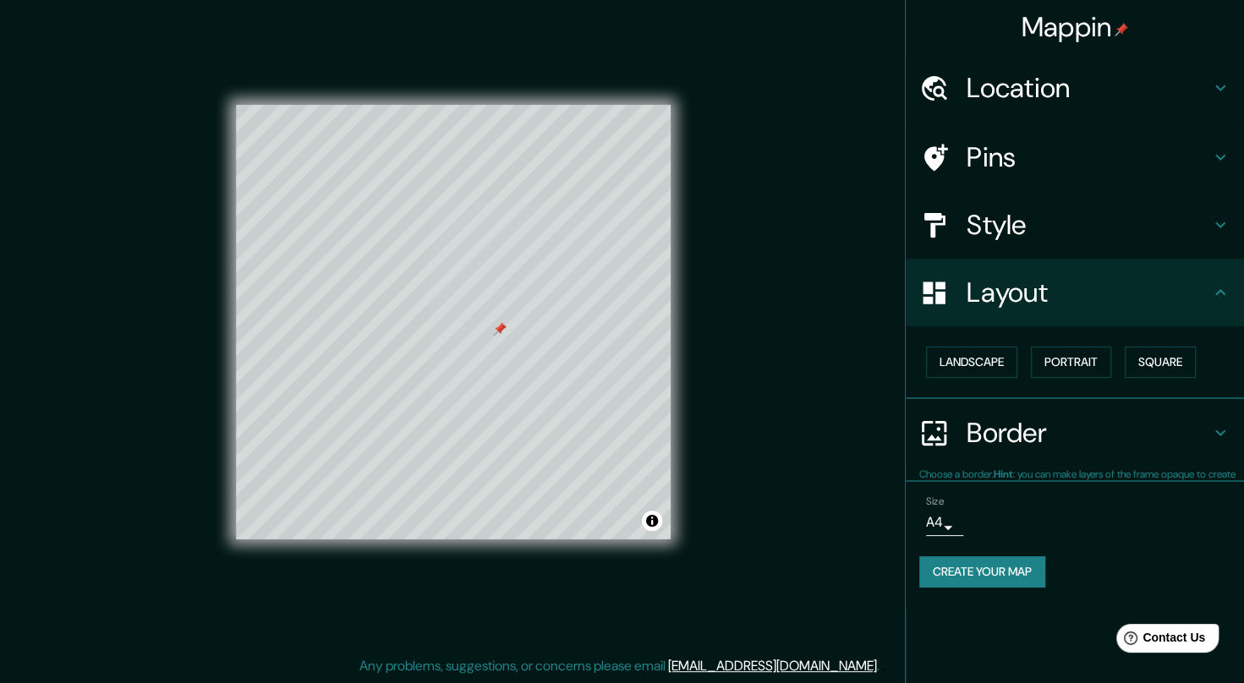
scroll to position [0, 0]
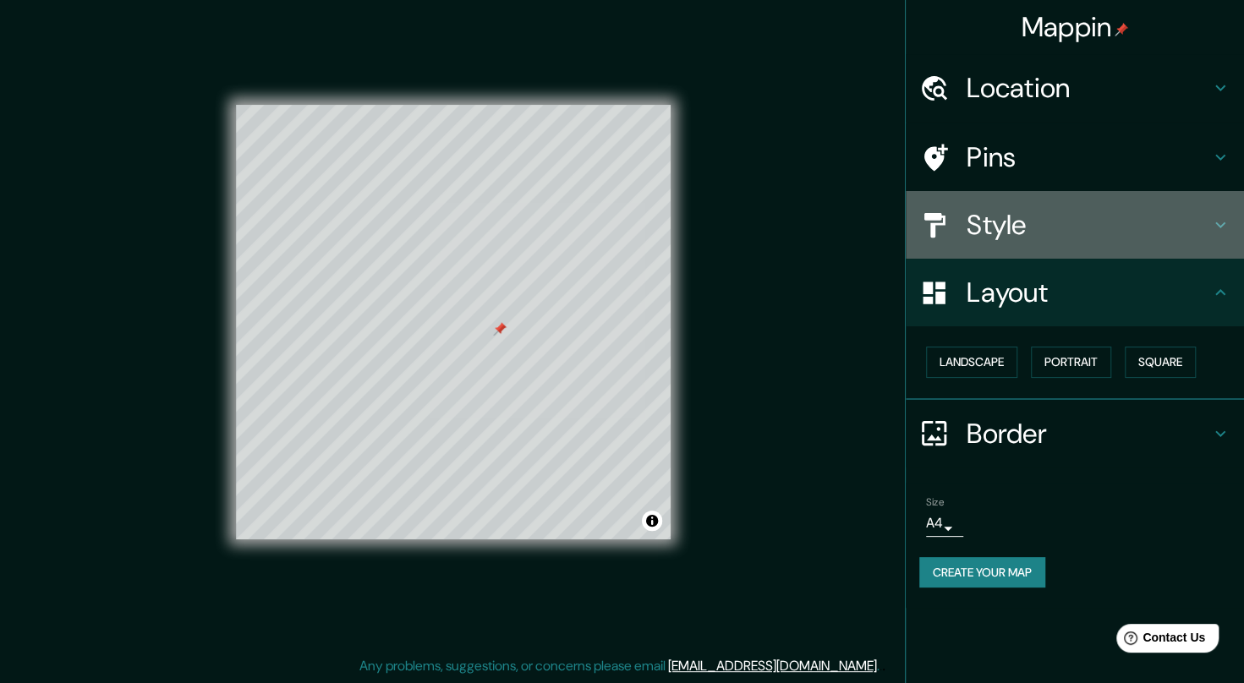
click at [1015, 233] on h4 "Style" at bounding box center [1088, 225] width 244 height 34
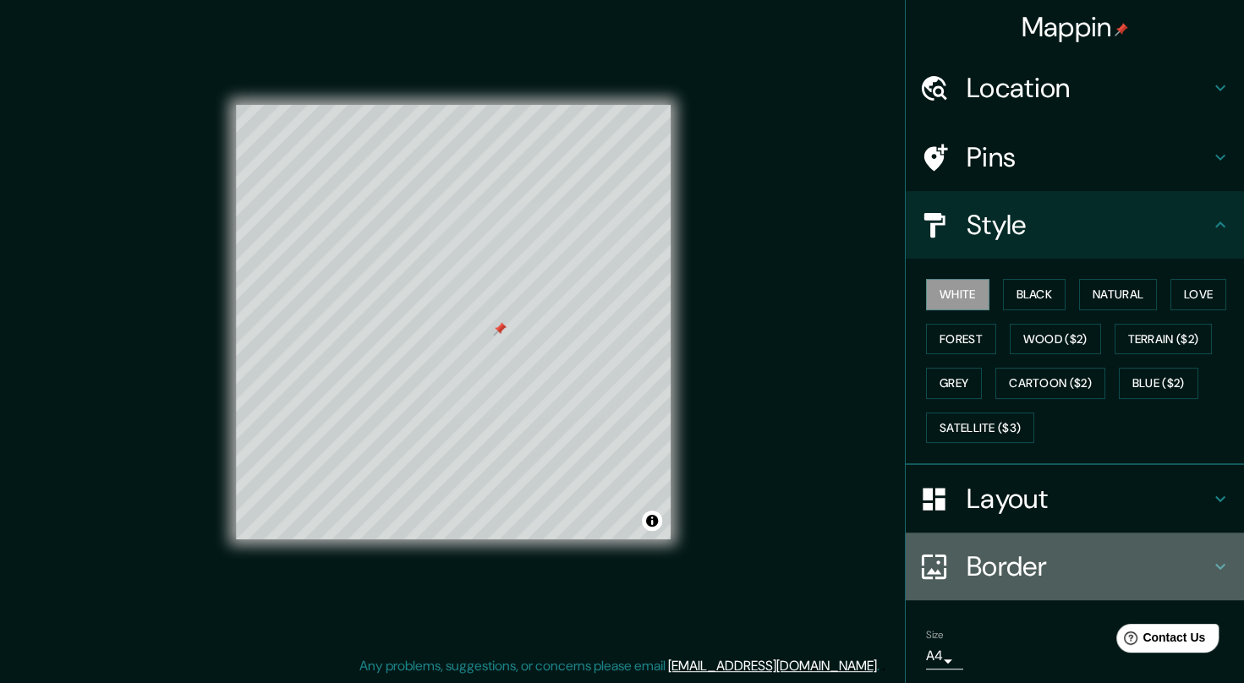
click at [979, 567] on h4 "Border" at bounding box center [1088, 567] width 244 height 34
type input "41"
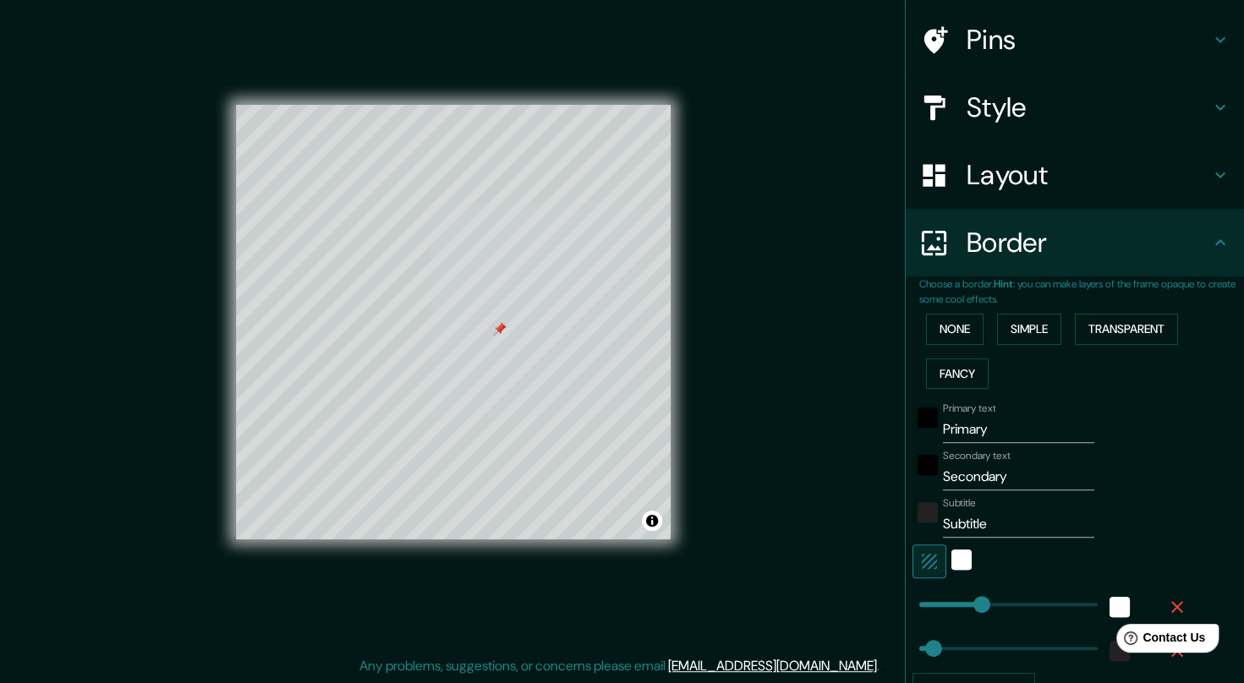
scroll to position [120, 0]
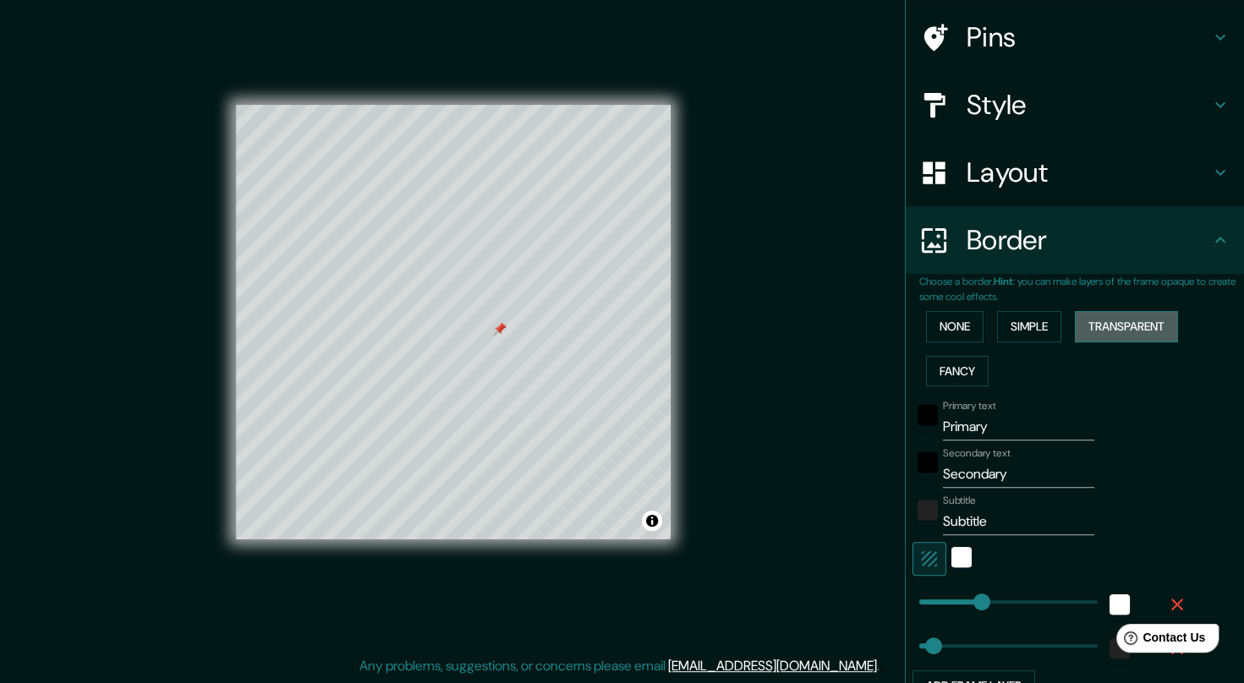
click at [1088, 337] on button "Transparent" at bounding box center [1126, 326] width 103 height 31
click at [1000, 326] on button "Simple" at bounding box center [1029, 326] width 64 height 31
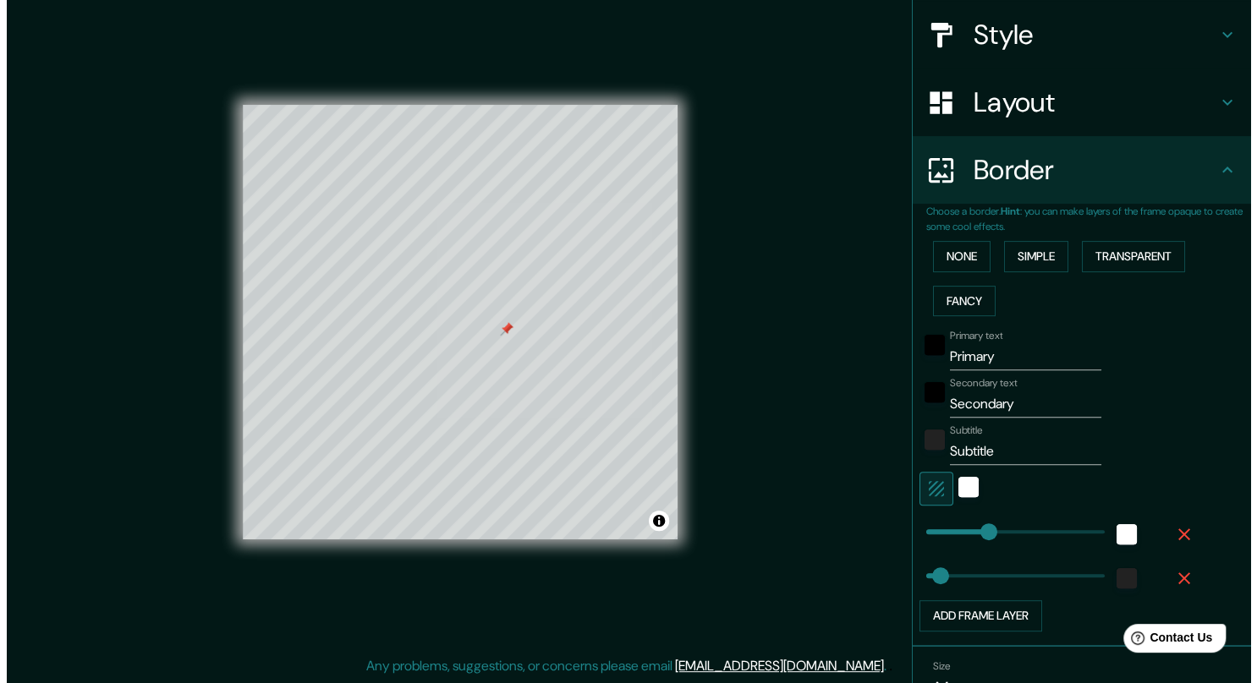
scroll to position [213, 0]
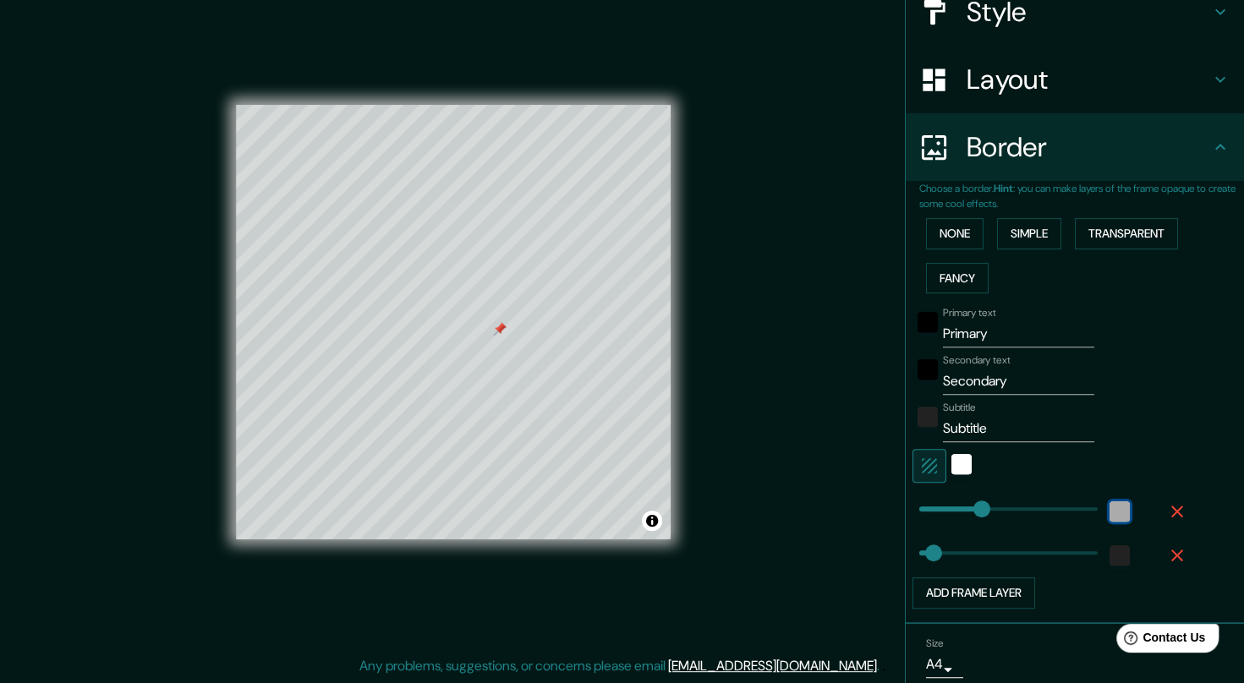
click at [1109, 509] on div "white" at bounding box center [1119, 511] width 20 height 20
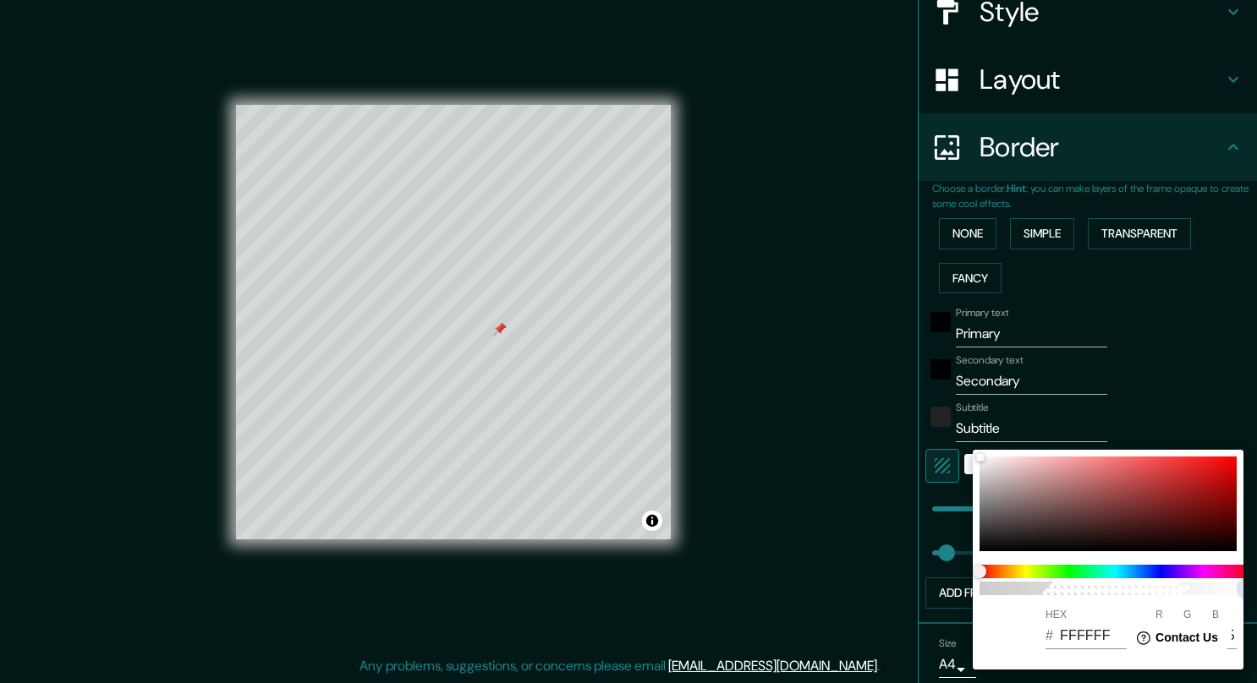
type input "41"
type input "FFFFFF0D"
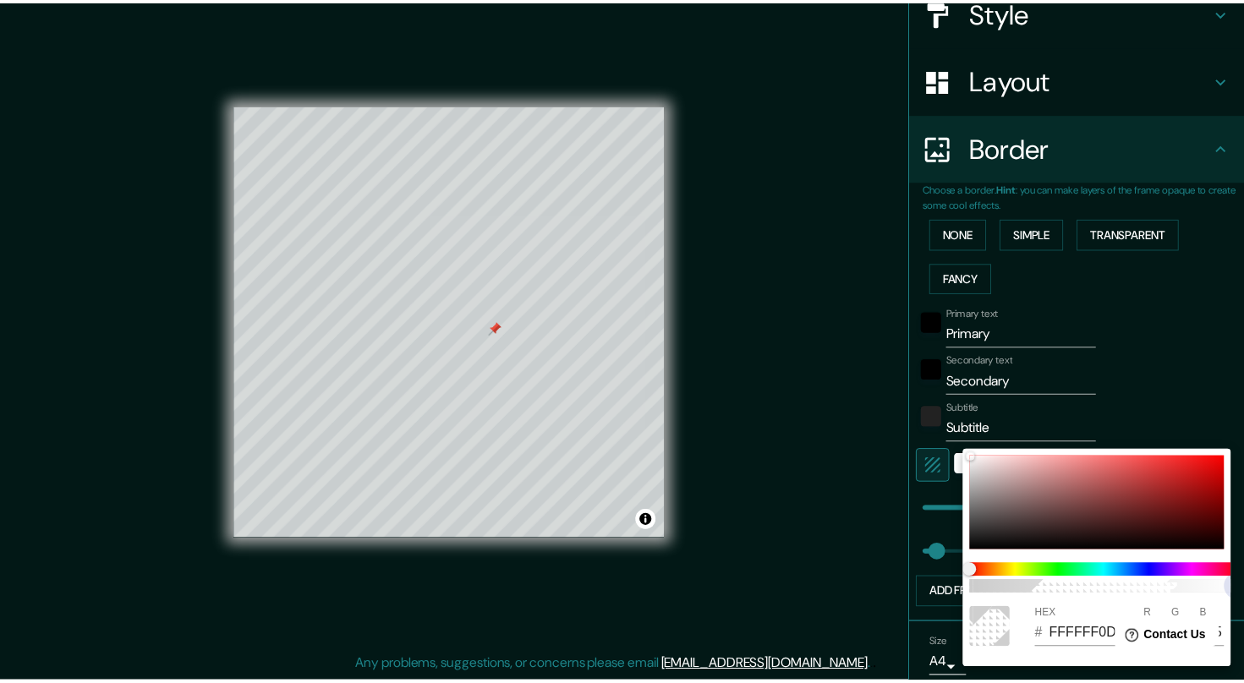
scroll to position [0, 14]
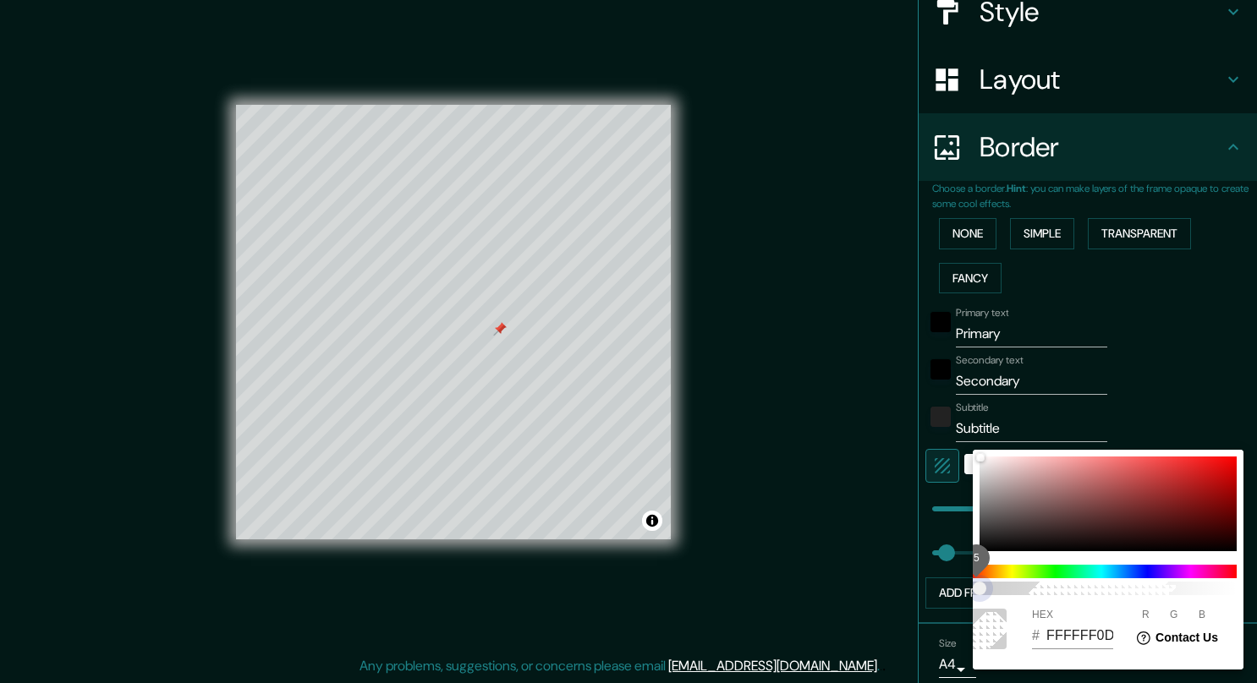
click at [993, 585] on span "5" at bounding box center [1101, 589] width 271 height 14
click at [1161, 389] on div at bounding box center [628, 341] width 1257 height 683
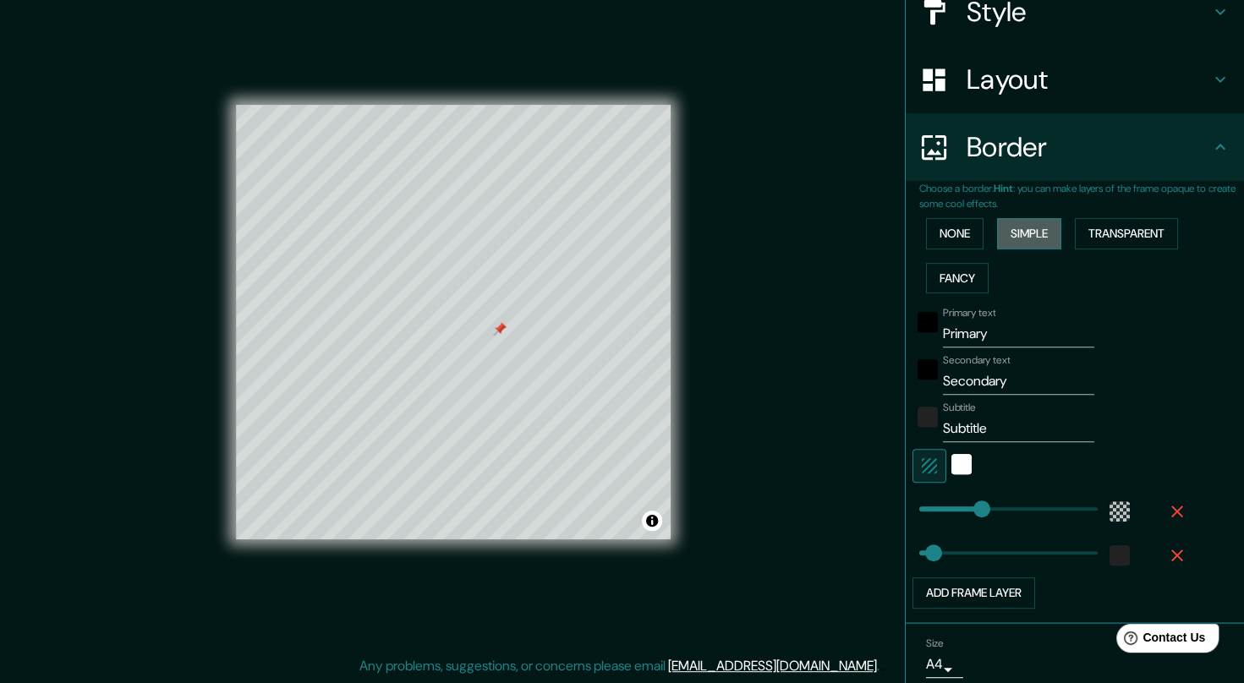
click at [1020, 245] on button "Simple" at bounding box center [1029, 233] width 64 height 31
type input "41"
click at [1098, 235] on button "Transparent" at bounding box center [1126, 233] width 103 height 31
click at [1011, 237] on button "Simple" at bounding box center [1029, 233] width 64 height 31
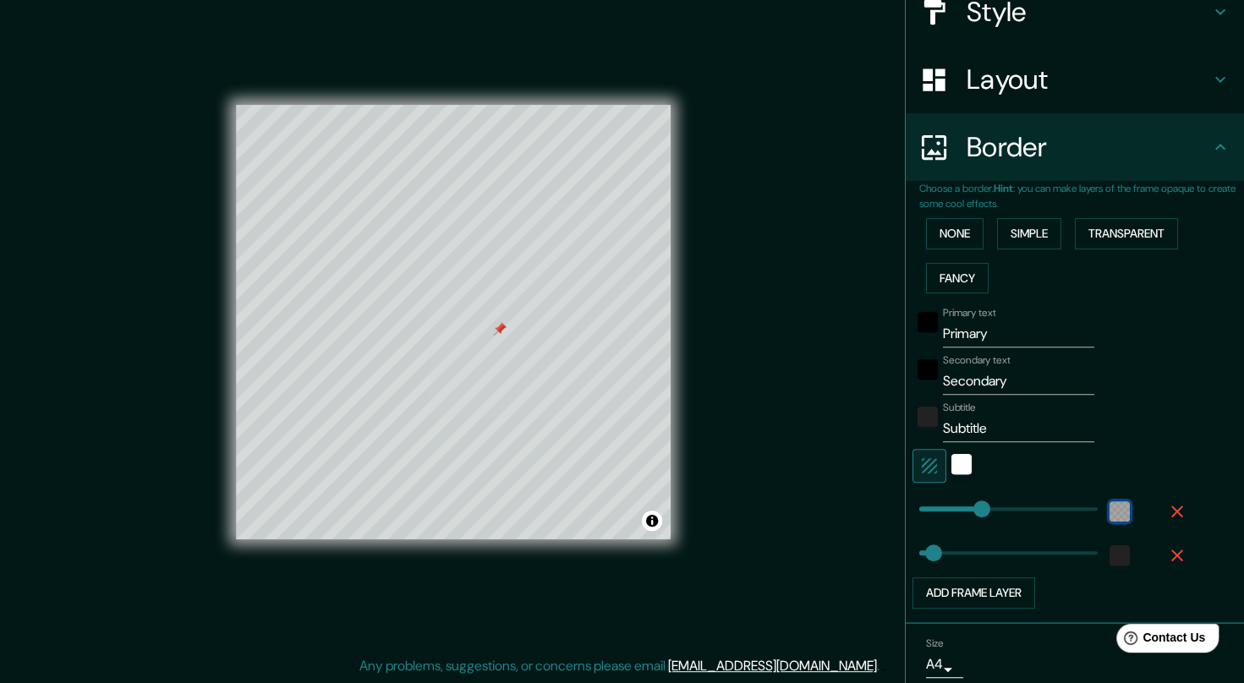
click at [1109, 504] on div "color-FFFFFF0D" at bounding box center [1119, 511] width 20 height 20
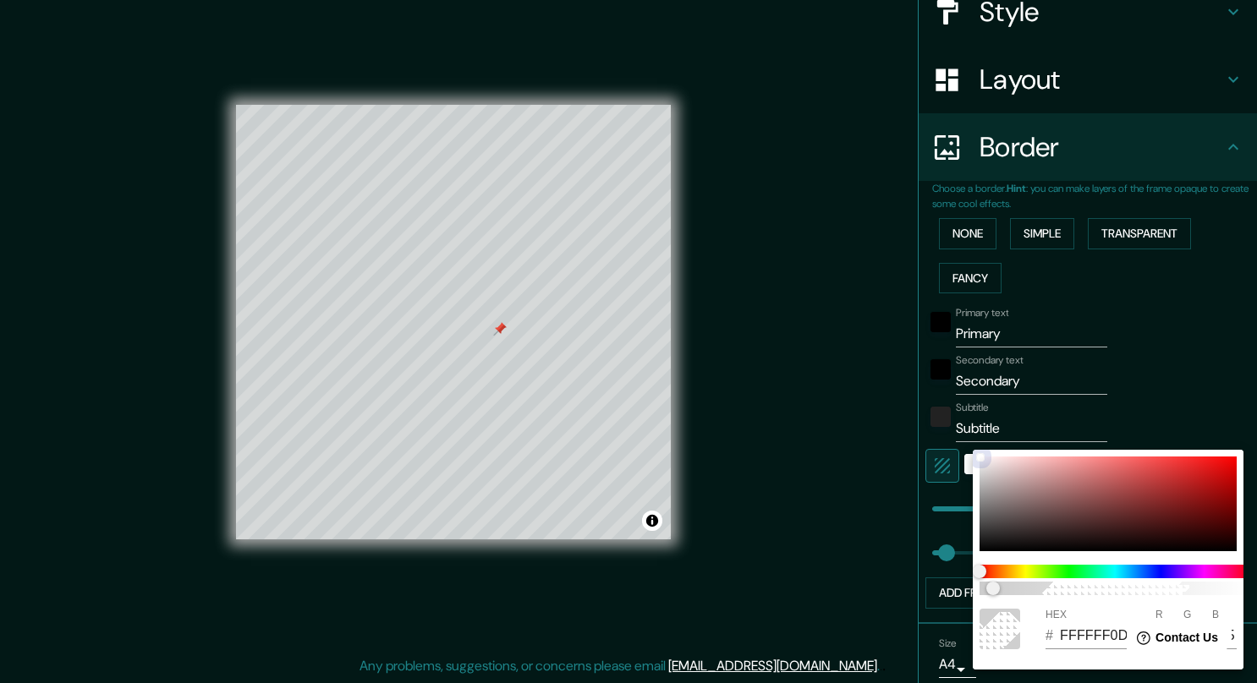
type input "41"
type input "787474"
type input "120"
type input "116"
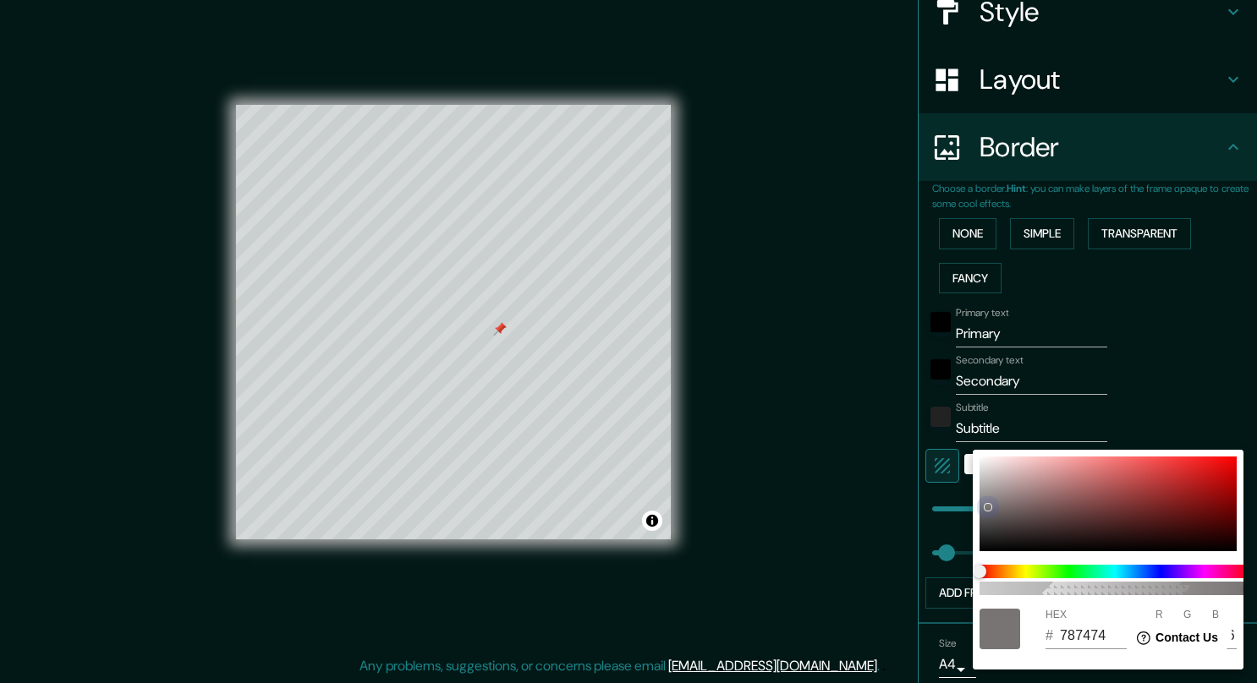
drag, startPoint x: 990, startPoint y: 512, endPoint x: 1012, endPoint y: 488, distance: 32.3
click at [1012, 488] on div at bounding box center [1107, 504] width 257 height 95
type input "41"
type input "AB9595"
type input "171"
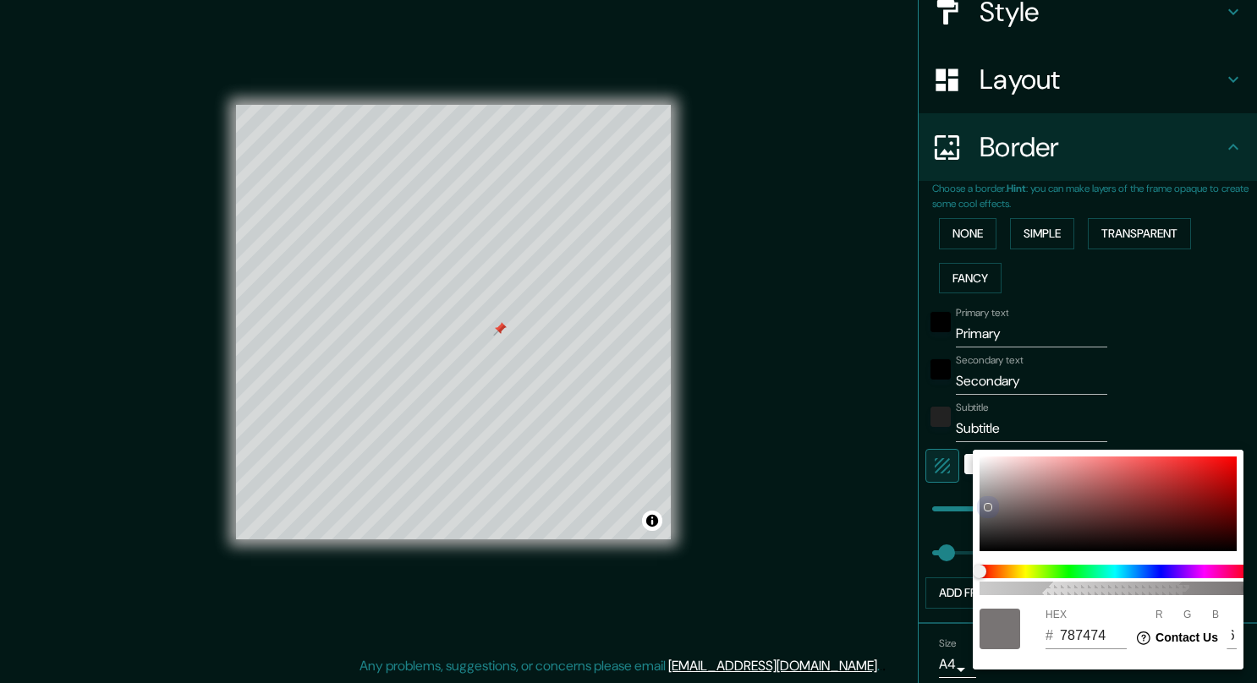
type input "149"
type input "41"
type input "C2AFAF"
type input "194"
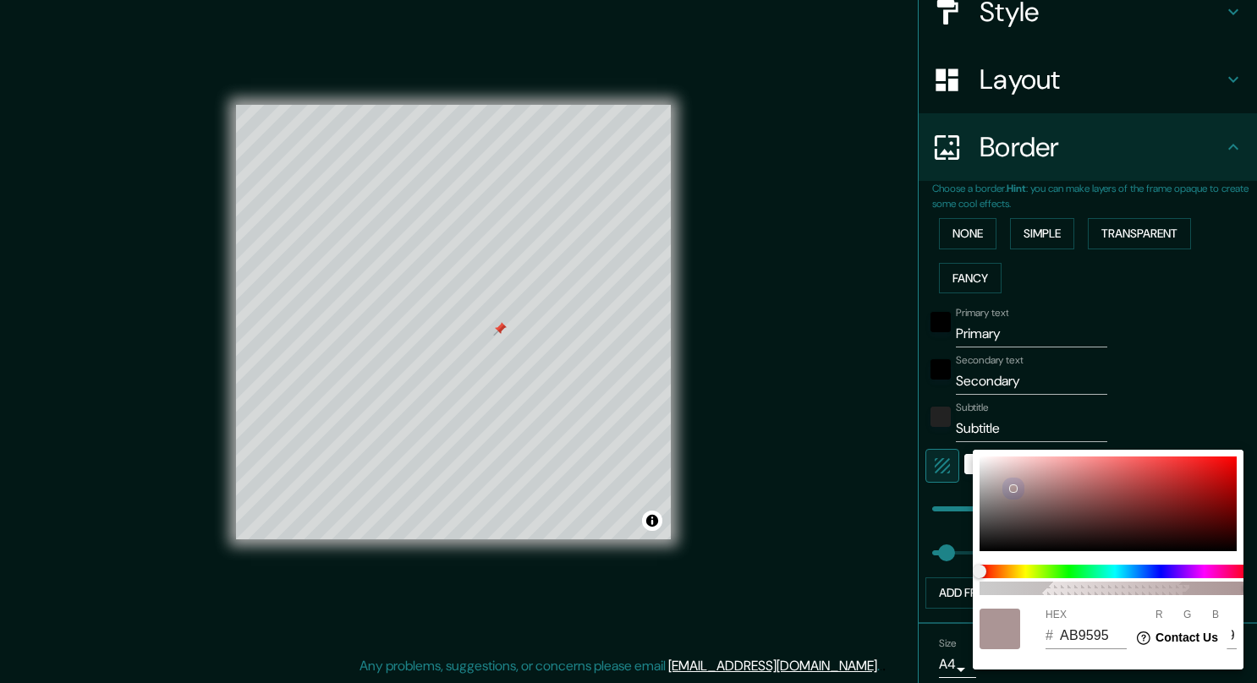
type input "175"
drag, startPoint x: 1012, startPoint y: 488, endPoint x: 941, endPoint y: 411, distance: 104.7
click at [941, 411] on div "100 HEX # C2AFAF R 194 G 175 B 175" at bounding box center [628, 341] width 1257 height 683
type input "41"
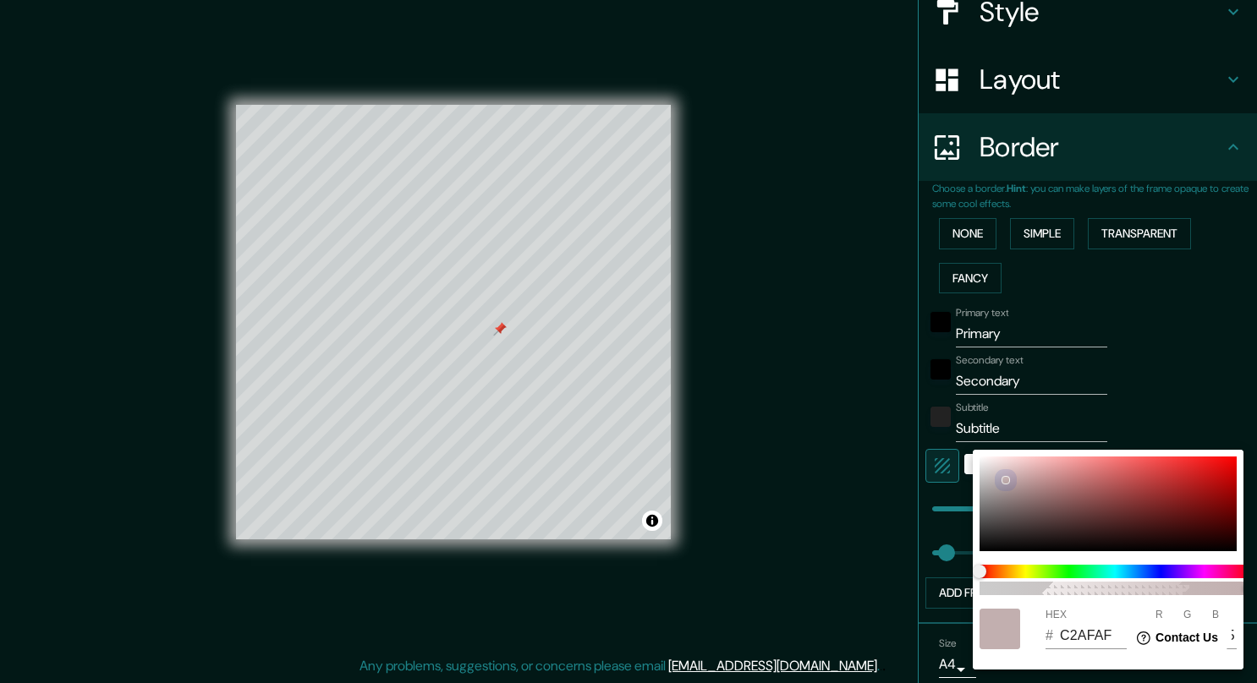
type input "C6B5B5"
type input "198"
type input "181"
drag, startPoint x: 1004, startPoint y: 480, endPoint x: 967, endPoint y: 442, distance: 52.6
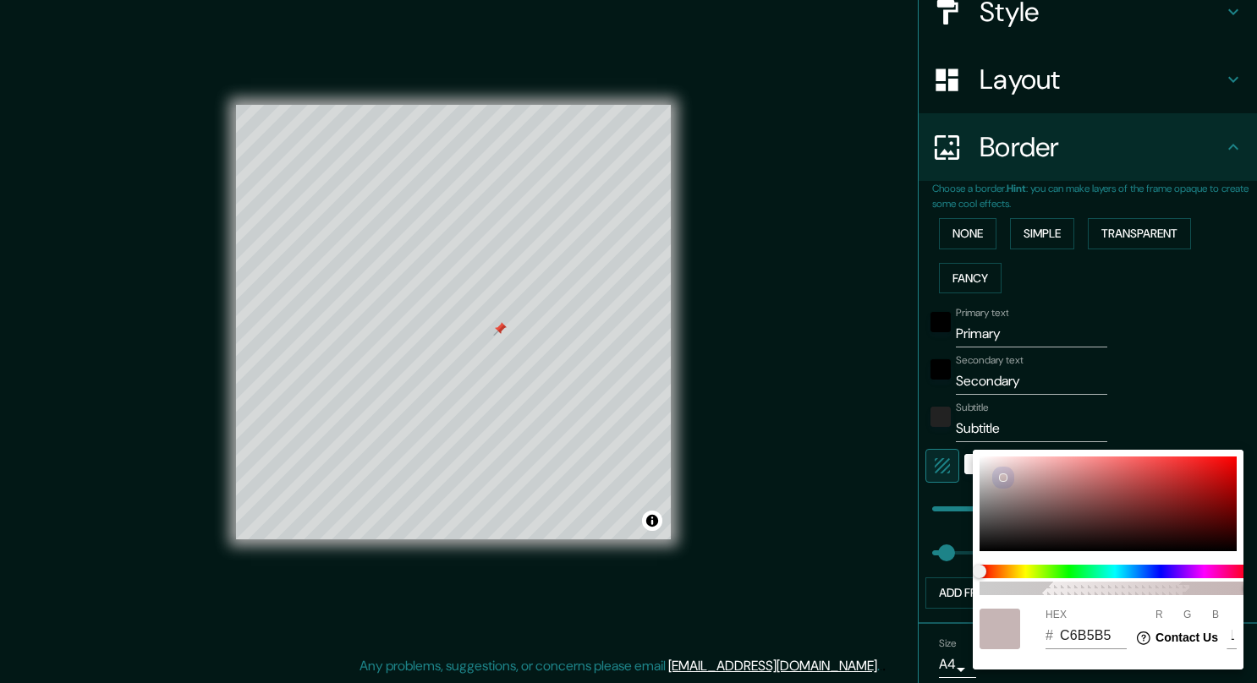
click at [967, 442] on div "100 HEX # C6B5B5 R 198 G 181 B 181" at bounding box center [628, 341] width 1257 height 683
click at [981, 460] on div at bounding box center [1107, 504] width 257 height 95
type input "41"
type input "F7F5F5"
type input "247"
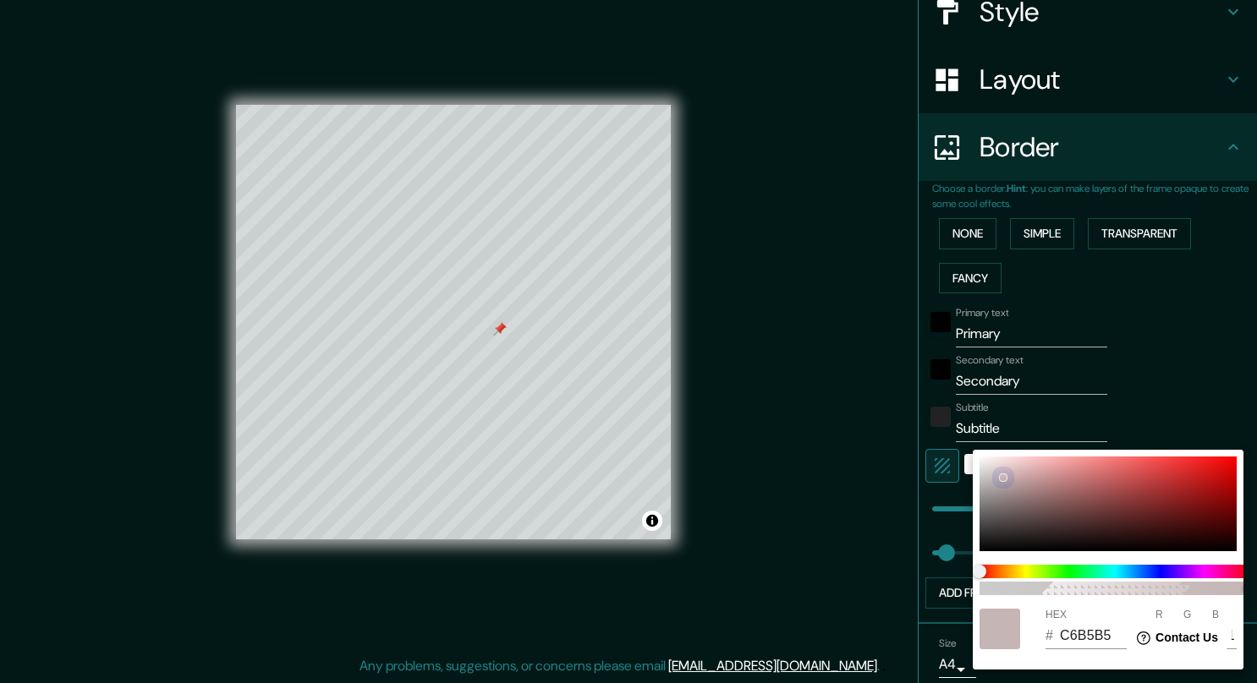
type input "245"
type input "41"
type input "F9F9F9"
type input "249"
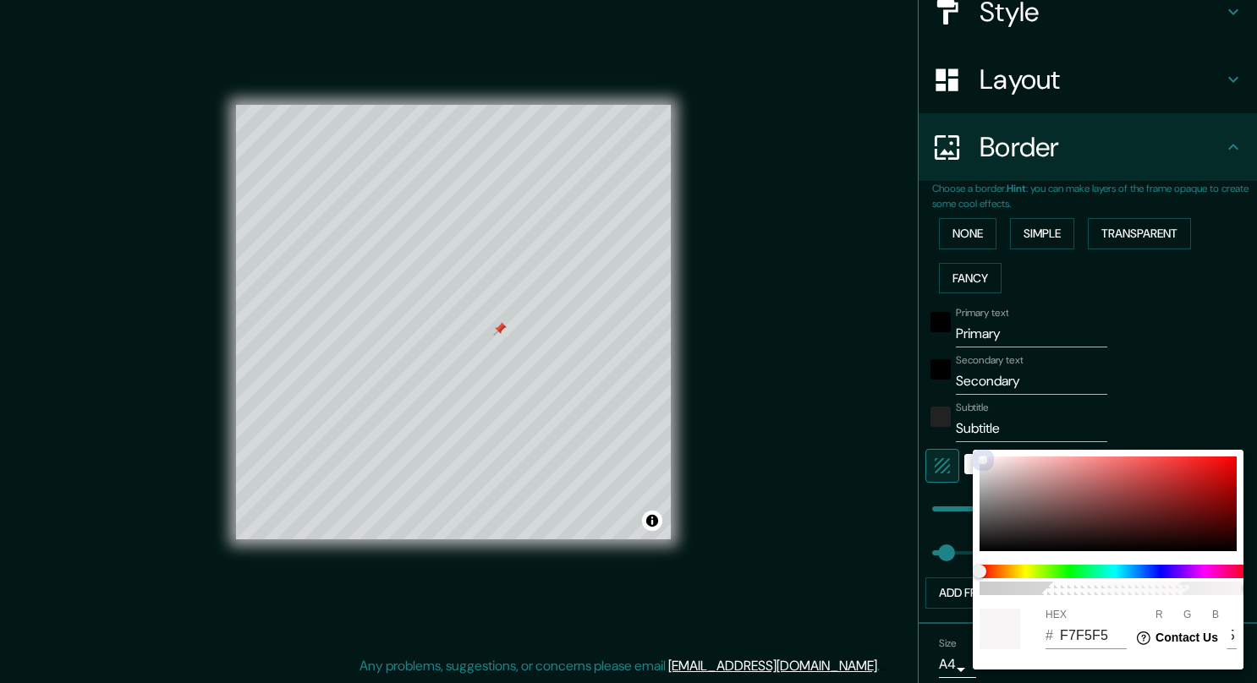
type input "249"
drag, startPoint x: 980, startPoint y: 460, endPoint x: 973, endPoint y: 449, distance: 12.9
click at [973, 449] on div "100 HEX # F9F9F9 R 249 G 249 B 249" at bounding box center [628, 341] width 1257 height 683
click at [1188, 337] on div at bounding box center [628, 341] width 1257 height 683
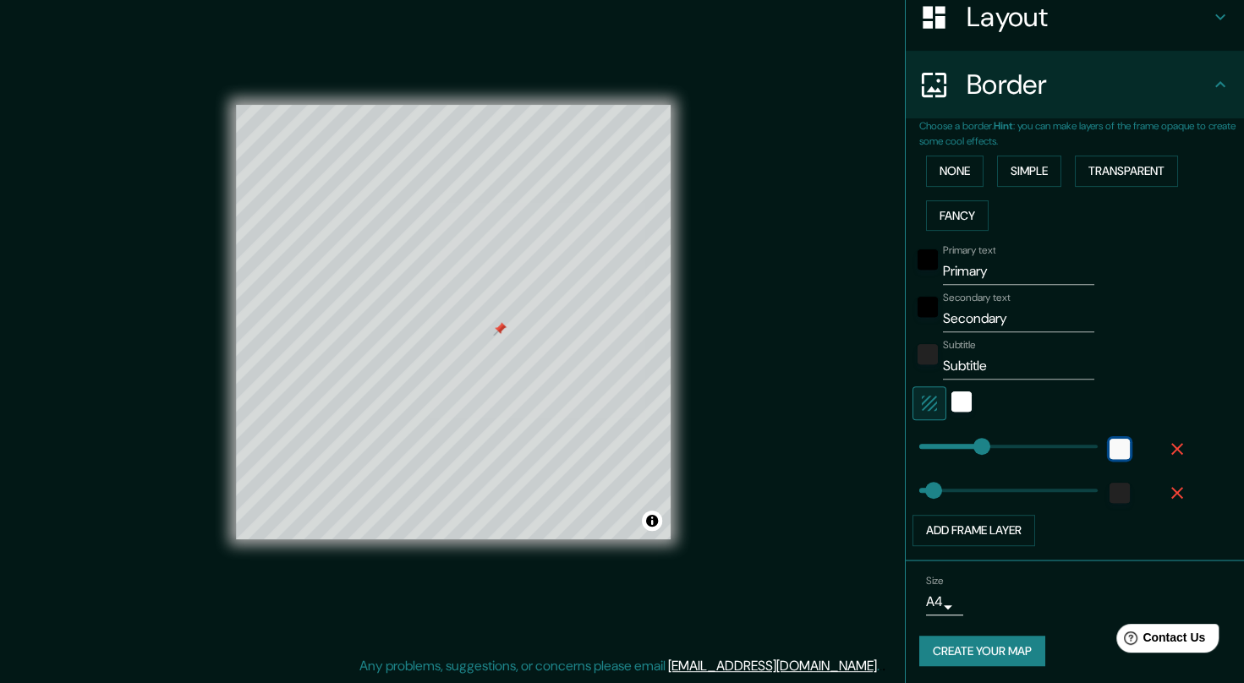
scroll to position [277, 0]
click at [974, 266] on input "Primary" at bounding box center [1018, 270] width 151 height 27
type input "C"
type input "41"
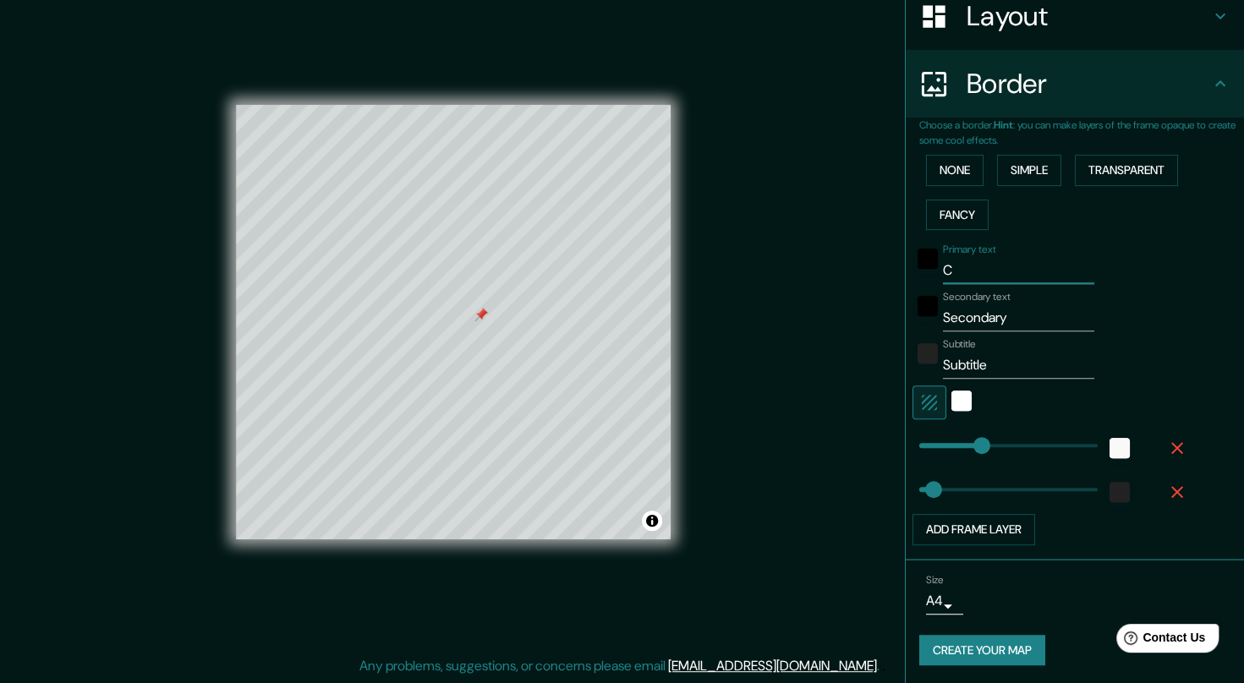
type input "CA"
type input "41"
type input "CAL"
type input "41"
type input "CALP"
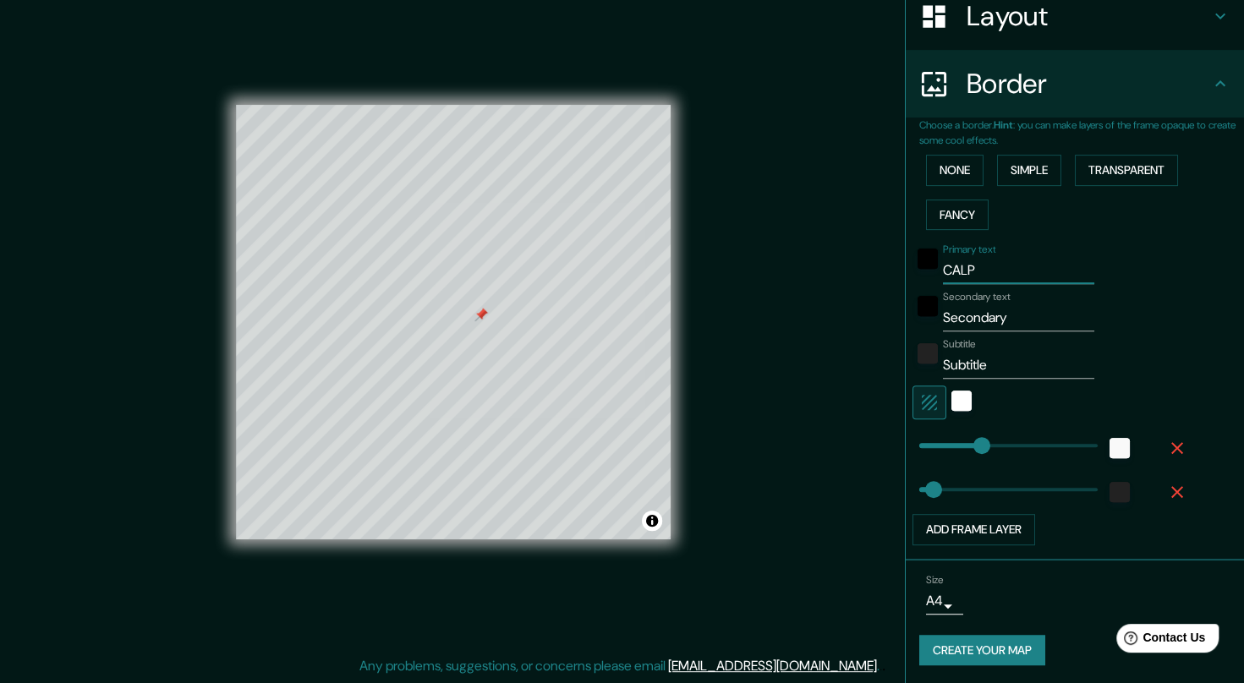
type input "41"
type input "CALPE"
type input "41"
type input "CALPE"
type input "A"
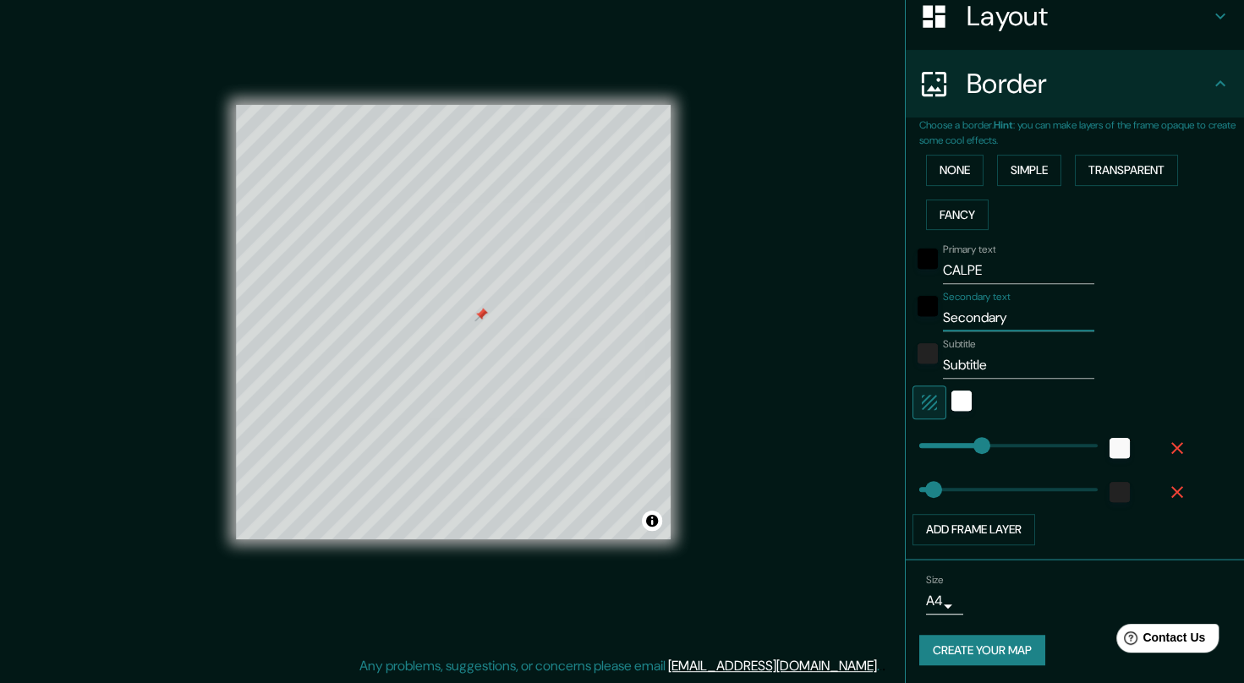
type input "41"
type input "AL"
type input "41"
type input "ALI"
type input "41"
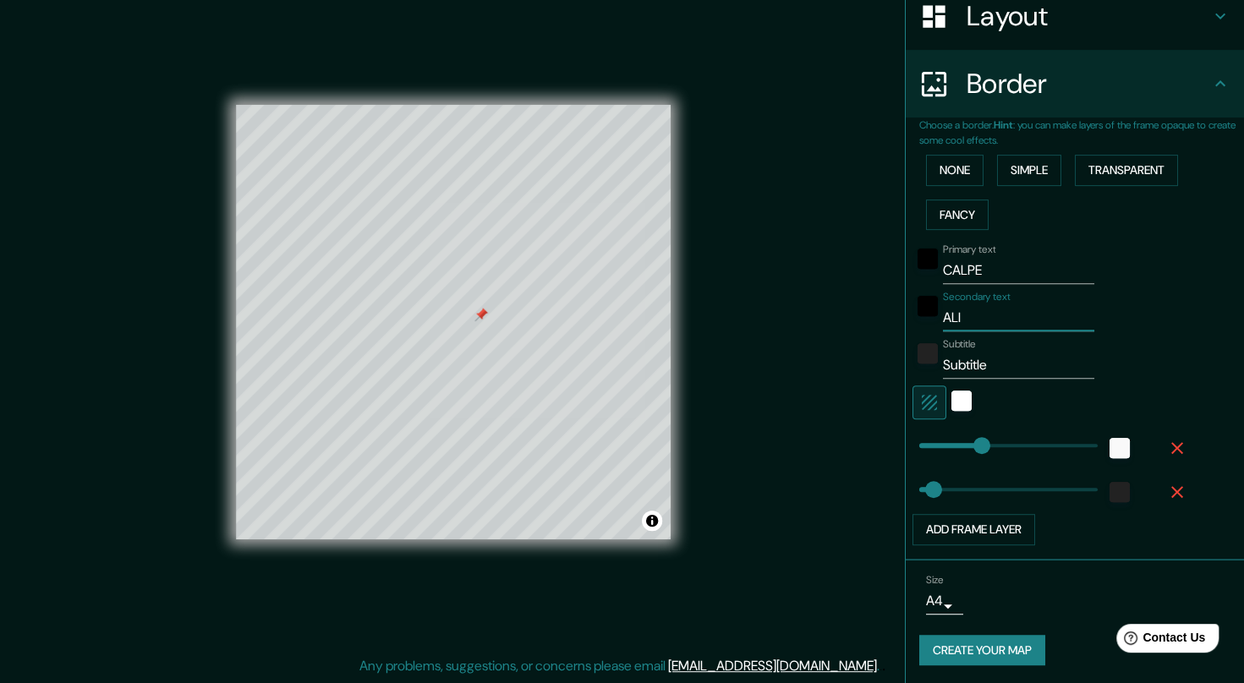
type input "ALIC"
type input "41"
type input "[PERSON_NAME]"
type input "41"
type input "ALICAN"
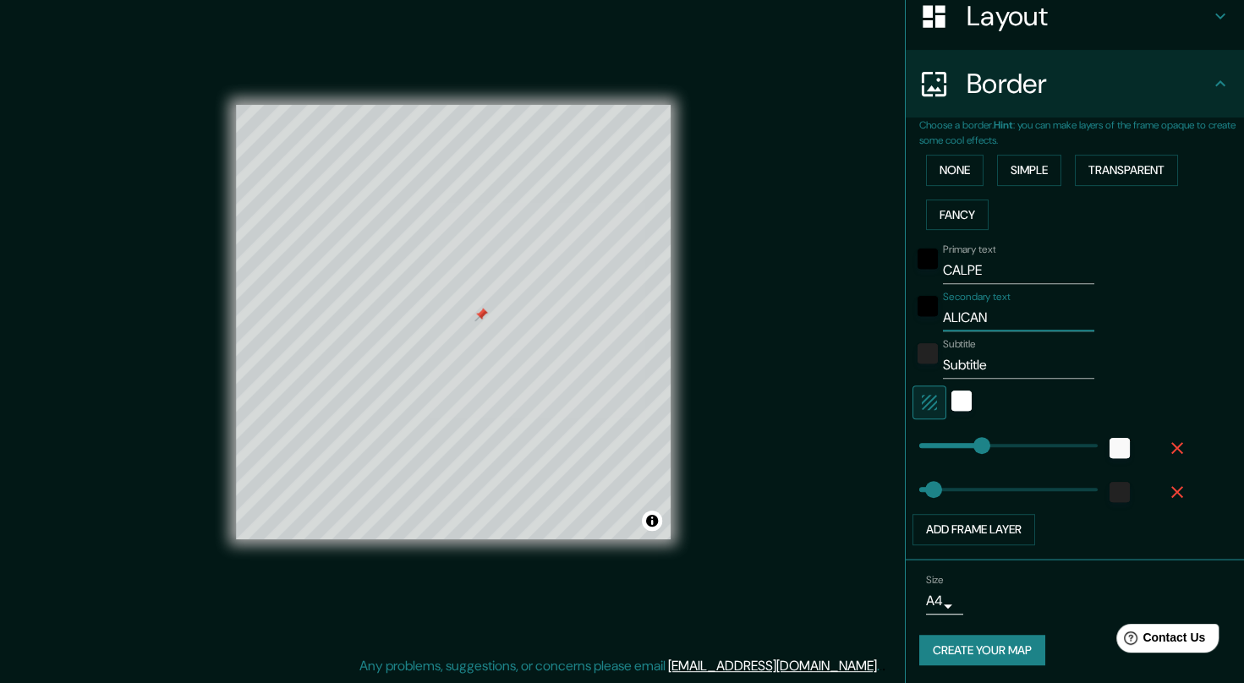
type input "41"
type input "ALICANT"
type input "41"
type input "[GEOGRAPHIC_DATA]"
type input "41"
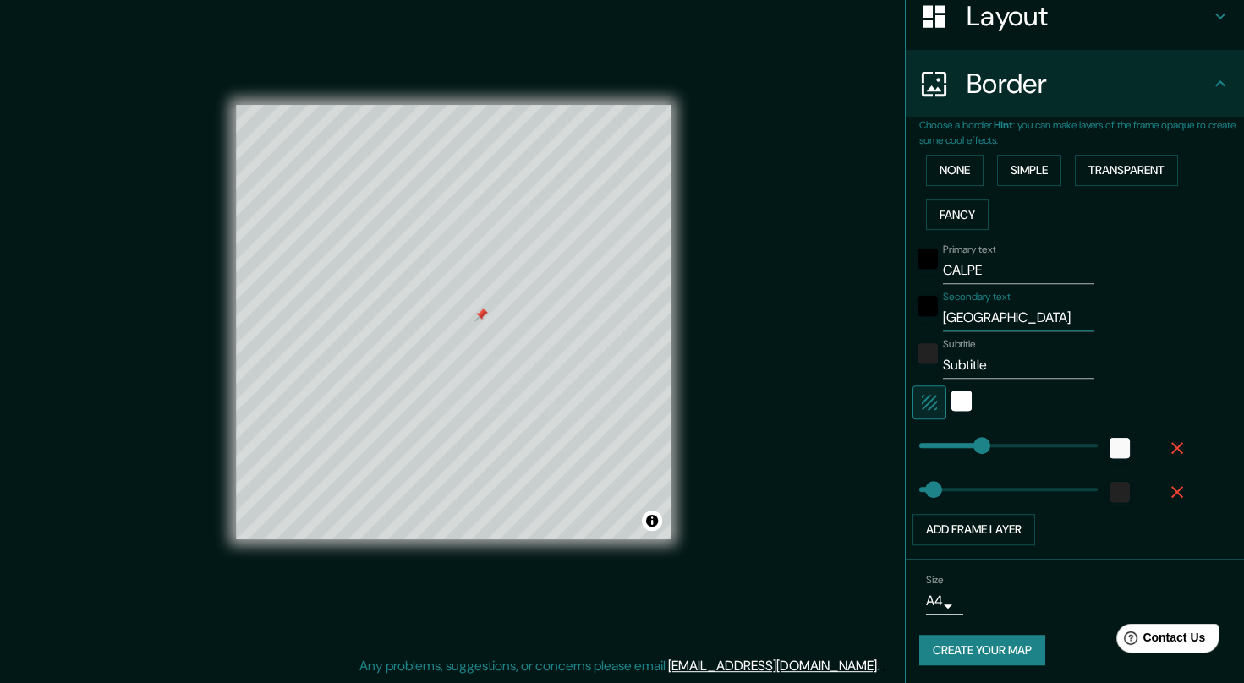
type input "[GEOGRAPHIC_DATA]"
type input "C"
type input "41"
type input "CO"
type input "41"
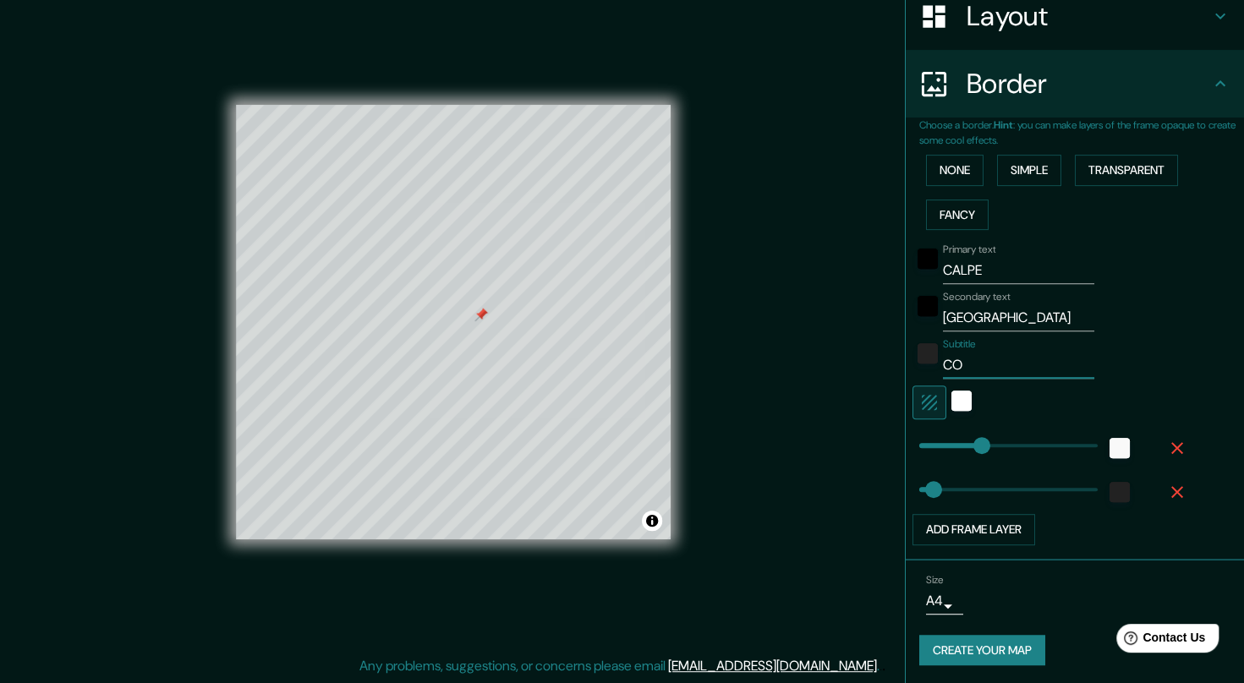
type input "COM"
type input "41"
type input "COMU"
type input "41"
type input "COMUN"
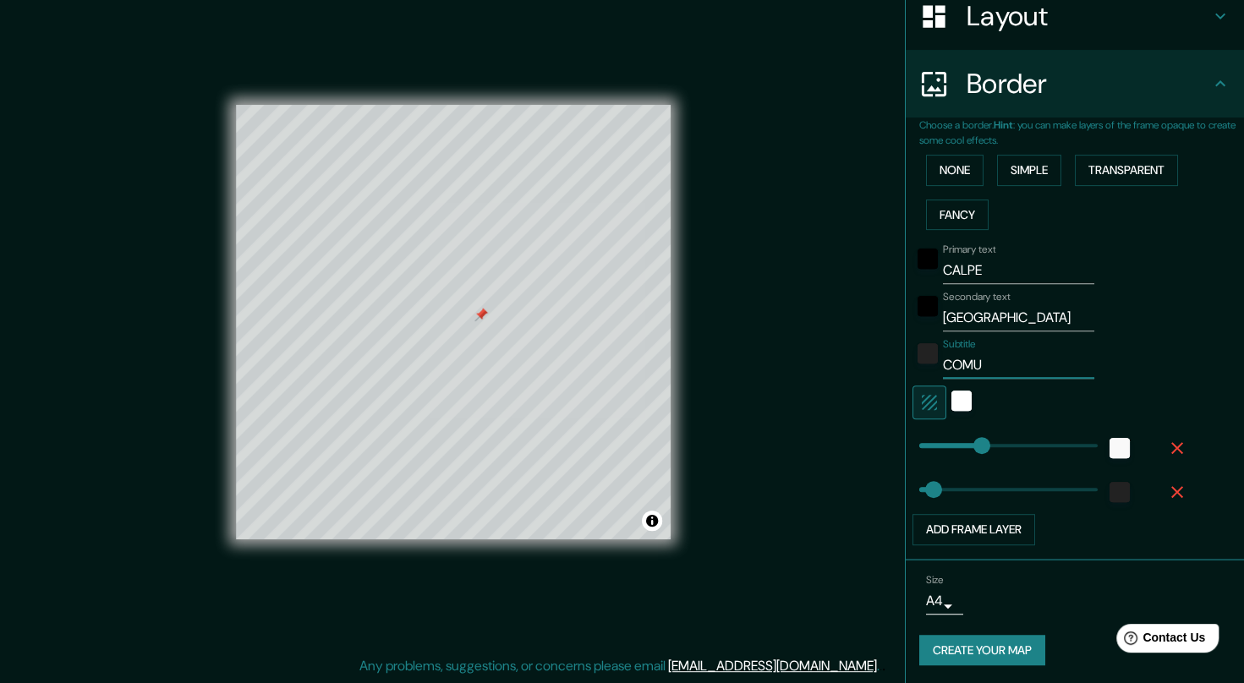
type input "41"
type input "COMUNI"
type input "41"
type input "COMUNID"
type input "41"
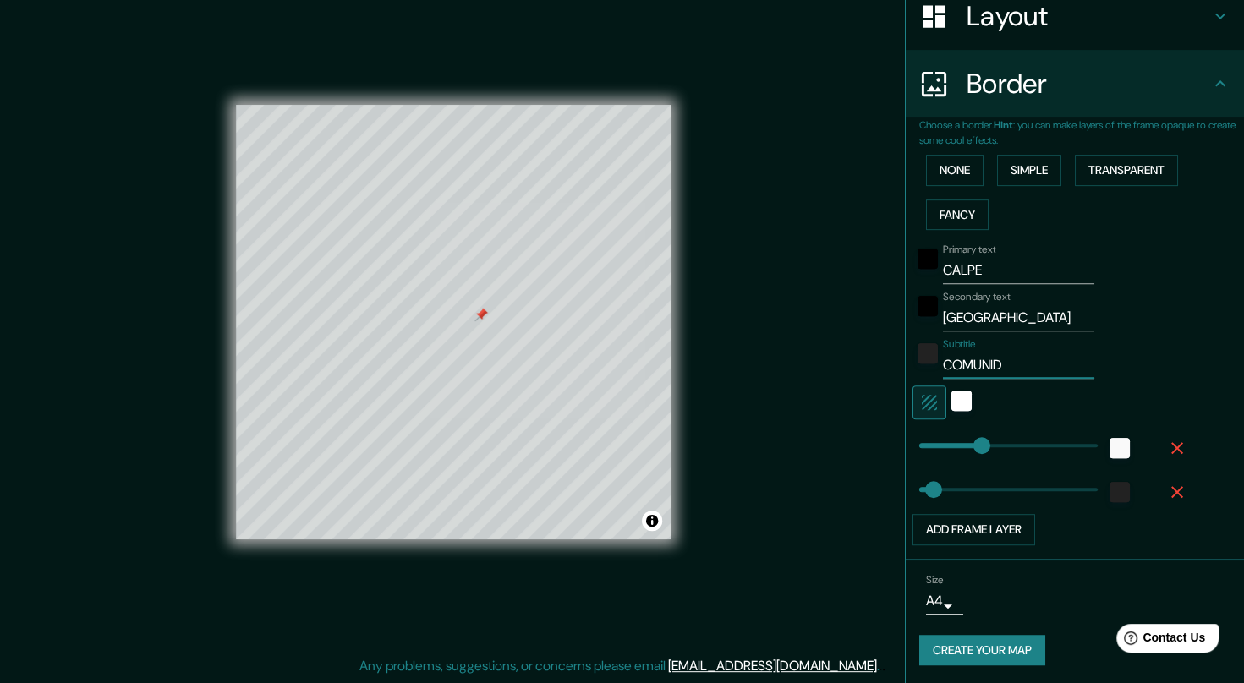
type input "COMUNIDA"
type input "41"
type input "COMUNIDAD"
type input "41"
type input "COMUNIDAD"
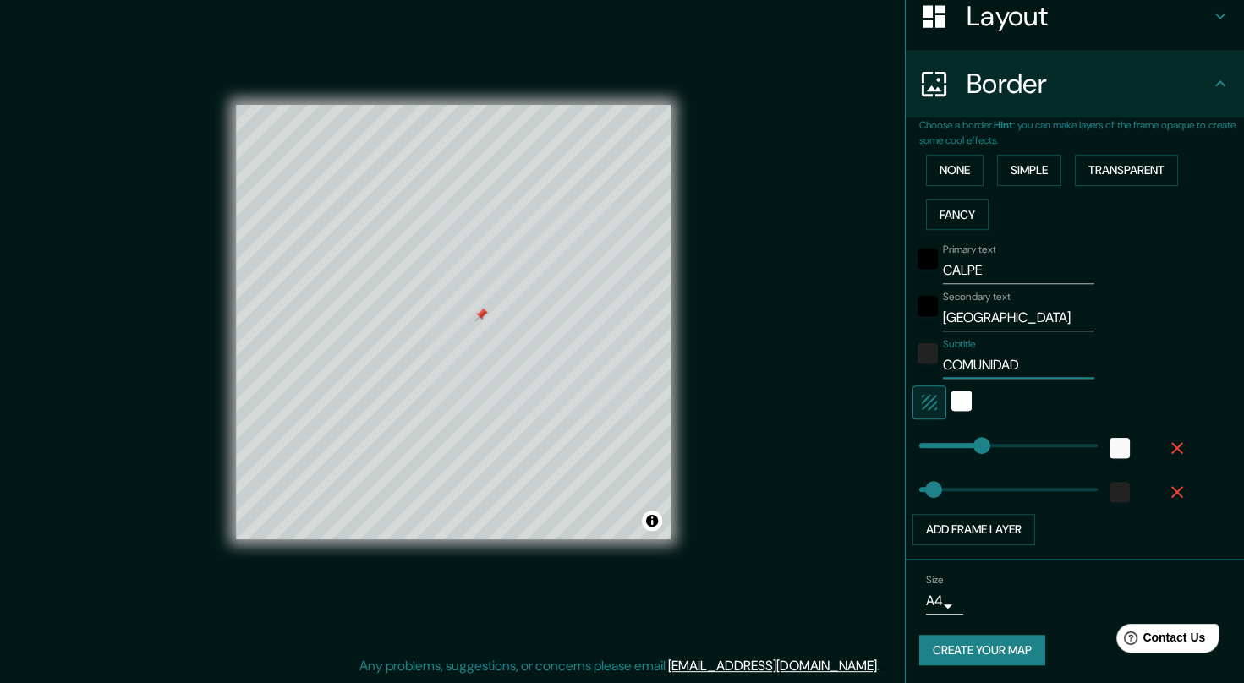
type input "41"
type input "COMUNIDAD V"
type input "41"
type input "COMUNIDAD VA"
type input "41"
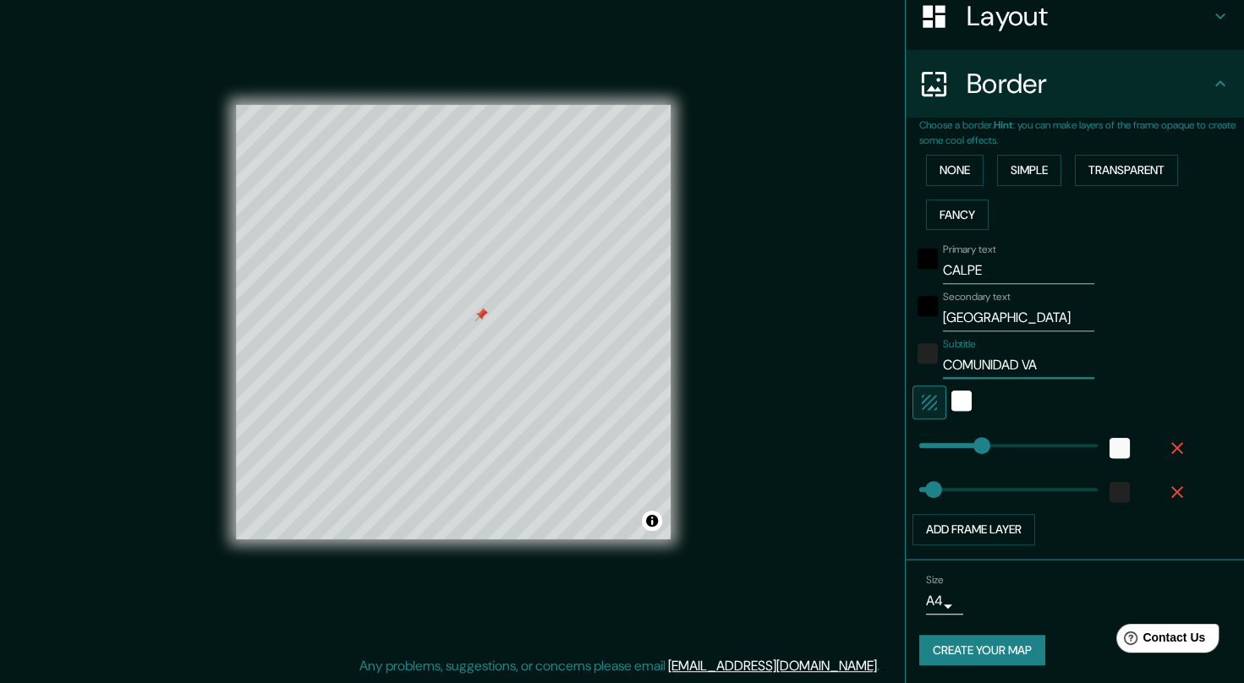
type input "COMUNIDAD VAL"
type input "41"
type input "COMUNIDAD VALE"
type input "41"
type input "COMUNIDAD VALECN"
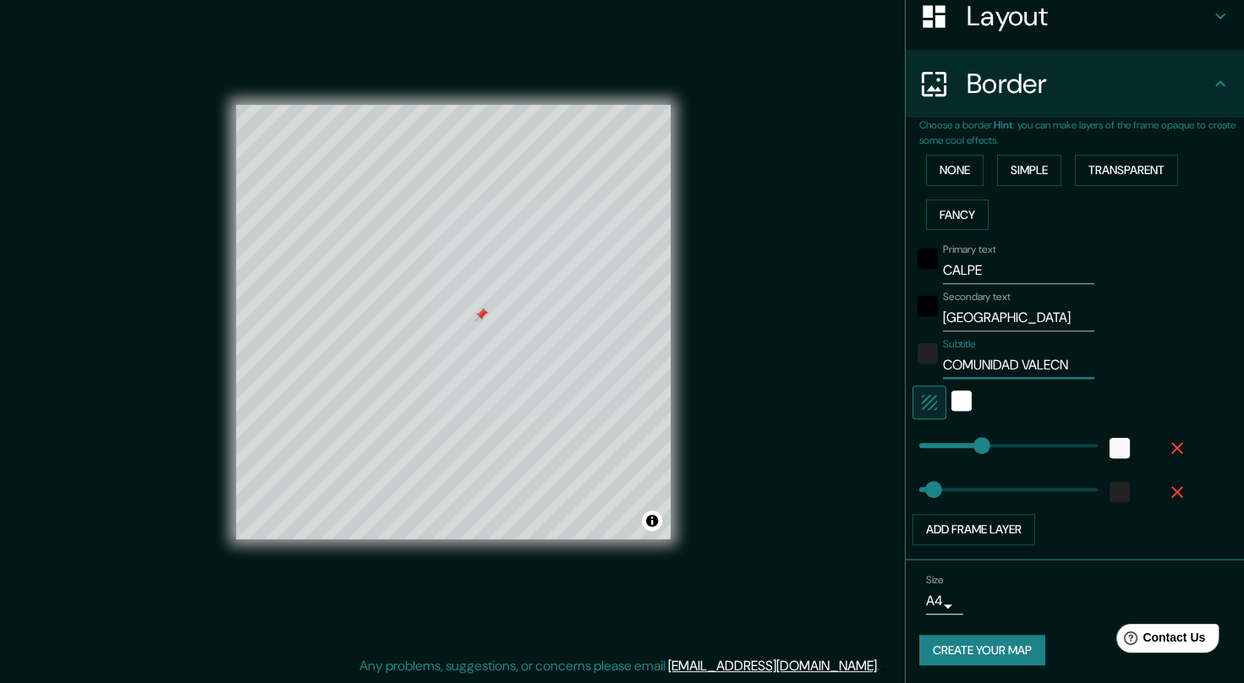
type input "41"
type input "COMUNIDAD VALECNA"
type input "41"
type input "COMUNIDAD VALECNAI"
type input "41"
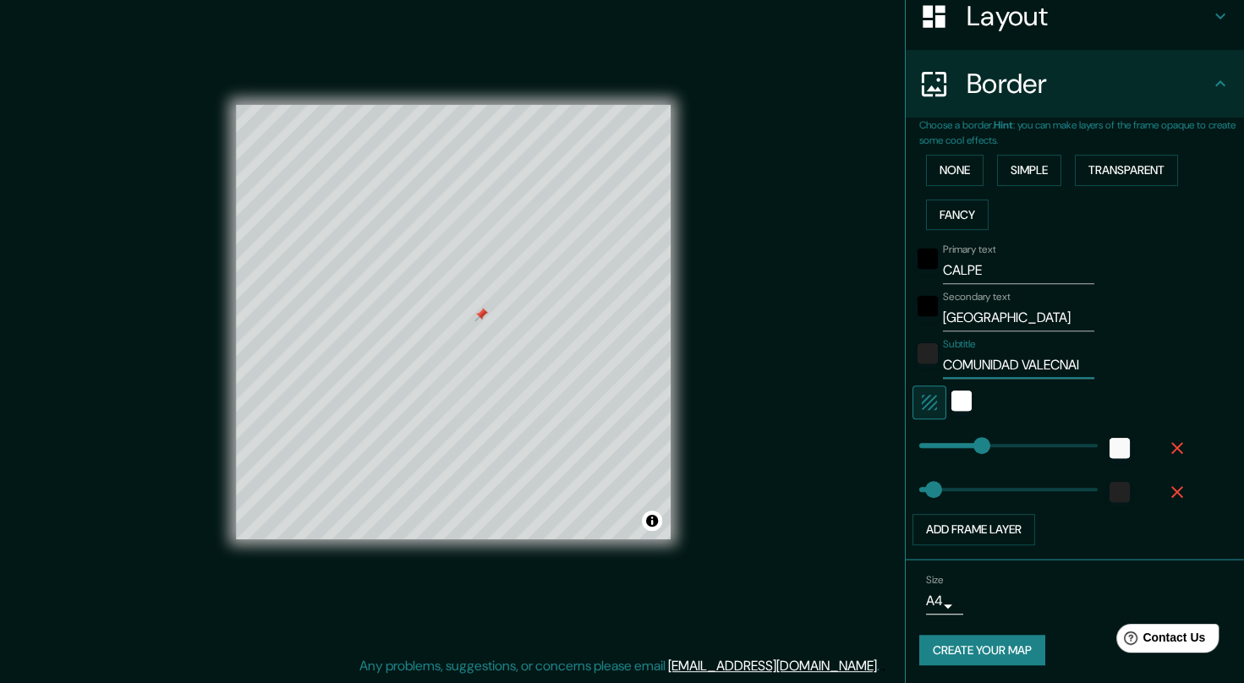
type input "COMUNIDAD VALECNAIA"
type input "41"
type input "COMUNIDAD VALECNAIAN"
type input "41"
type input "COMUNIDAD VALECNAIANA"
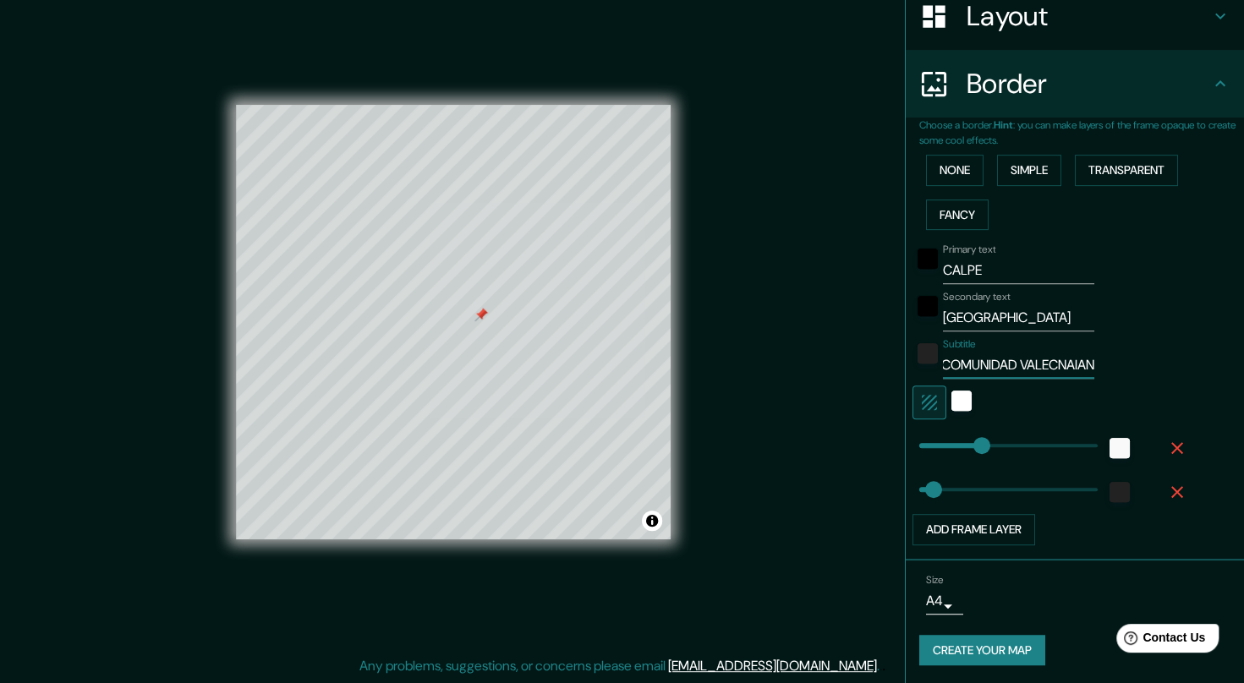
type input "41"
type input "COMUNIDAD VALECNAIAN"
type input "41"
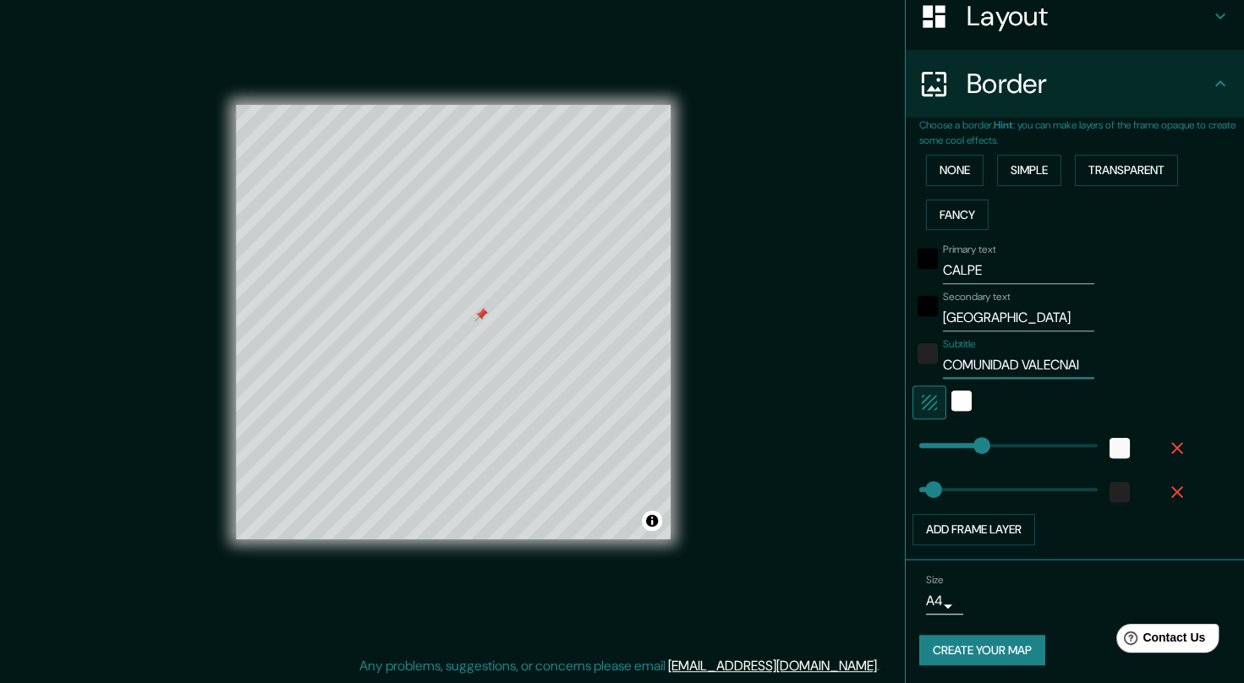
type input "COMUNIDAD VALECNA"
type input "41"
type input "COMUNIDAD VALECN"
type input "41"
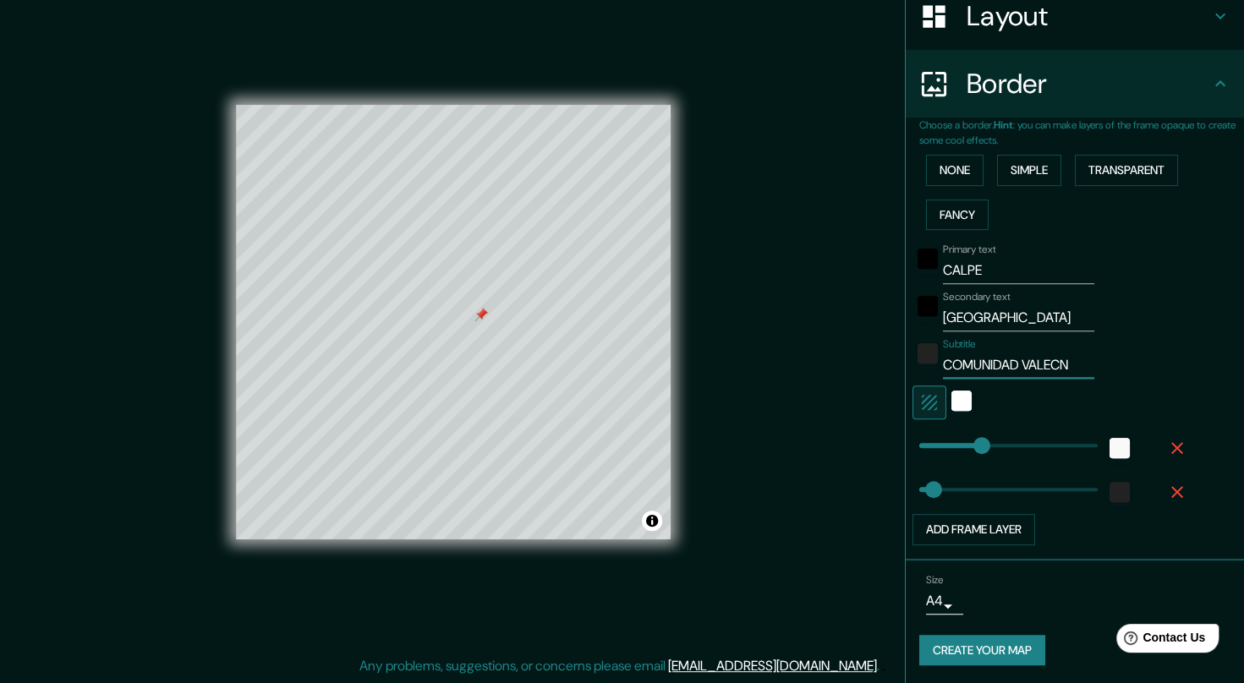
type input "COMUNIDAD VALEC"
type input "41"
type input "COMUNIDAD VALE"
type input "41"
type input "COMUNIDAD VAL"
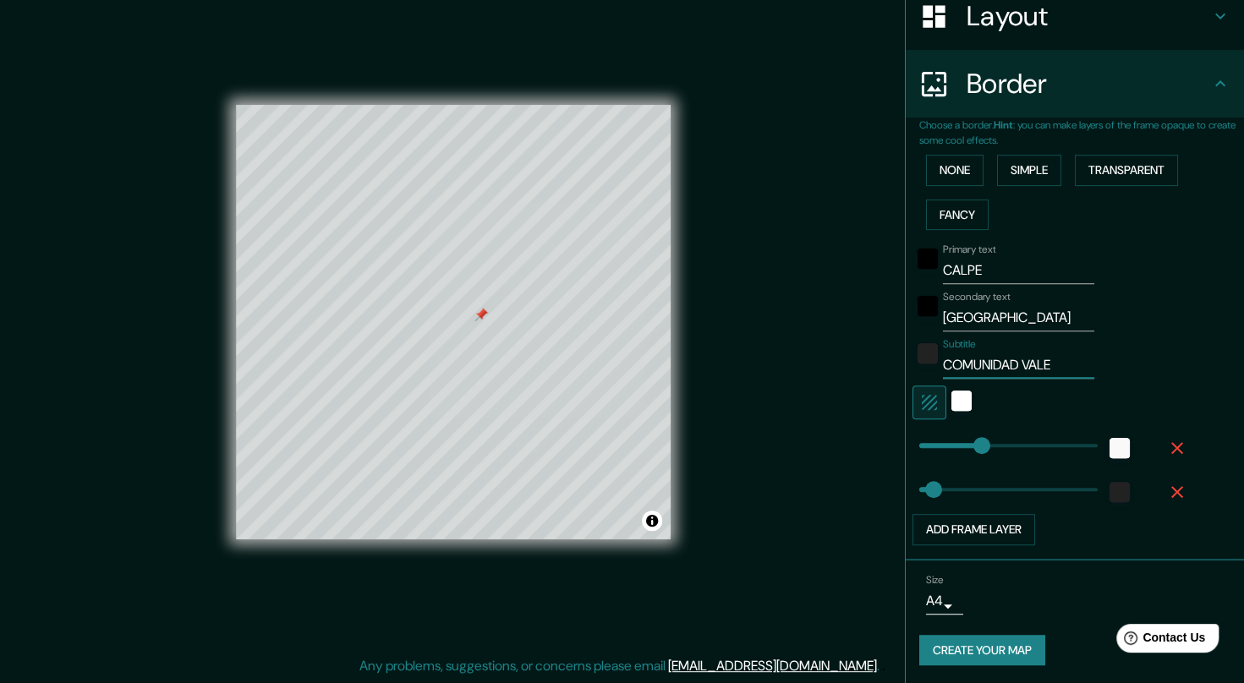
type input "41"
type input "COMUNIDAD VALE"
type input "41"
type input "COMUNIDAD VALEN"
type input "41"
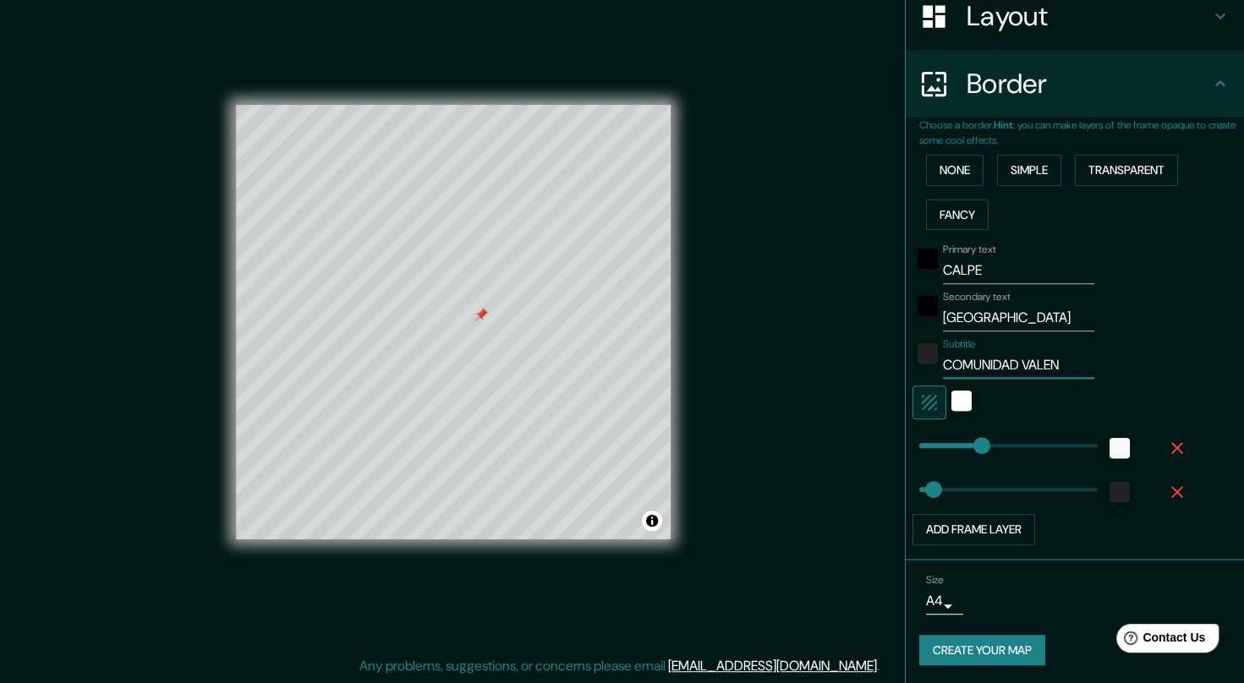
type input "COMUNIDAD VALENC"
type input "41"
type input "COMUNIDAD VALENCI"
type input "41"
type input "COMUNIDAD VALENCIA"
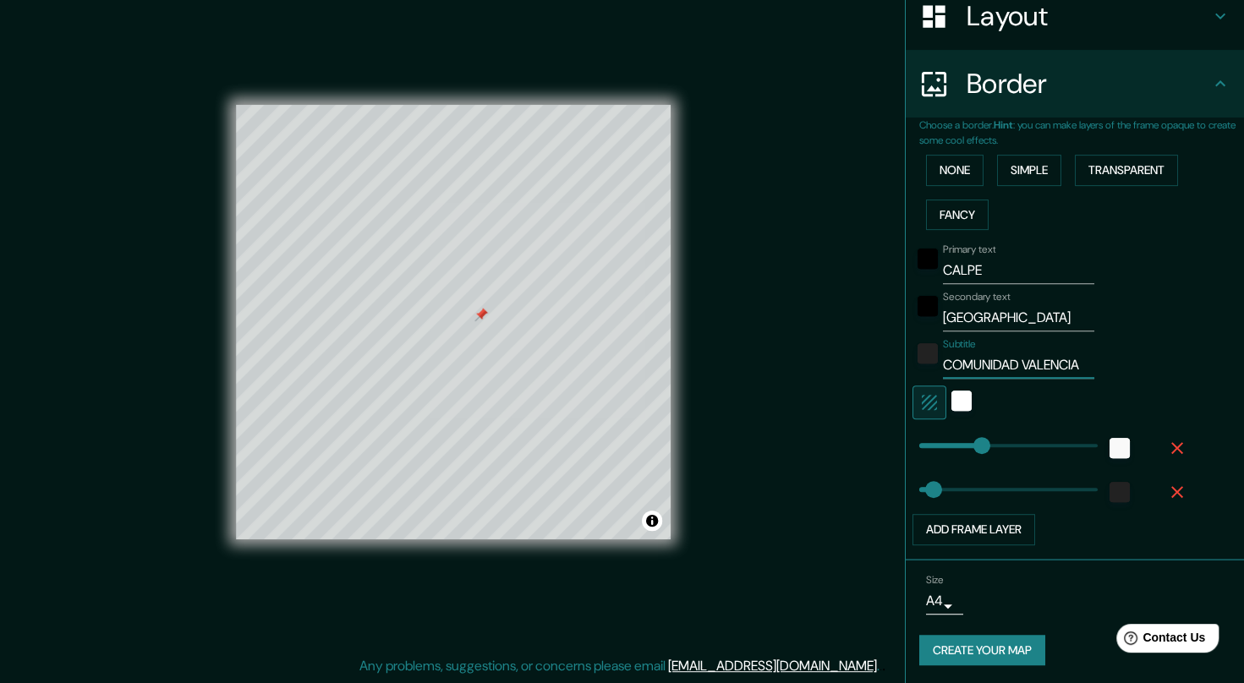
type input "41"
type input "COMUNIDAD [DEMOGRAPHIC_DATA]"
type input "41"
type input "COMUNIDAD VALENCIANA"
type input "41"
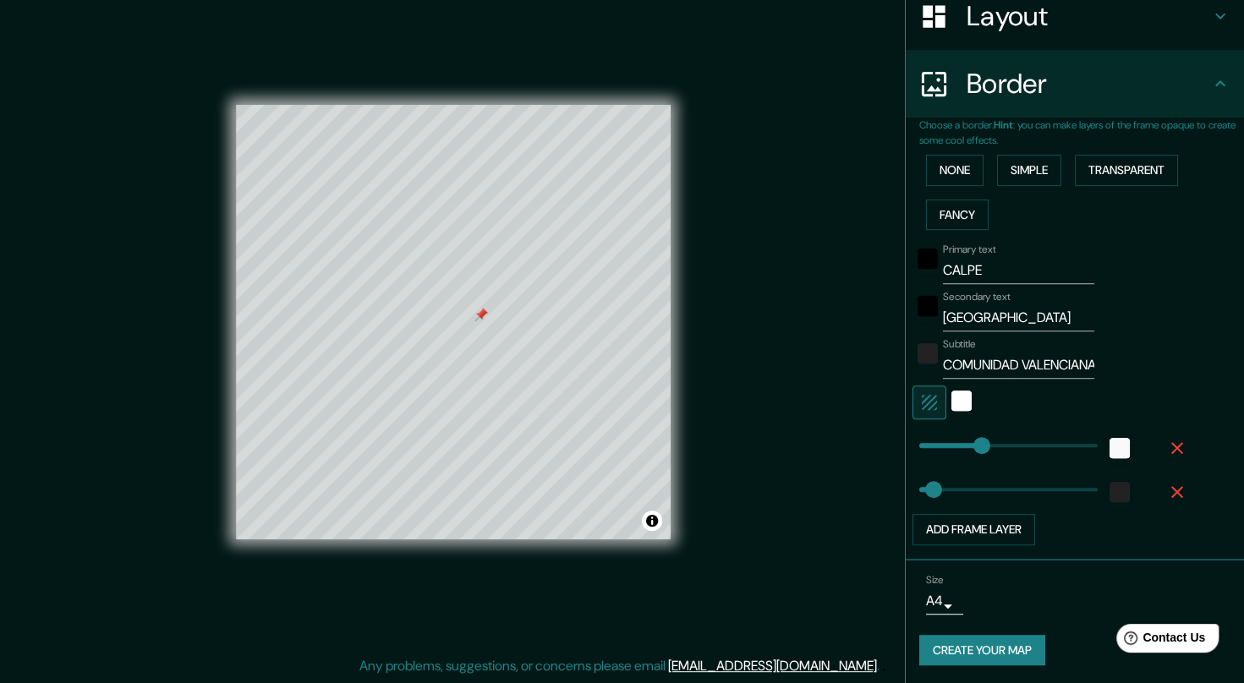
click at [1075, 365] on div "Subtitle [GEOGRAPHIC_DATA]" at bounding box center [1050, 358] width 277 height 41
drag, startPoint x: 1062, startPoint y: 365, endPoint x: 928, endPoint y: 352, distance: 134.3
click at [928, 352] on div "Subtitle [GEOGRAPHIC_DATA]" at bounding box center [1050, 358] width 277 height 41
type input "IANA"
type input "41"
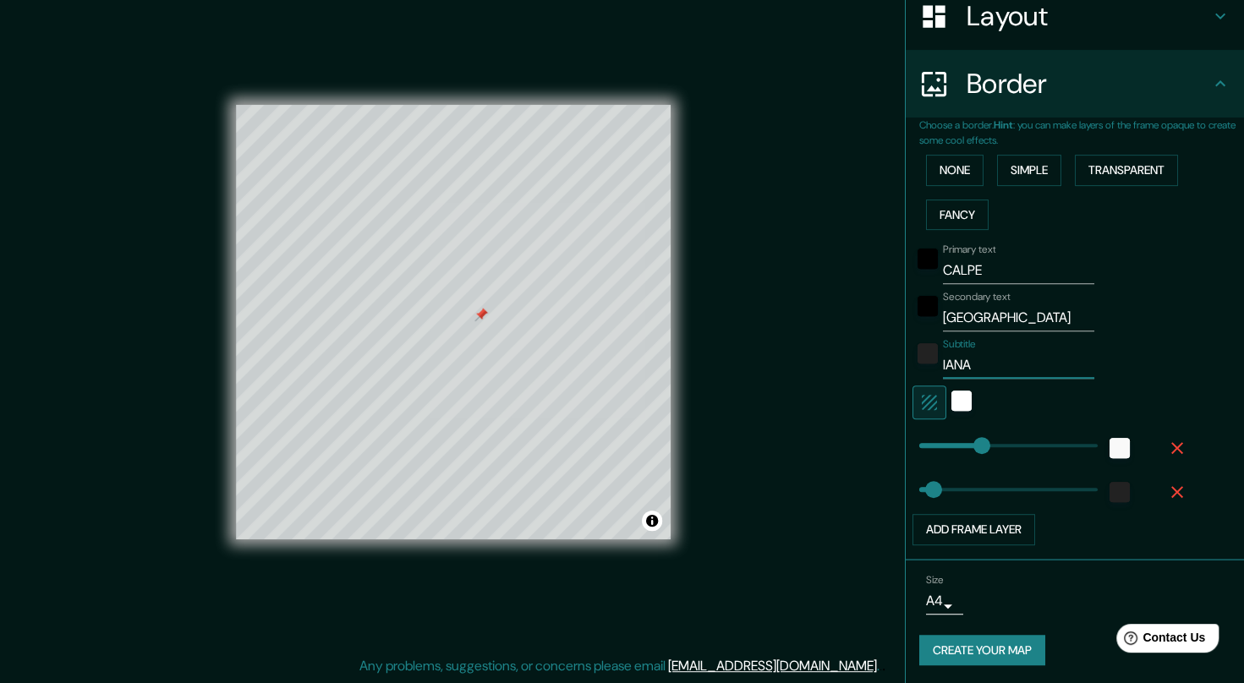
type input "[PERSON_NAME]"
type input "41"
type input "IA"
type input "41"
type input "I"
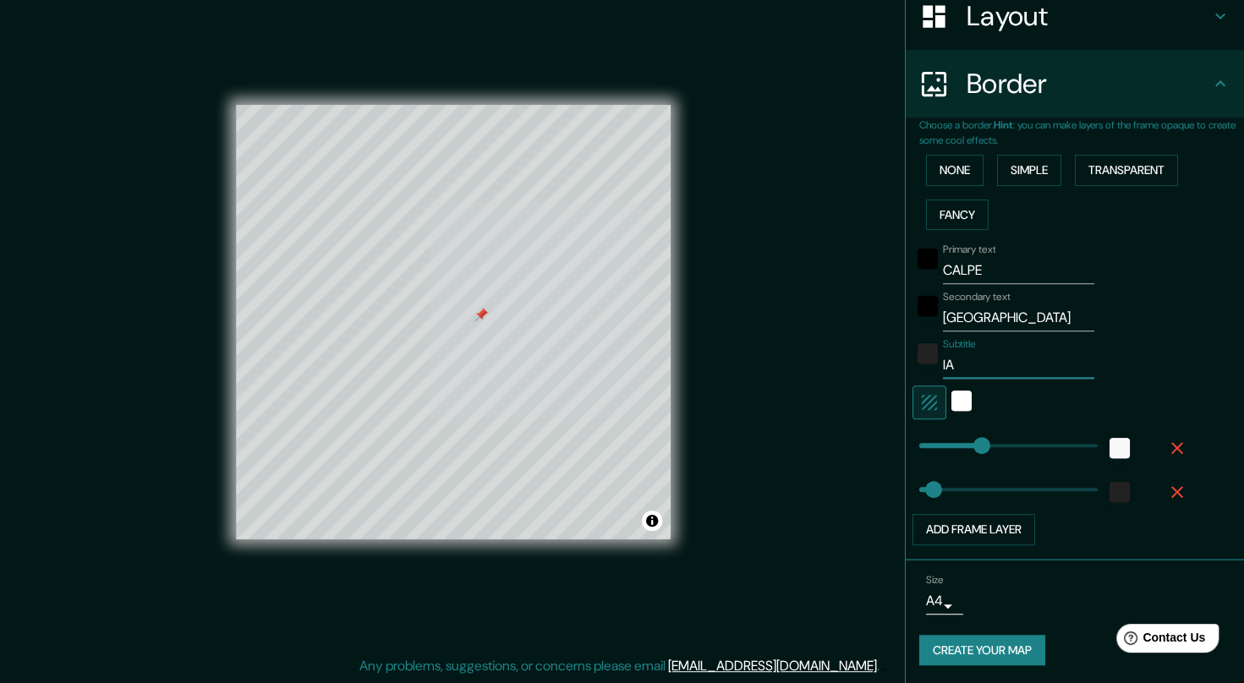
type input "41"
click at [648, 528] on button "Toggle attribution" at bounding box center [652, 521] width 20 height 20
type input "150"
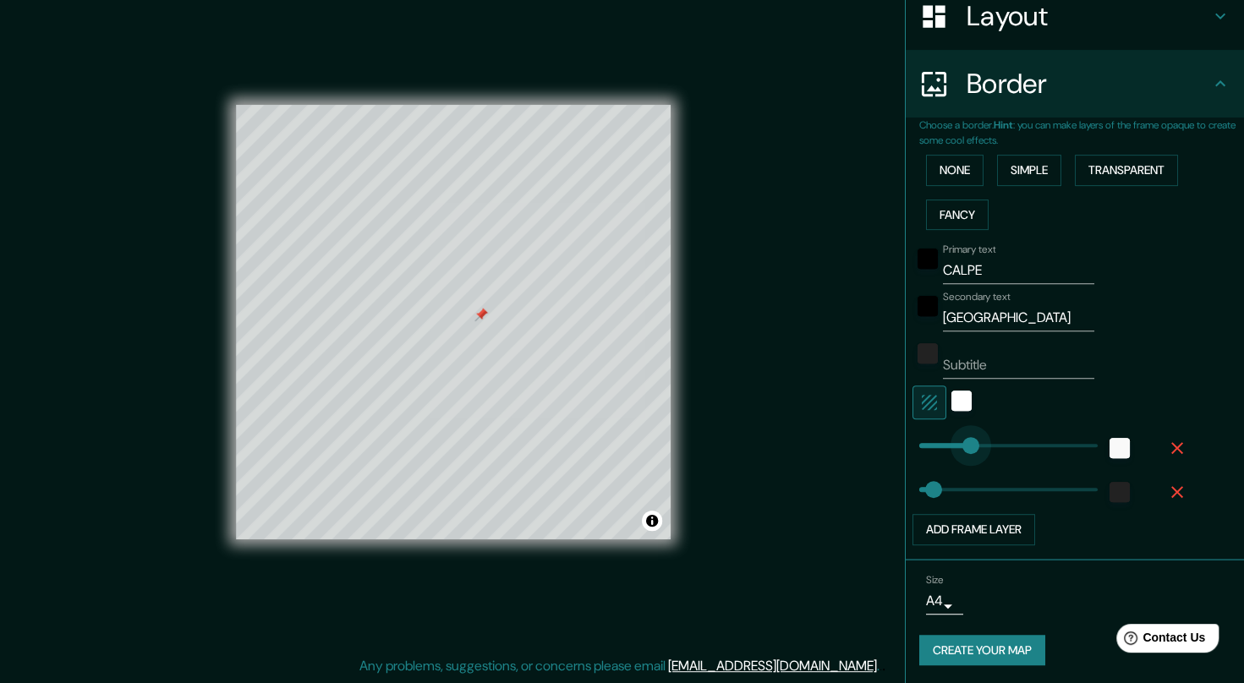
type input "41"
type input "133"
type input "41"
type input "116"
type input "28"
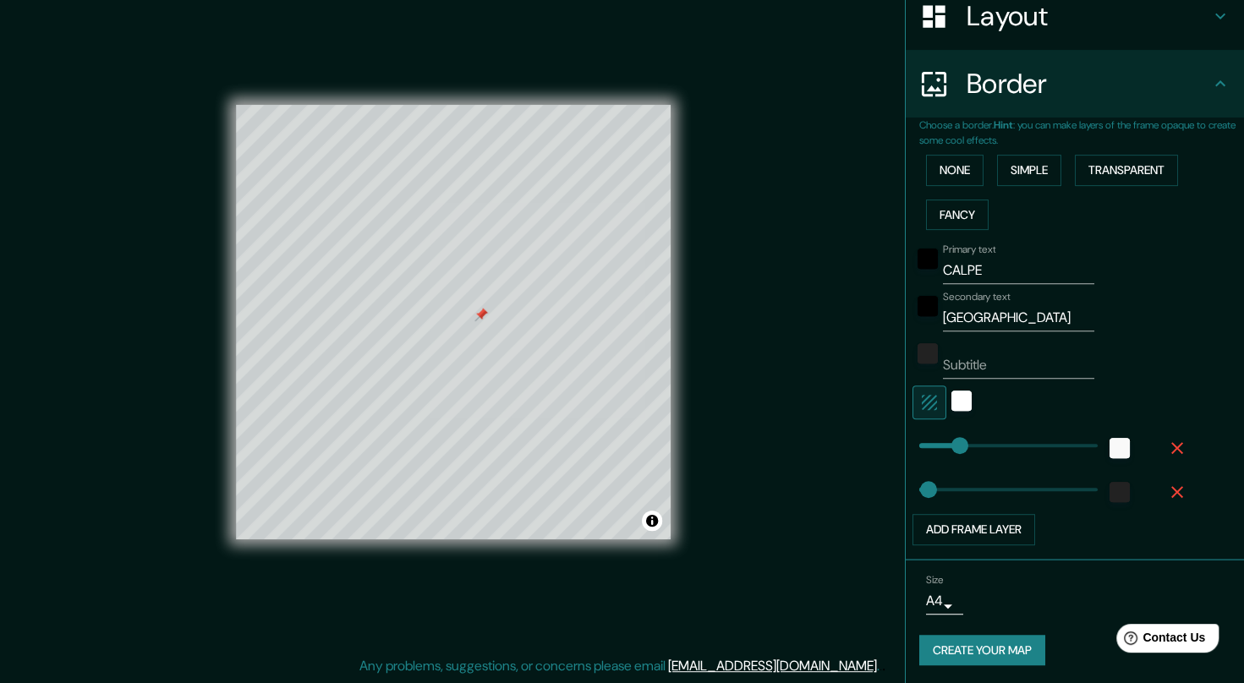
type input "94"
click at [939, 635] on button "Create your map" at bounding box center [982, 650] width 126 height 31
click at [977, 638] on button "Create your map" at bounding box center [982, 650] width 126 height 31
